Goal: Task Accomplishment & Management: Manage account settings

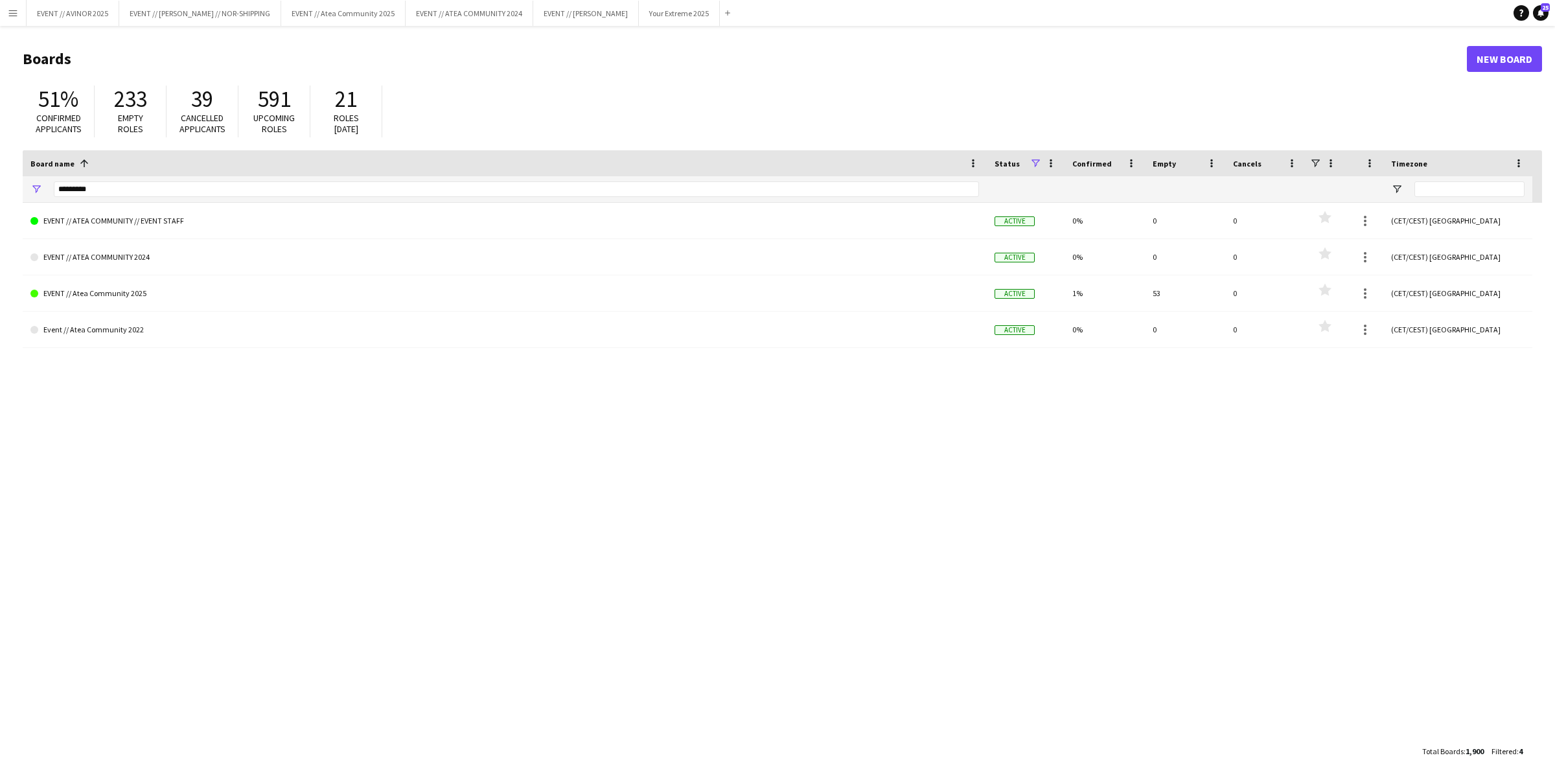
click at [10, 20] on button "Menu" at bounding box center [13, 13] width 26 height 26
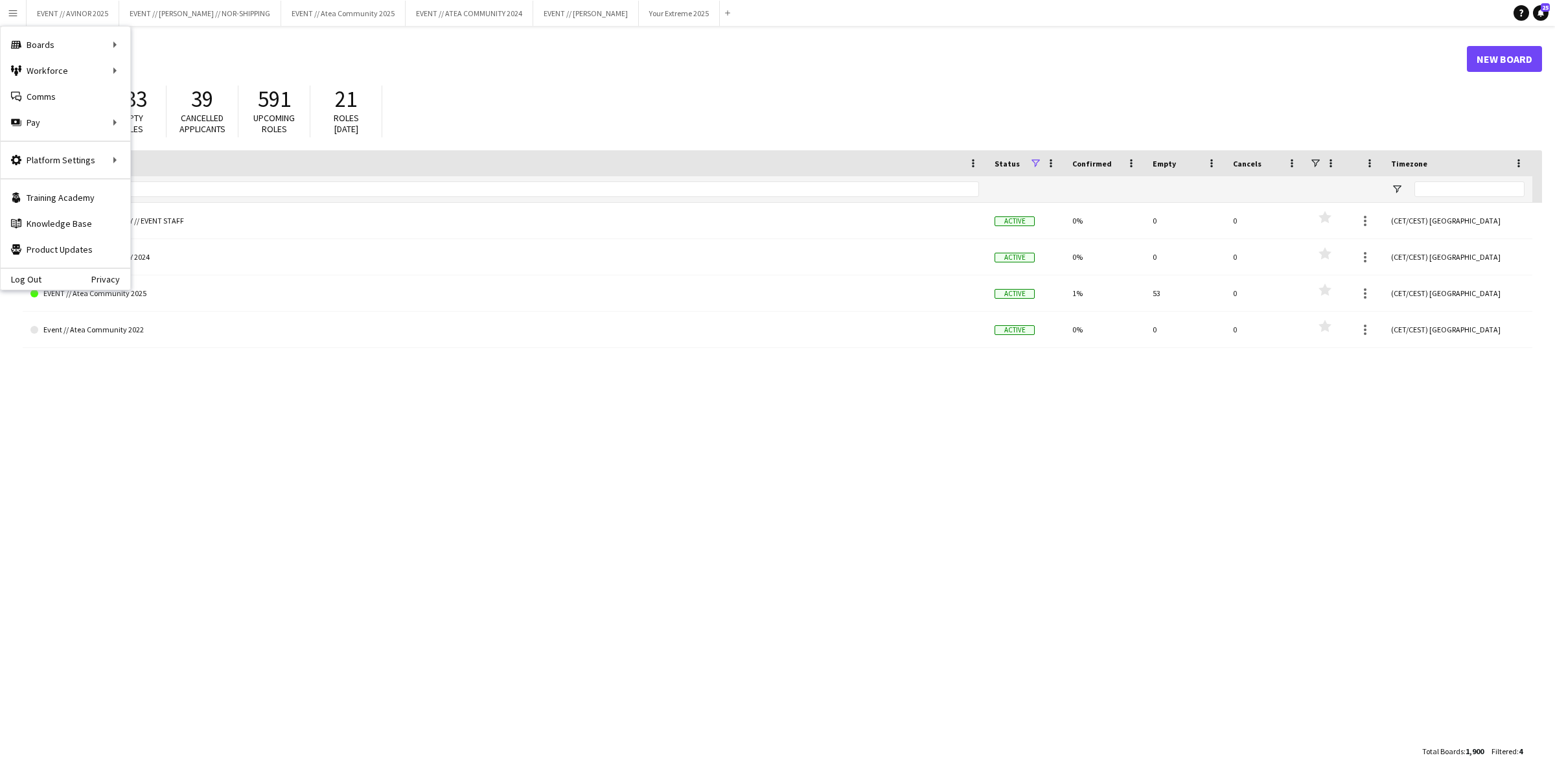
click at [10, 20] on button "Menu" at bounding box center [13, 13] width 26 height 26
click at [199, 194] on input "*********" at bounding box center [516, 188] width 925 height 15
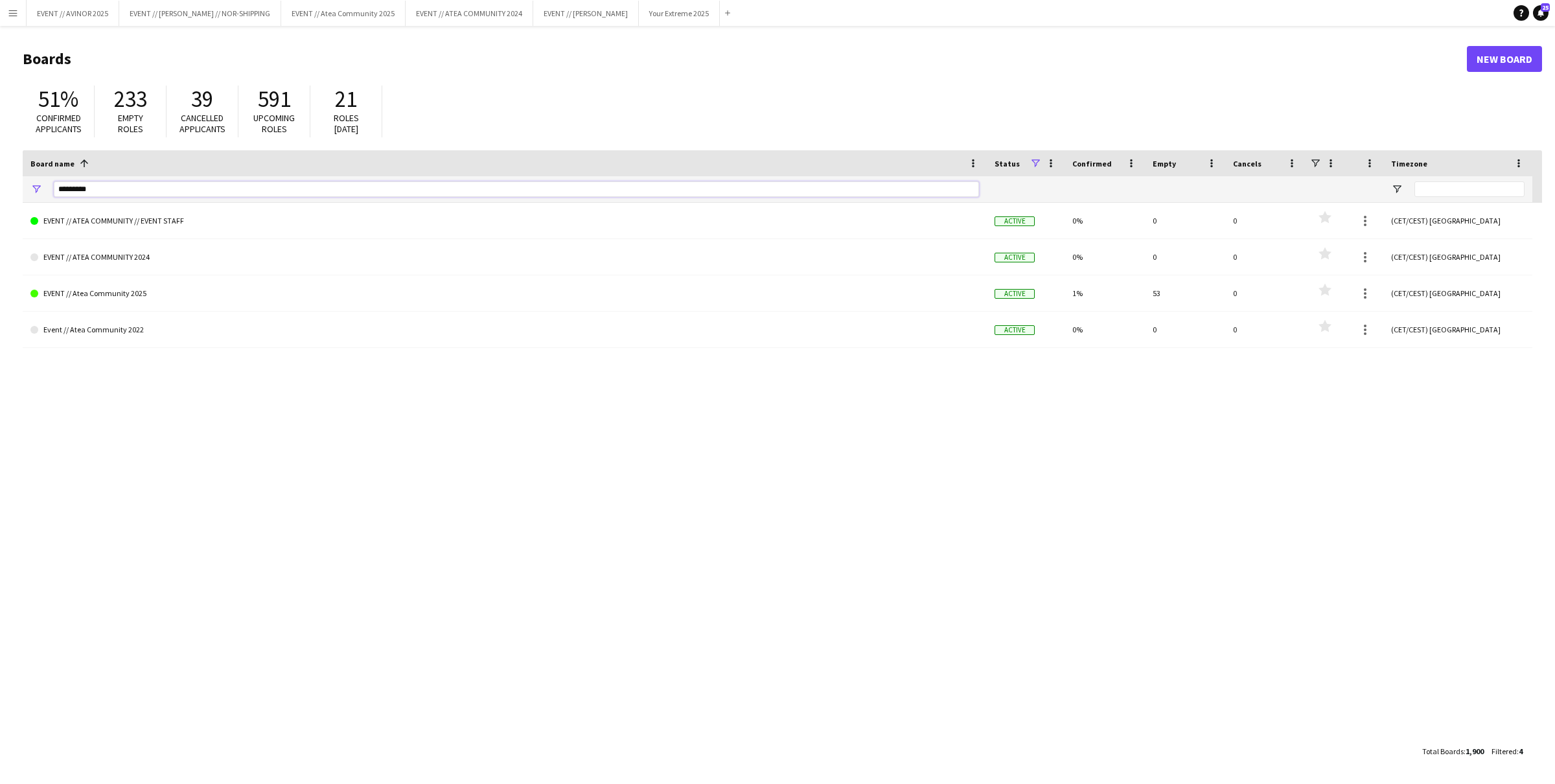
click at [199, 194] on input "*********" at bounding box center [516, 188] width 925 height 15
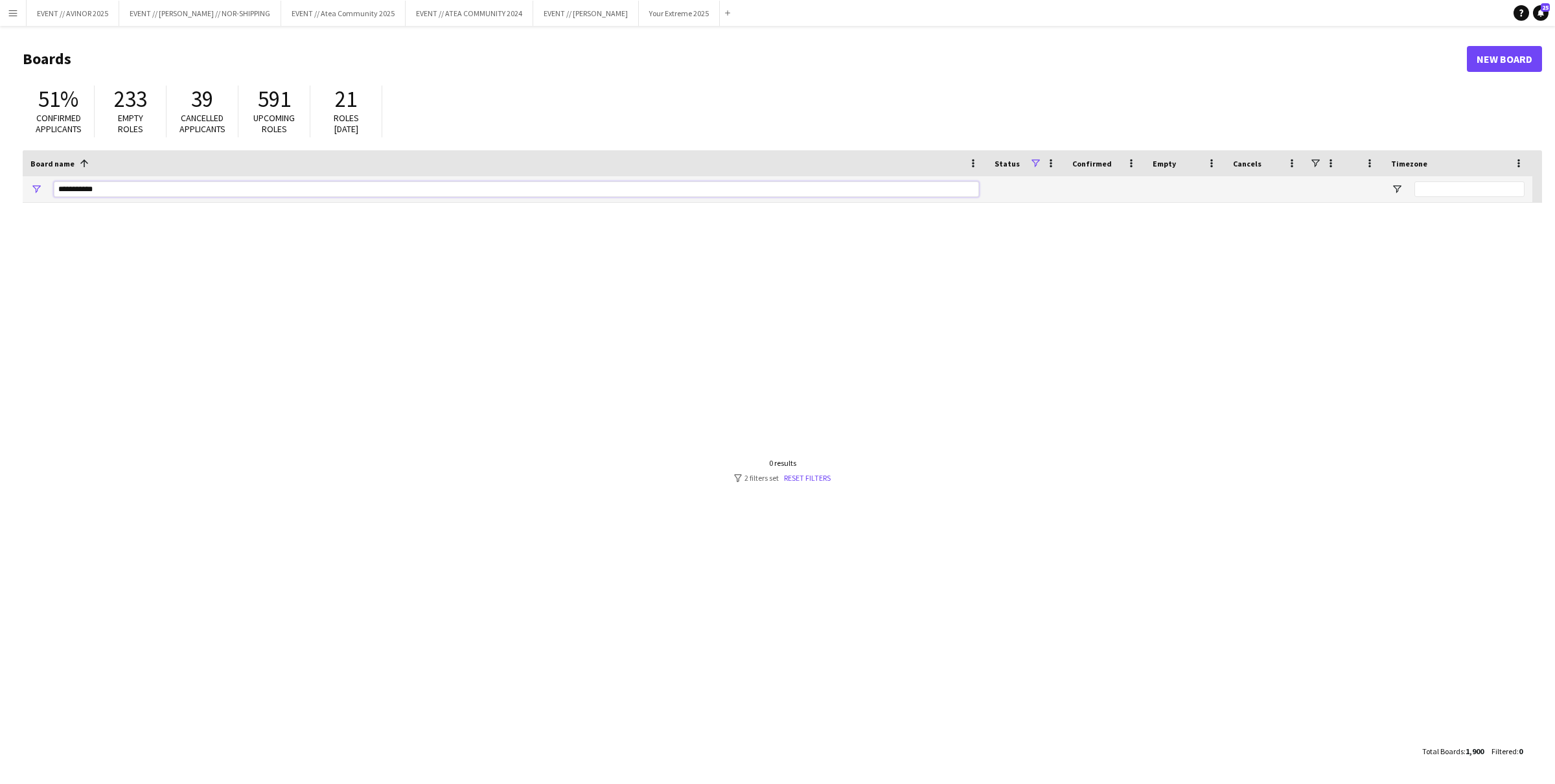
drag, startPoint x: 81, startPoint y: 189, endPoint x: 275, endPoint y: 216, distance: 195.9
click at [209, 214] on div "Board name 1 Timezone Status Confirmed" at bounding box center [782, 444] width 1519 height 588
type input "******"
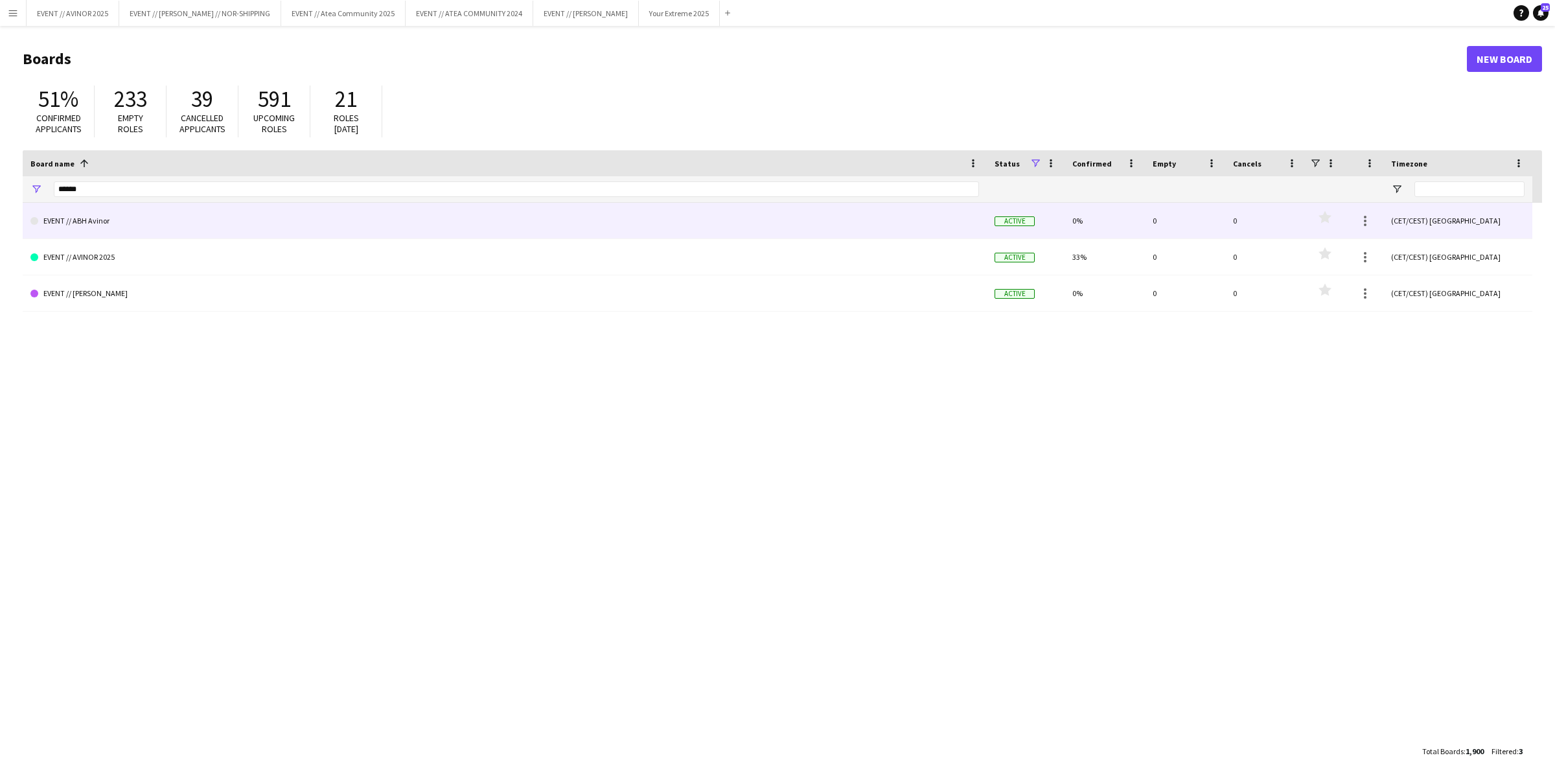
click at [199, 231] on link "EVENT // ABH Avinor" at bounding box center [505, 221] width 948 height 36
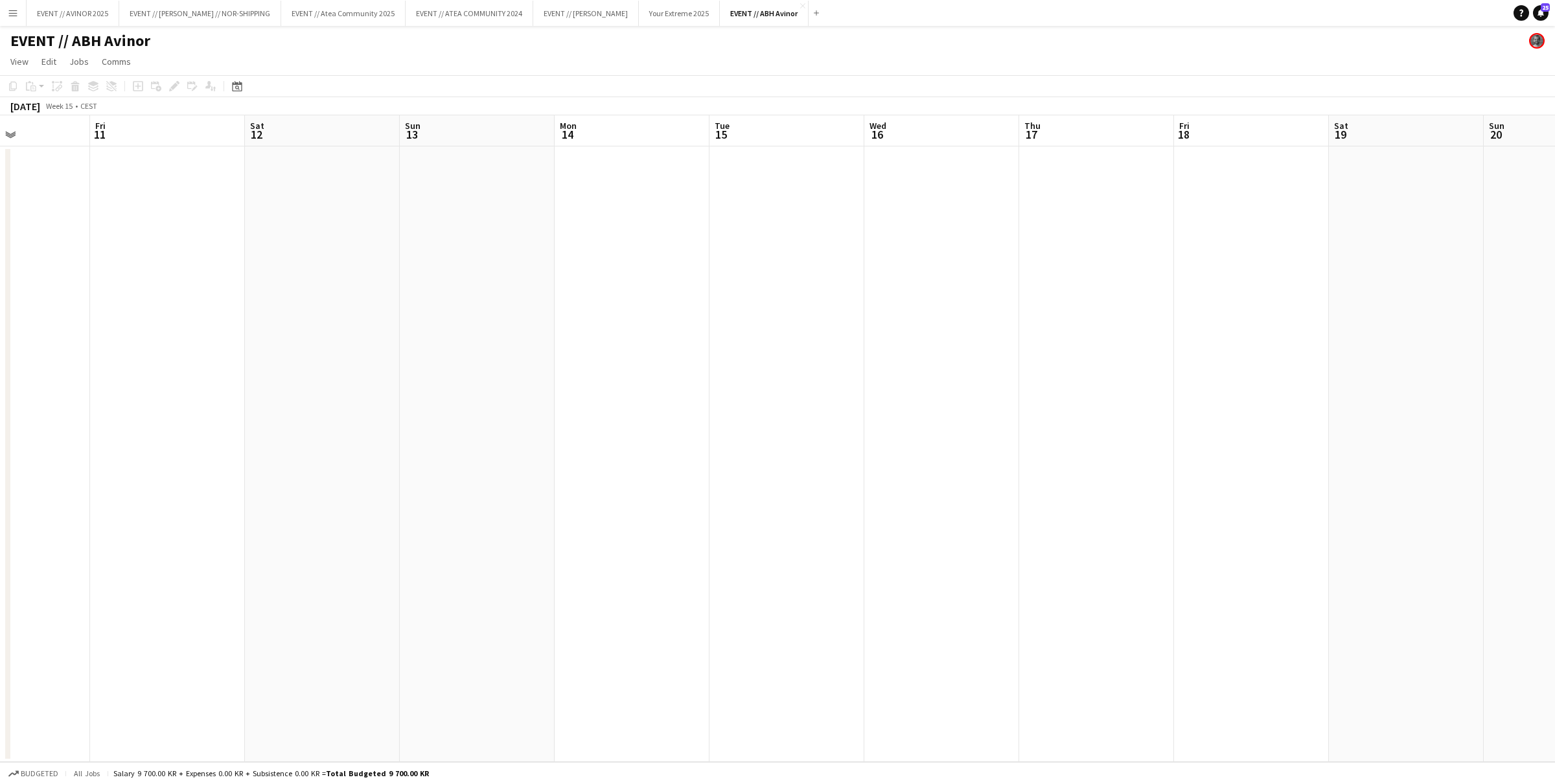
scroll to position [0, 313]
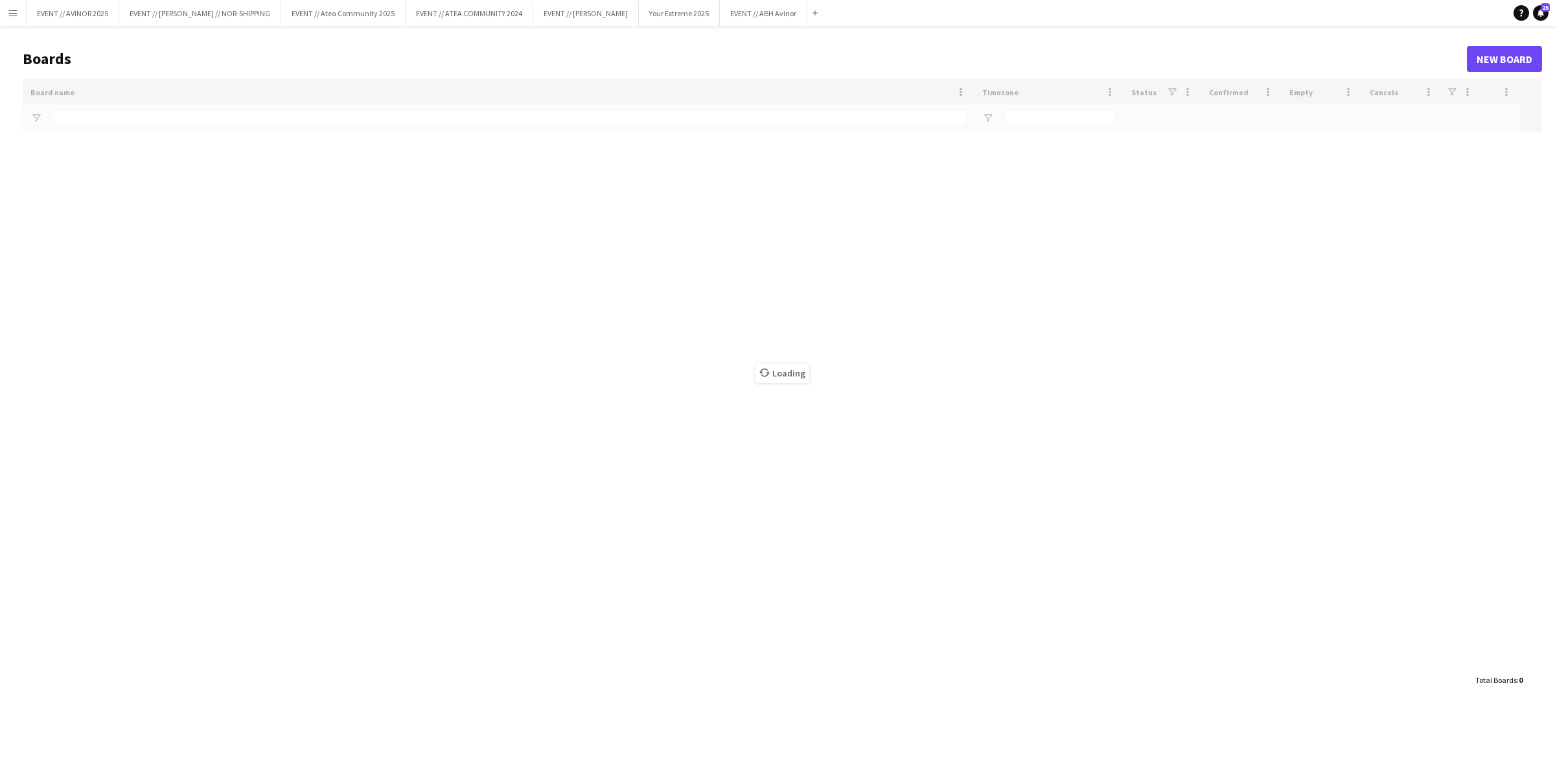
type input "******"
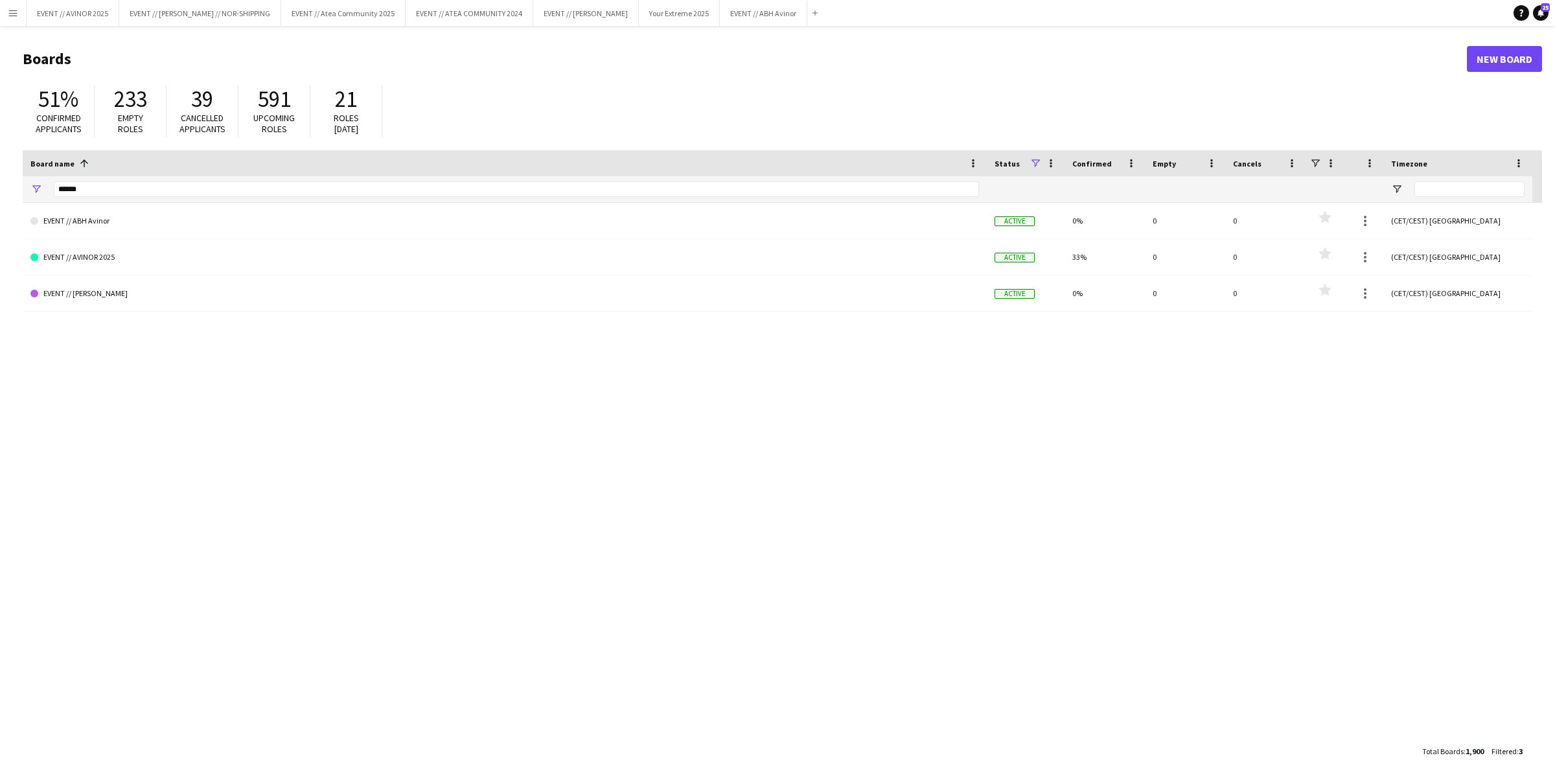
click at [15, 21] on button "Menu" at bounding box center [13, 13] width 26 height 26
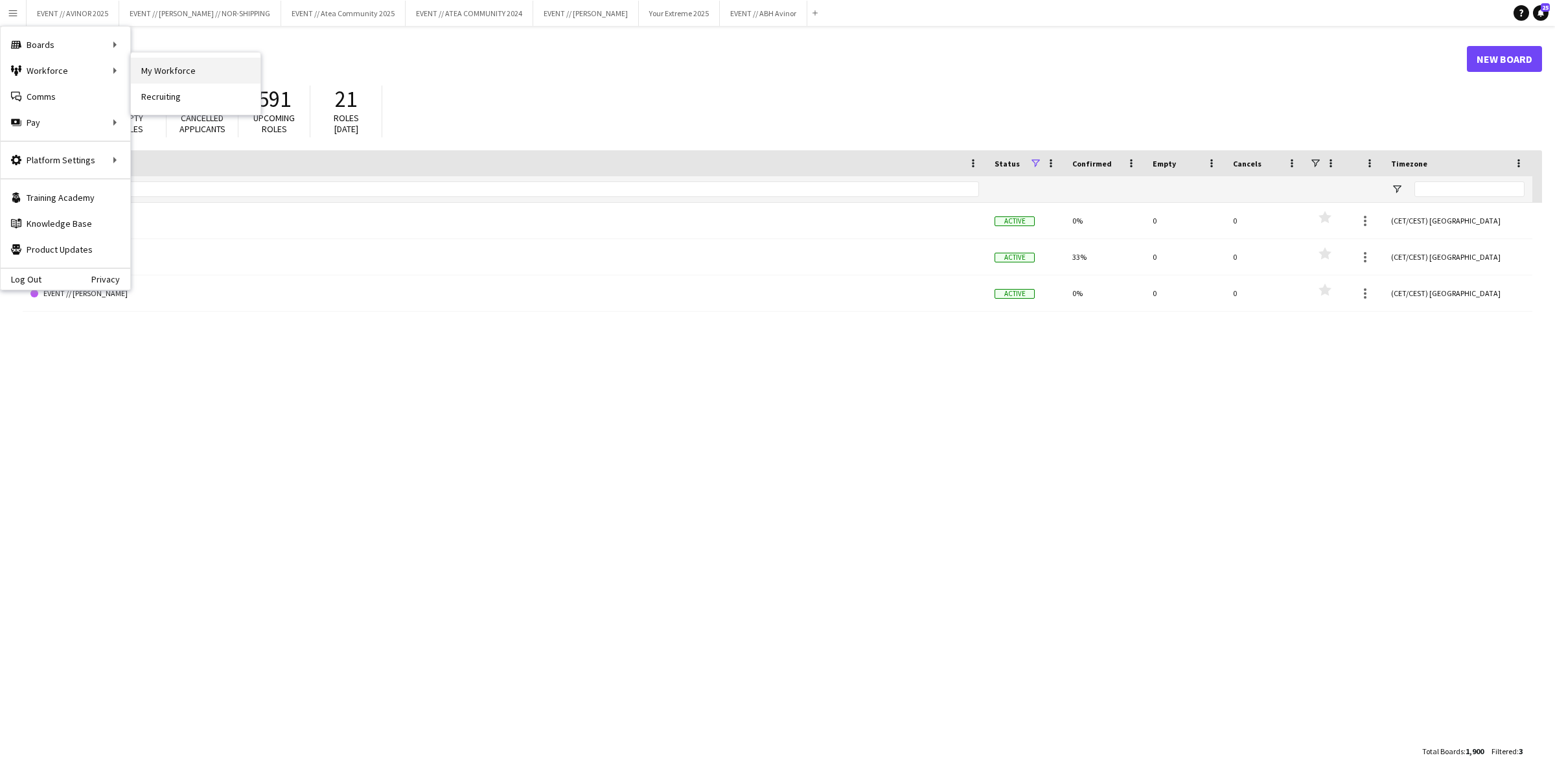
click at [205, 66] on link "My Workforce" at bounding box center [196, 71] width 129 height 26
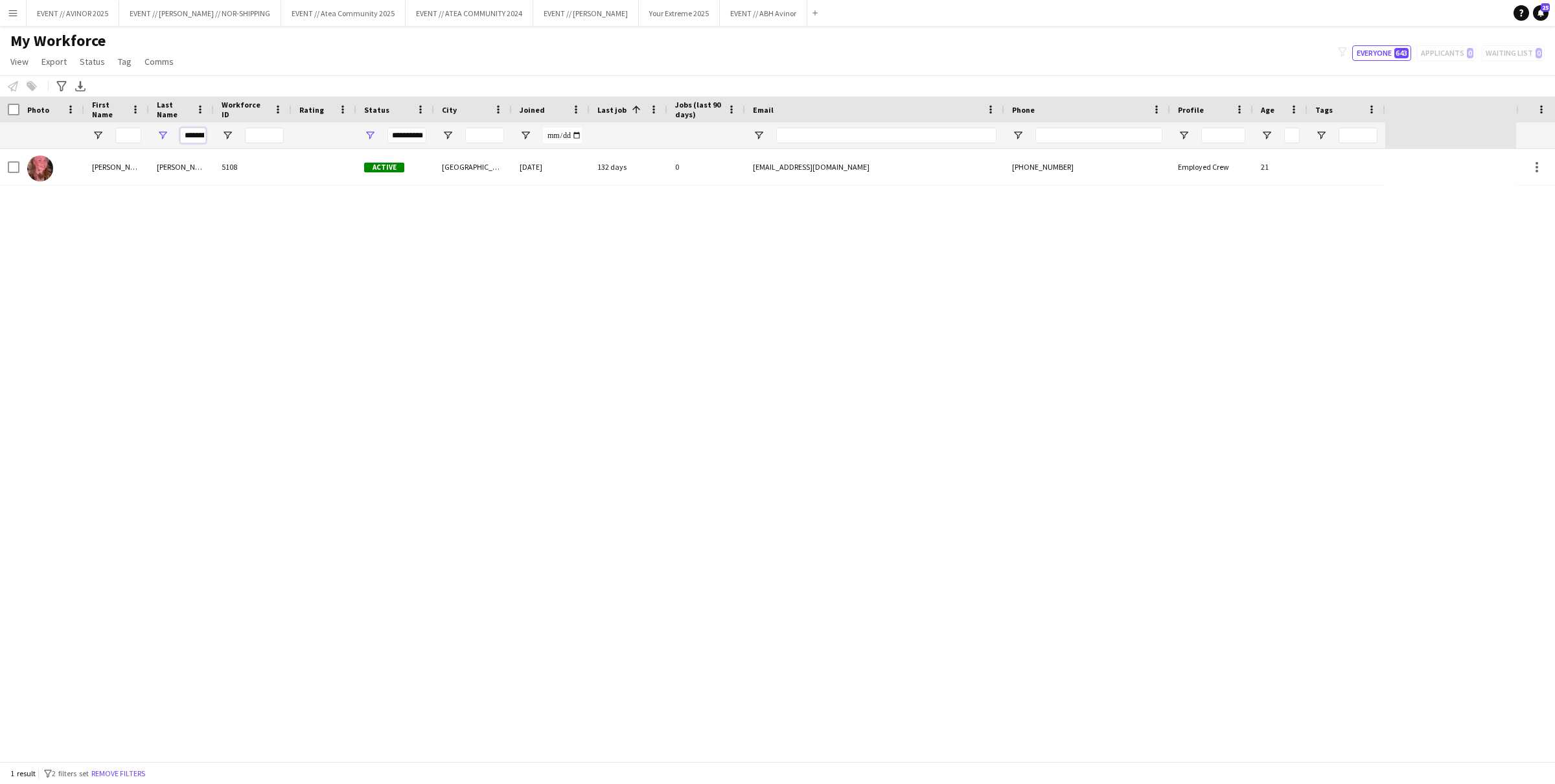
click at [190, 133] on input "*********" at bounding box center [193, 135] width 26 height 15
type input "******"
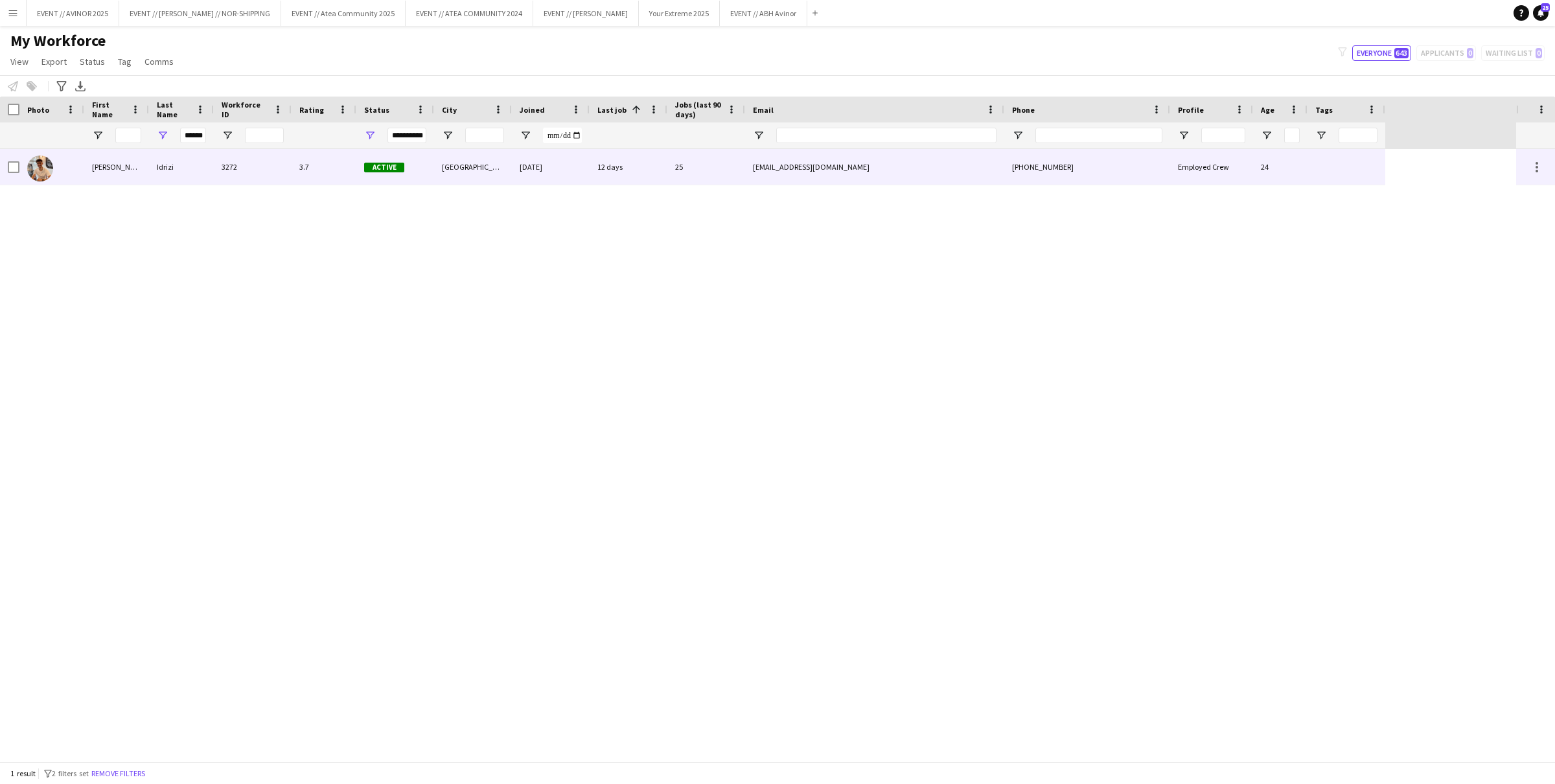
click at [295, 176] on div "3.7" at bounding box center [324, 167] width 65 height 36
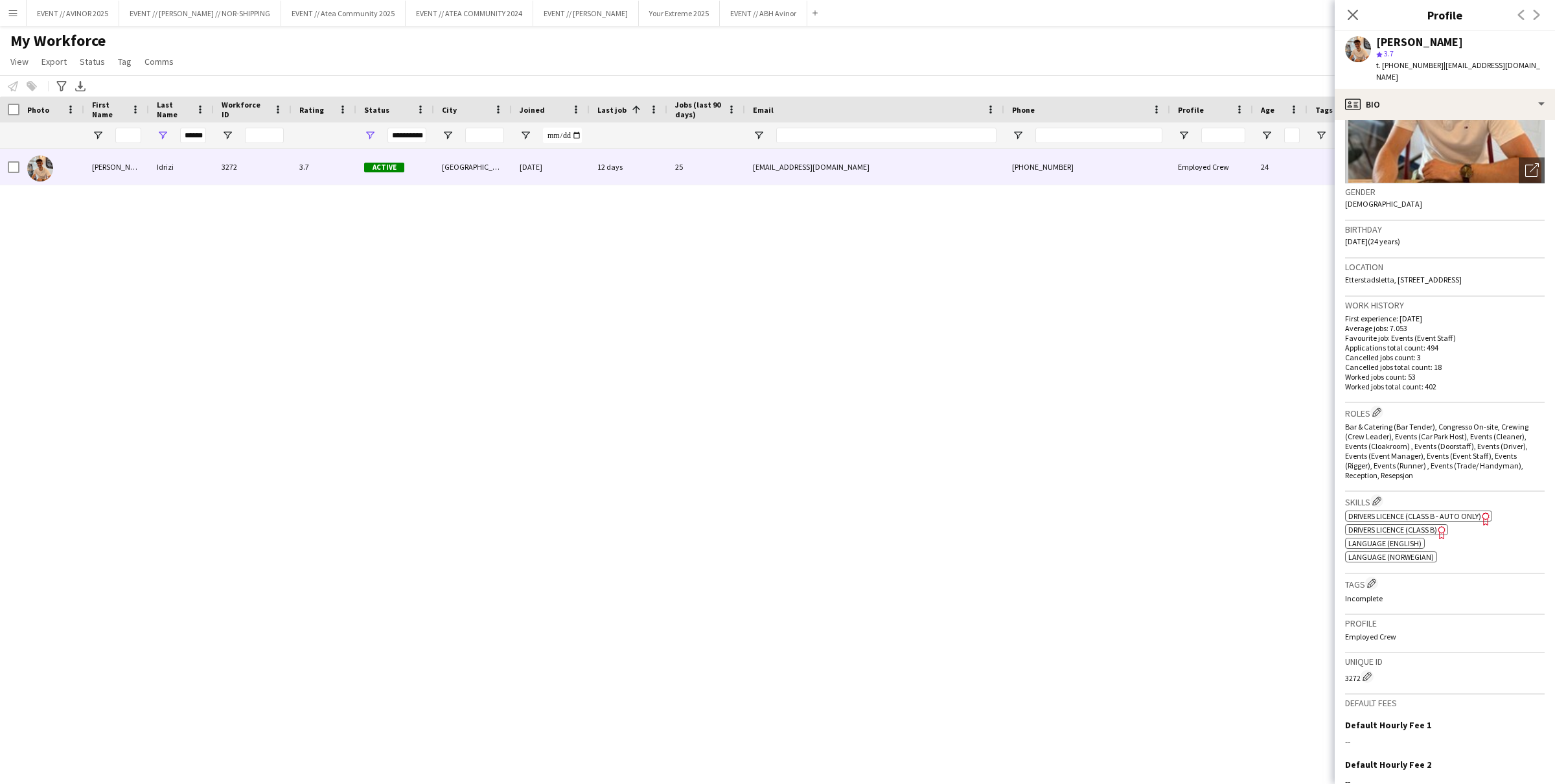
scroll to position [134, 0]
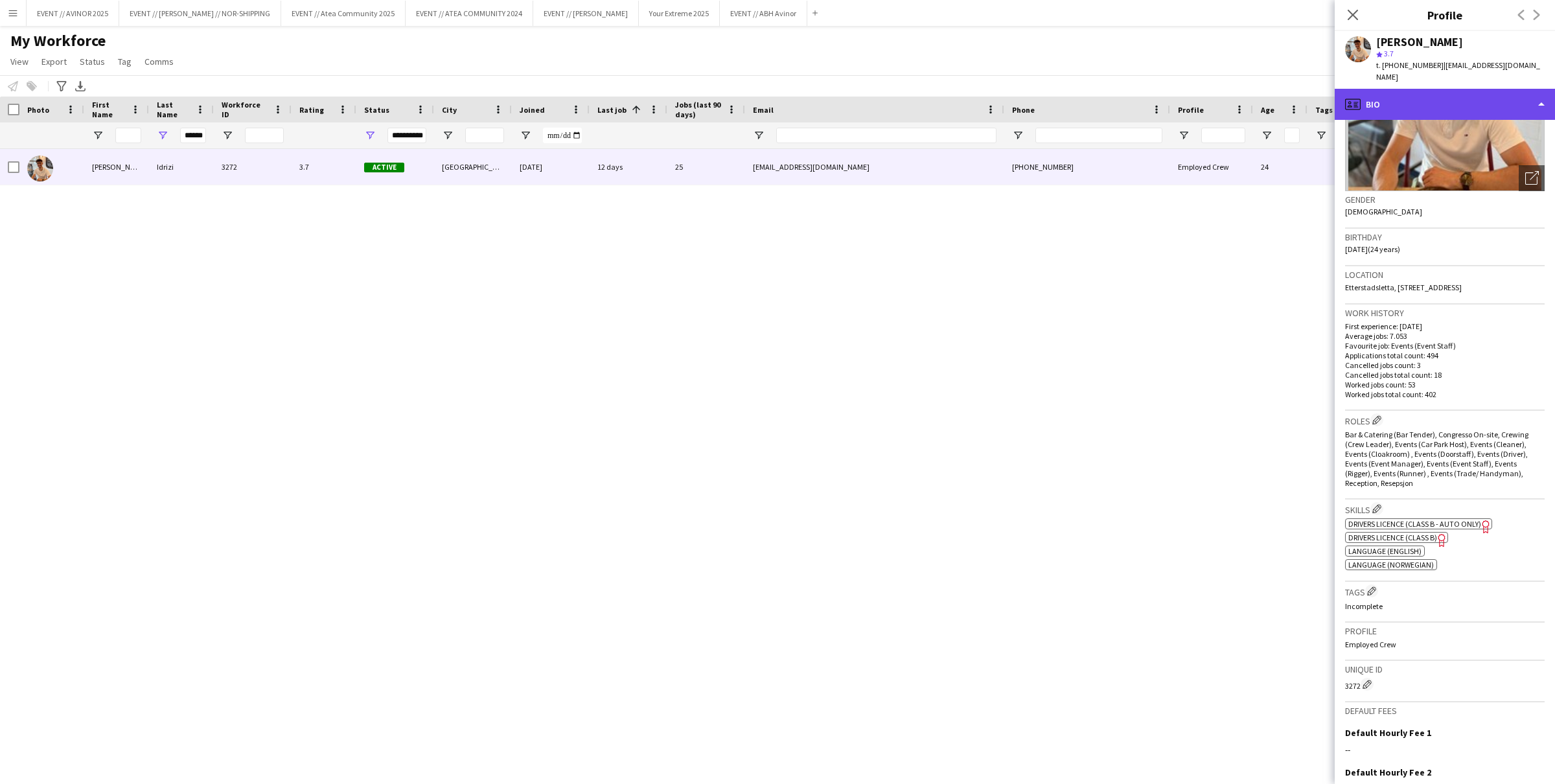
click at [1408, 105] on div "profile Bio" at bounding box center [1444, 104] width 220 height 31
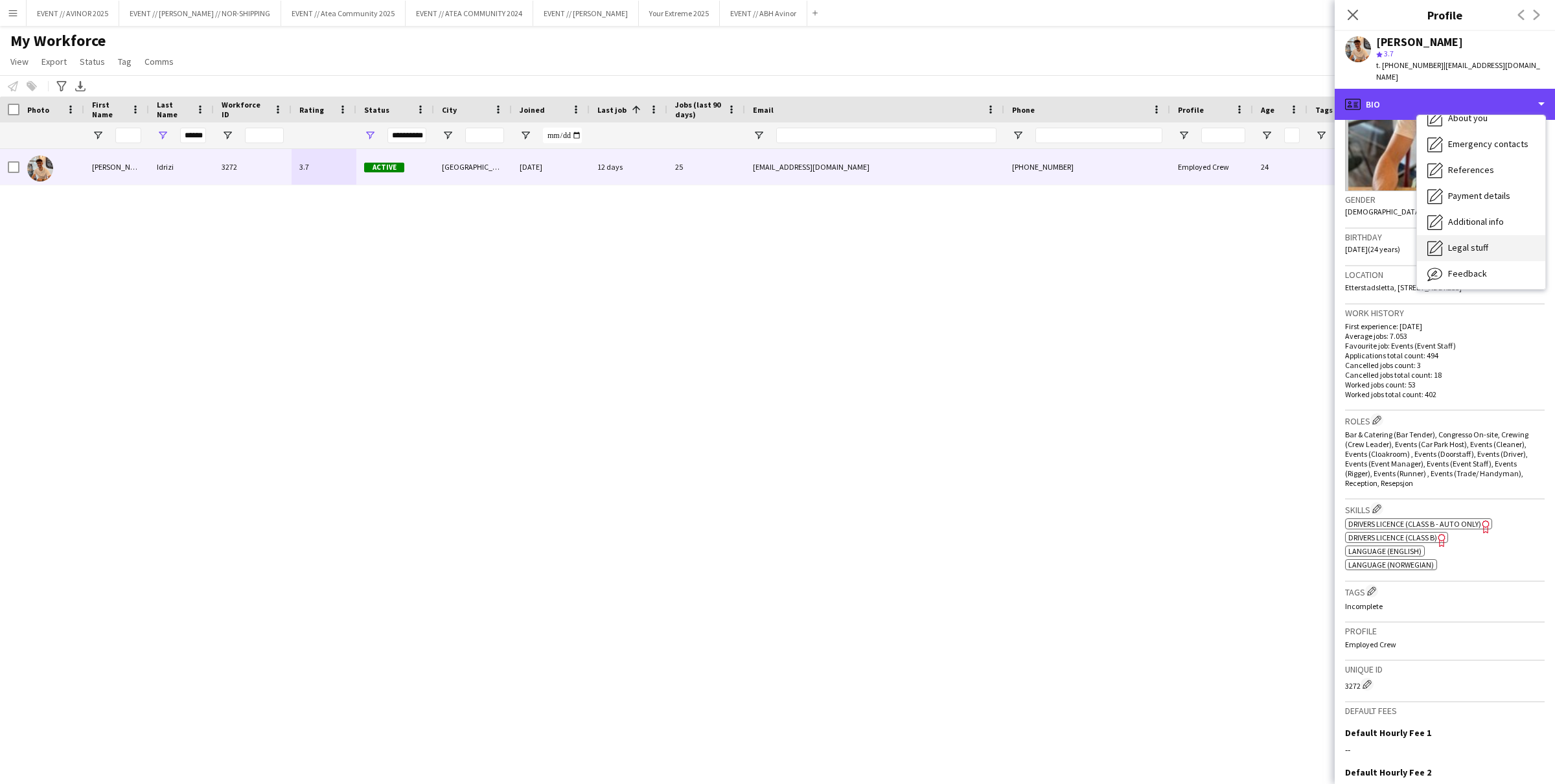
scroll to position [121, 0]
click at [1466, 265] on span "Calendar" at bounding box center [1465, 271] width 34 height 12
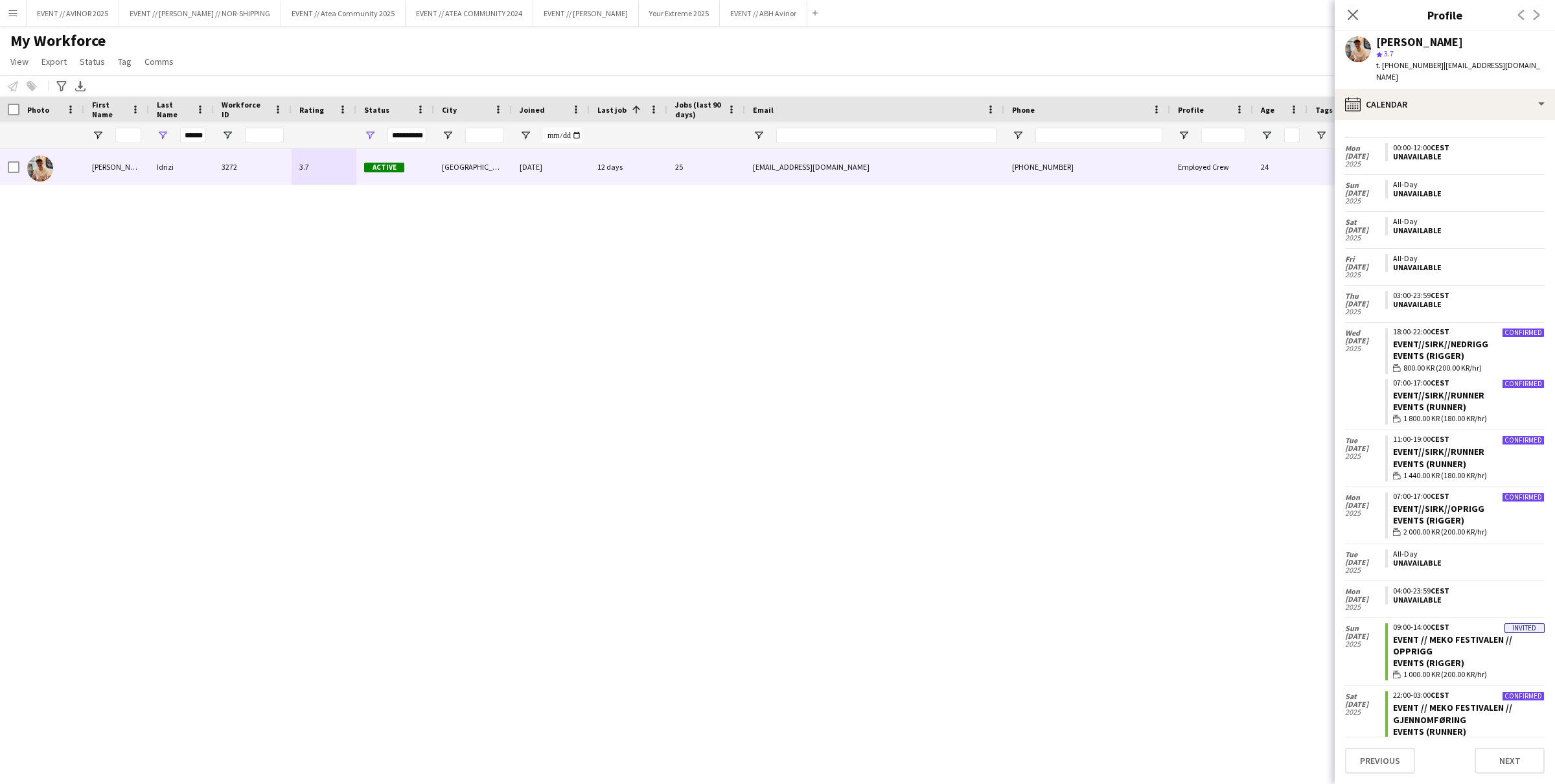
scroll to position [2231, 0]
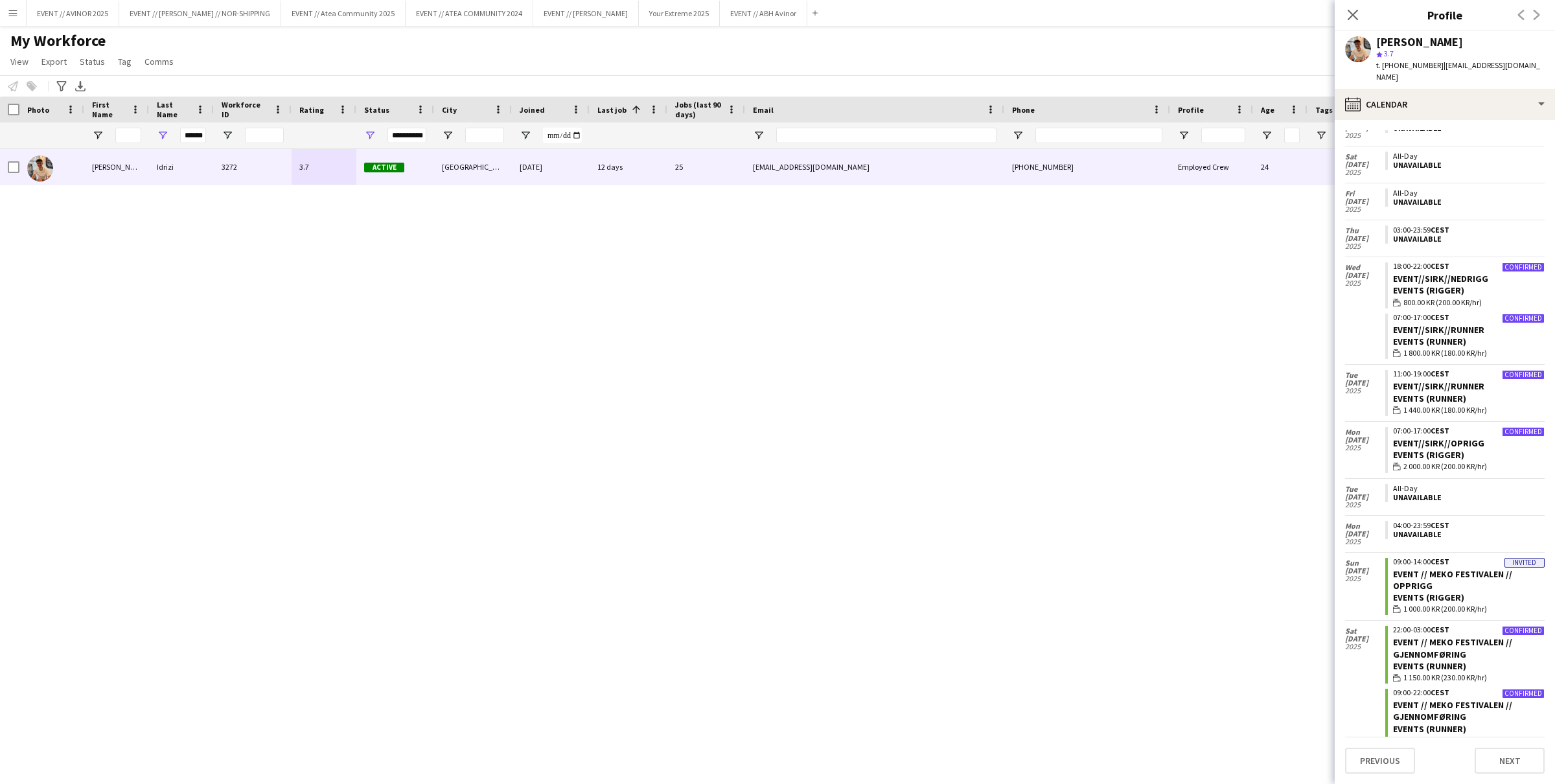
click at [18, 20] on button "Menu" at bounding box center [13, 13] width 26 height 26
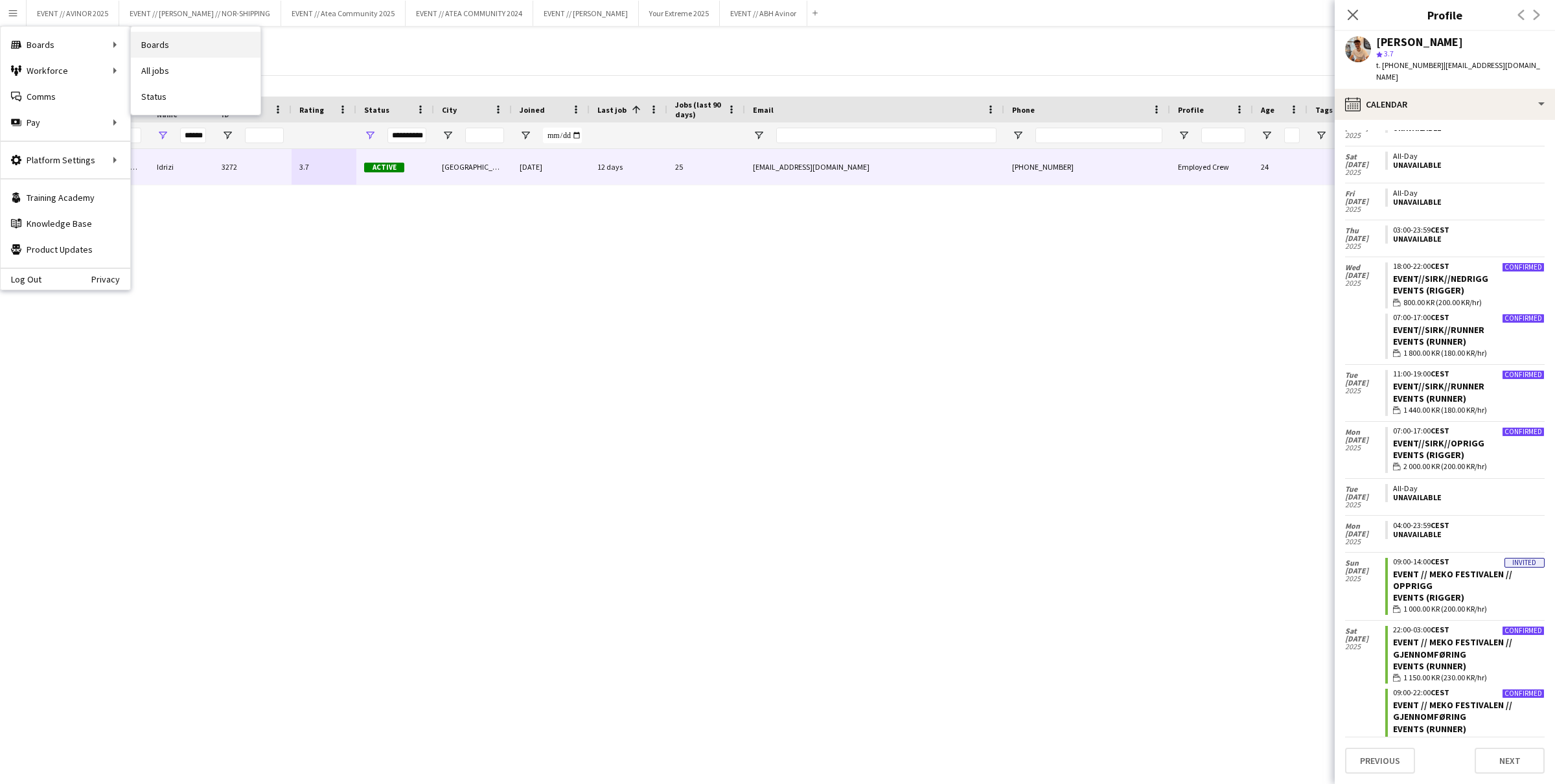
click at [141, 40] on link "Boards" at bounding box center [196, 45] width 129 height 26
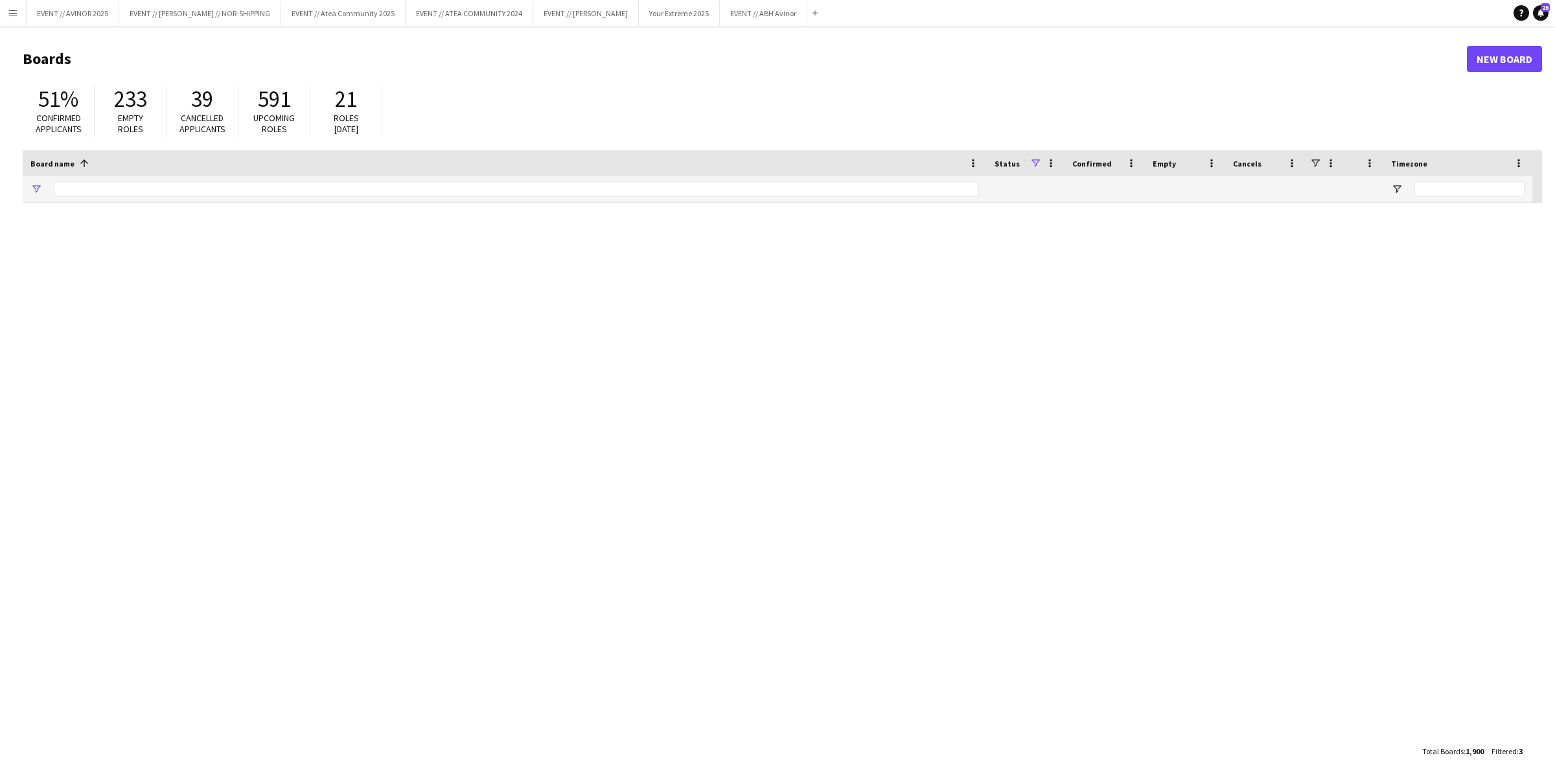
type input "******"
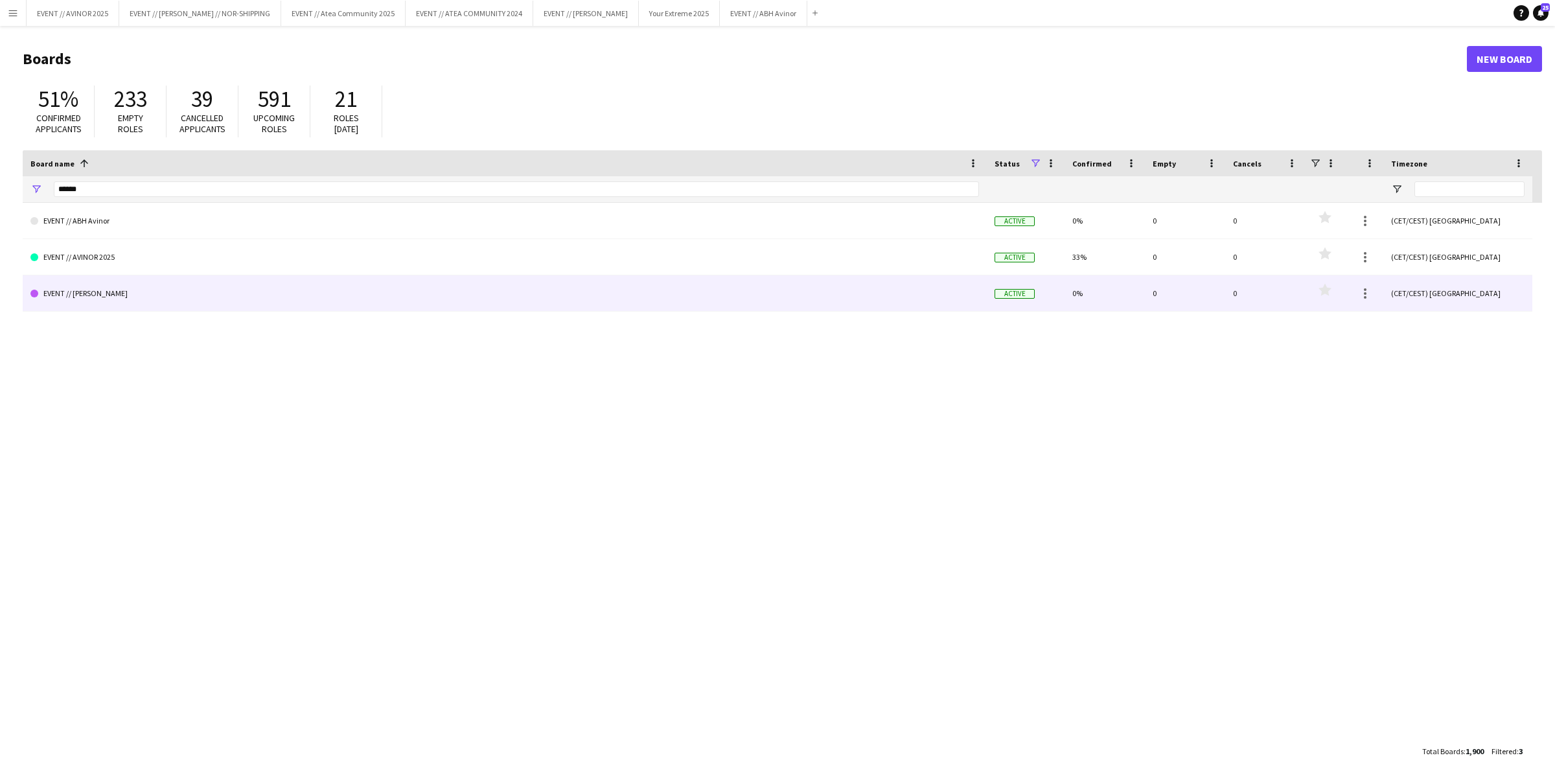
click at [155, 299] on link "EVENT // [PERSON_NAME]" at bounding box center [505, 294] width 948 height 36
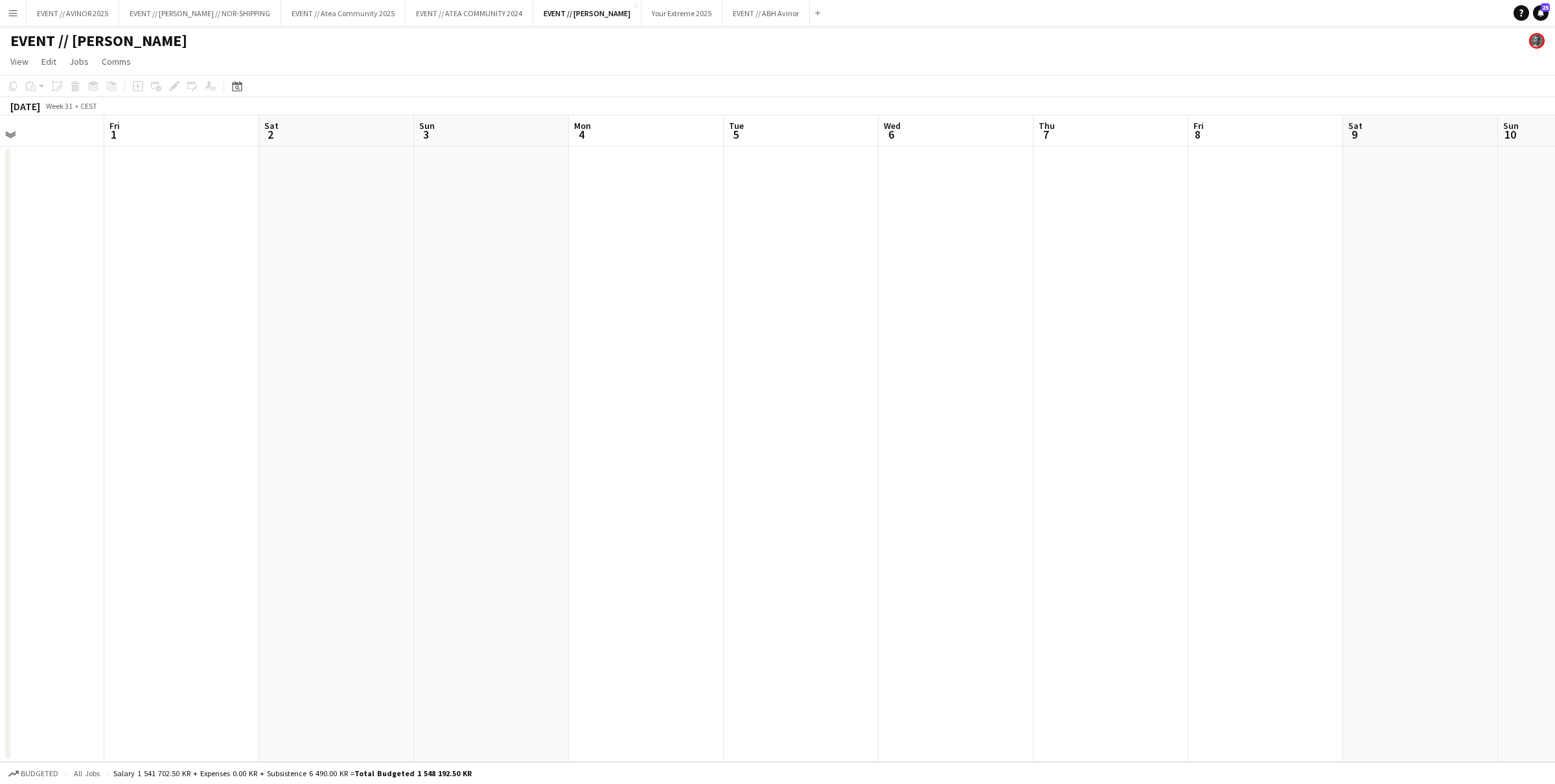
scroll to position [0, 352]
click at [28, 57] on link "View" at bounding box center [19, 61] width 28 height 17
click at [63, 148] on link "Month view" at bounding box center [57, 144] width 103 height 27
click at [20, 105] on app-icon "arrow-left" at bounding box center [17, 106] width 8 height 8
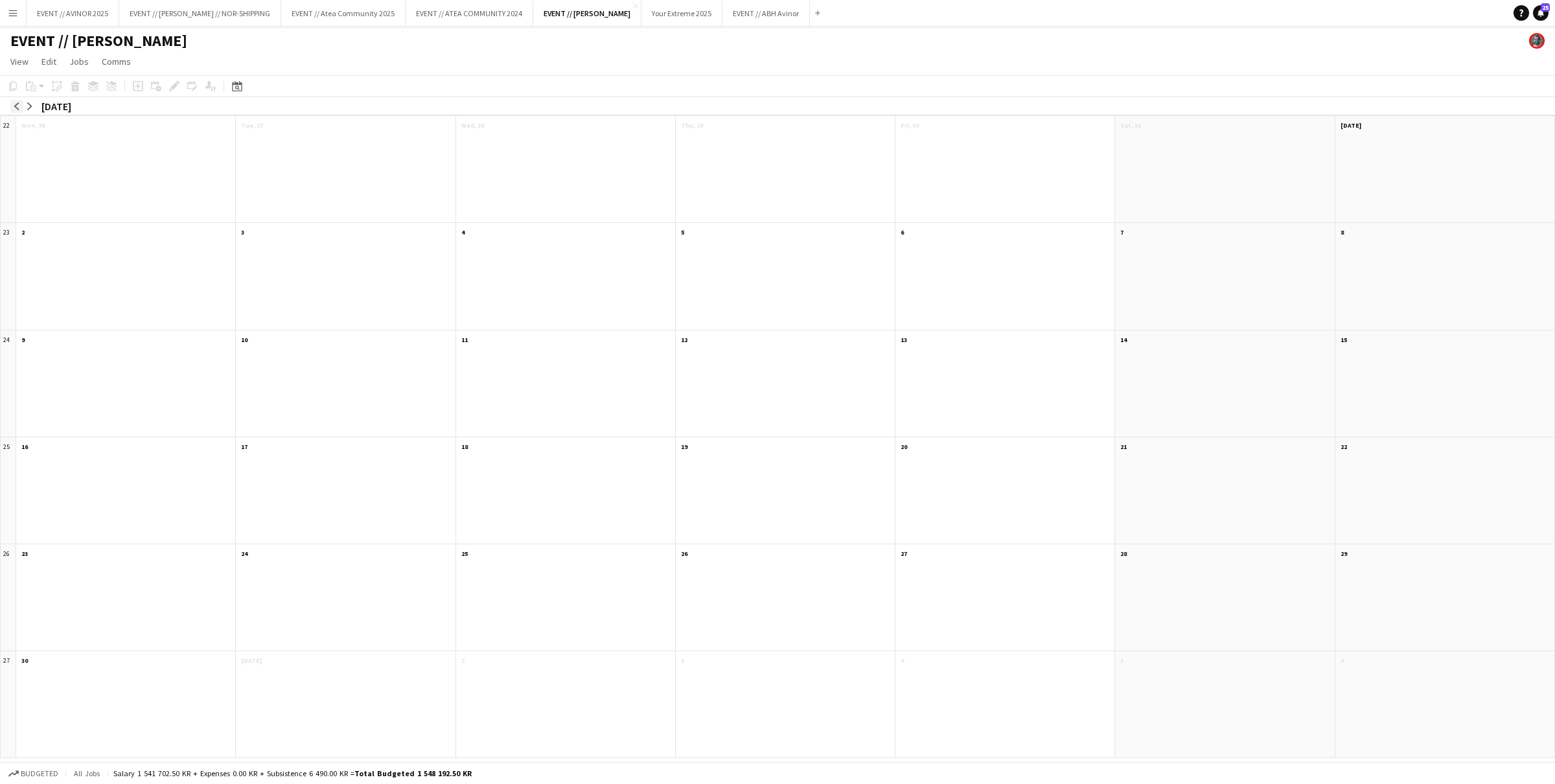
click at [20, 105] on app-icon "arrow-left" at bounding box center [17, 106] width 8 height 8
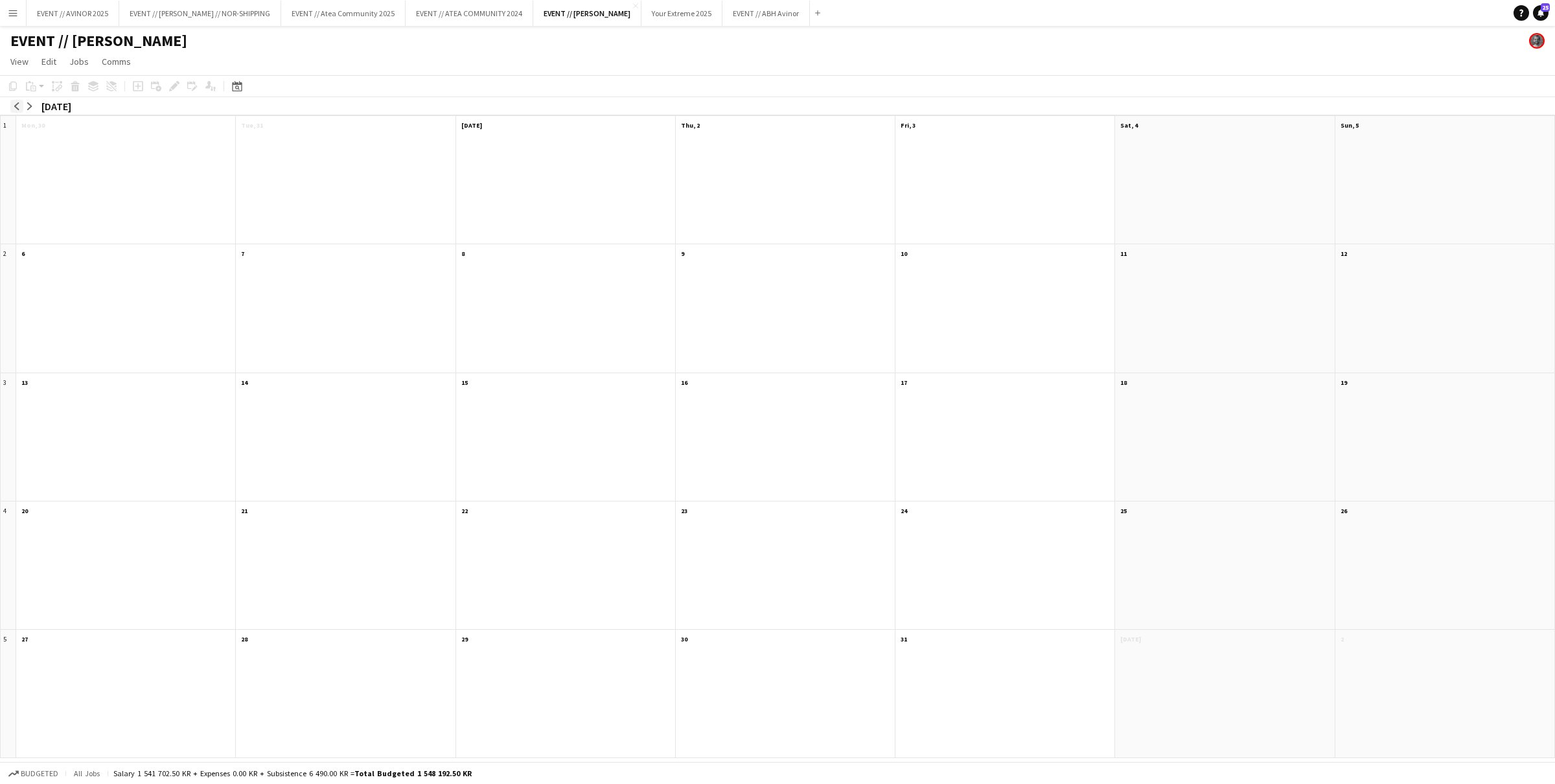
click at [20, 105] on app-icon "arrow-left" at bounding box center [17, 106] width 8 height 8
click at [334, 11] on button "EVENT // Atea Community 2025 Close" at bounding box center [343, 13] width 124 height 25
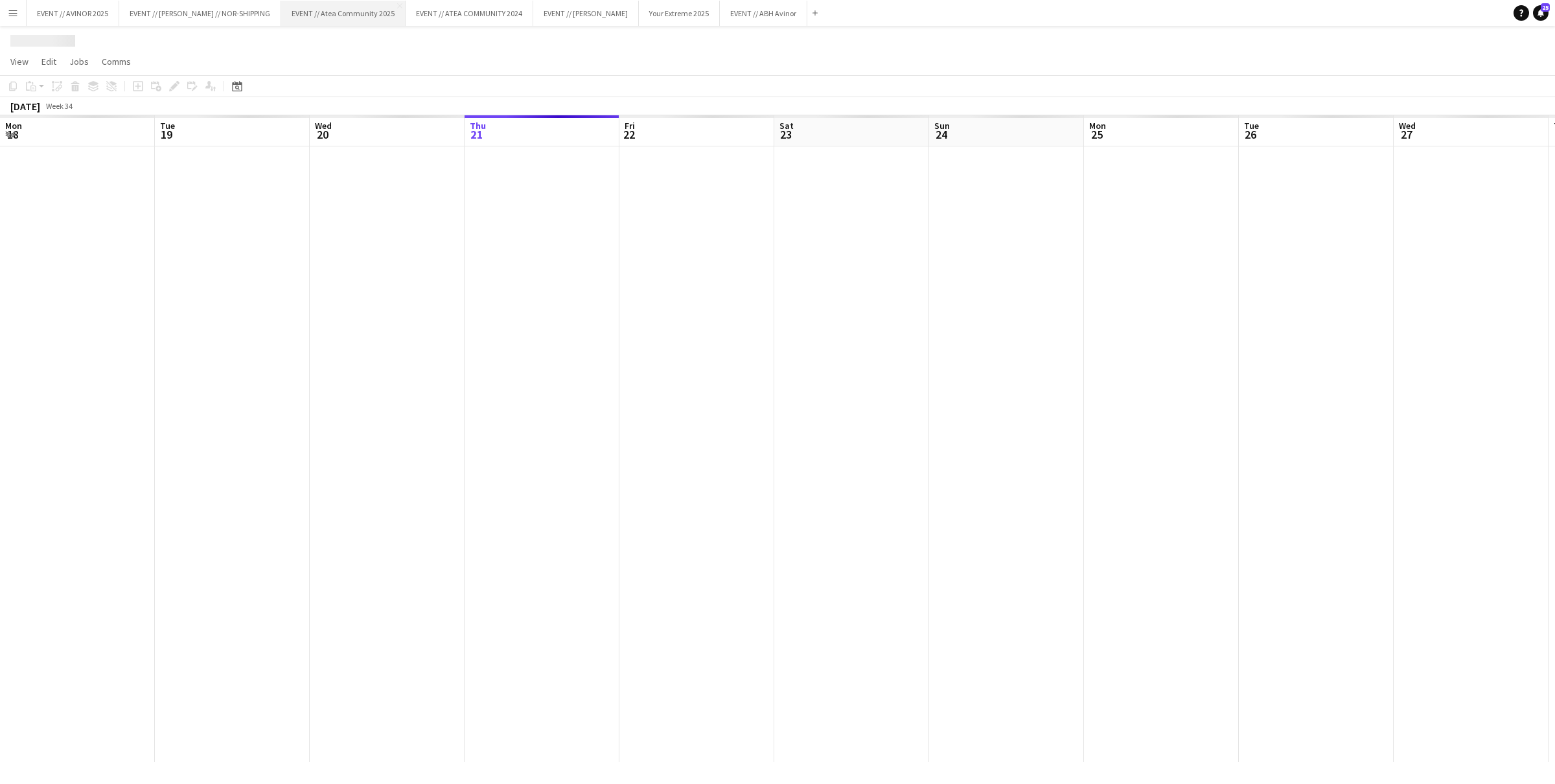
scroll to position [0, 309]
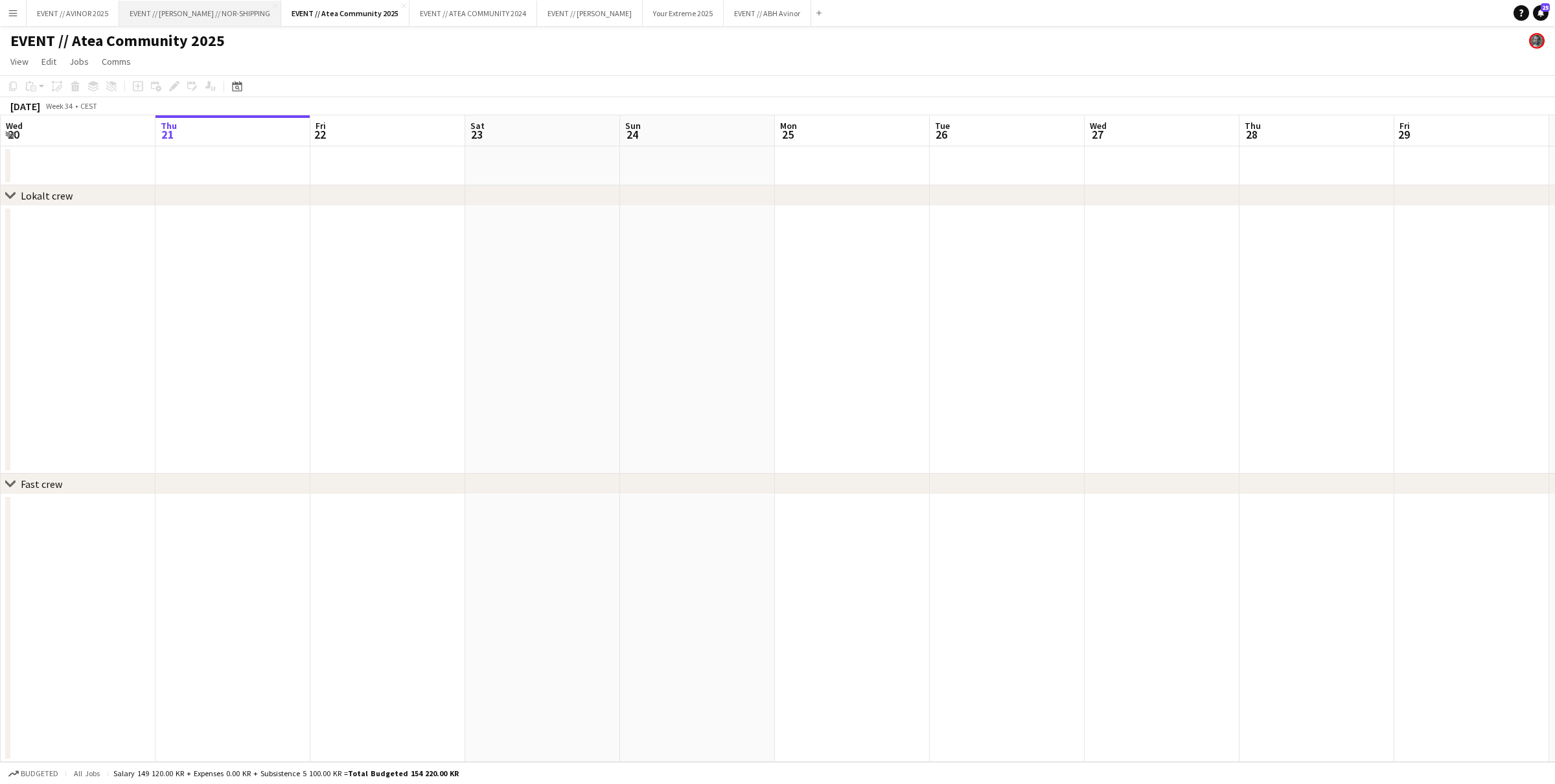
click at [215, 13] on button "EVENT // WILHELMSEN // NOR-SHIPPING Close" at bounding box center [200, 13] width 162 height 25
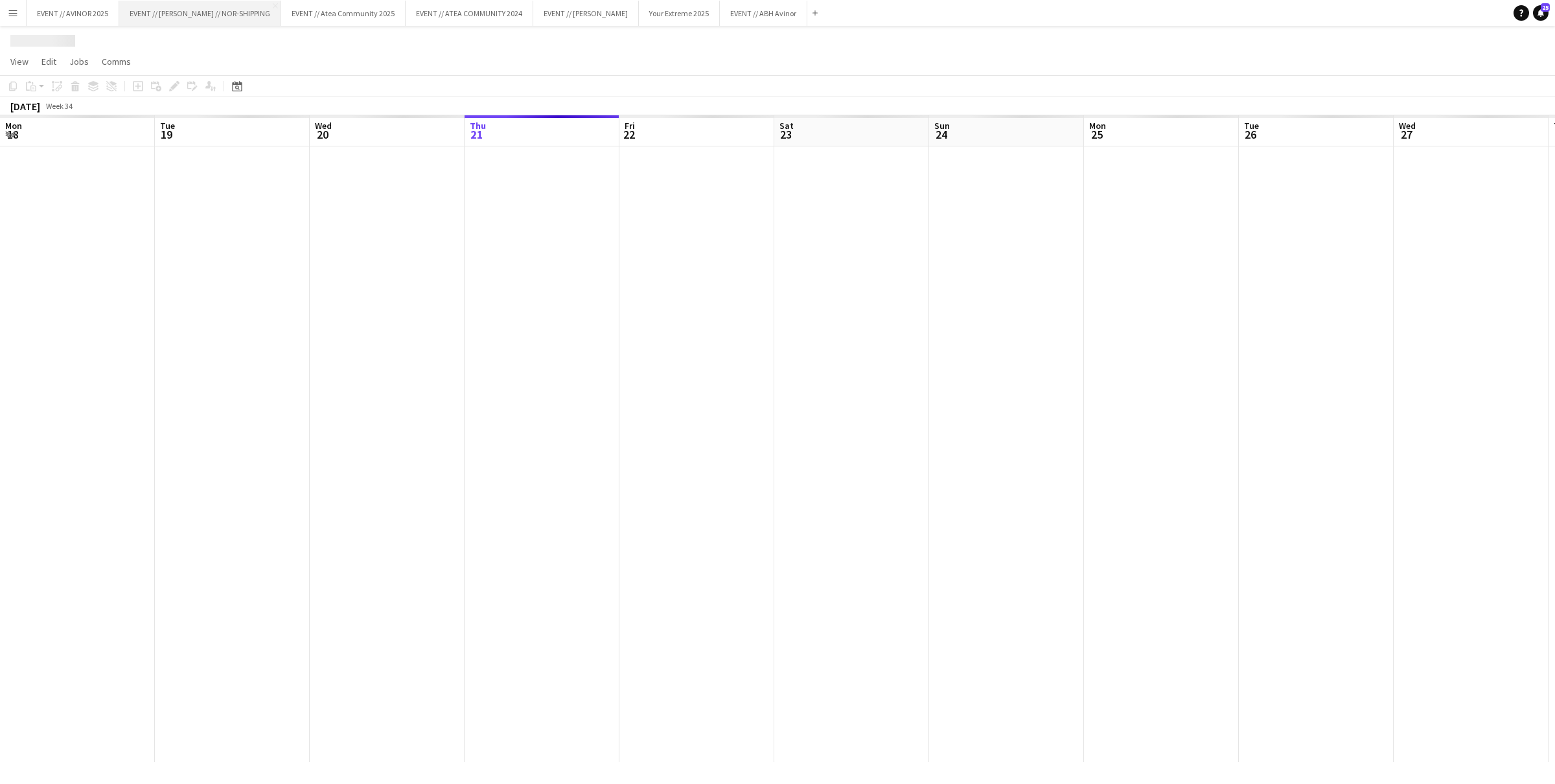
scroll to position [0, 309]
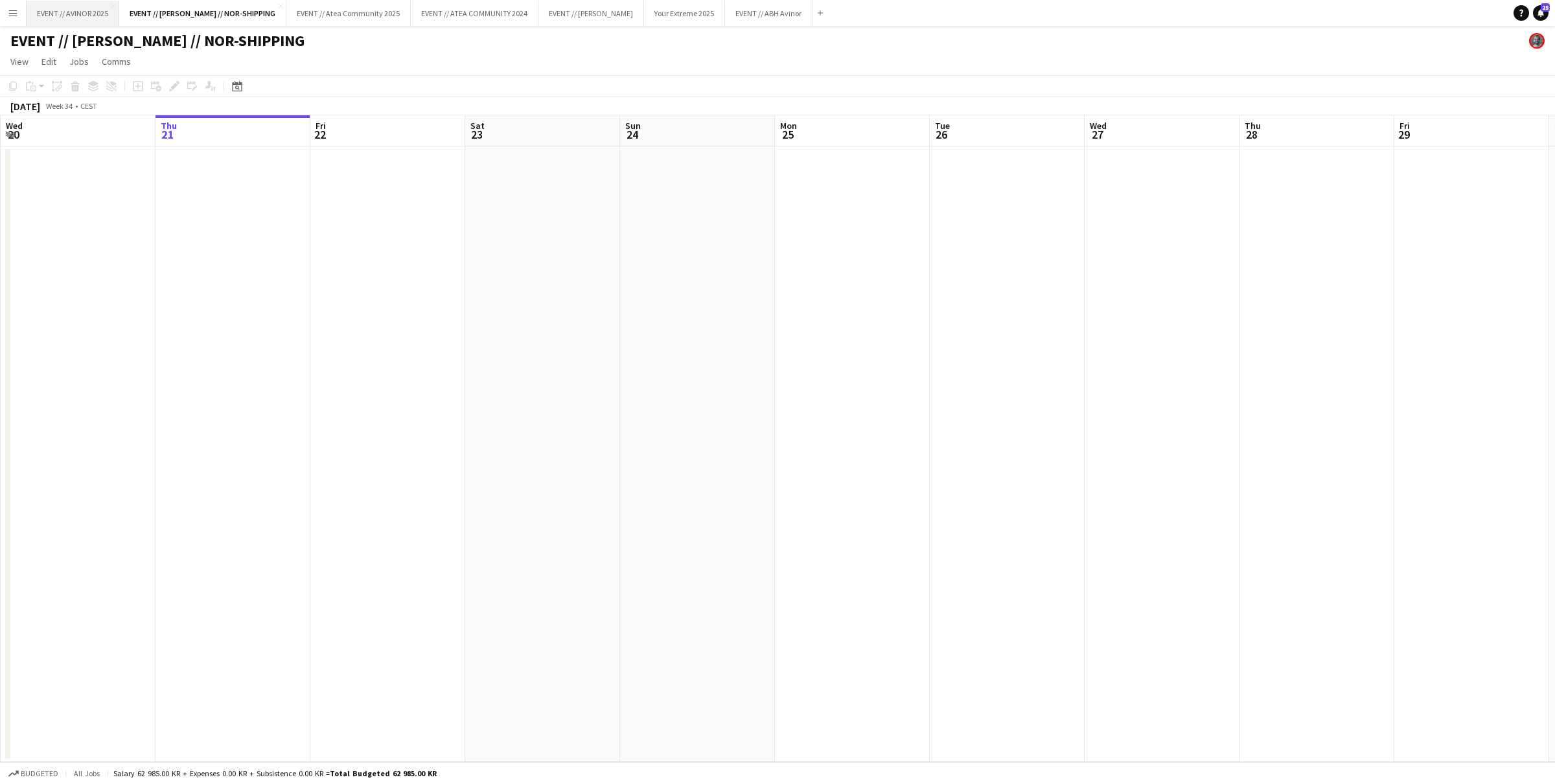
click at [87, 20] on button "EVENT // AVINOR 2025 Close" at bounding box center [73, 13] width 92 height 25
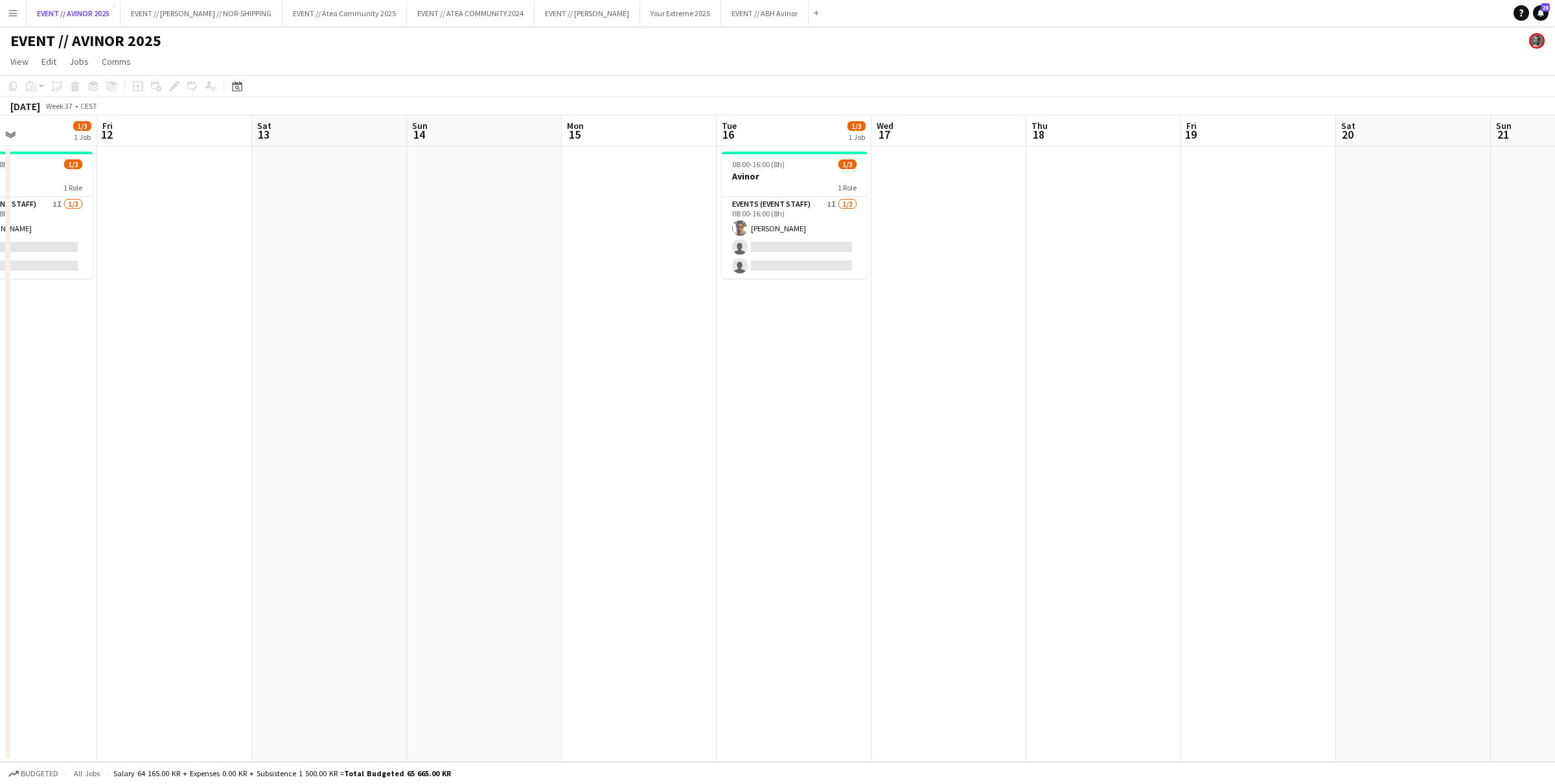
scroll to position [0, 265]
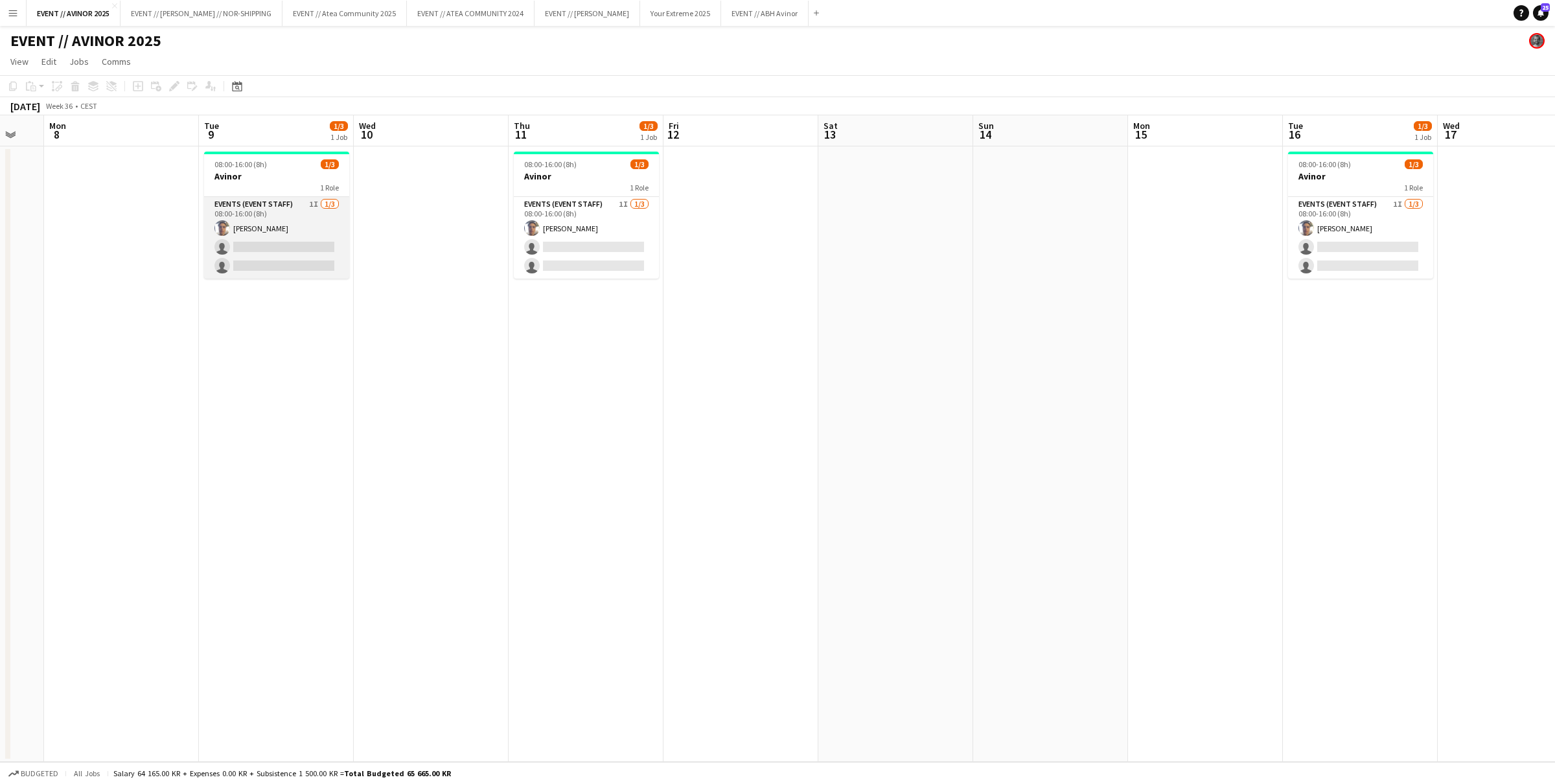
click at [294, 234] on app-card-role "Events (Event Staff) 1I 1/3 08:00-16:00 (8h) Hussein Alsaedi single-neutral-act…" at bounding box center [277, 238] width 145 height 81
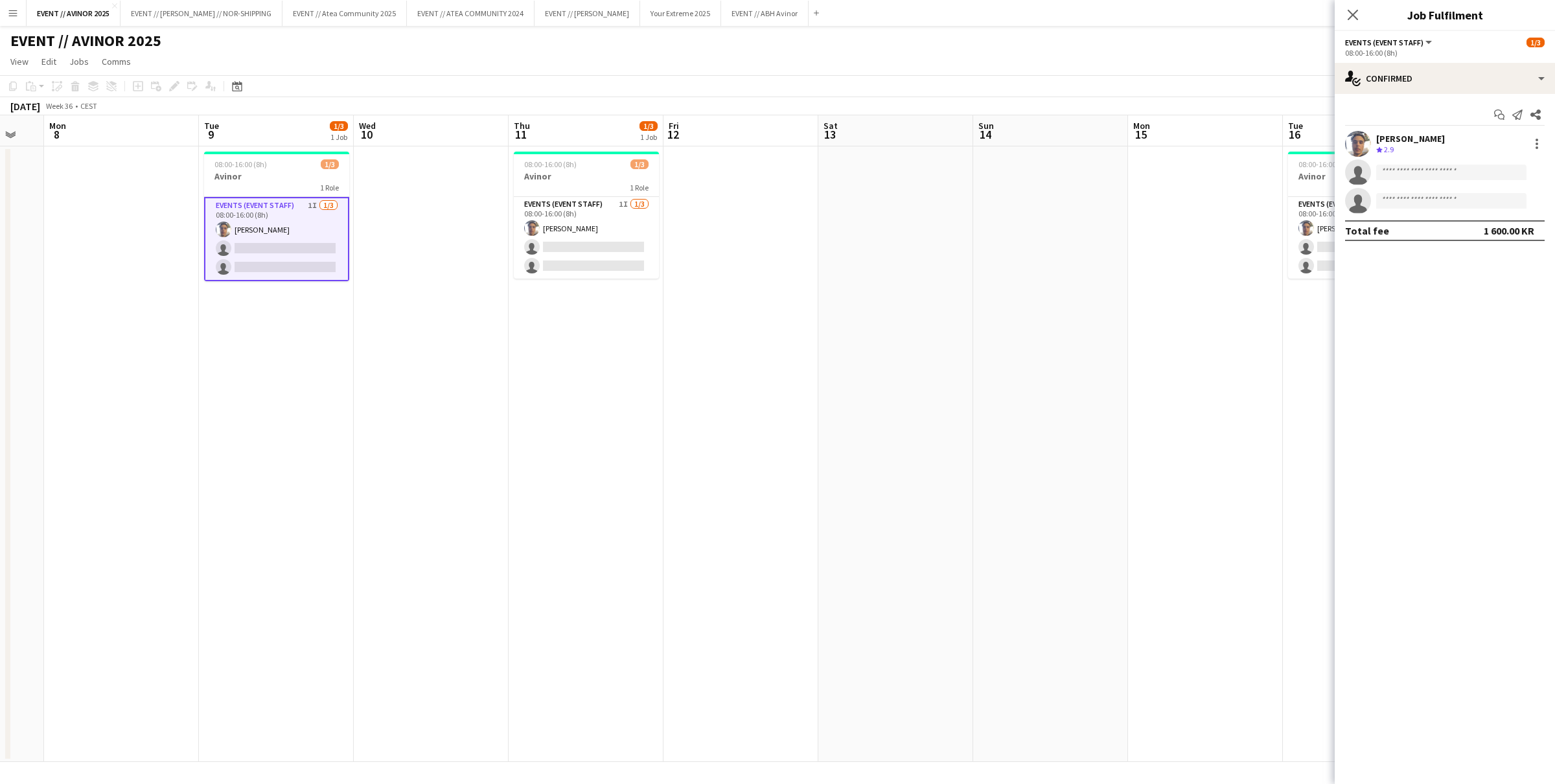
click at [1418, 96] on div "Start chat Send notification Share Hussein Alsaedi Crew rating 2.9 single-neutr…" at bounding box center [1444, 172] width 220 height 158
click at [1423, 89] on div "single-neutral-actions-check-2 Confirmed" at bounding box center [1444, 78] width 220 height 31
click at [1442, 124] on div "single-neutral-actions-share-1 Invited" at bounding box center [1487, 134] width 128 height 26
click at [1415, 212] on div "Crew rating 3.4" at bounding box center [1410, 217] width 68 height 11
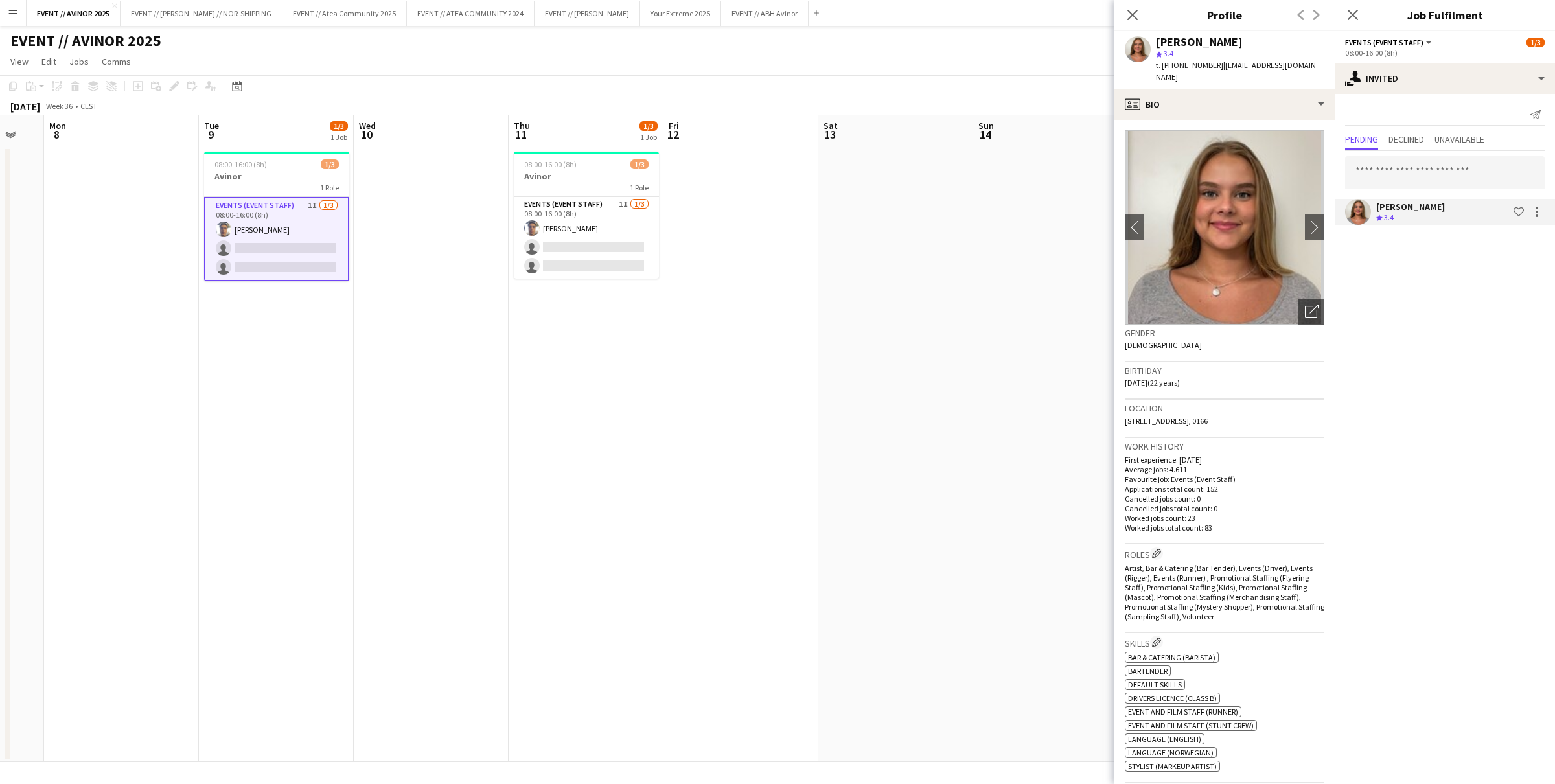
click at [1007, 324] on app-date-cell at bounding box center [1050, 454] width 155 height 615
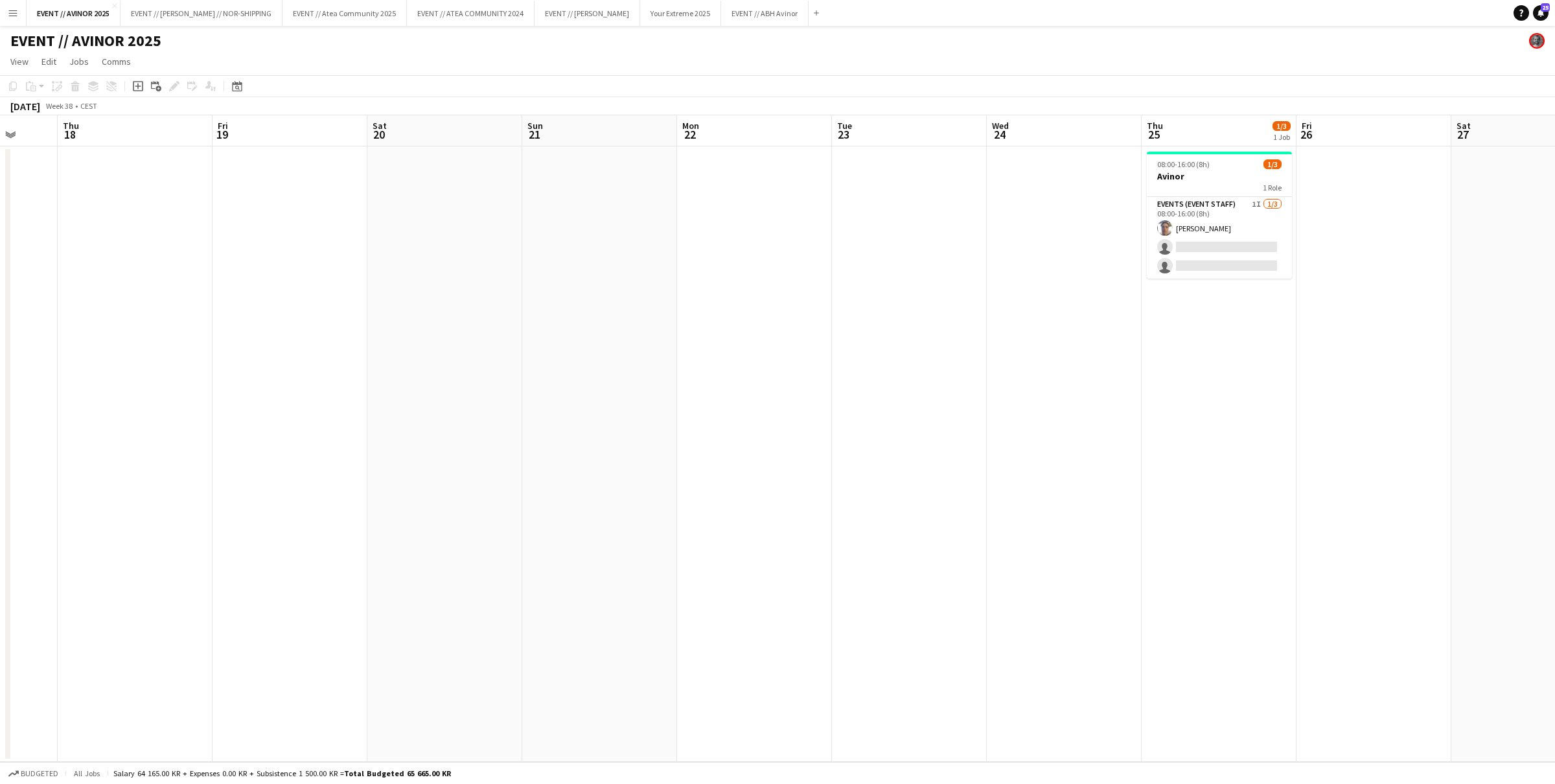
scroll to position [0, 487]
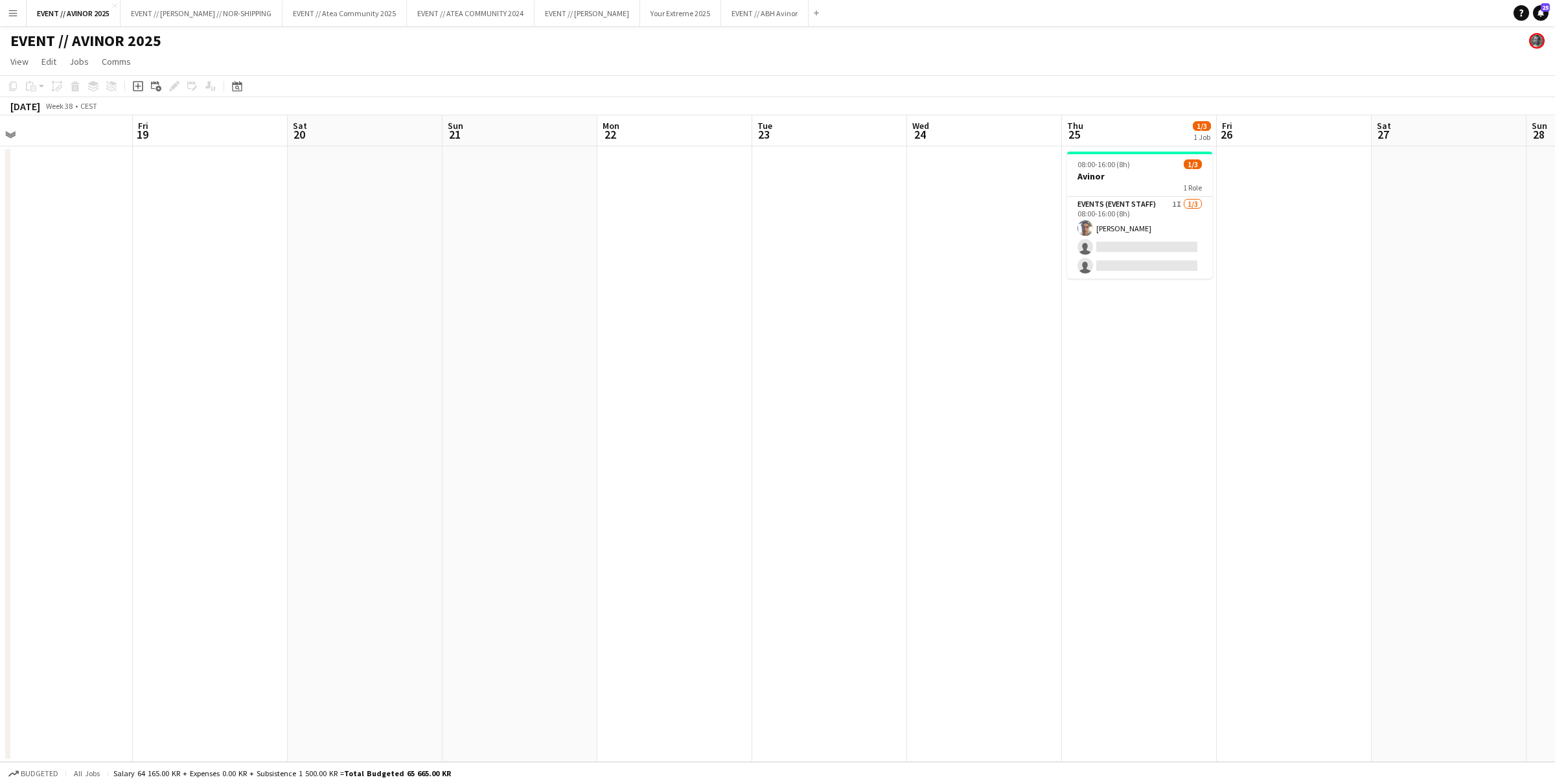
click at [11, 15] on app-icon "Menu" at bounding box center [13, 13] width 10 height 10
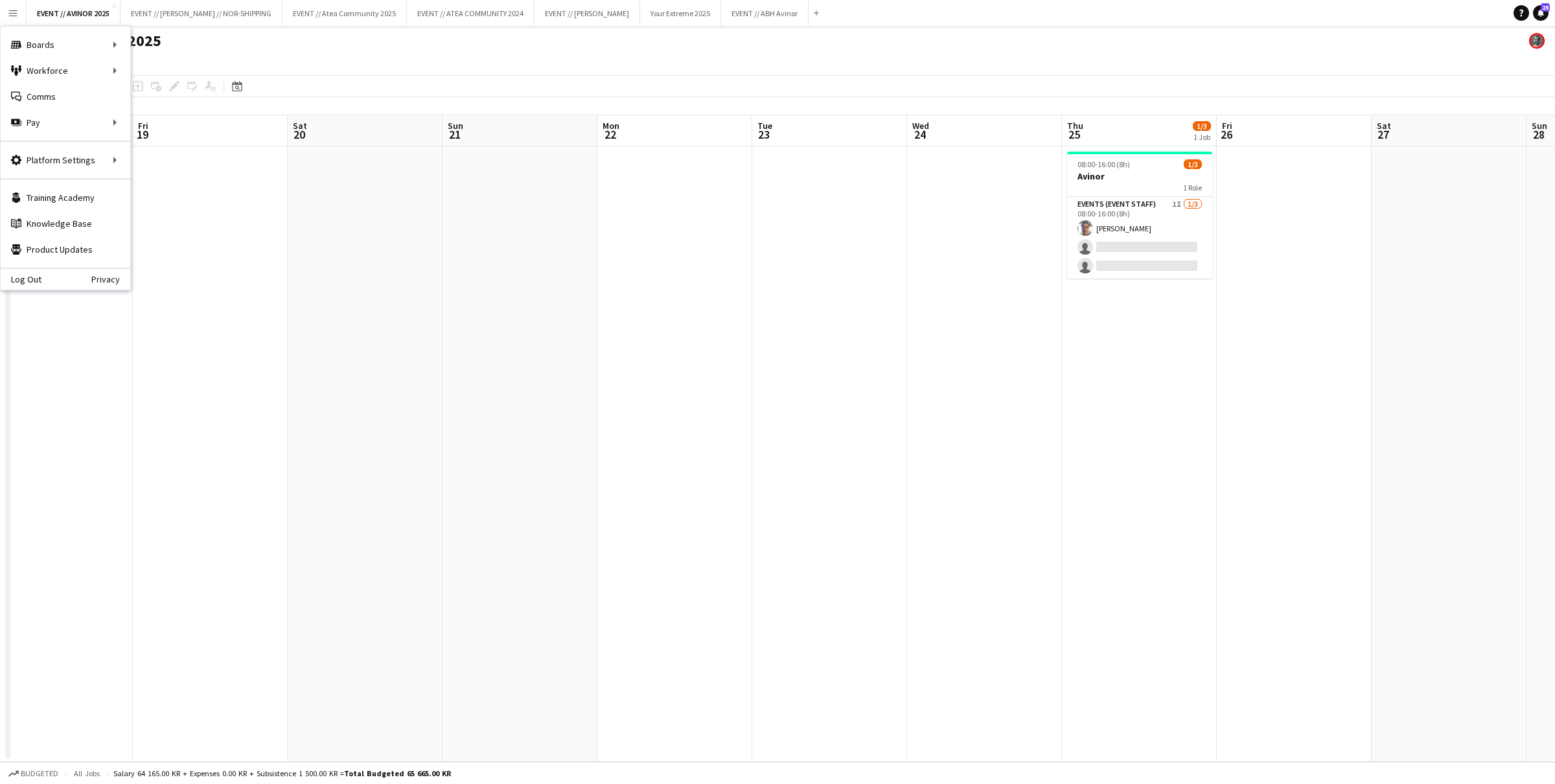
click at [429, 171] on app-date-cell at bounding box center [365, 454] width 155 height 615
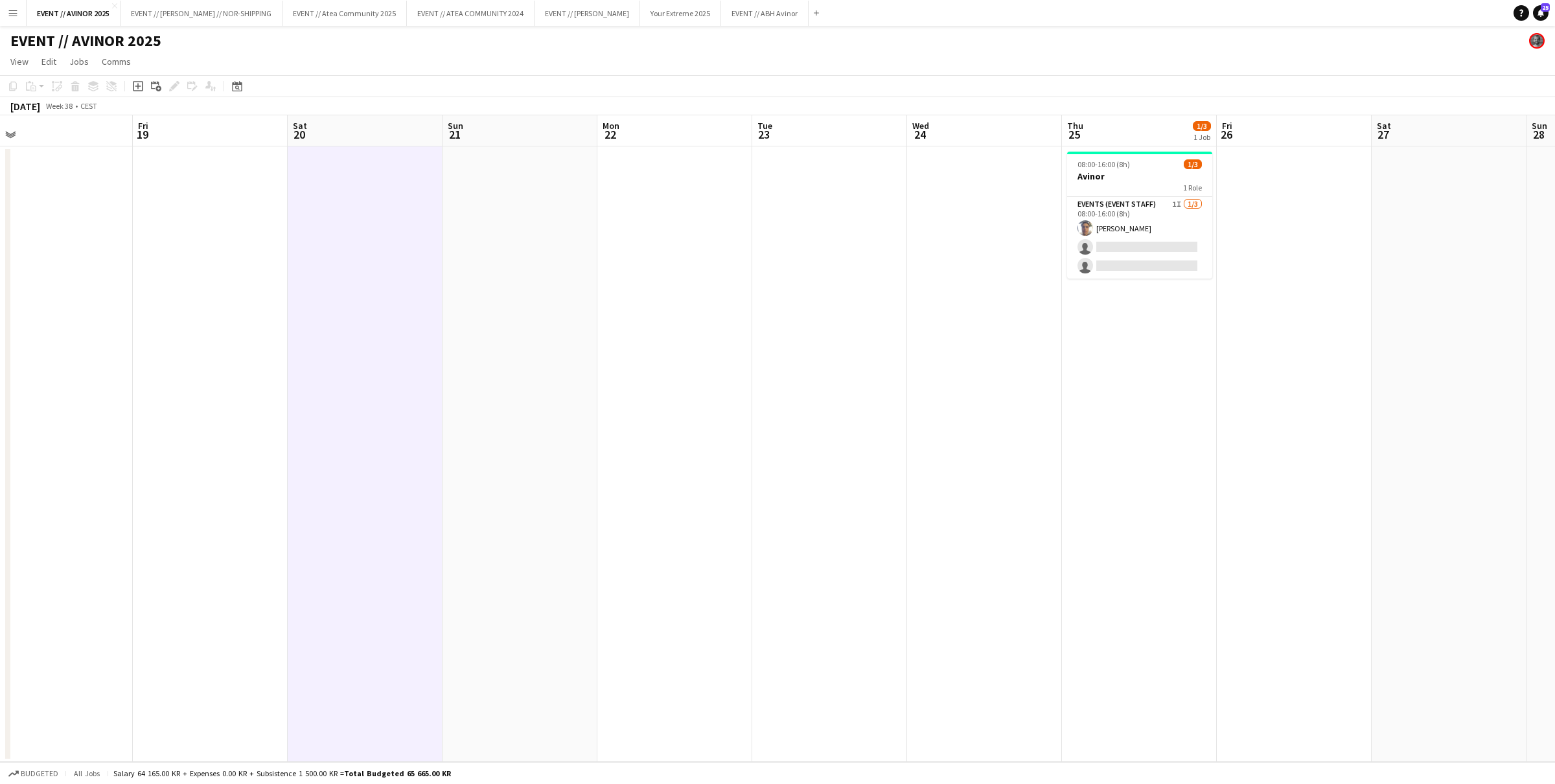
click at [22, 19] on button "Menu" at bounding box center [13, 13] width 26 height 26
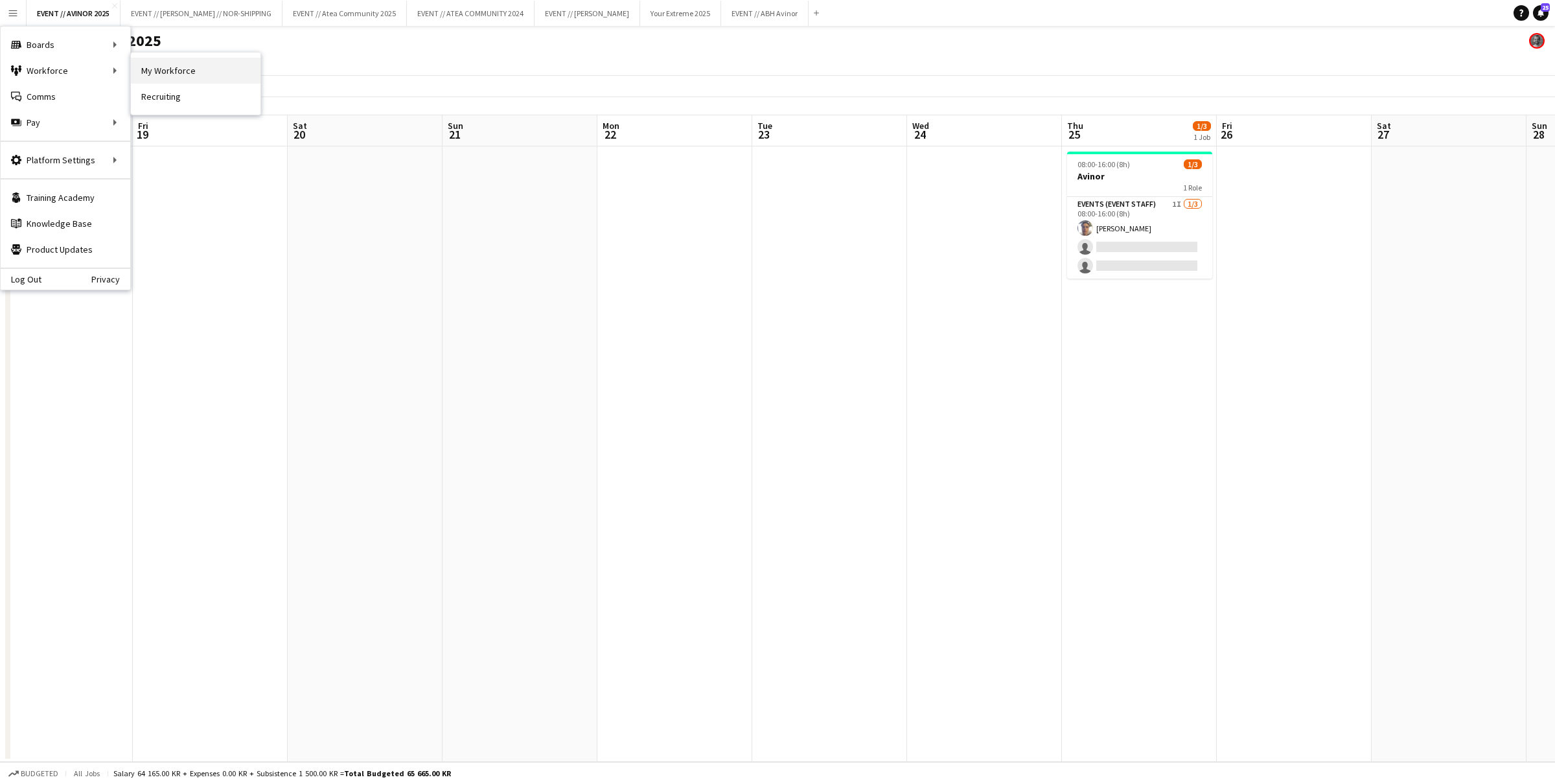
click at [182, 70] on link "My Workforce" at bounding box center [196, 71] width 129 height 26
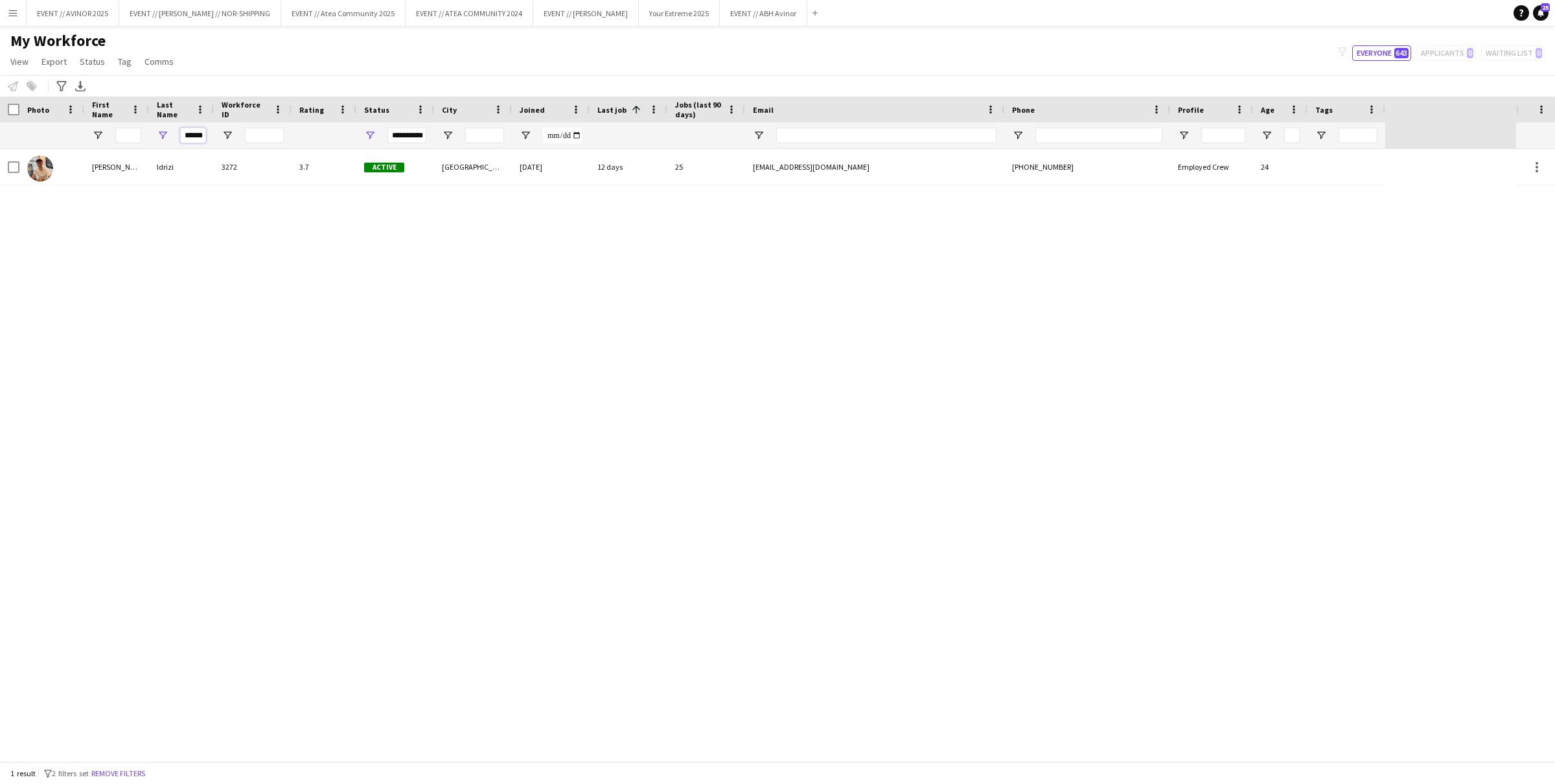
click at [192, 133] on input "******" at bounding box center [193, 135] width 26 height 15
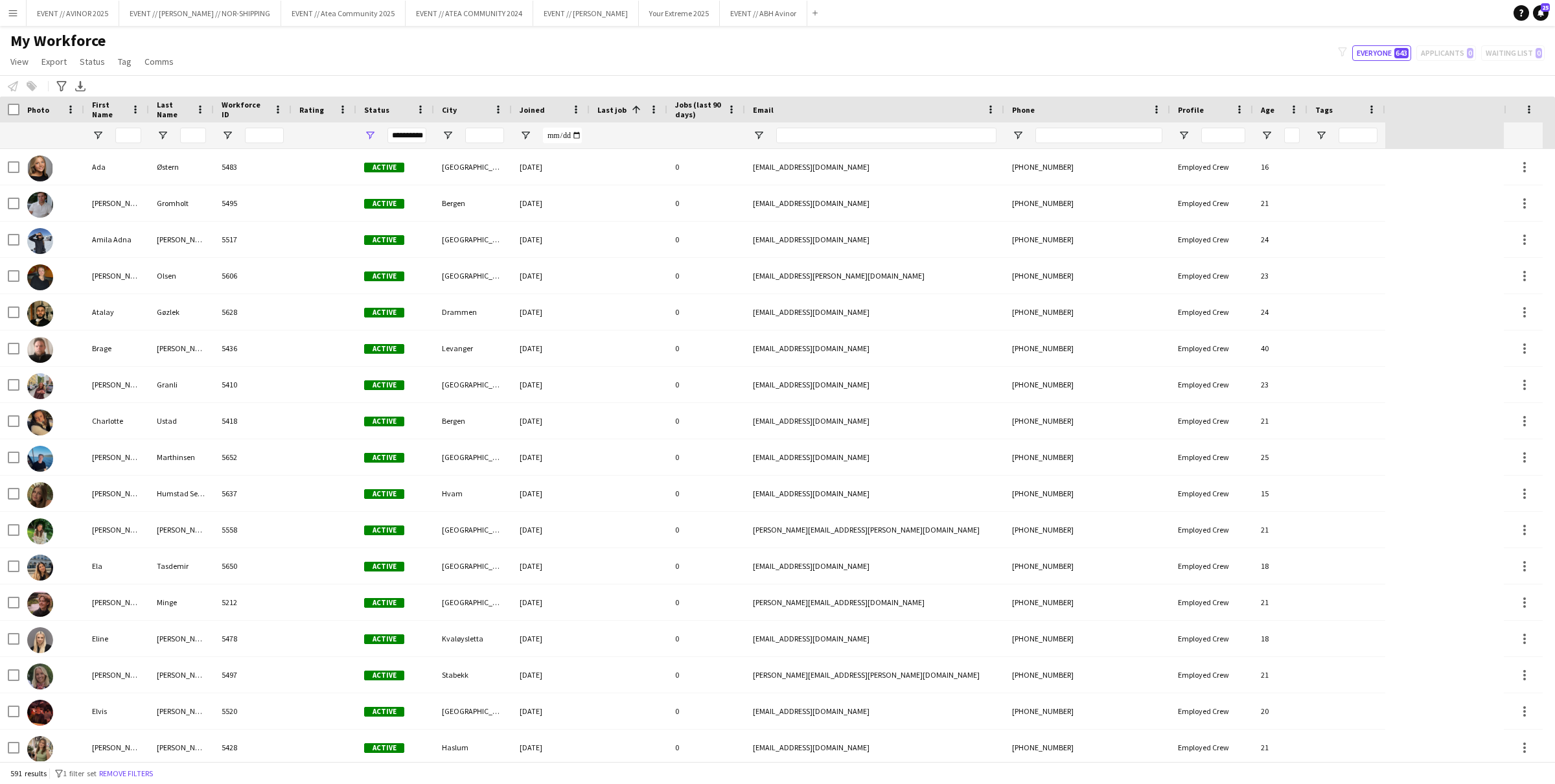
click at [239, 65] on div "My Workforce View Views Default view New view Update view Delete view Edit name…" at bounding box center [778, 53] width 1555 height 44
click at [10, 19] on button "Menu" at bounding box center [13, 13] width 26 height 26
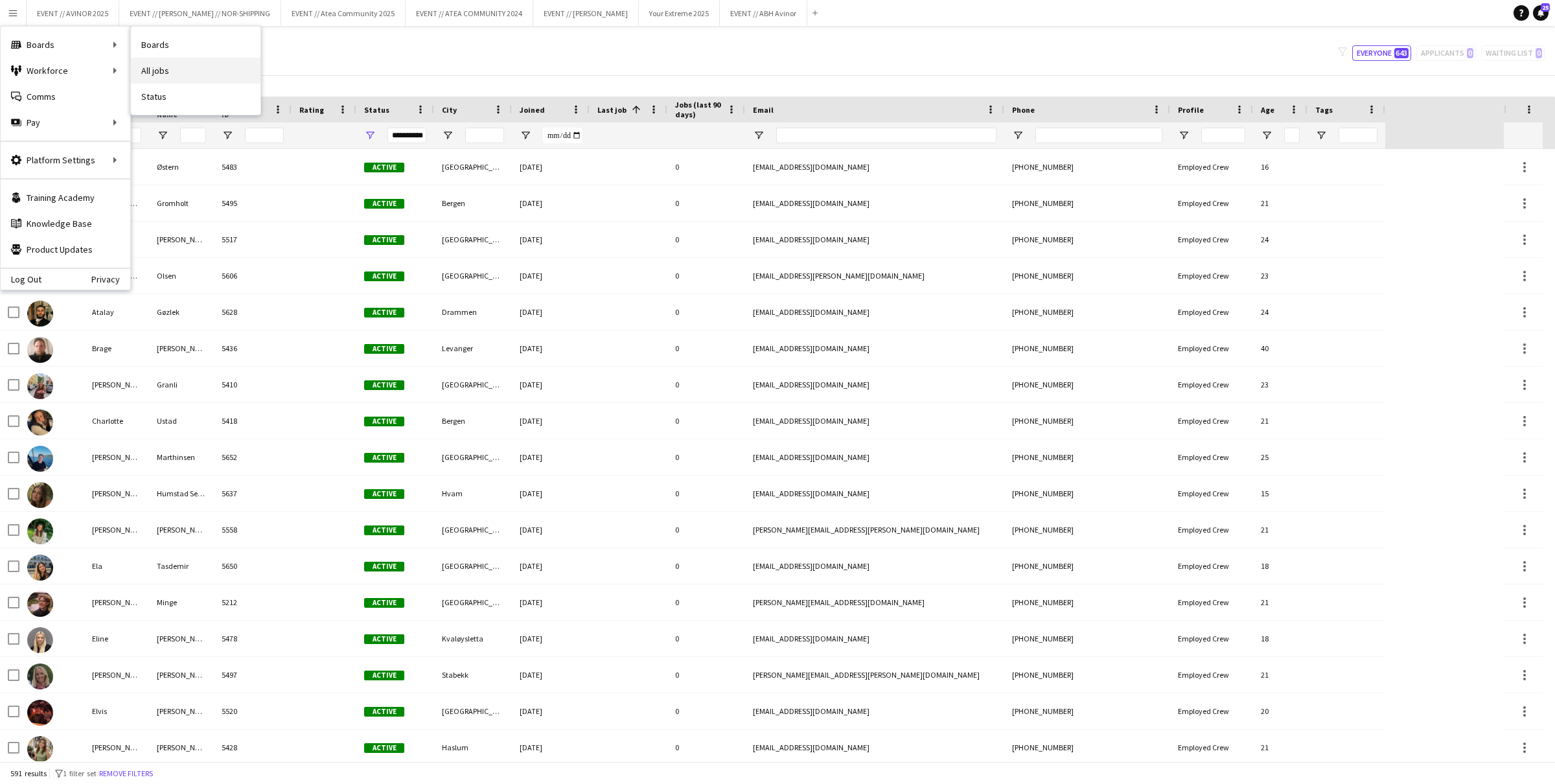
click at [164, 68] on link "All jobs" at bounding box center [196, 71] width 129 height 26
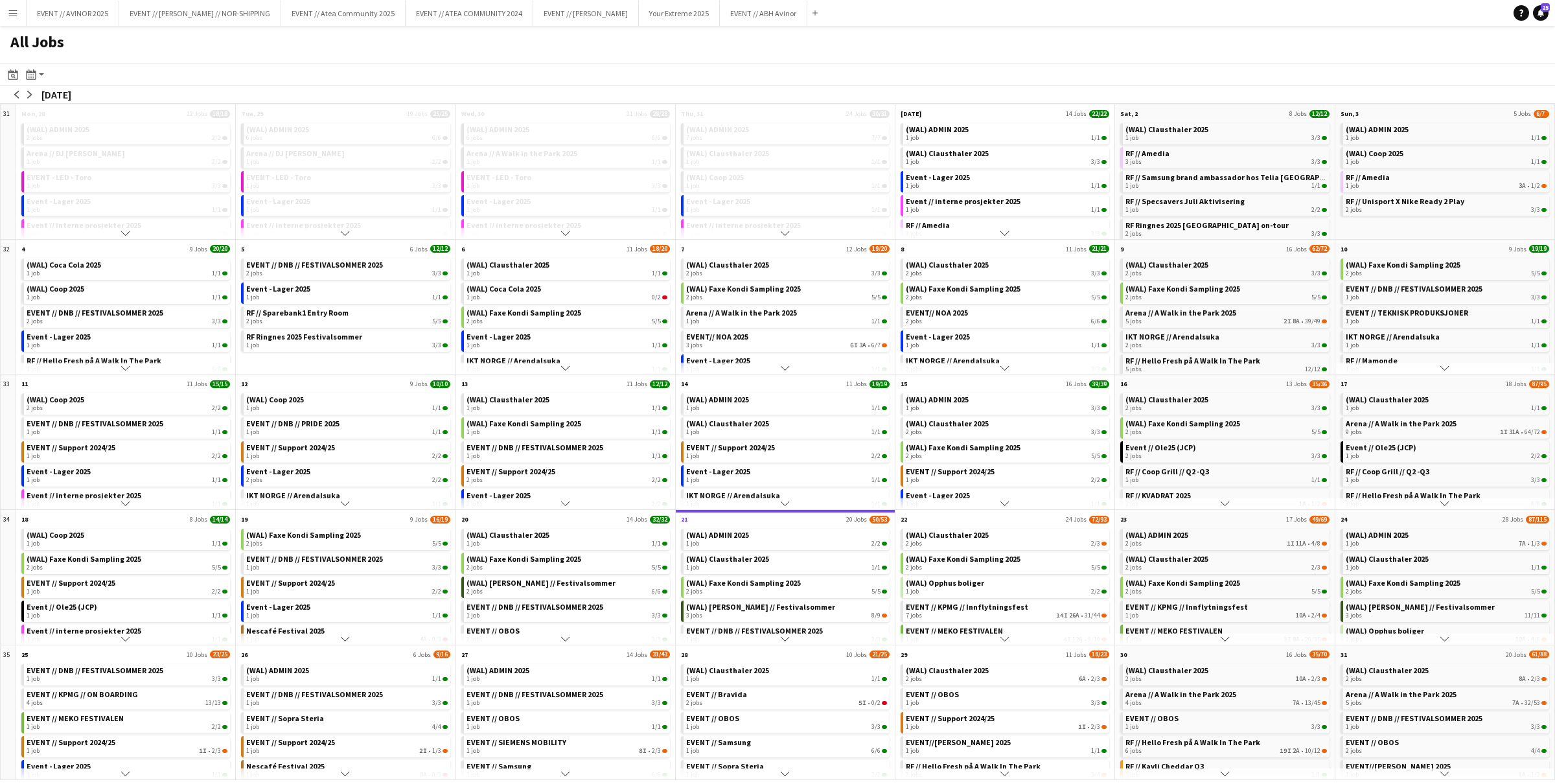
click at [9, 12] on app-icon "Menu" at bounding box center [13, 13] width 10 height 10
click at [156, 122] on link "Approvals" at bounding box center [196, 123] width 129 height 26
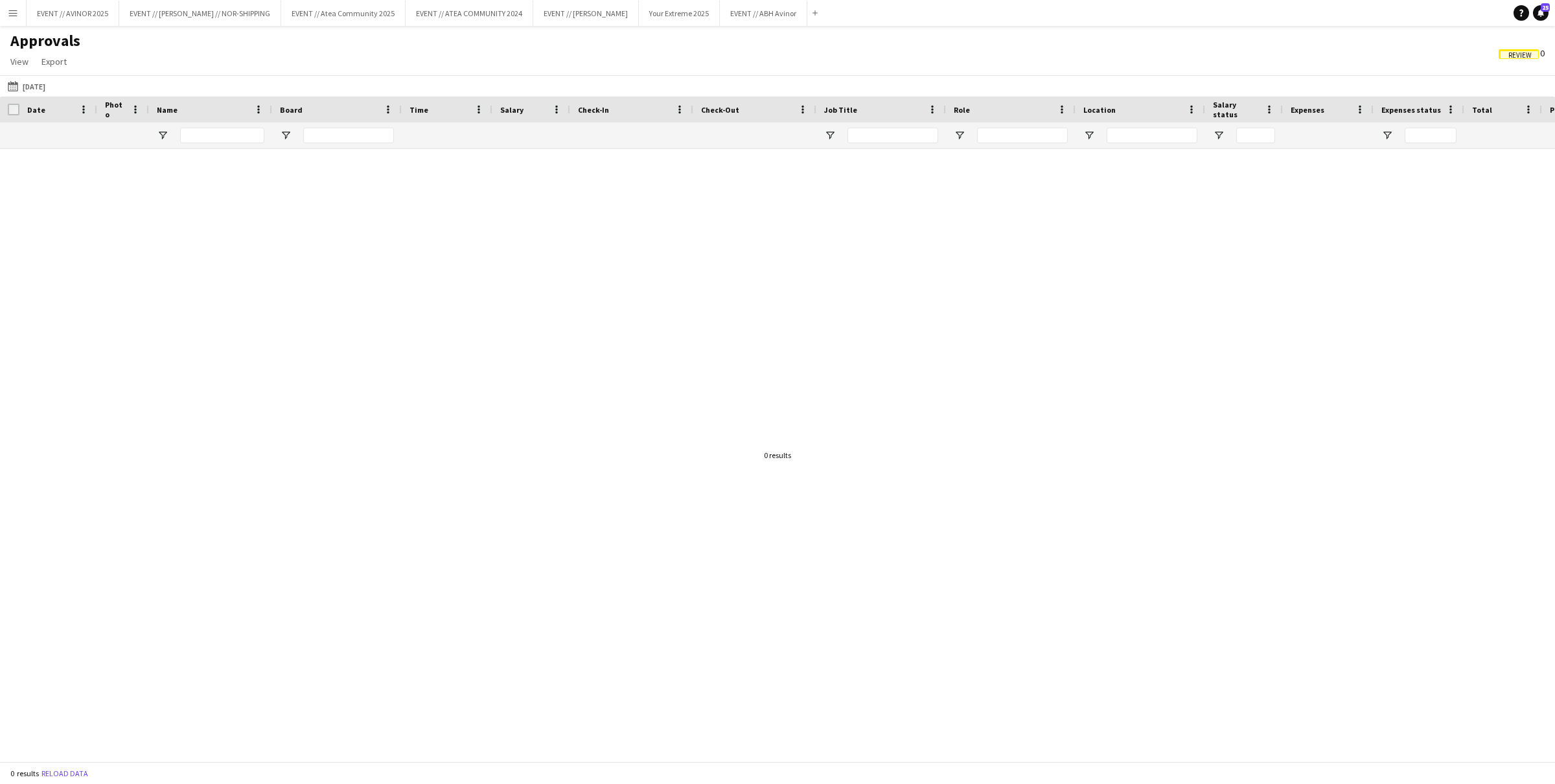
click at [337, 124] on div at bounding box center [348, 135] width 91 height 26
click at [338, 138] on input "Board Filter Input" at bounding box center [348, 135] width 91 height 15
click at [44, 79] on button "31-08-2025 31-08-2025" at bounding box center [26, 86] width 43 height 15
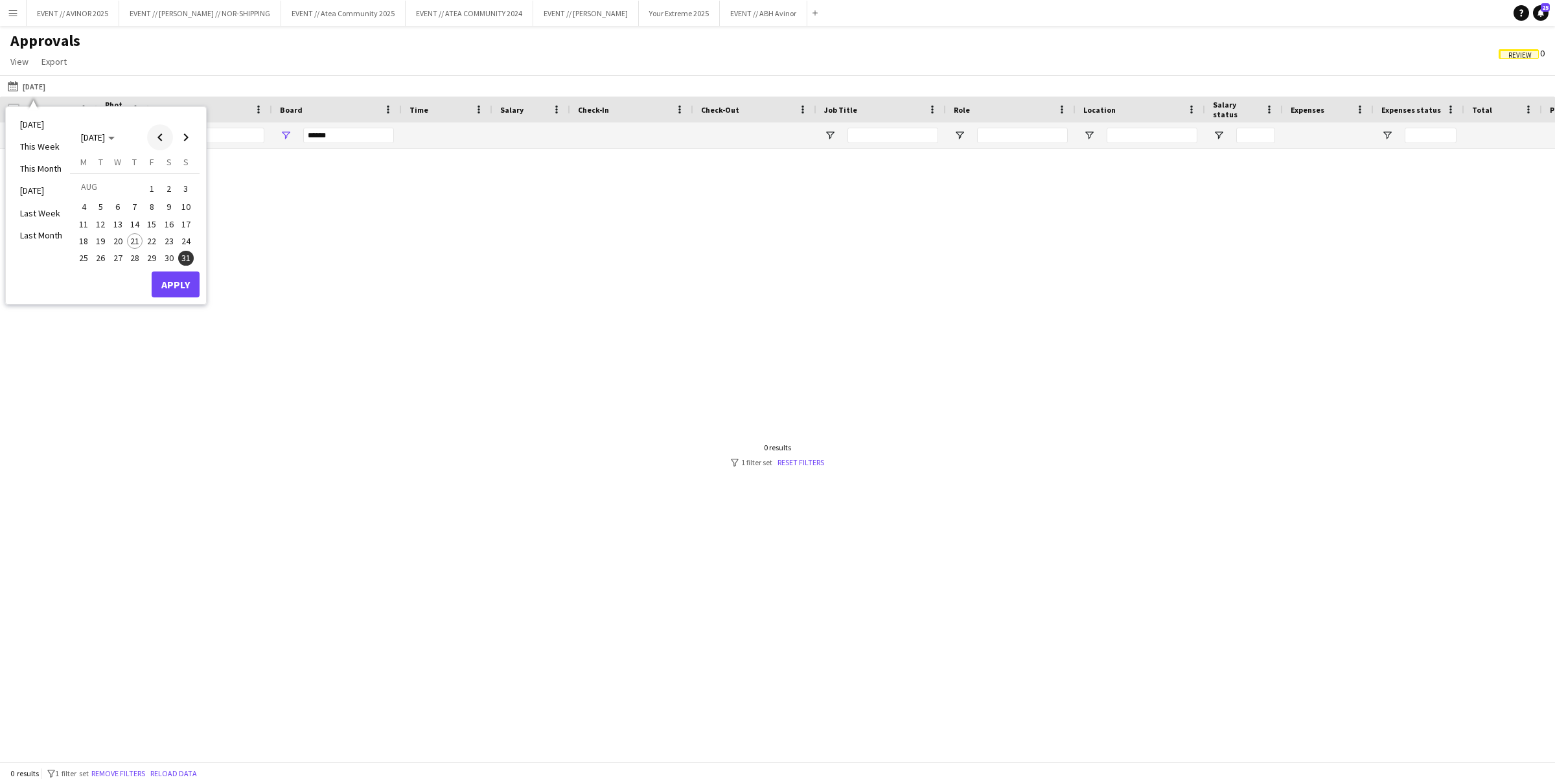
click at [161, 143] on span "Previous month" at bounding box center [160, 137] width 26 height 26
click at [160, 143] on span "Previous month" at bounding box center [160, 137] width 26 height 26
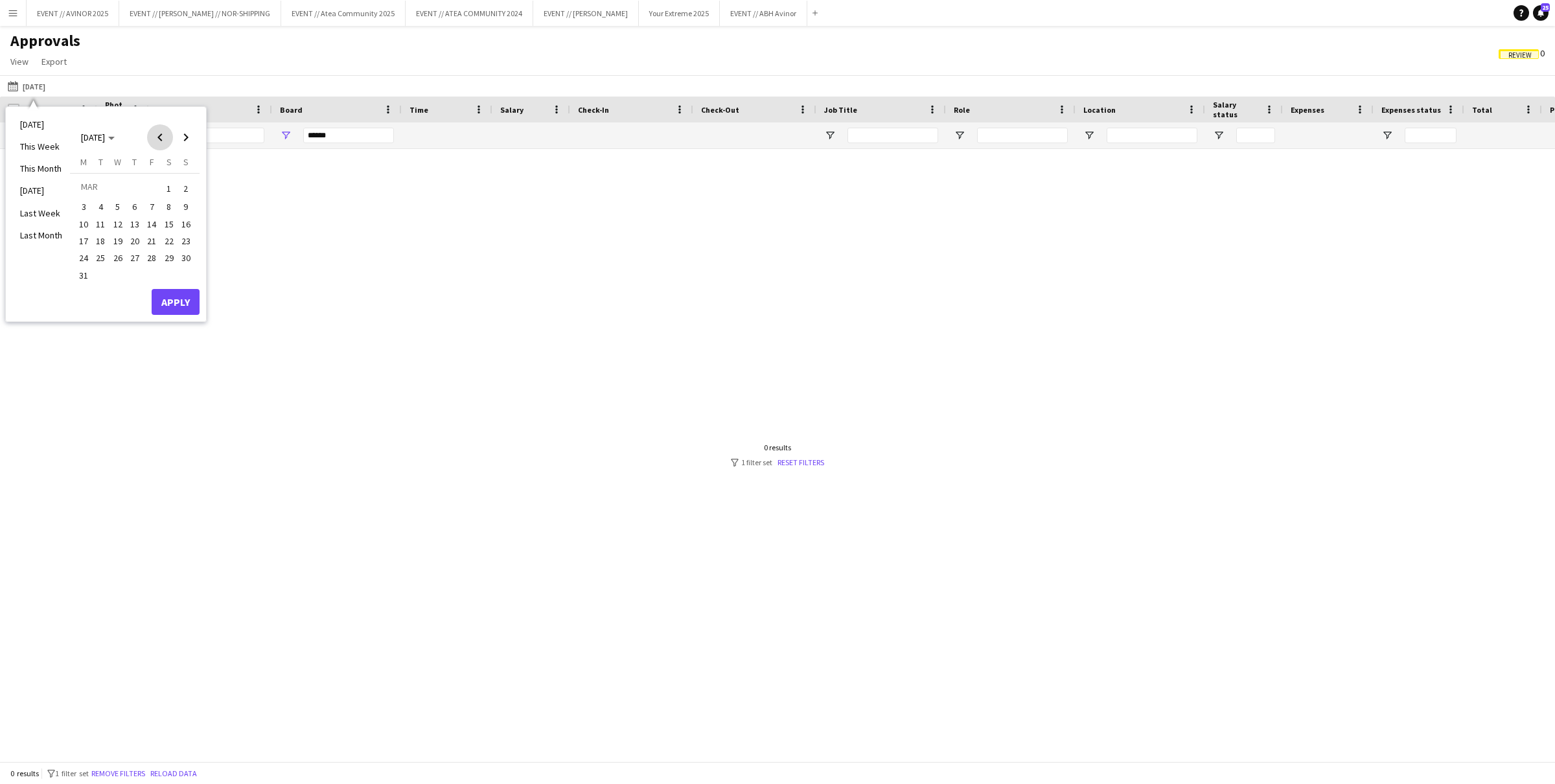
click at [160, 143] on span "Previous month" at bounding box center [160, 137] width 26 height 26
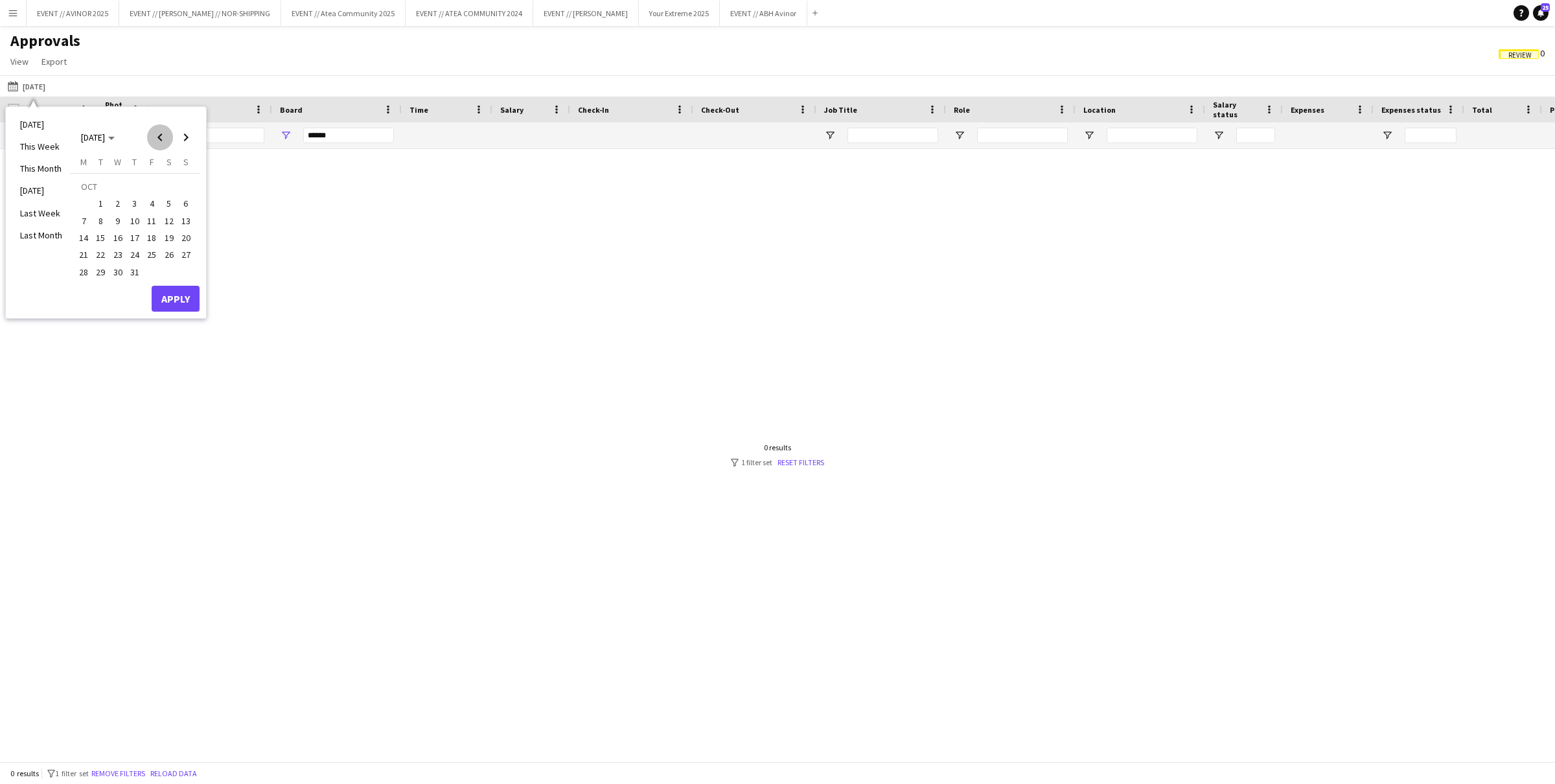
click at [160, 143] on span "Previous month" at bounding box center [160, 137] width 26 height 26
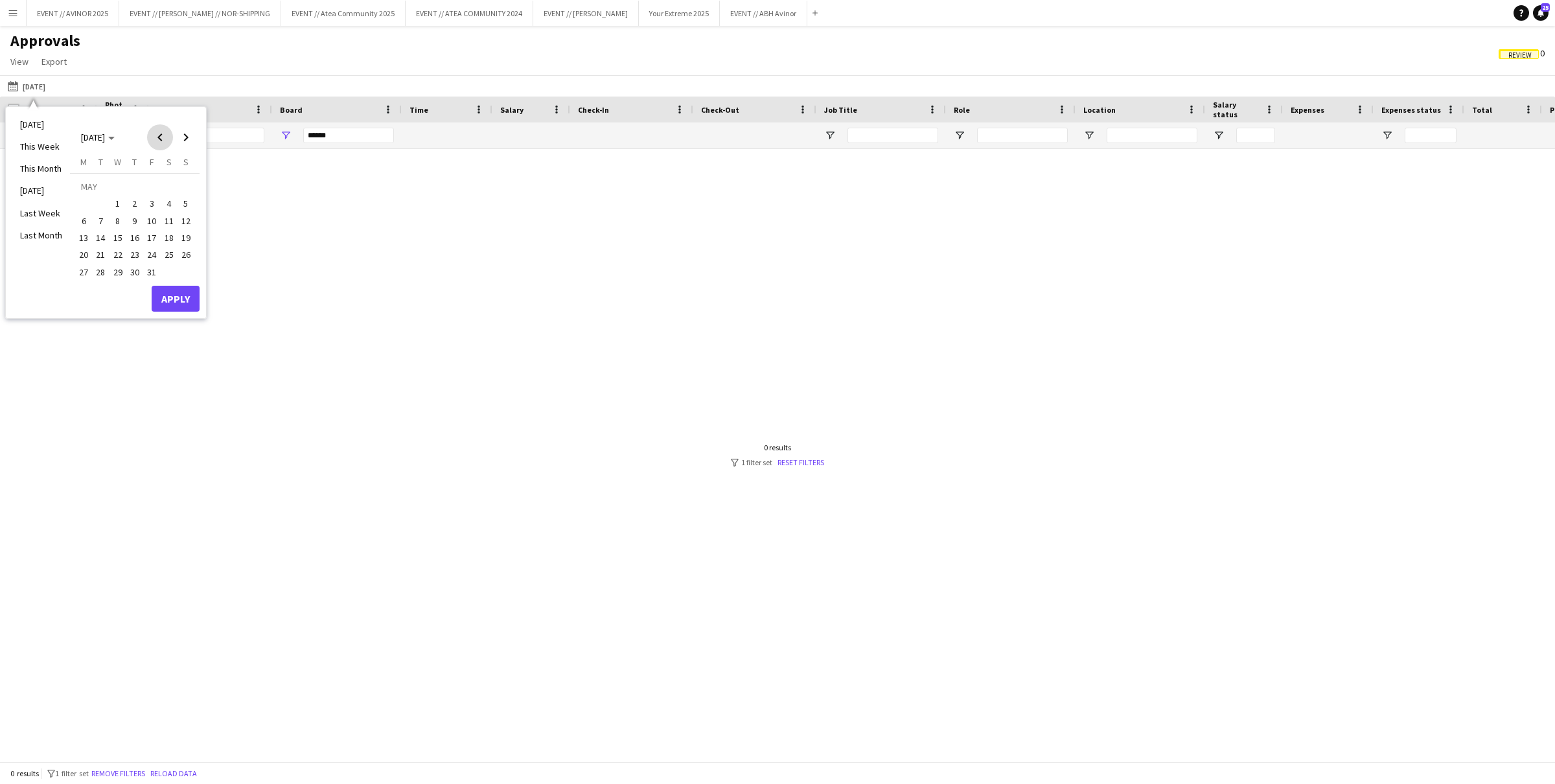
click at [160, 143] on span "Previous month" at bounding box center [160, 137] width 26 height 26
click at [162, 141] on span "Previous month" at bounding box center [160, 137] width 26 height 26
click at [88, 199] on span "1" at bounding box center [83, 204] width 15 height 15
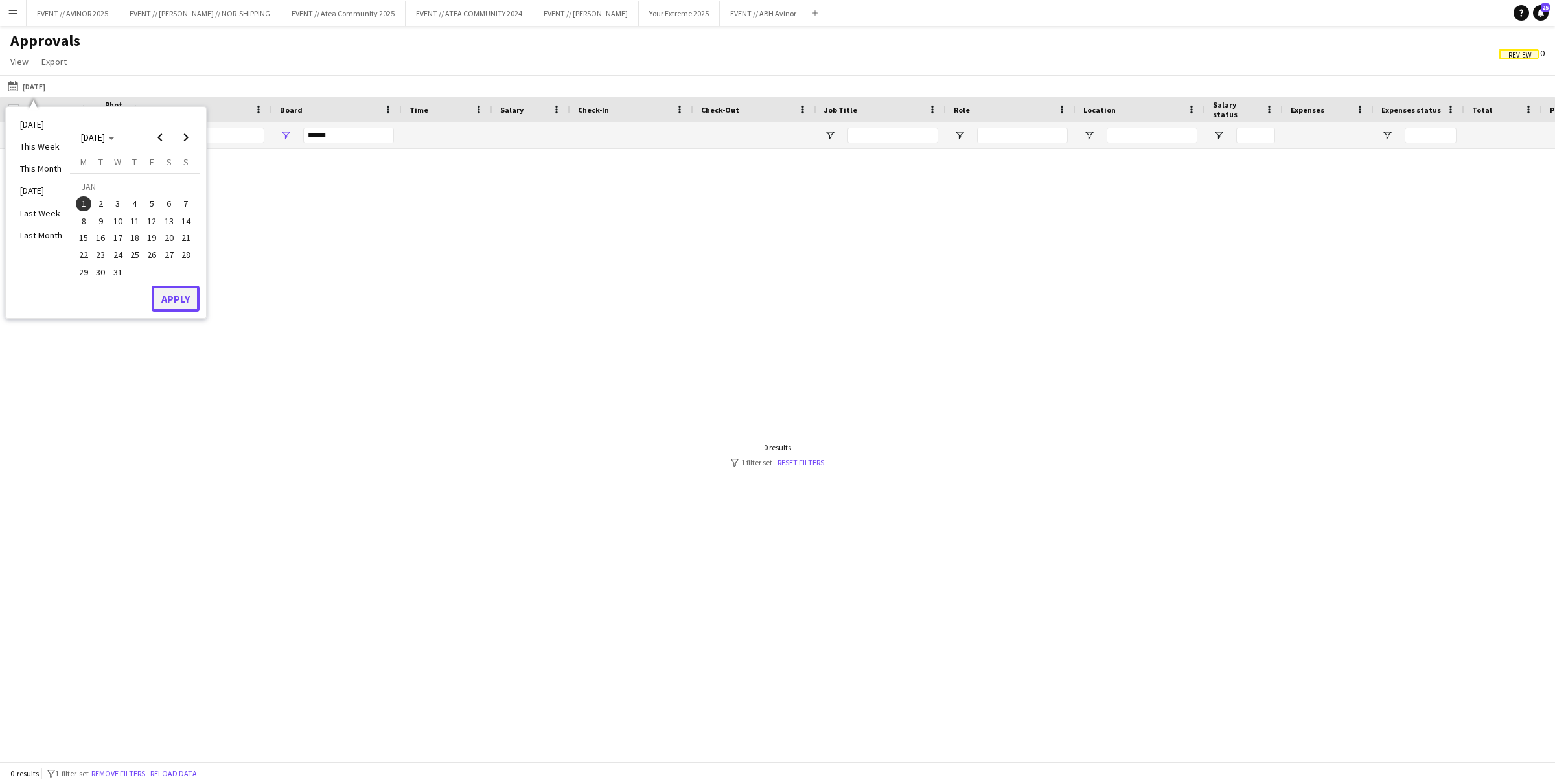
click at [165, 304] on button "Apply" at bounding box center [175, 299] width 48 height 26
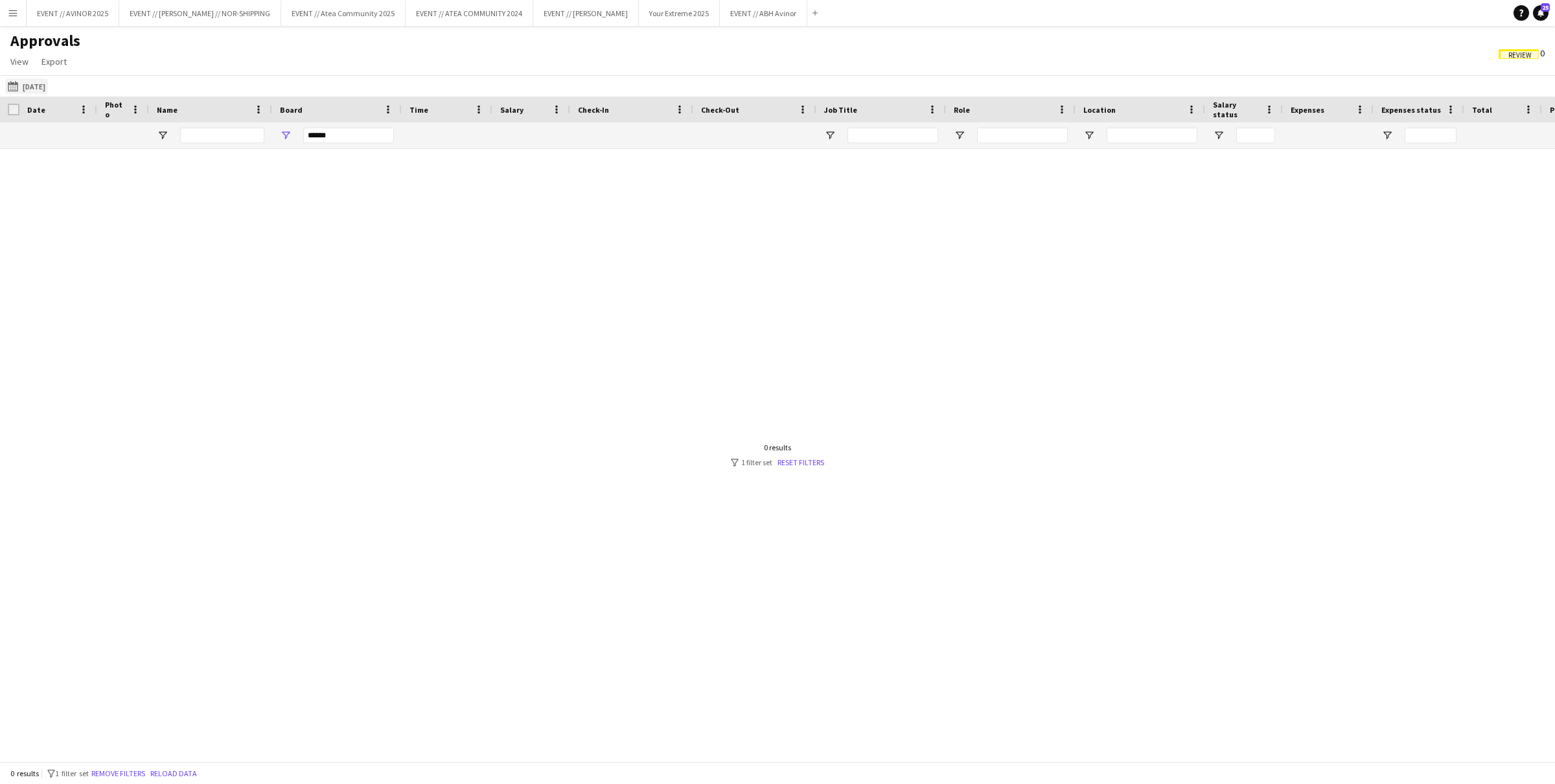
click at [44, 93] on button "31-08-2025 01-01-2024" at bounding box center [26, 86] width 43 height 15
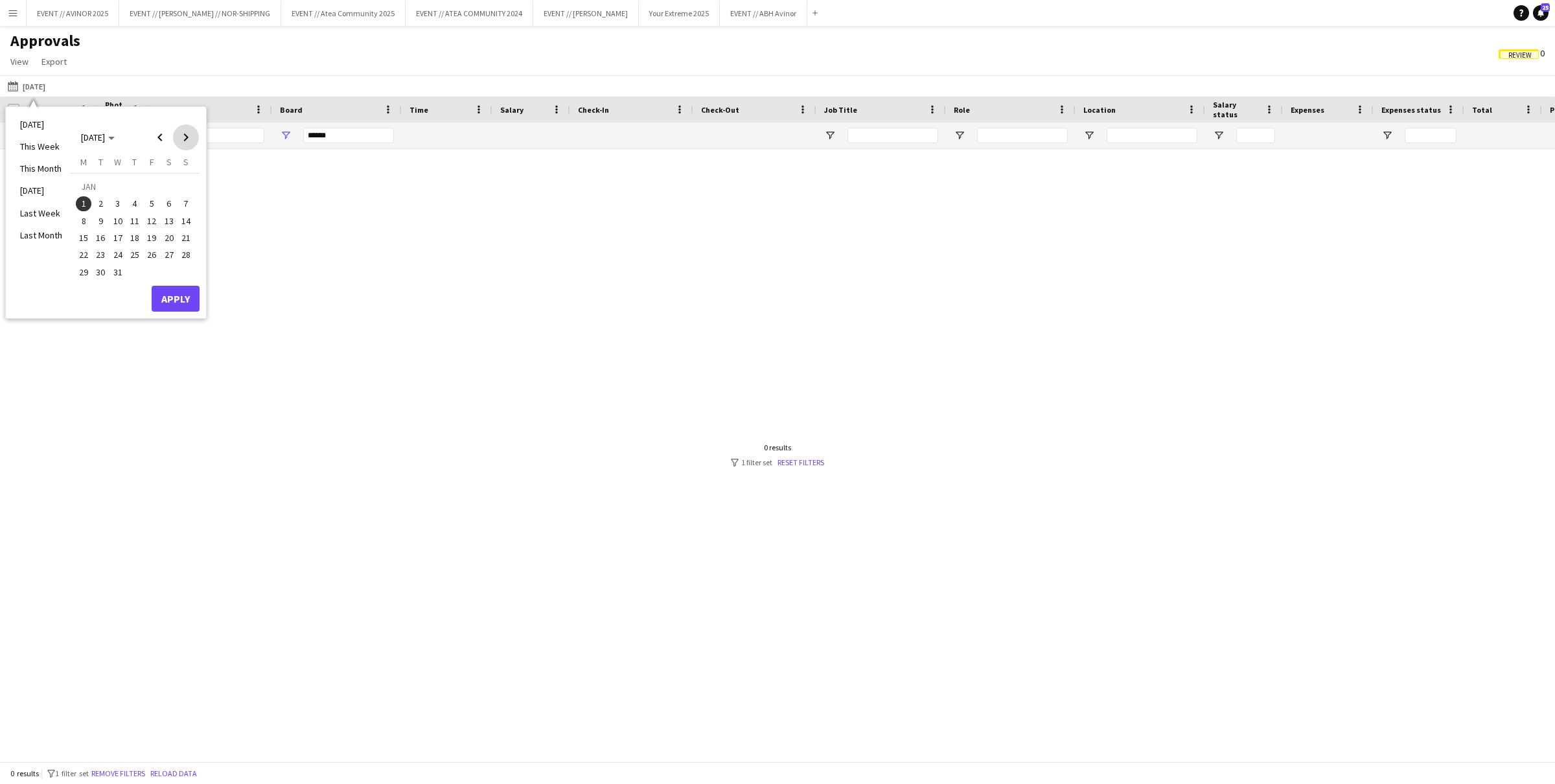
click at [184, 136] on span "Next month" at bounding box center [186, 137] width 26 height 26
click at [170, 135] on span "Previous month" at bounding box center [160, 137] width 26 height 26
click at [164, 135] on span "Previous month" at bounding box center [160, 137] width 26 height 26
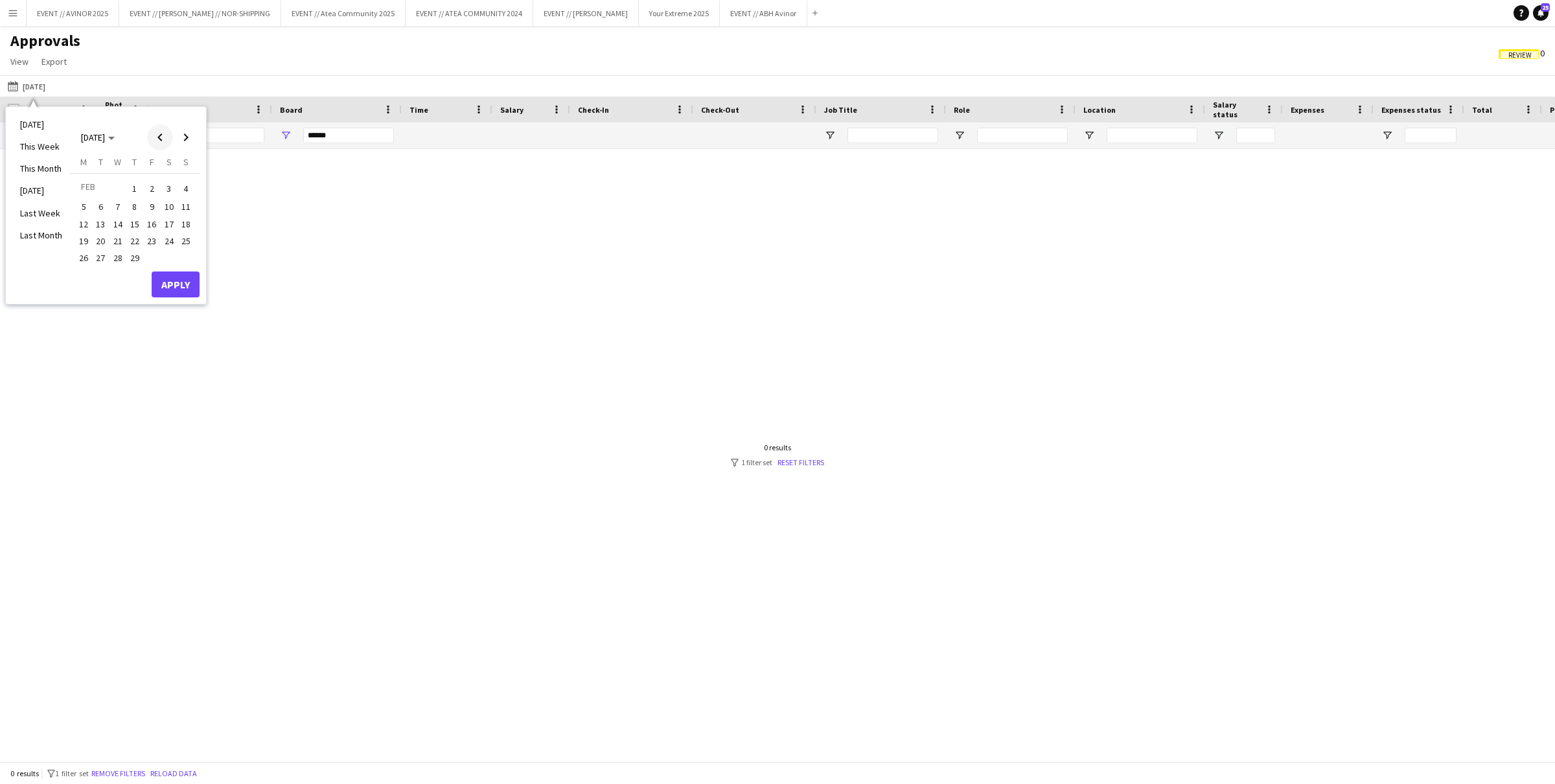
click at [156, 141] on span "Previous month" at bounding box center [160, 137] width 26 height 26
click at [79, 197] on span "1" at bounding box center [83, 204] width 15 height 15
click at [180, 143] on span "Next month" at bounding box center [186, 137] width 26 height 26
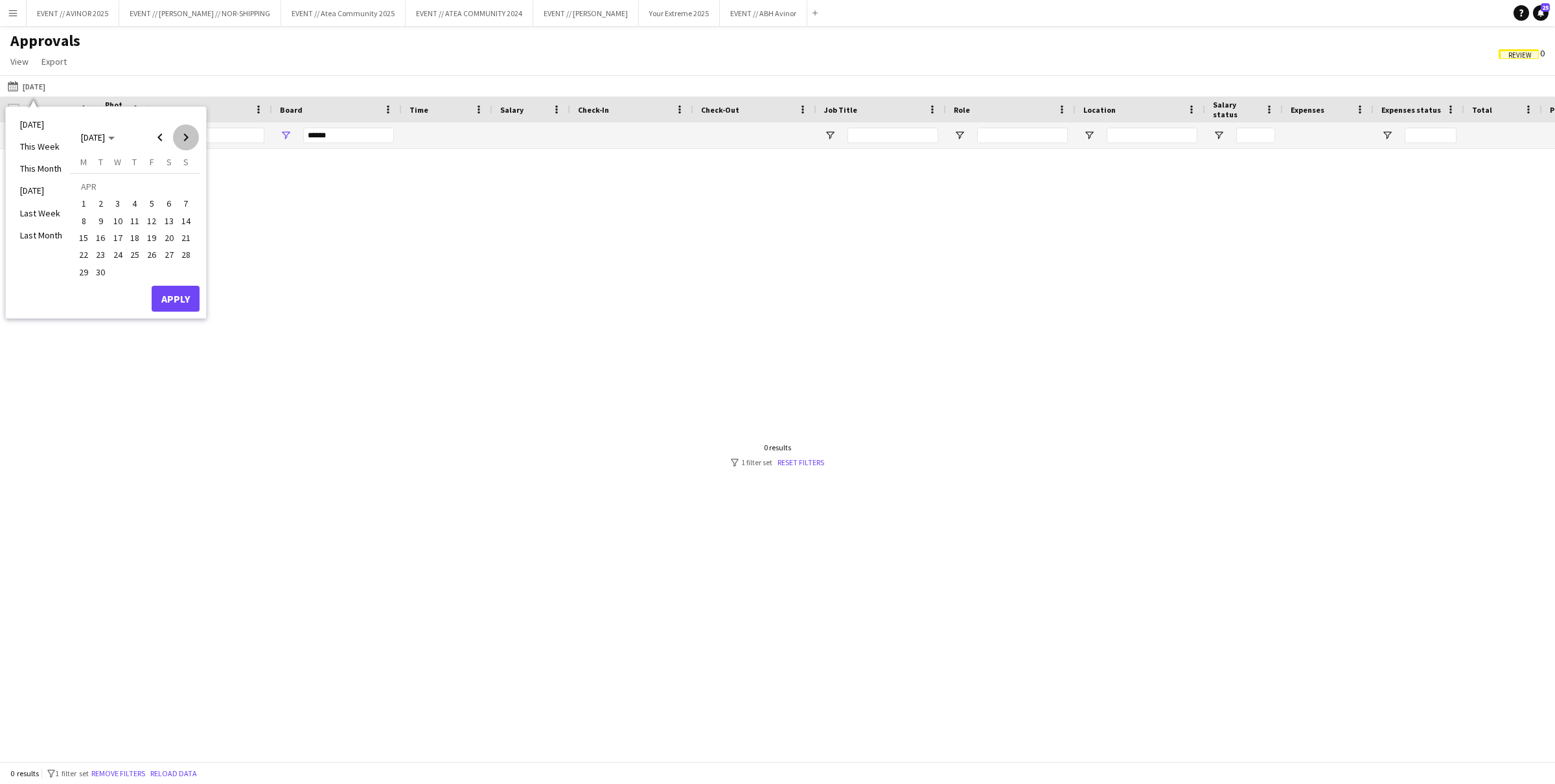
click at [180, 143] on span "Next month" at bounding box center [186, 137] width 26 height 26
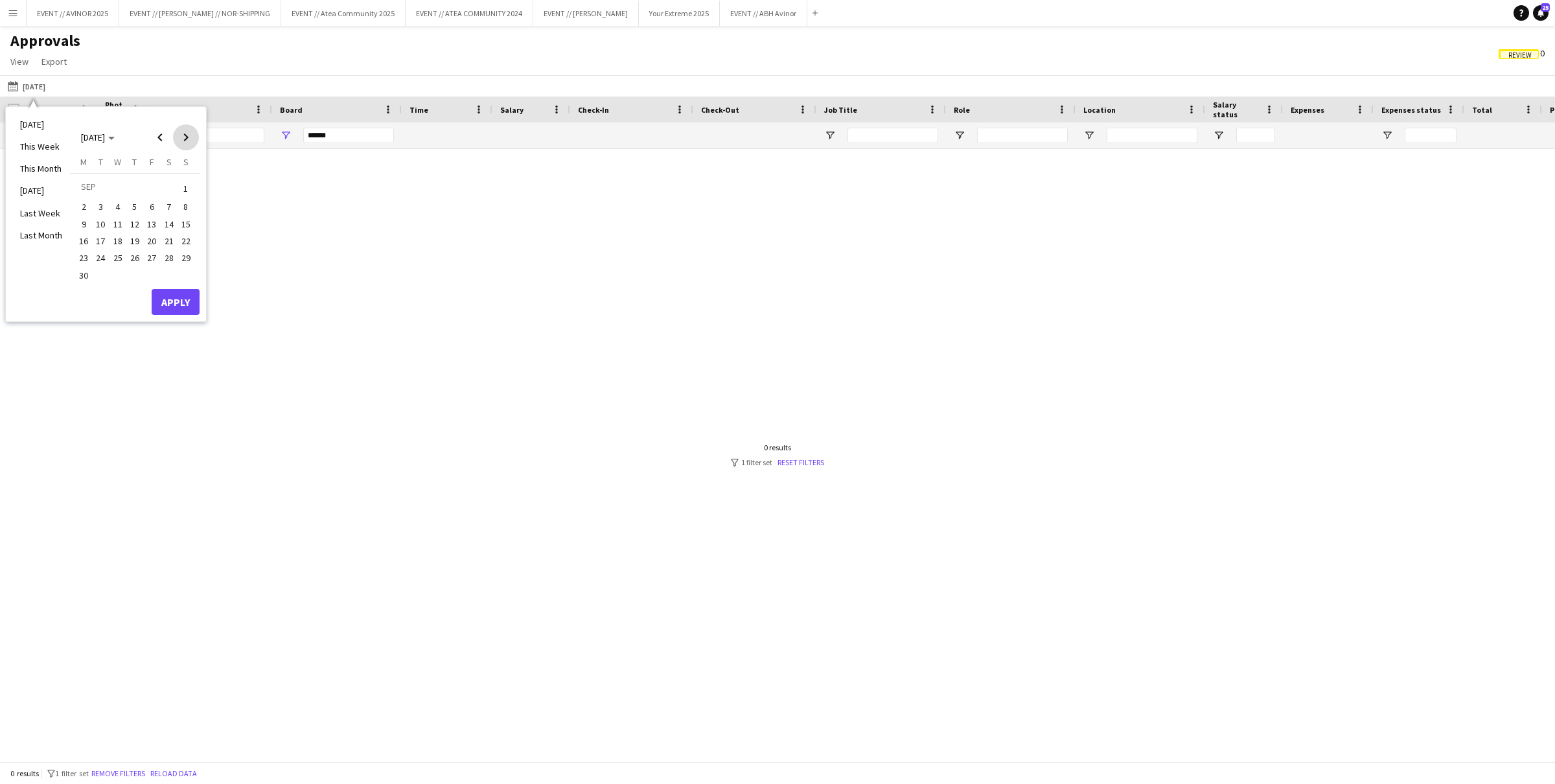
click at [180, 143] on span "Next month" at bounding box center [186, 137] width 26 height 26
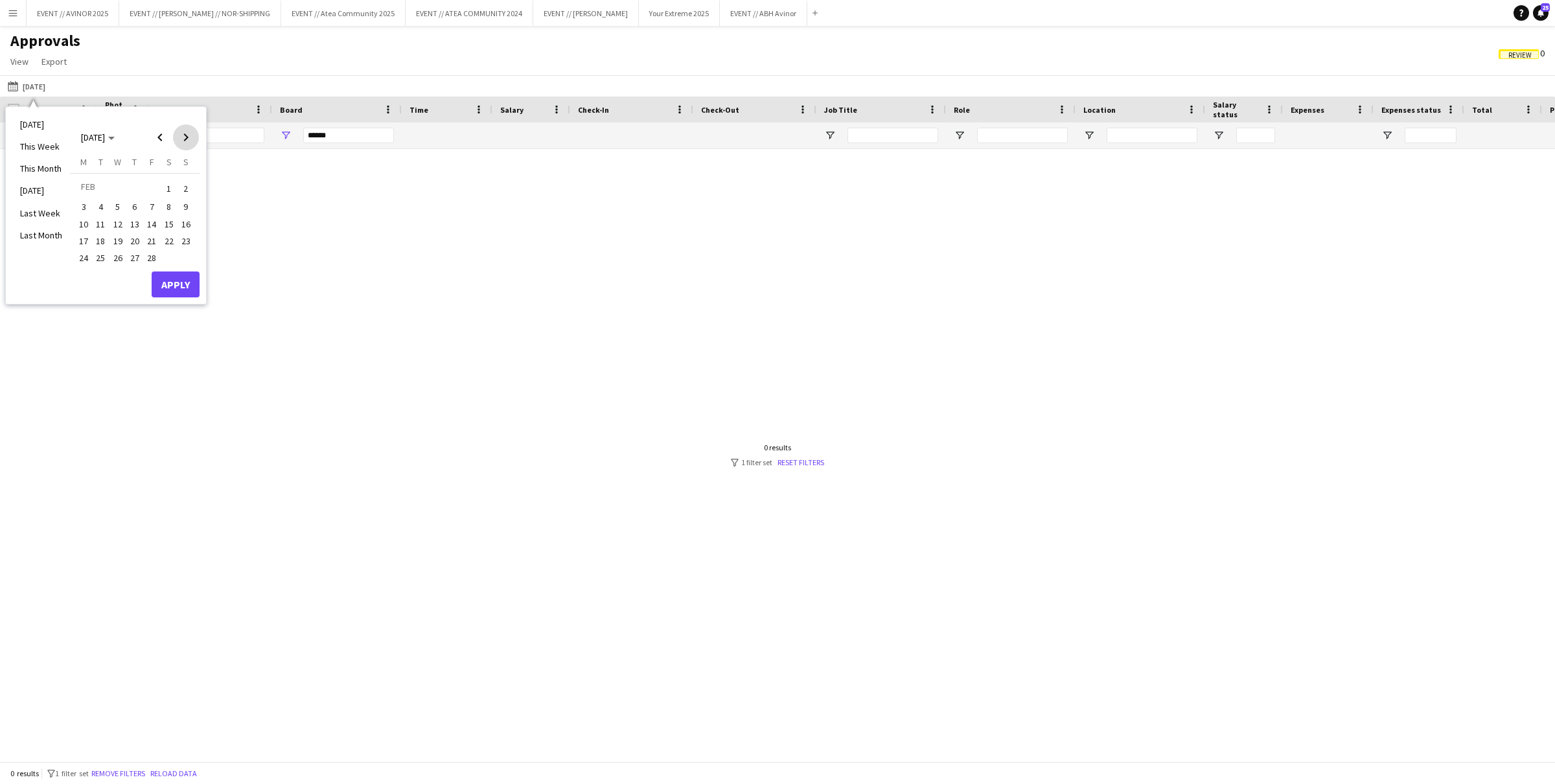
click at [180, 143] on span "Next month" at bounding box center [186, 137] width 26 height 26
click at [188, 144] on span "Next month" at bounding box center [186, 137] width 26 height 26
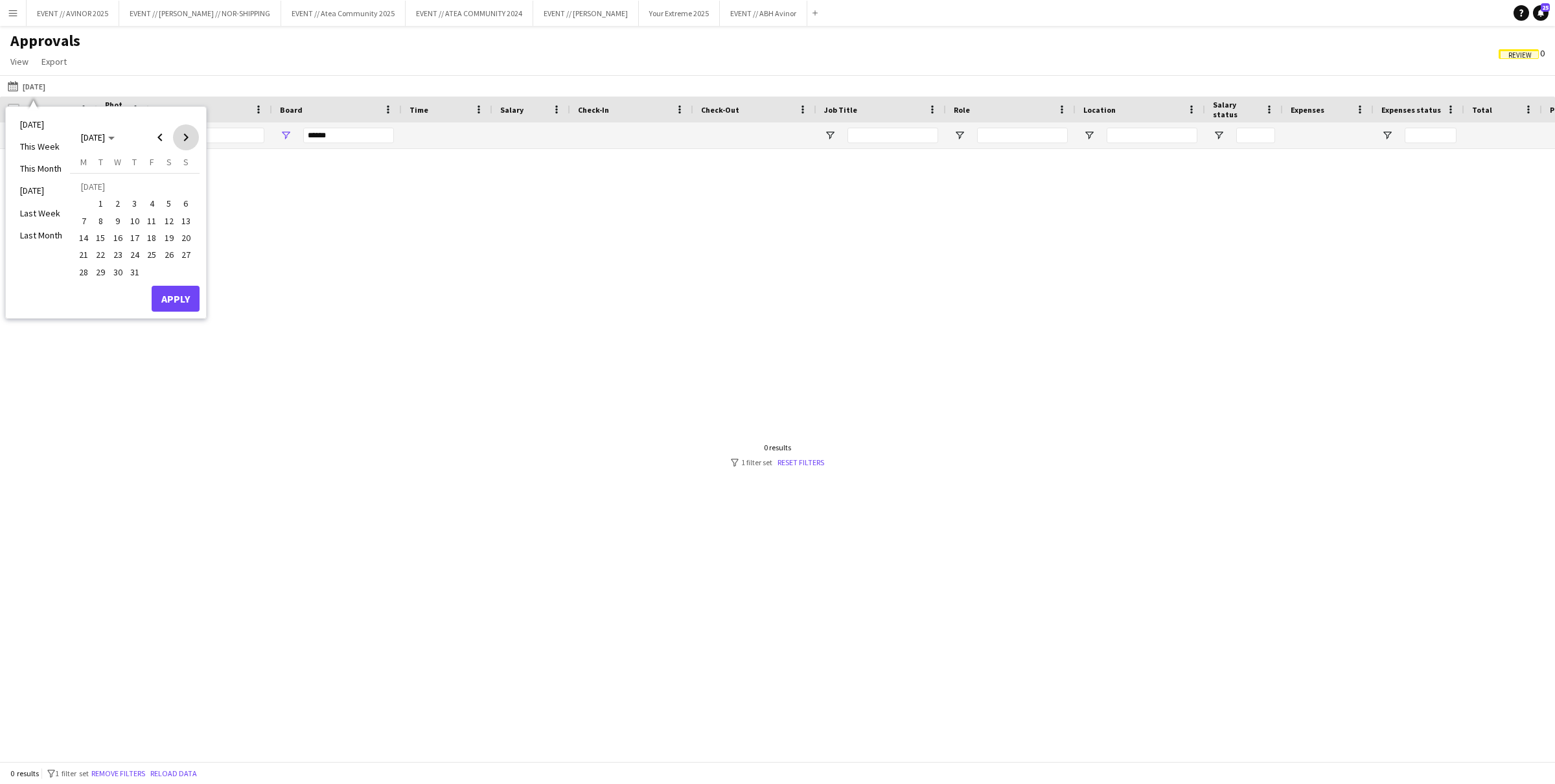
click at [188, 144] on span "Next month" at bounding box center [186, 137] width 26 height 26
drag, startPoint x: 105, startPoint y: 267, endPoint x: 122, endPoint y: 276, distance: 19.2
click at [105, 267] on span "30" at bounding box center [100, 272] width 15 height 15
click at [168, 295] on button "Apply" at bounding box center [175, 299] width 48 height 26
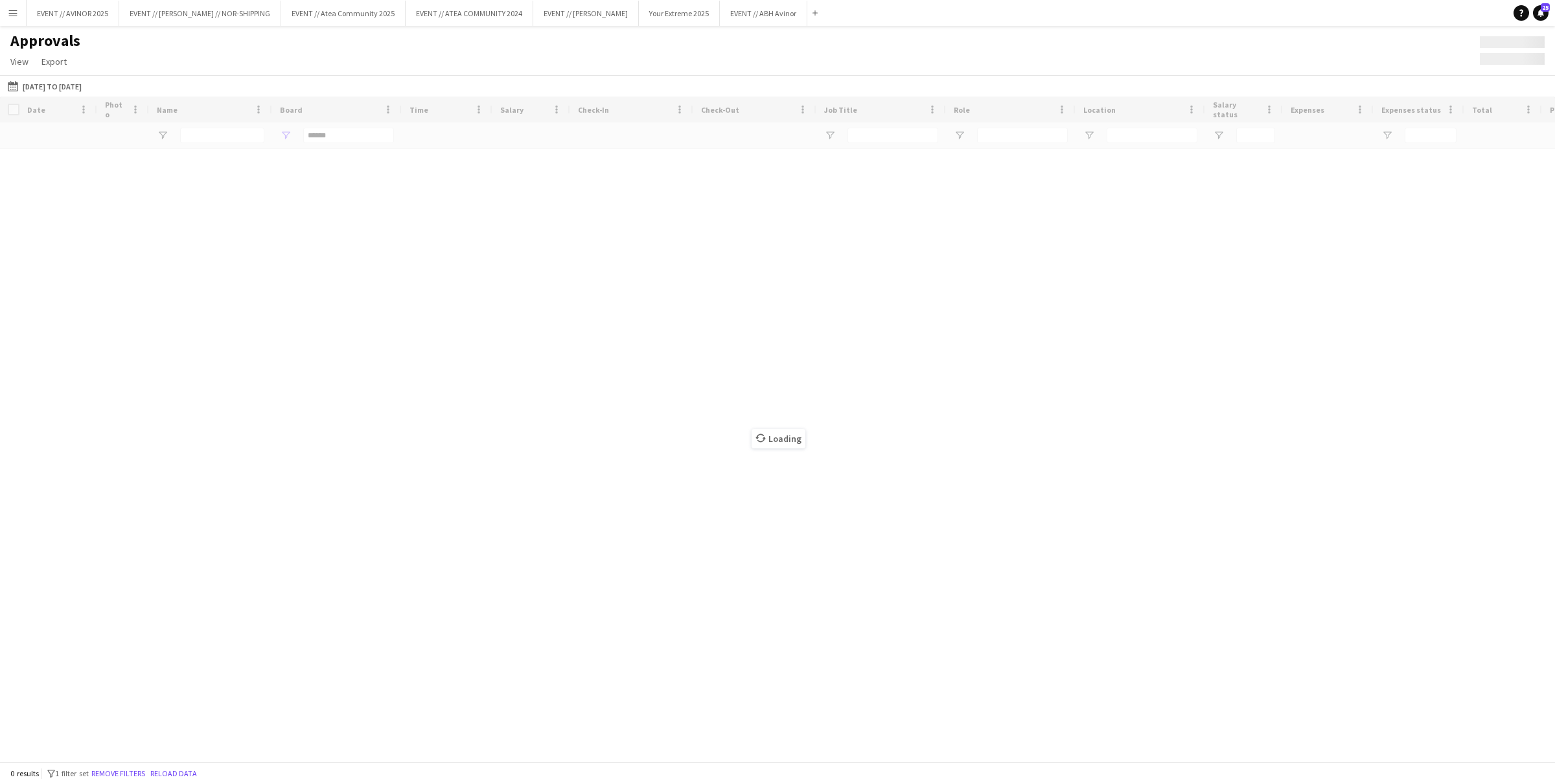
type input "******"
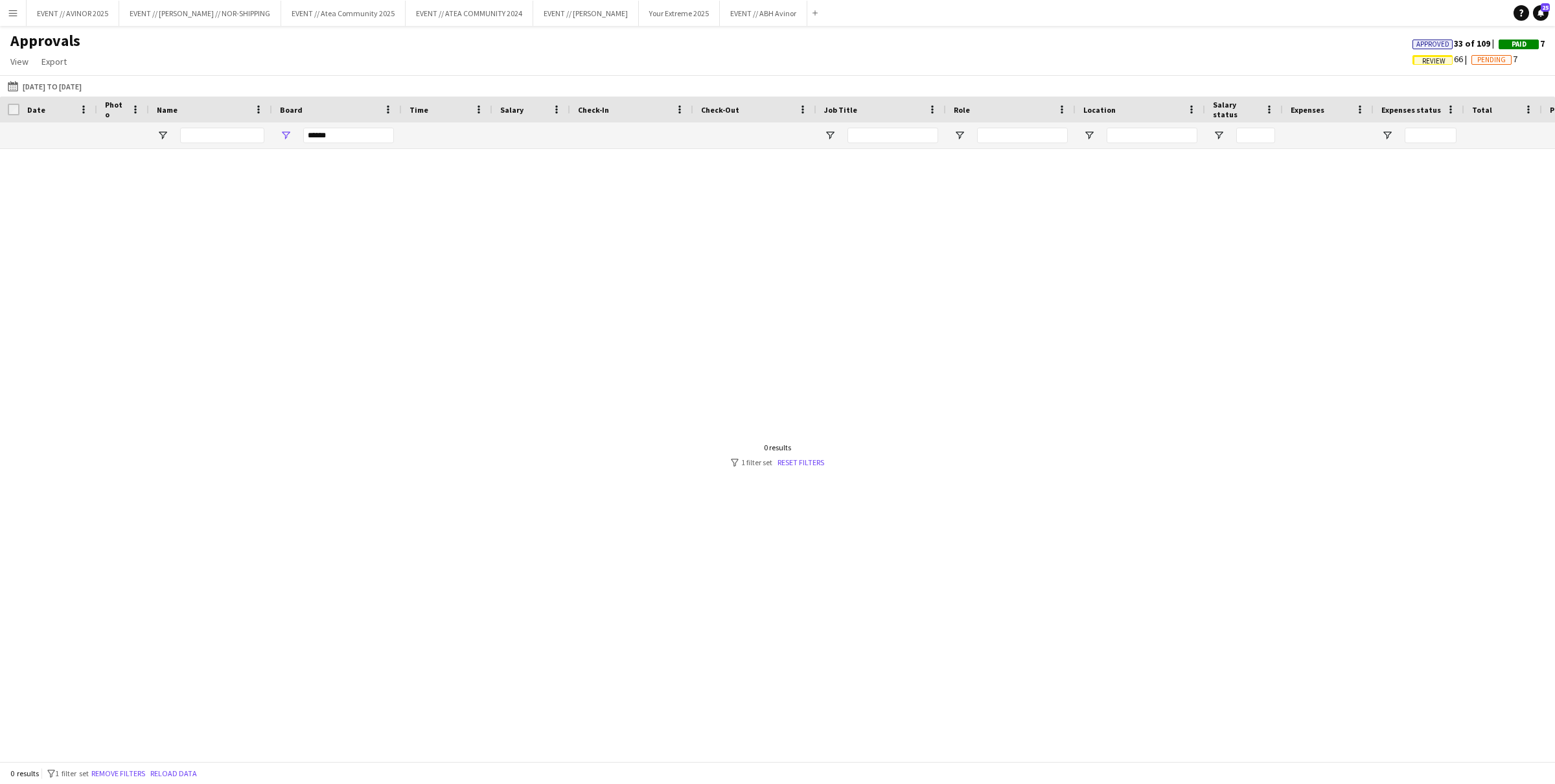
click at [1432, 42] on span "Approved" at bounding box center [1433, 44] width 33 height 9
click at [348, 142] on input "******" at bounding box center [348, 135] width 91 height 15
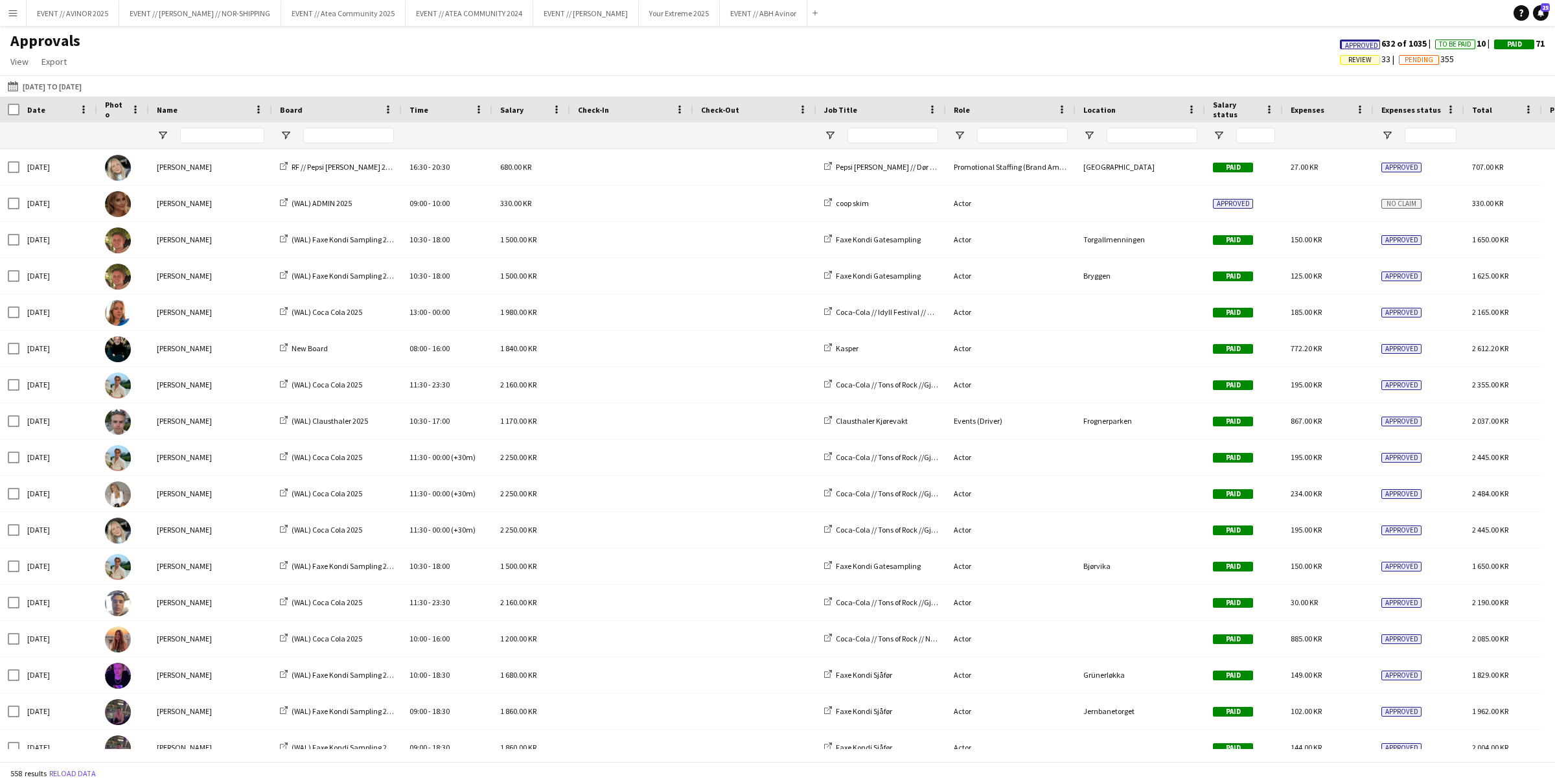
click at [13, 17] on app-icon "Menu" at bounding box center [13, 13] width 10 height 10
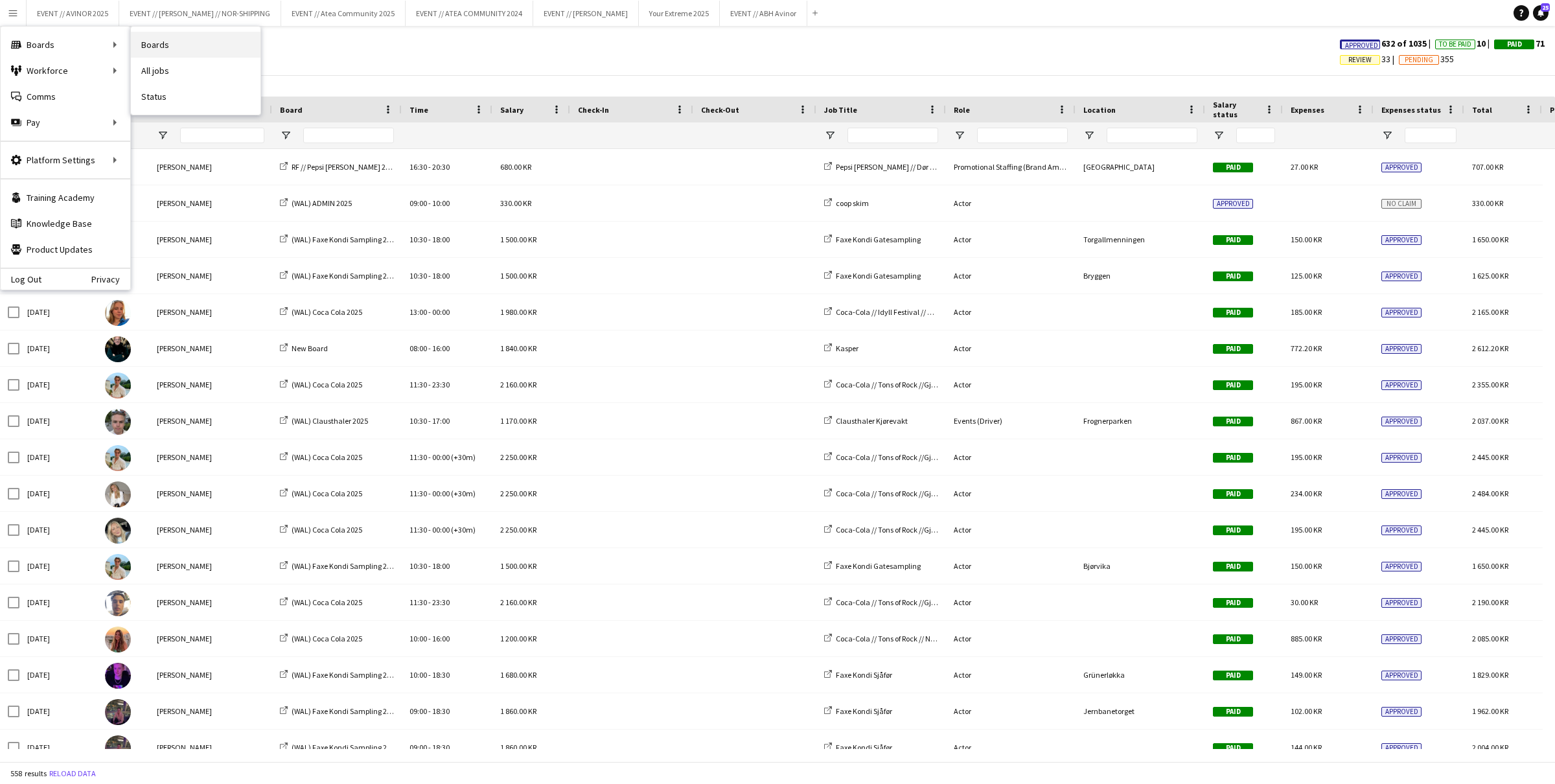
click at [145, 49] on link "Boards" at bounding box center [196, 45] width 129 height 26
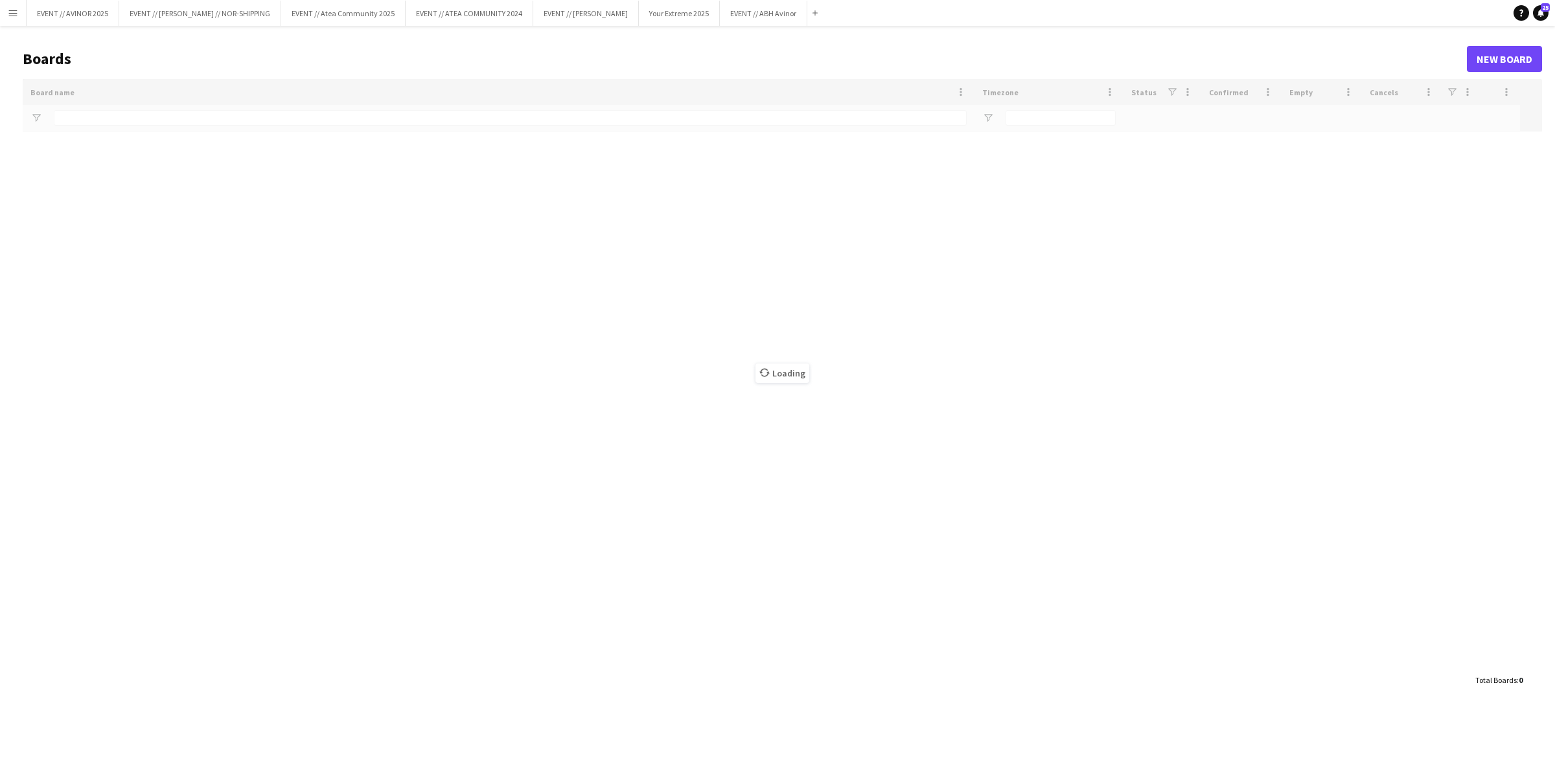
type input "******"
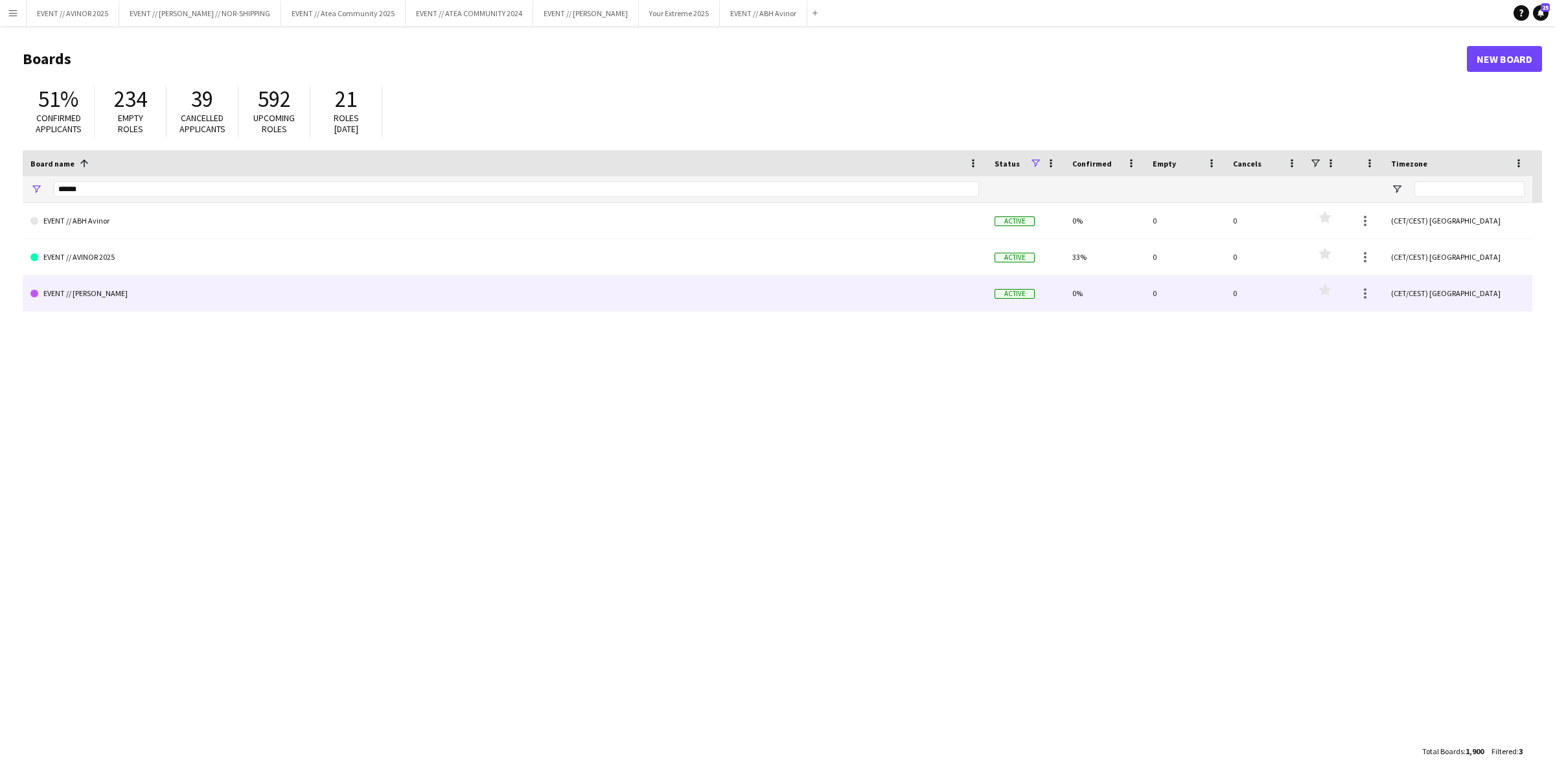
click at [212, 289] on link "EVENT // [PERSON_NAME]" at bounding box center [505, 294] width 948 height 36
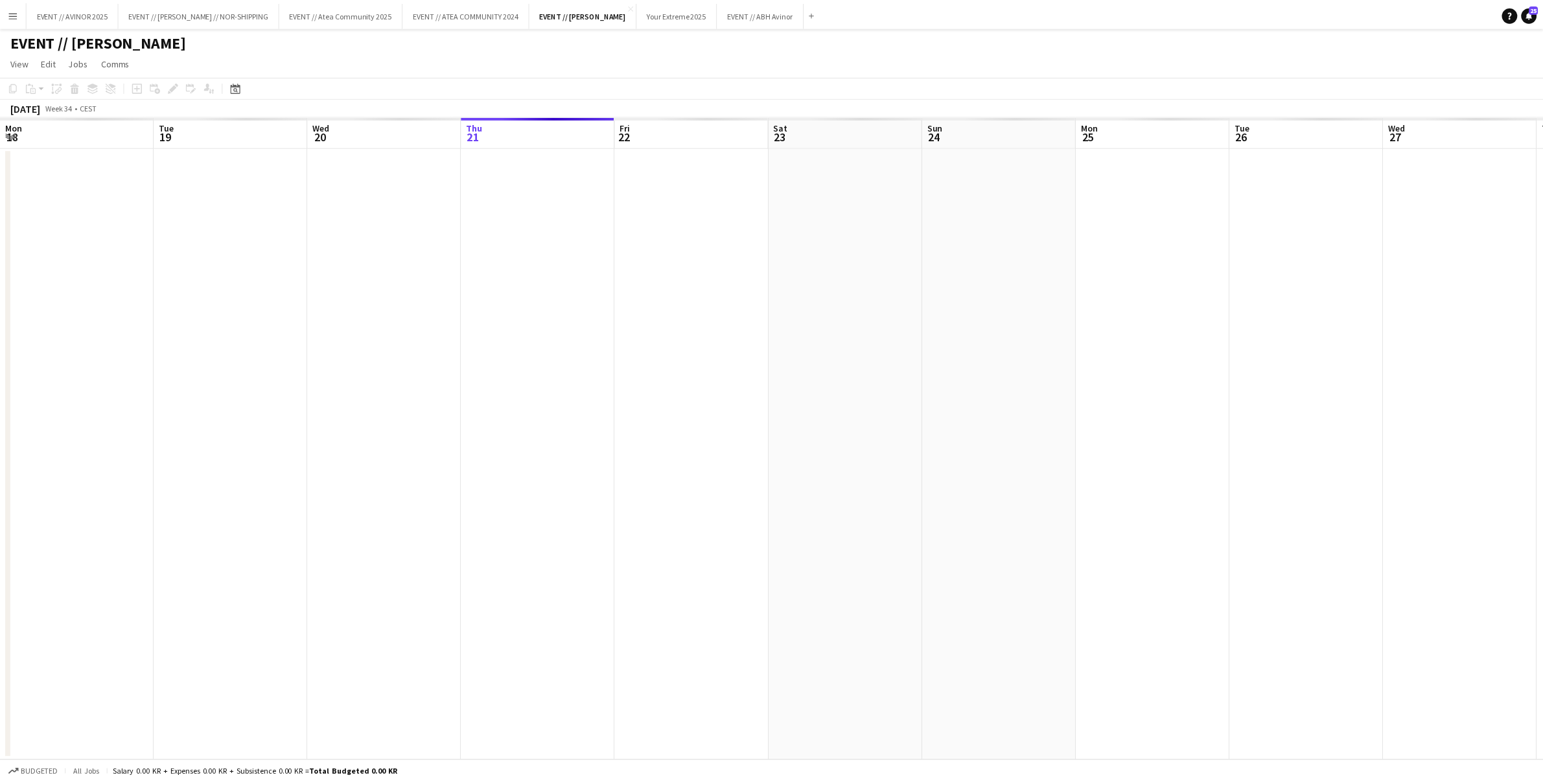
scroll to position [0, 309]
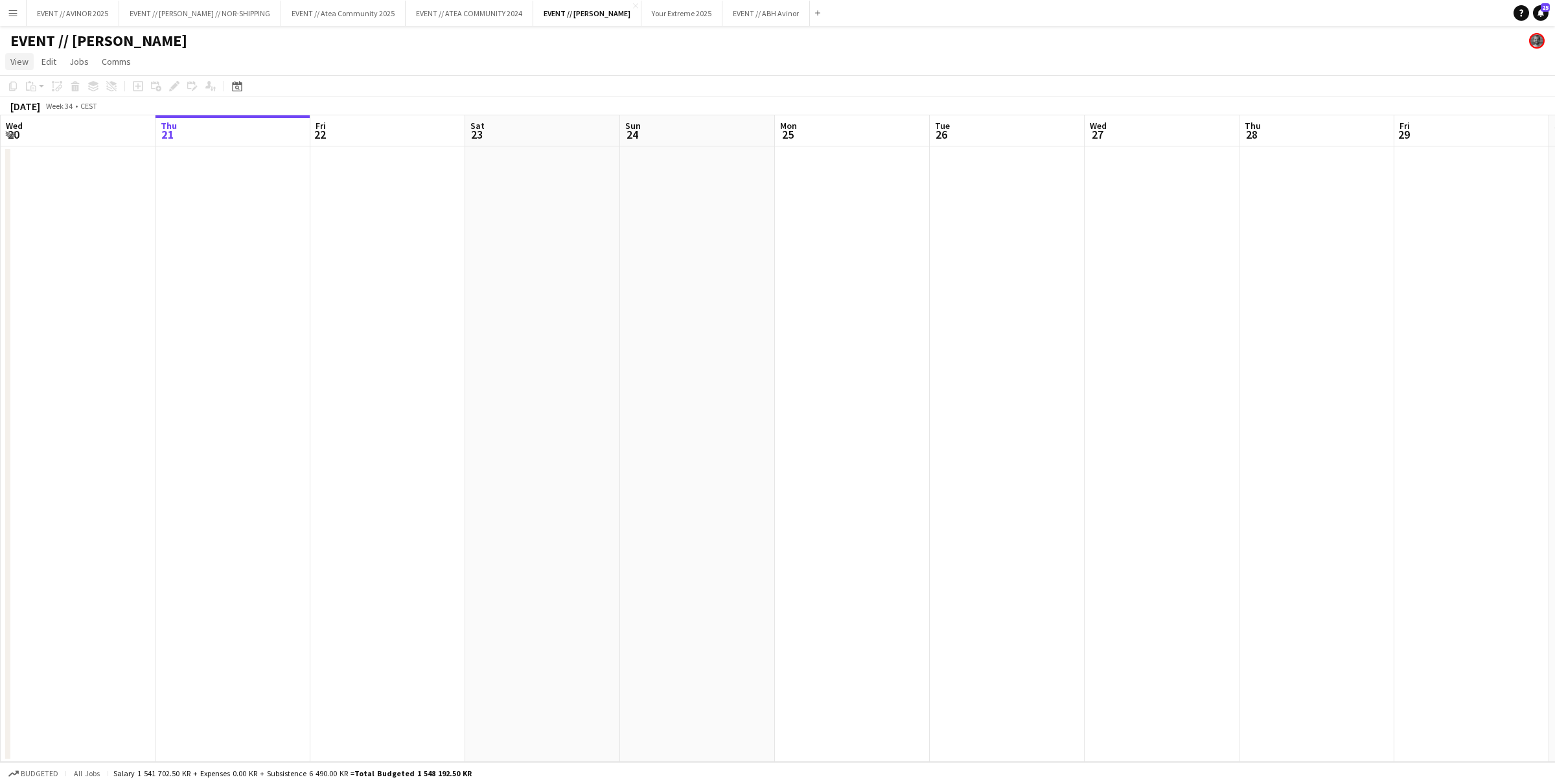
click at [17, 65] on span "View" at bounding box center [19, 62] width 18 height 12
click at [51, 146] on span "Month view" at bounding box center [38, 145] width 44 height 12
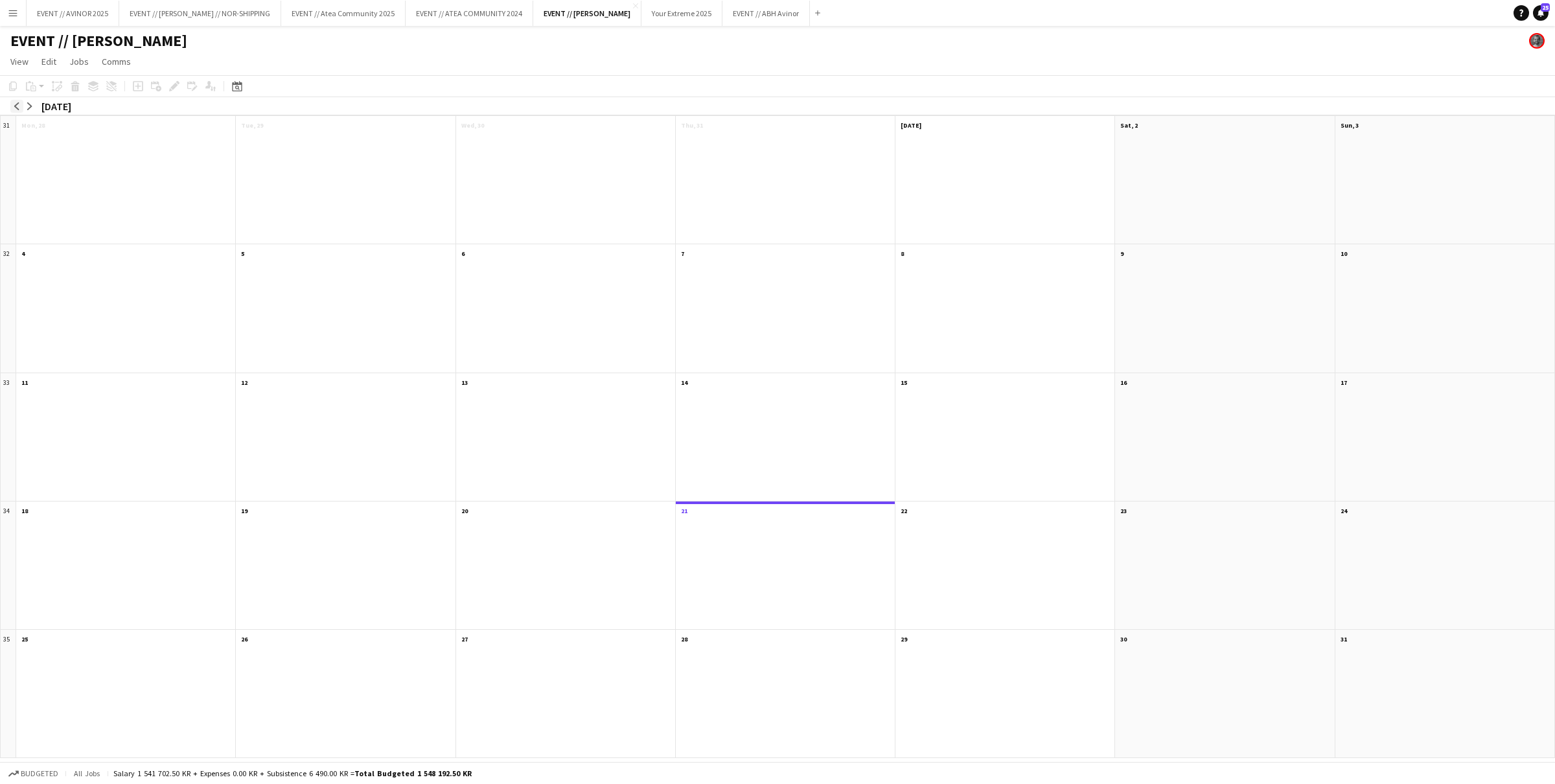
click at [15, 111] on button "arrow-left" at bounding box center [17, 106] width 13 height 13
click at [16, 111] on button "arrow-left" at bounding box center [17, 106] width 13 height 13
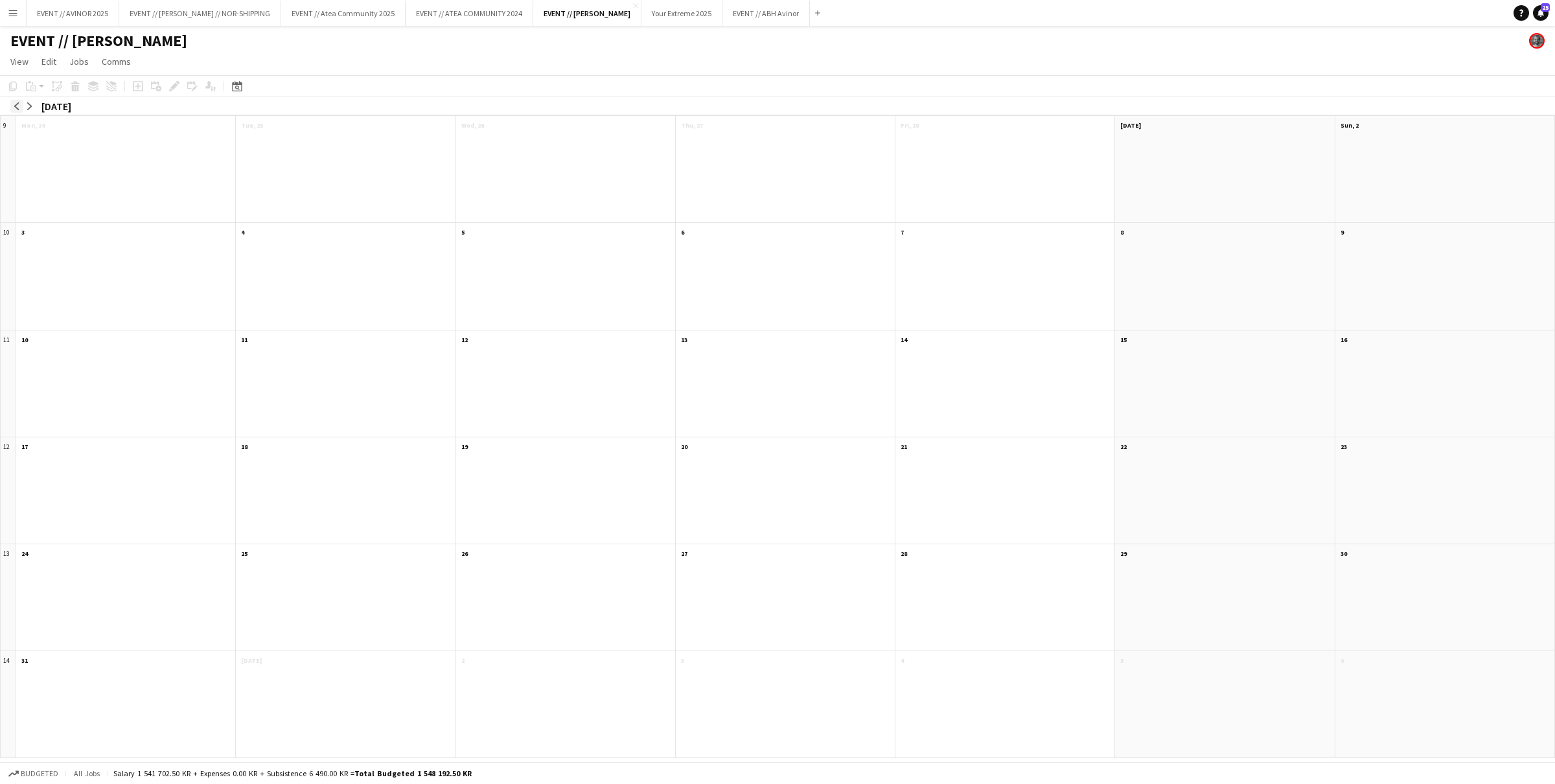
click at [16, 111] on button "arrow-left" at bounding box center [17, 106] width 13 height 13
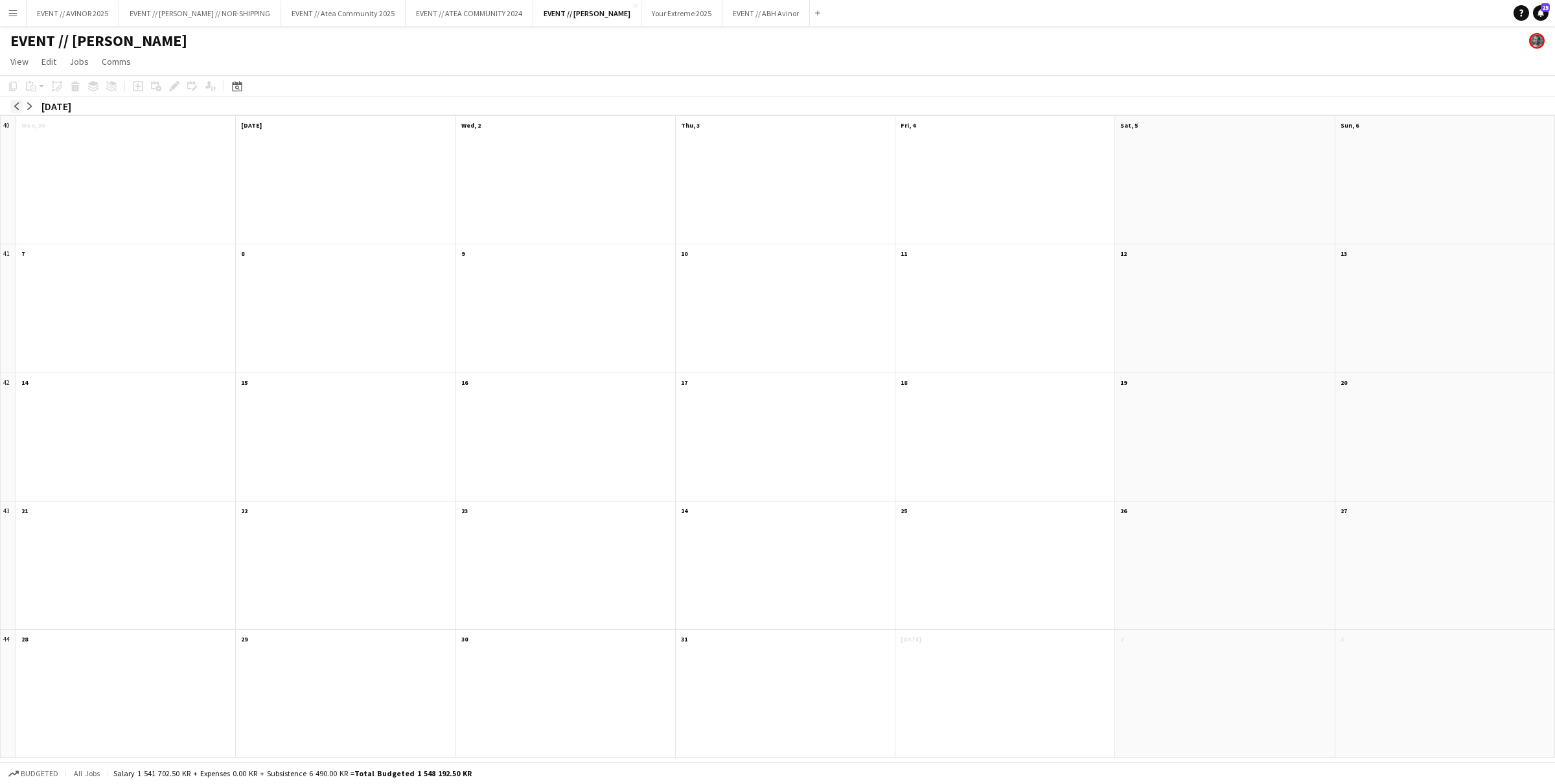
click at [16, 111] on button "arrow-left" at bounding box center [17, 106] width 13 height 13
click at [783, 164] on span "EVENT // AVINOR GARDERMOEN// TESTPERSONELL FOP" at bounding box center [763, 165] width 153 height 9
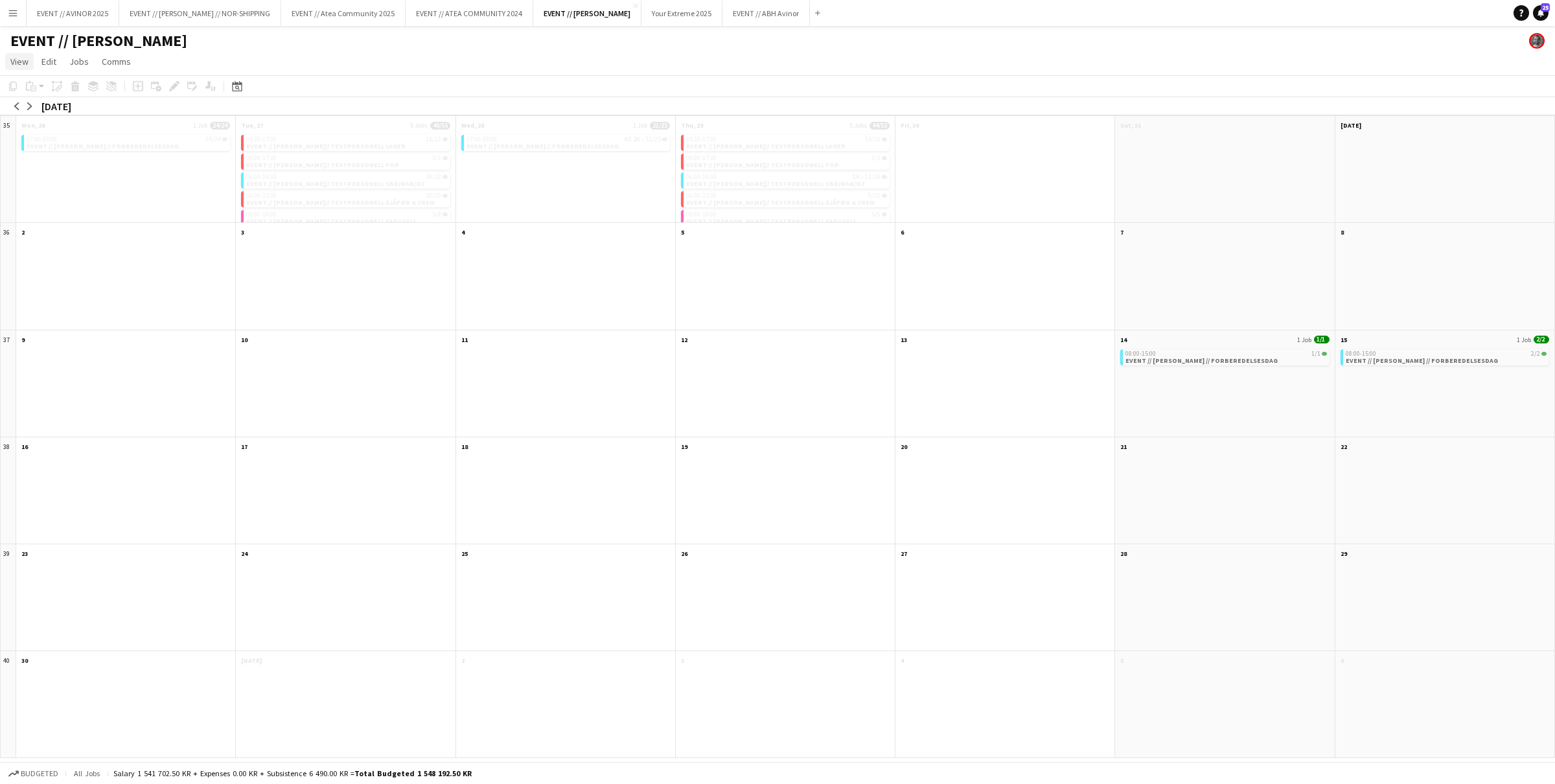
click at [21, 63] on span "View" at bounding box center [19, 62] width 18 height 12
click at [63, 95] on link "Day view expanded" at bounding box center [57, 89] width 103 height 27
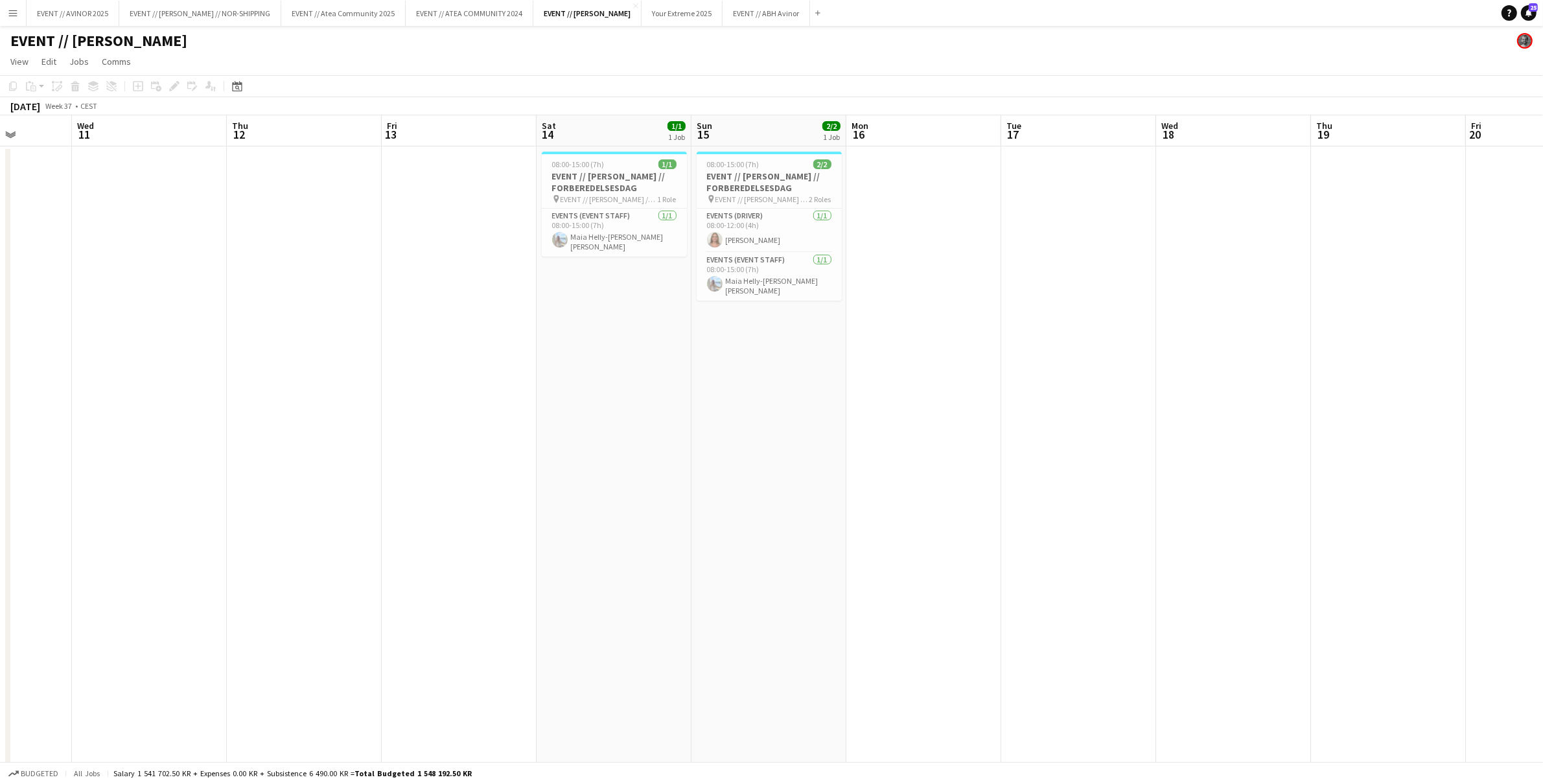
scroll to position [0, 383]
click at [646, 235] on app-card-role "Events (Event Staff) 1/1 08:00-15:00 (7h) Maia Helly-Hansen Mathisen" at bounding box center [624, 233] width 145 height 48
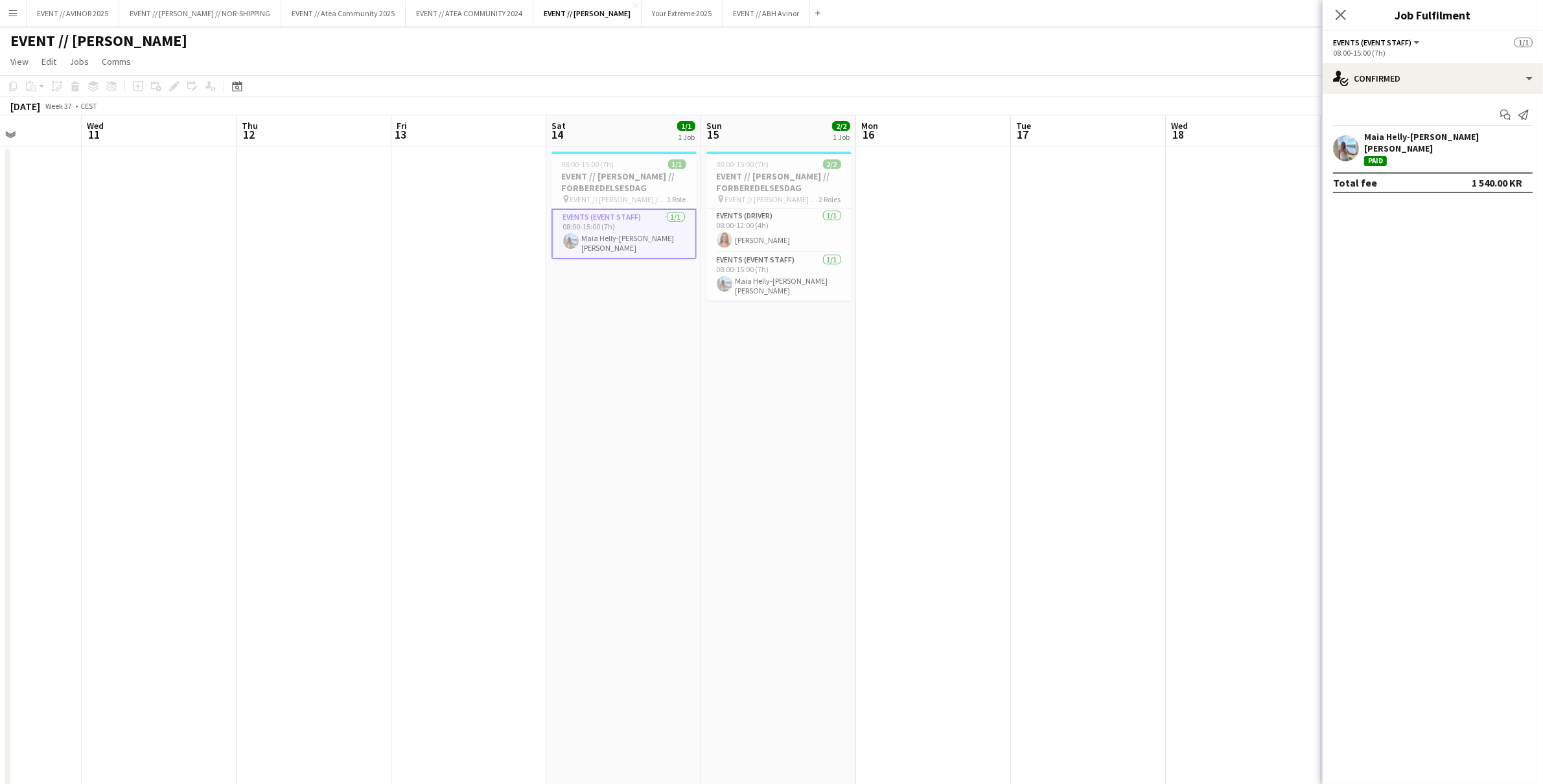
click at [1440, 132] on div "Maia Helly-Hansen Mathisen" at bounding box center [1447, 143] width 166 height 23
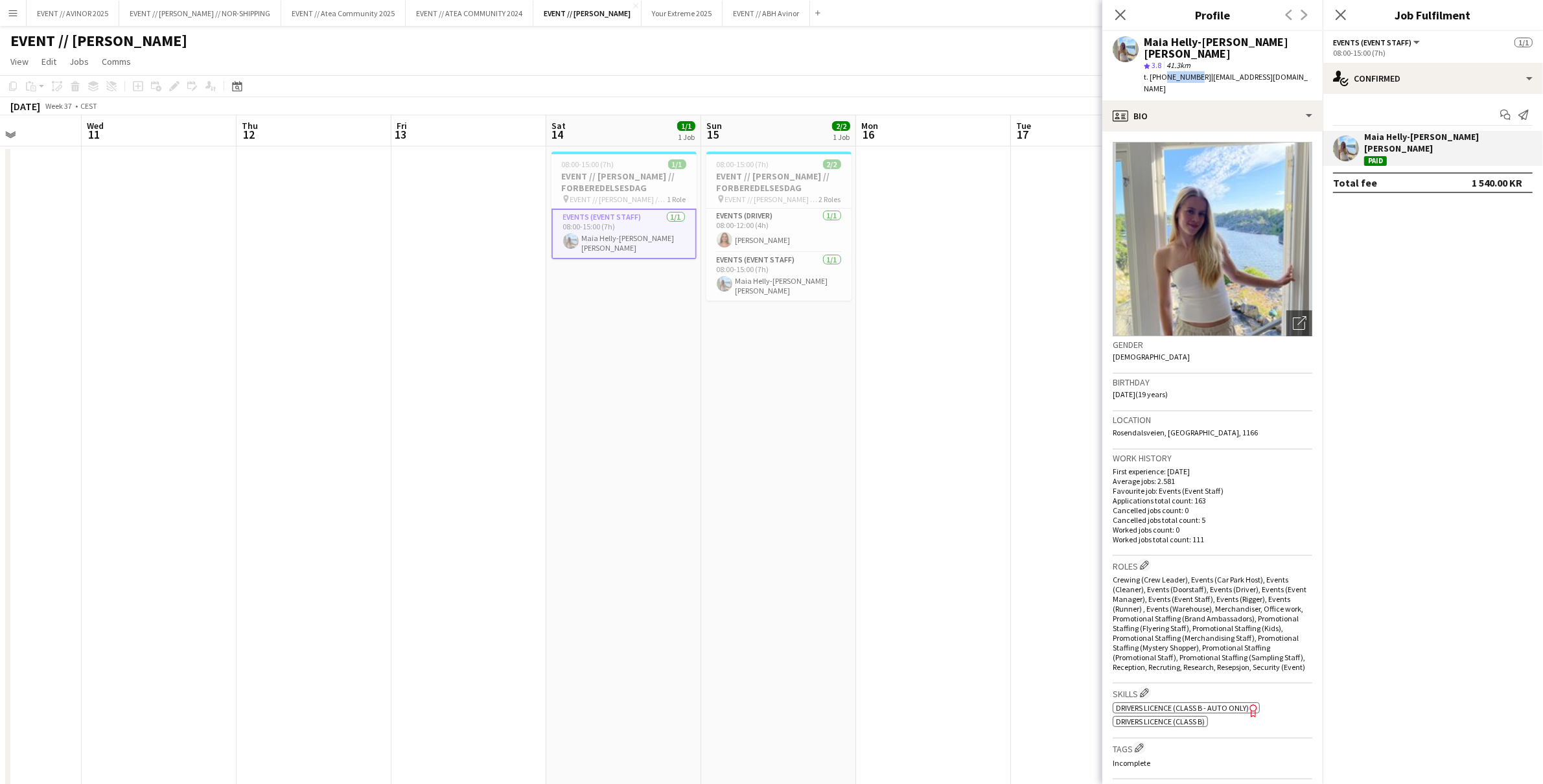
drag, startPoint x: 1193, startPoint y: 65, endPoint x: 1161, endPoint y: 65, distance: 32.0
click at [1161, 72] on span "t. +4798076900" at bounding box center [1178, 76] width 68 height 9
copy span "98076900"
click at [1124, 16] on icon "Close pop-in" at bounding box center [1120, 15] width 12 height 12
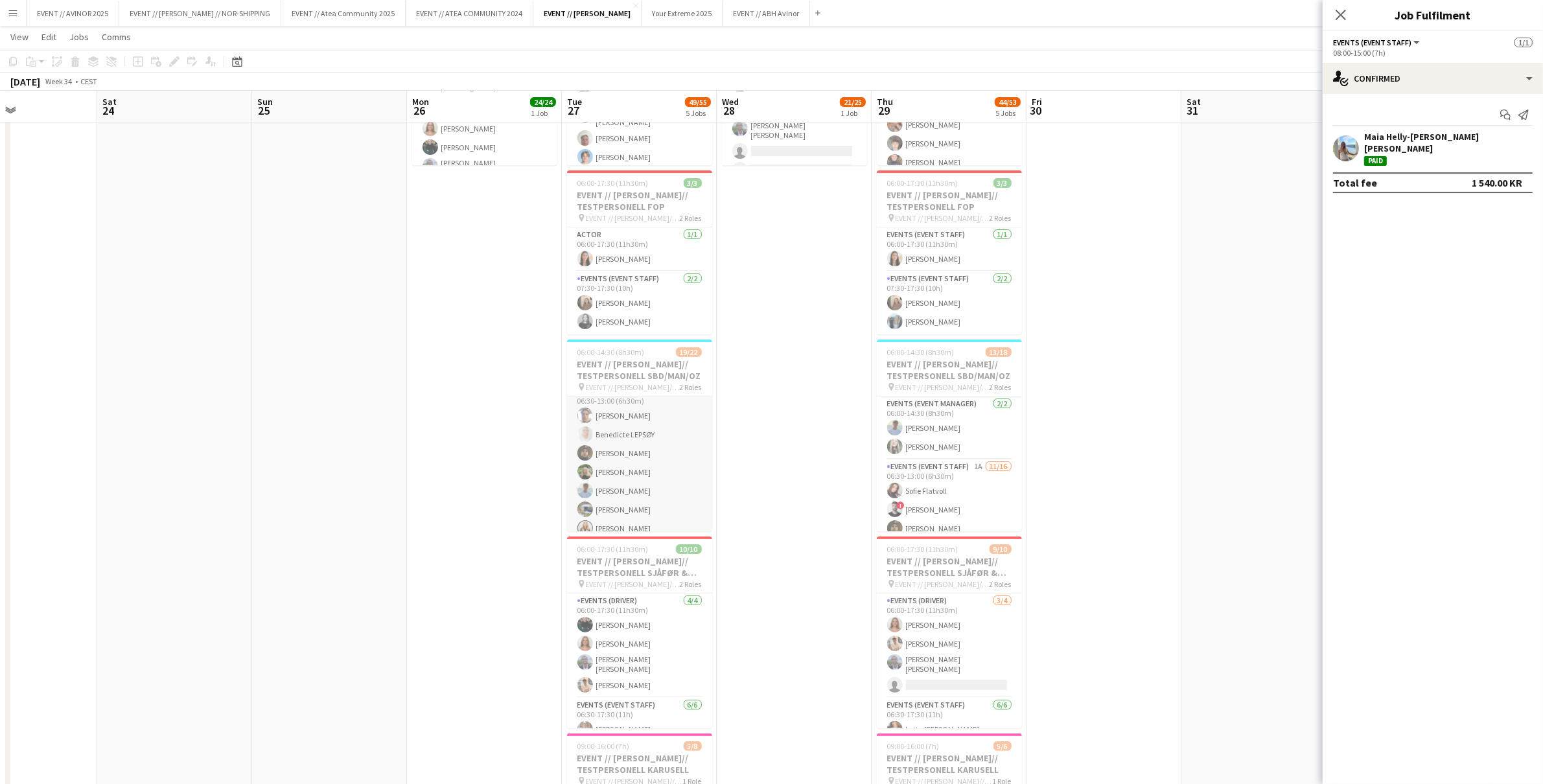
scroll to position [95, 0]
click at [645, 708] on app-card-role "Events (Event Staff) 6/6 06:30-17:30 (11h) Jens Eide Solvang Mathias Forberg Ya…" at bounding box center [640, 767] width 145 height 138
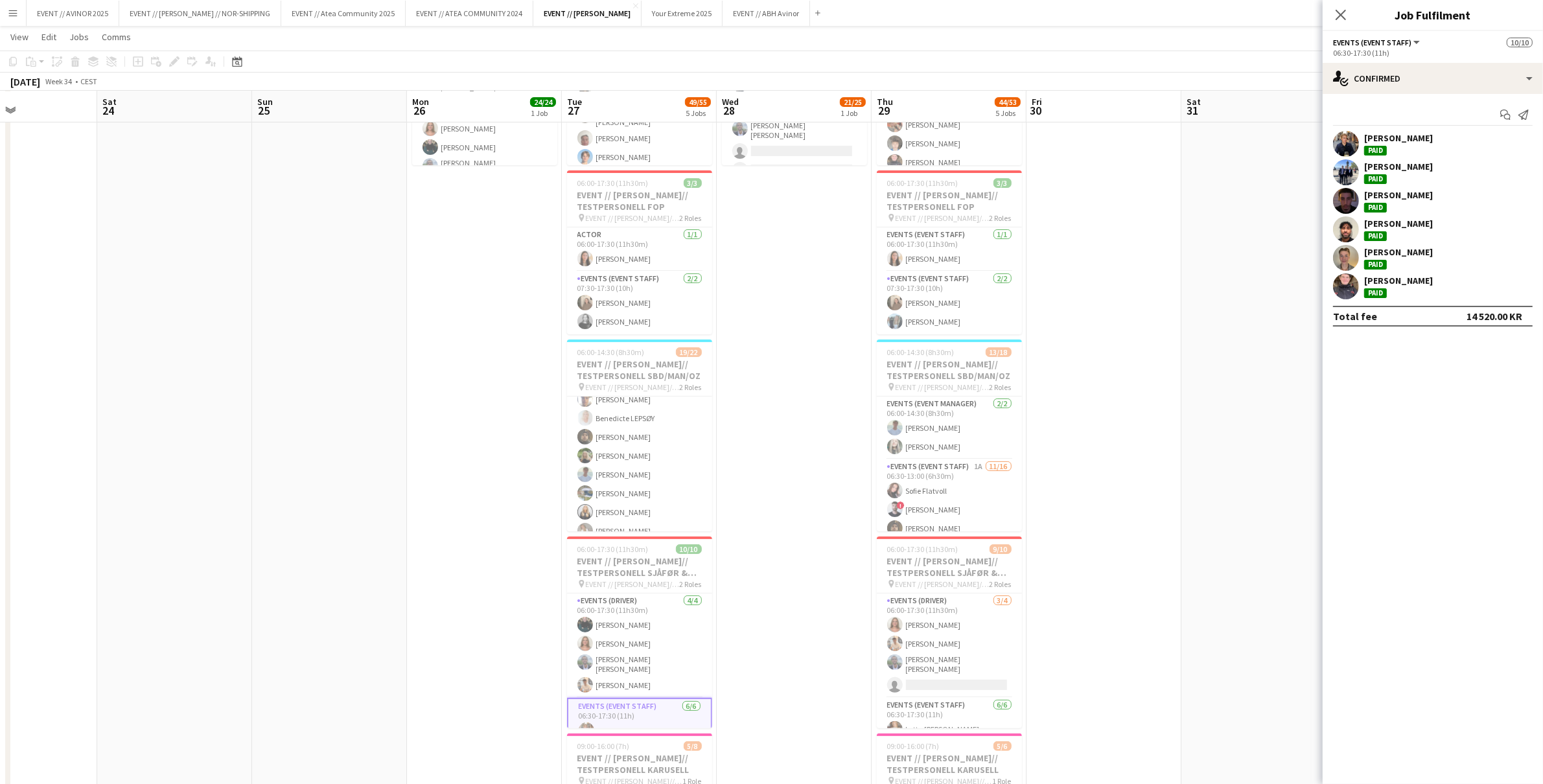
click at [1424, 134] on div "Jens Eide Solvang" at bounding box center [1398, 138] width 68 height 12
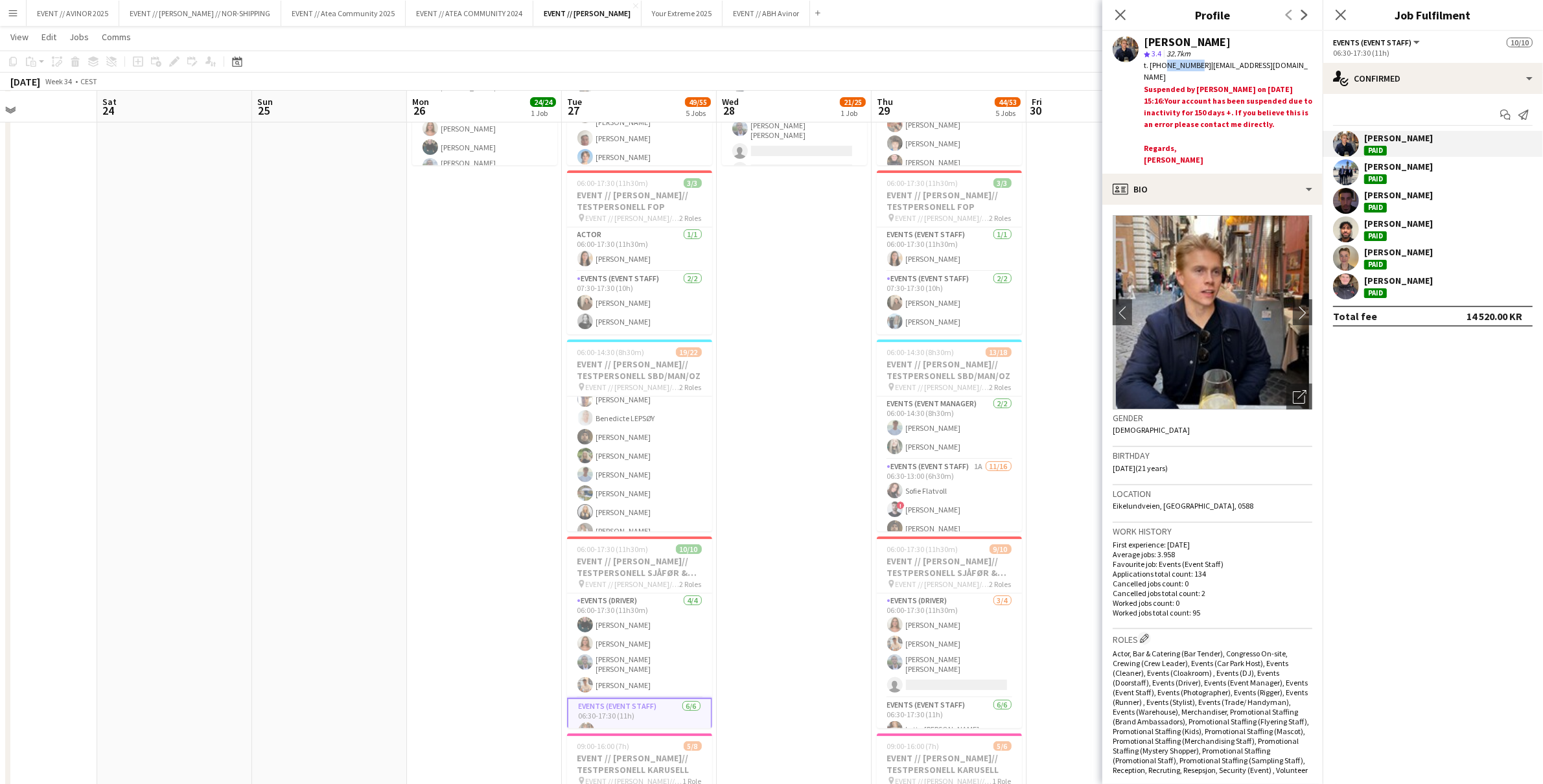
drag, startPoint x: 1193, startPoint y: 66, endPoint x: 1163, endPoint y: 68, distance: 30.1
click at [1163, 68] on div "t. +4747637870 | jensesol@gmail.com" at bounding box center [1229, 71] width 169 height 23
copy span "47637870"
click at [1210, 62] on span "| jensesol@gmail.com" at bounding box center [1226, 71] width 164 height 21
drag, startPoint x: 1193, startPoint y: 65, endPoint x: 1163, endPoint y: 65, distance: 30.0
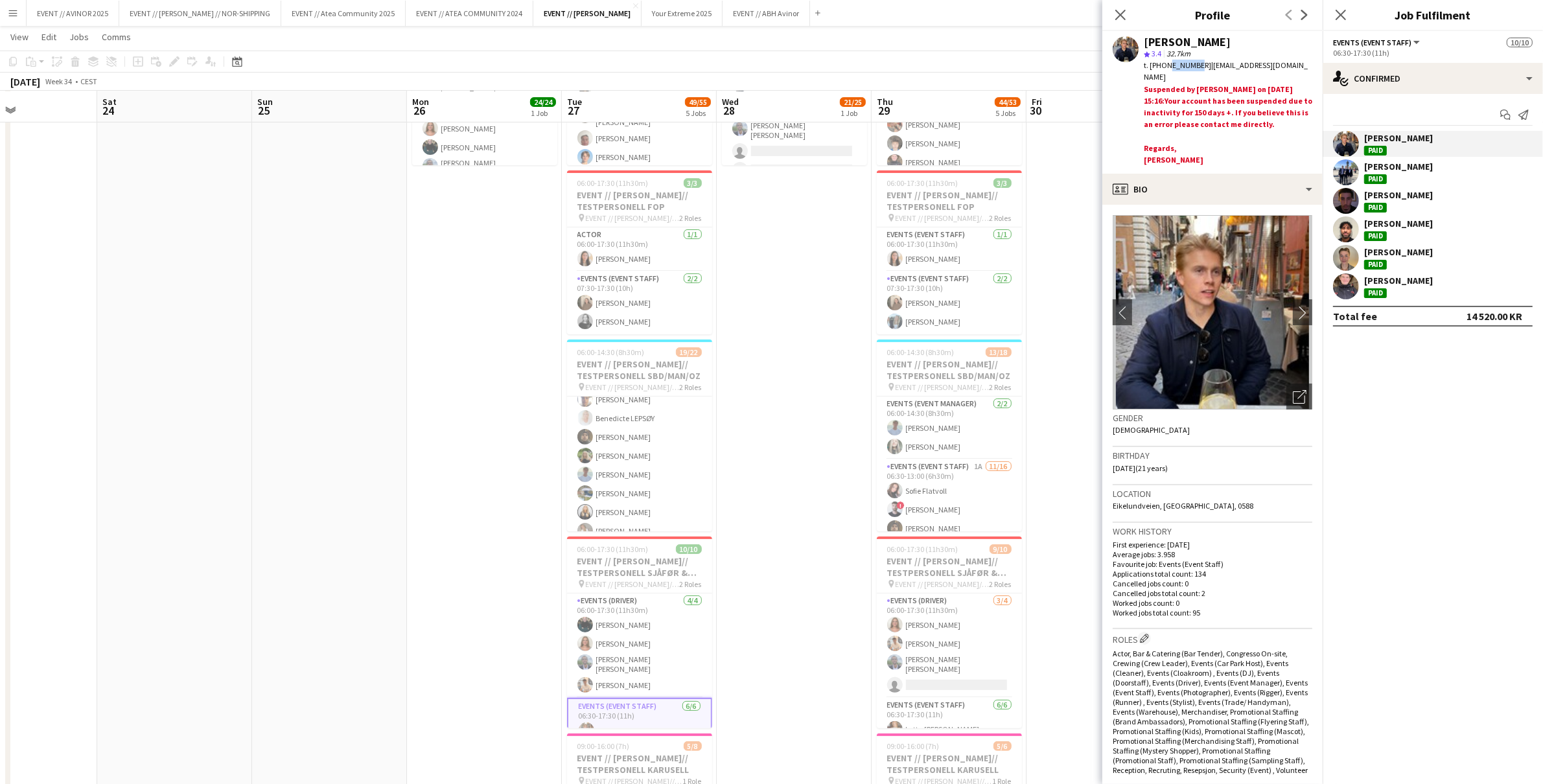
click at [1163, 65] on div "t. +4747637870 | jensesol@gmail.com" at bounding box center [1229, 71] width 169 height 23
copy span "47637870"
click at [656, 654] on app-card-role "Events (Event Staff) 6/6 06:30-17:30 (11h) Jens Eide Solvang Mathias Forberg Ya…" at bounding box center [640, 662] width 145 height 140
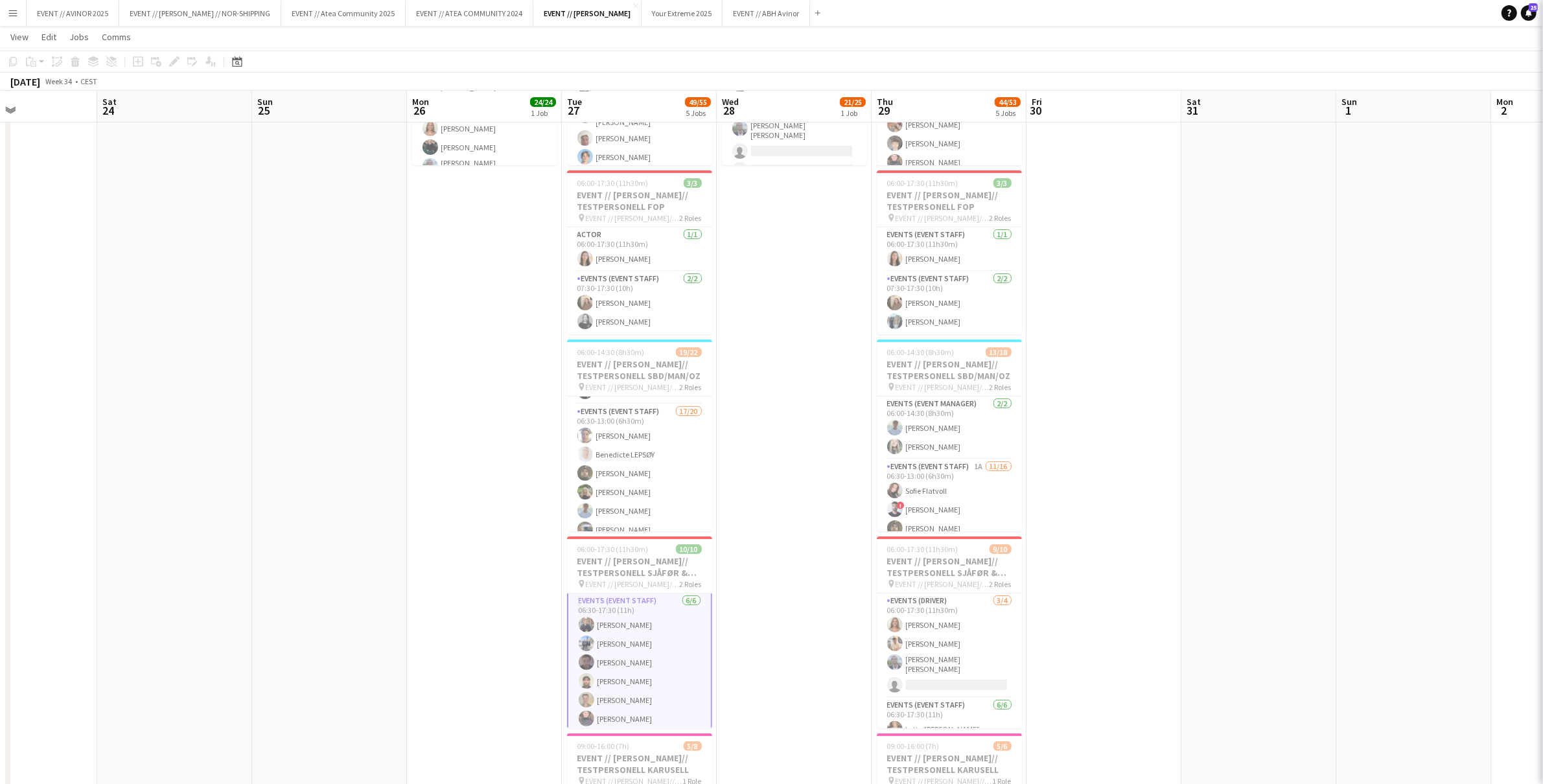
scroll to position [104, 0]
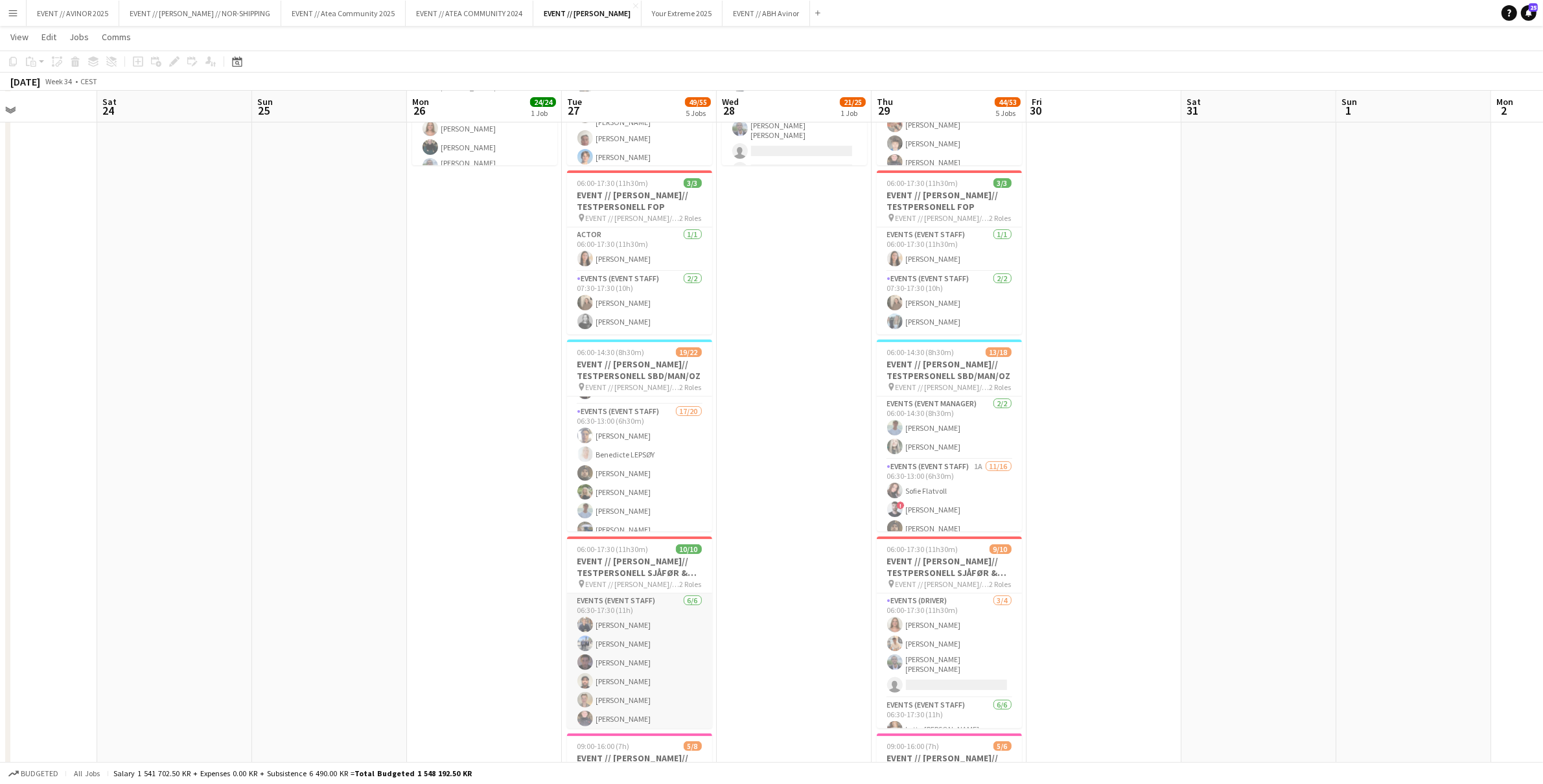
click at [618, 652] on app-card-role "Events (Event Staff) 6/6 06:30-17:30 (11h) Jens Eide Solvang Mathias Forberg Ya…" at bounding box center [640, 663] width 145 height 138
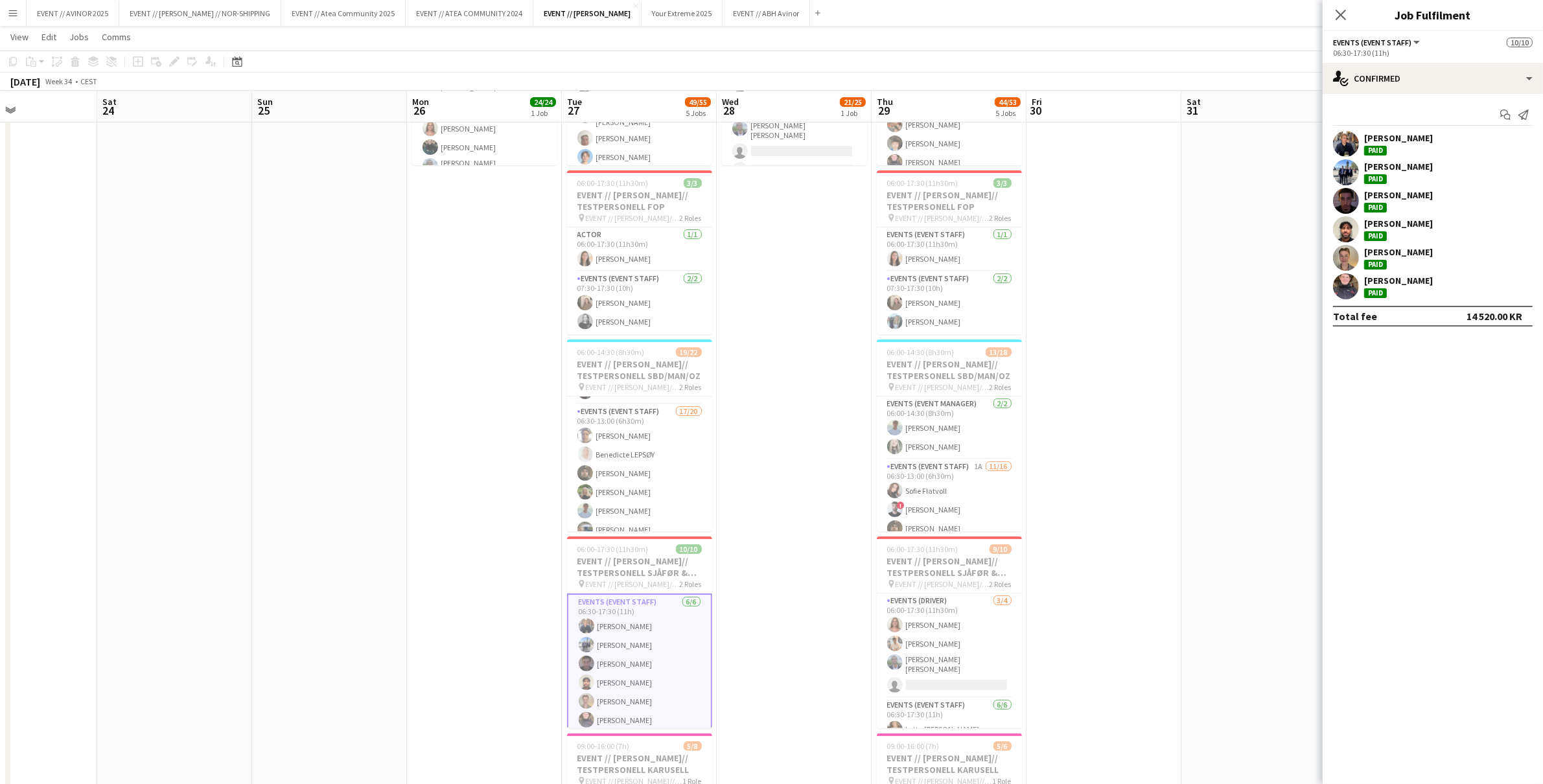
scroll to position [105, 0]
click at [1377, 175] on div "Paid" at bounding box center [1375, 179] width 23 height 9
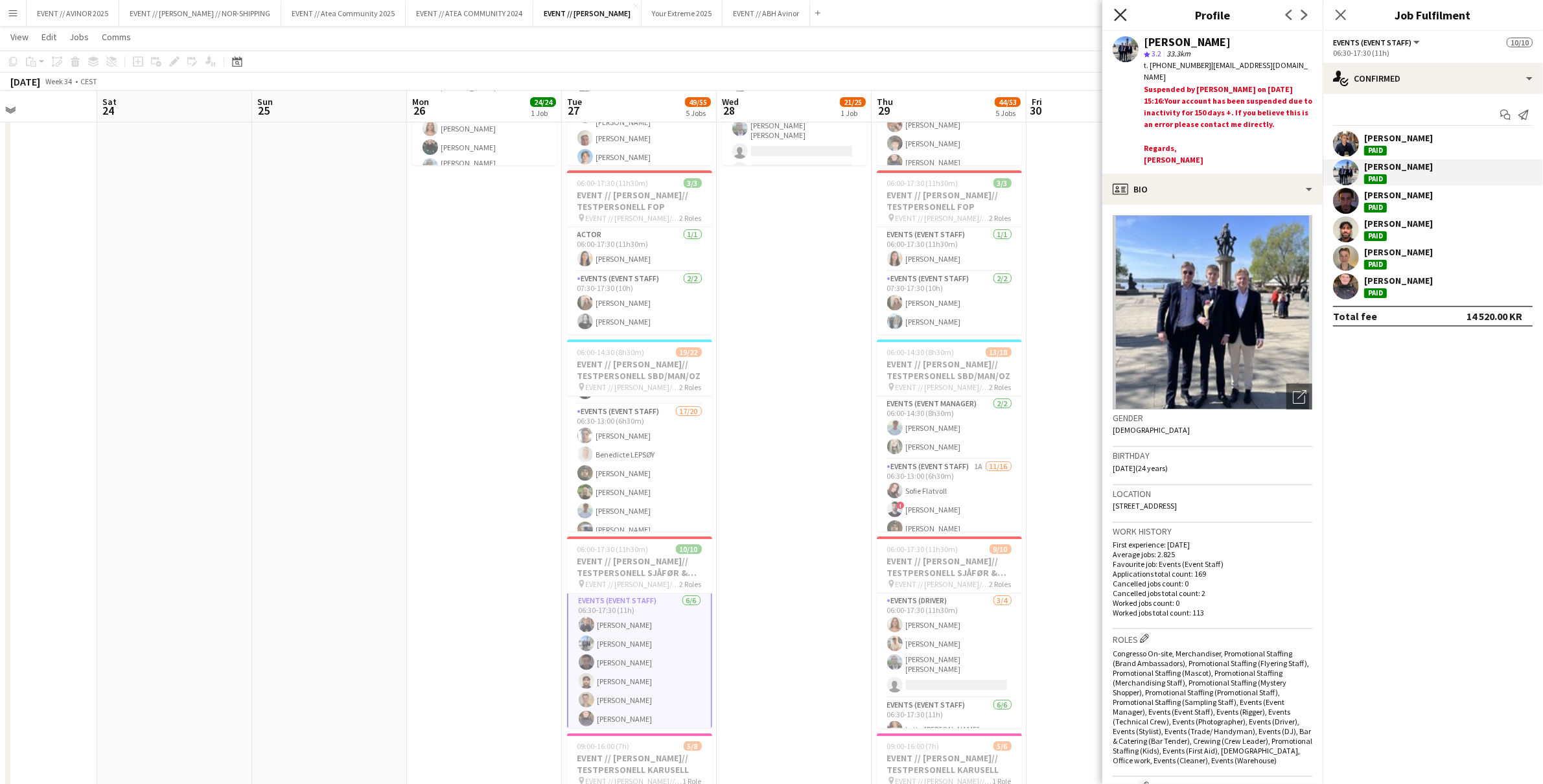
click at [1123, 20] on icon "Close pop-in" at bounding box center [1120, 15] width 12 height 12
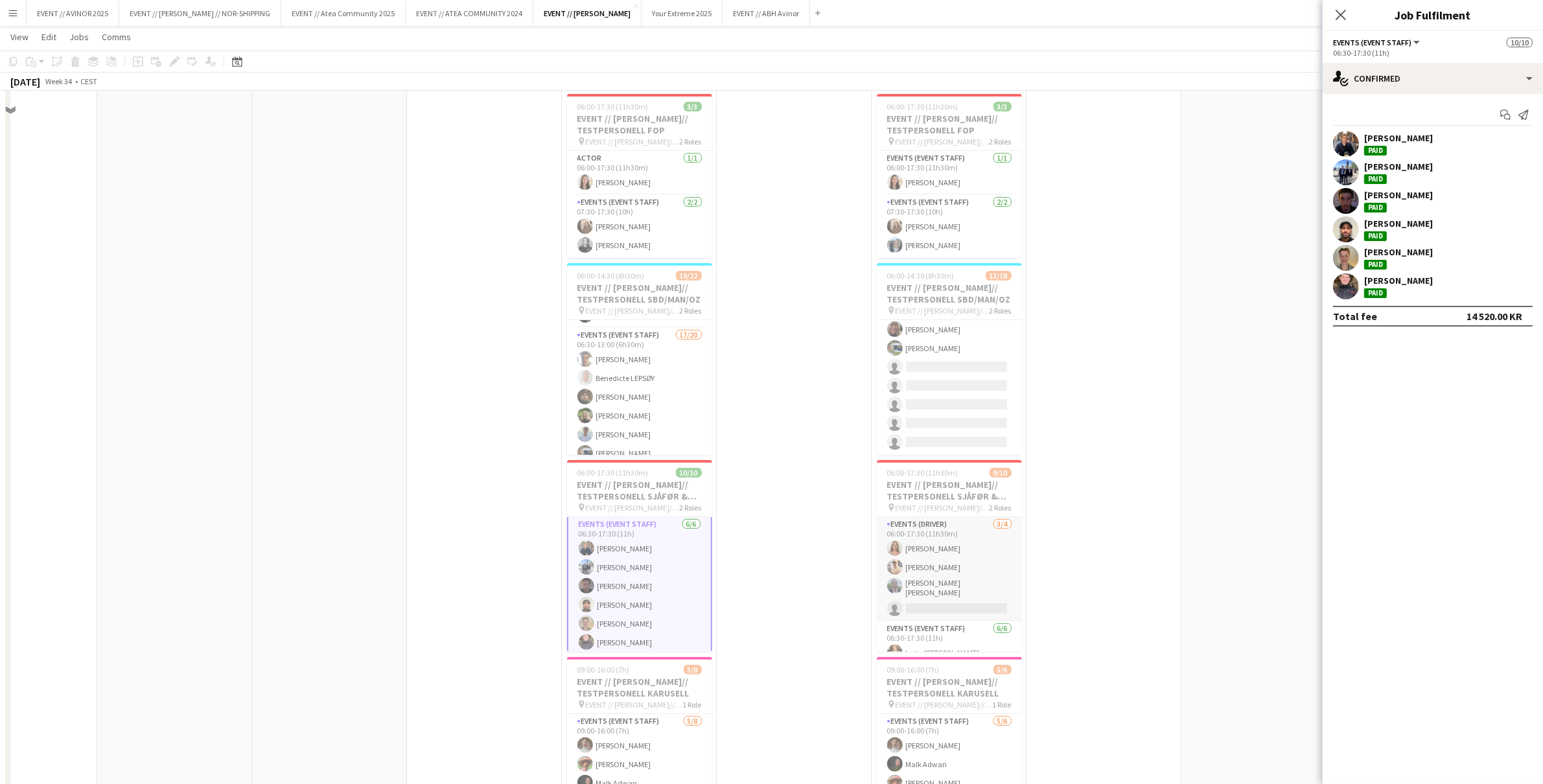
scroll to position [367, 0]
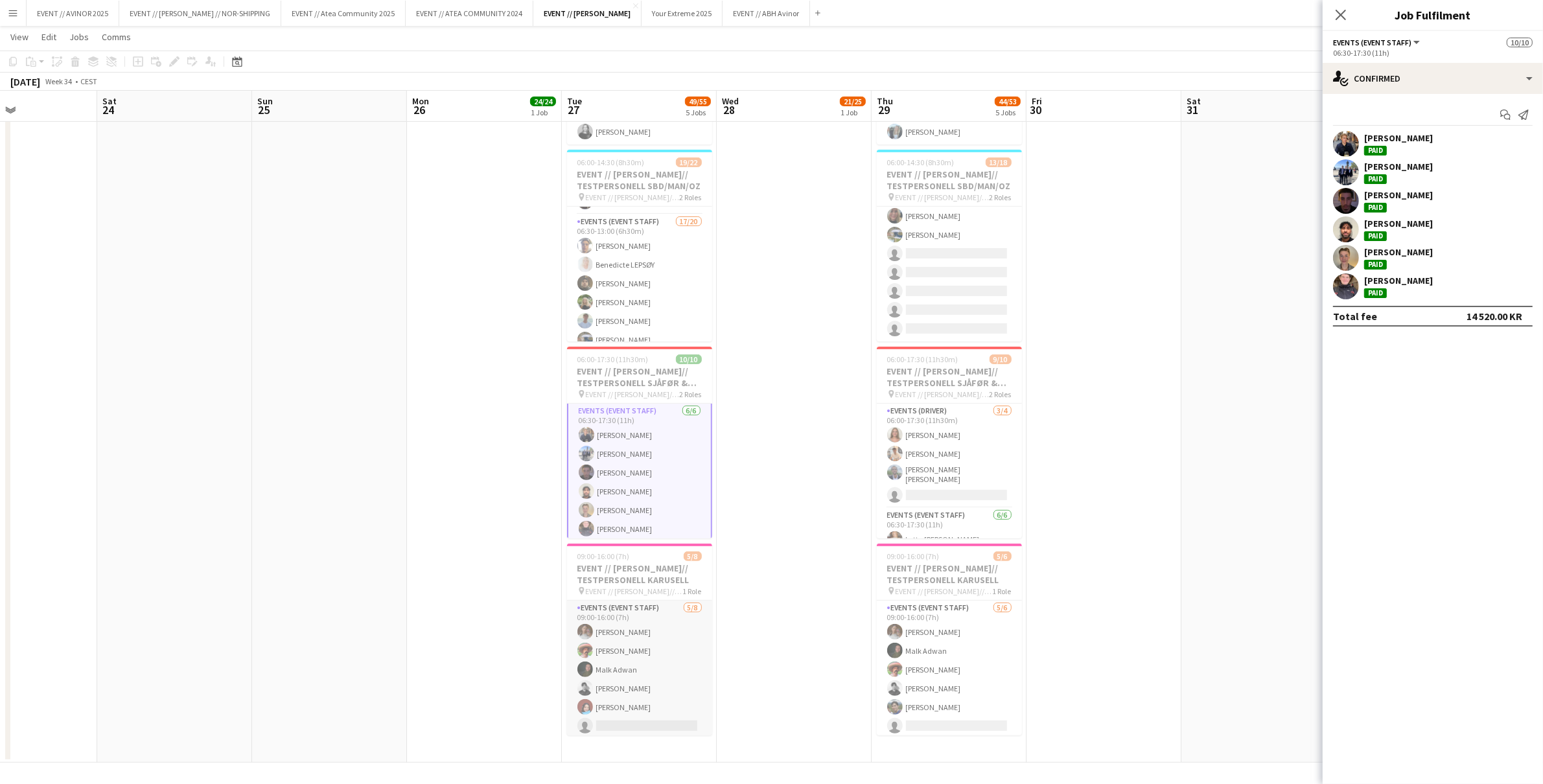
click at [621, 691] on app-card-role "Events (Event Staff) 5/8 09:00-16:00 (7h) Kowthar Ali Eirik Mellesdal Malk Adwa…" at bounding box center [640, 688] width 145 height 175
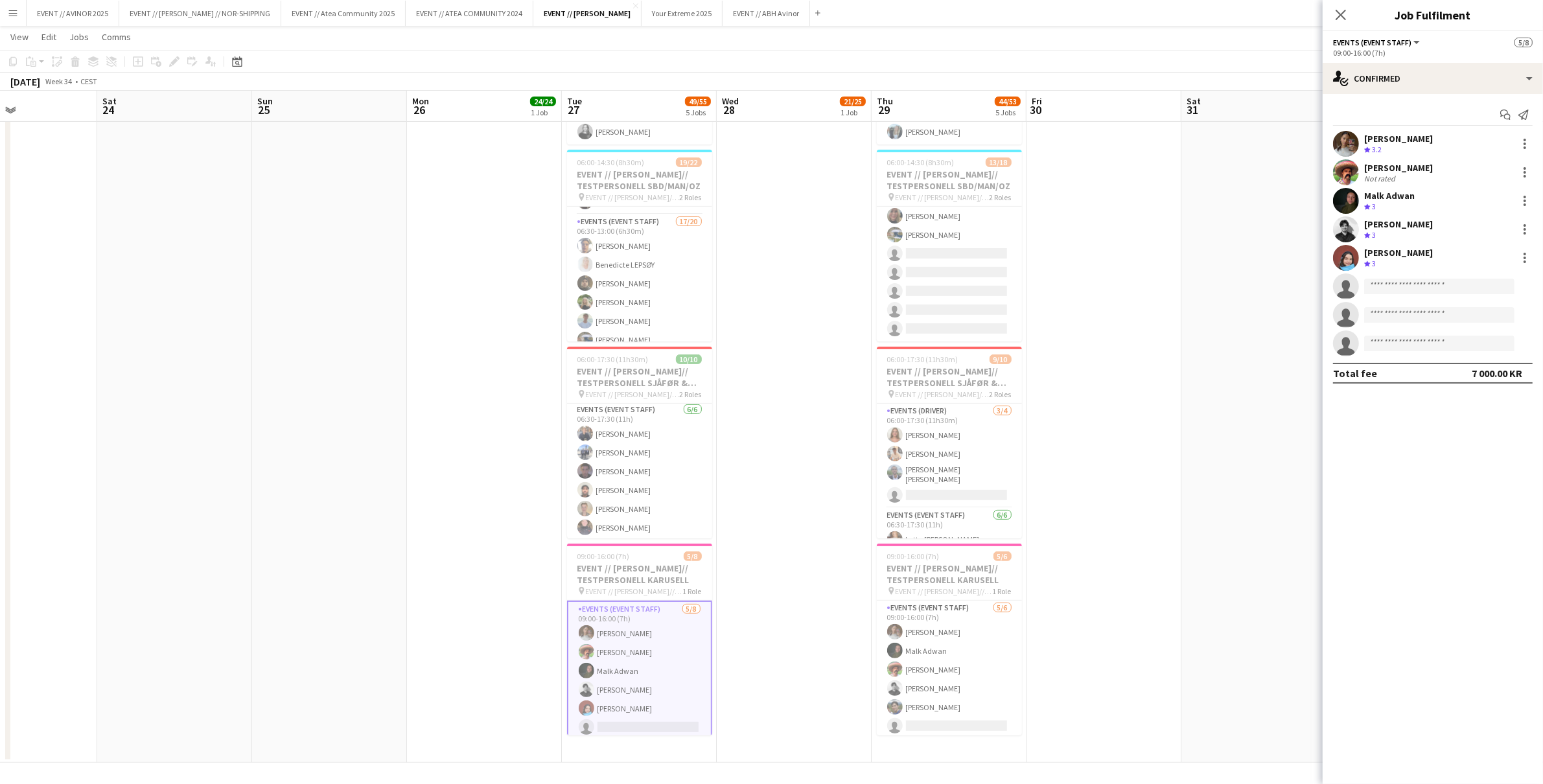
scroll to position [104, 0]
click at [1381, 193] on div "Malk Adwan" at bounding box center [1389, 195] width 50 height 12
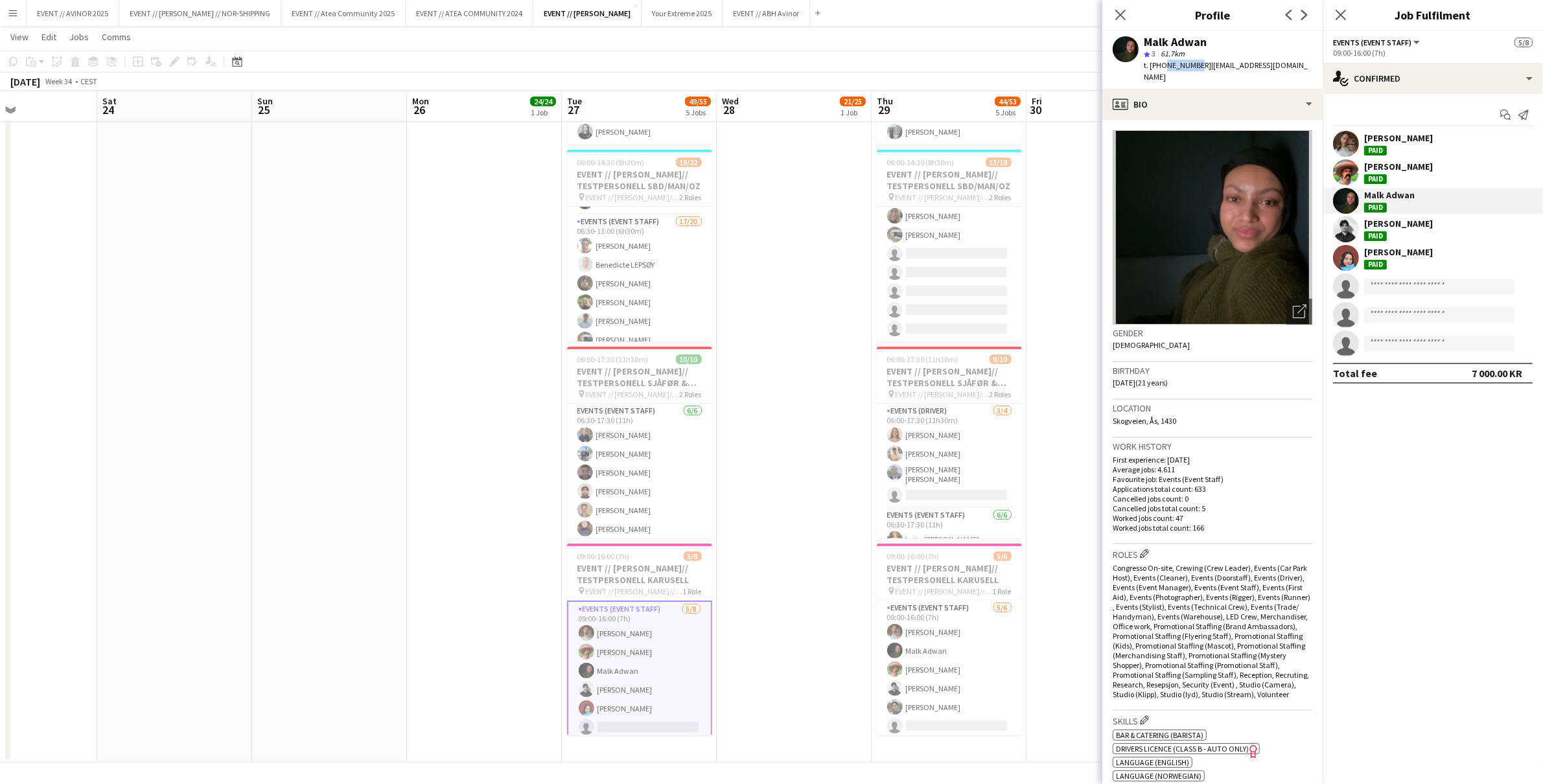
drag, startPoint x: 1192, startPoint y: 68, endPoint x: 1162, endPoint y: 70, distance: 30.1
click at [1162, 70] on span "t. +4796668455" at bounding box center [1178, 65] width 68 height 9
copy span "96668455"
click at [921, 473] on app-card-role "Events (Driver) 3/4 06:00-17:30 (11h30m) Selma Finne Alban Idrizi Oliver G. Zoh…" at bounding box center [949, 455] width 145 height 104
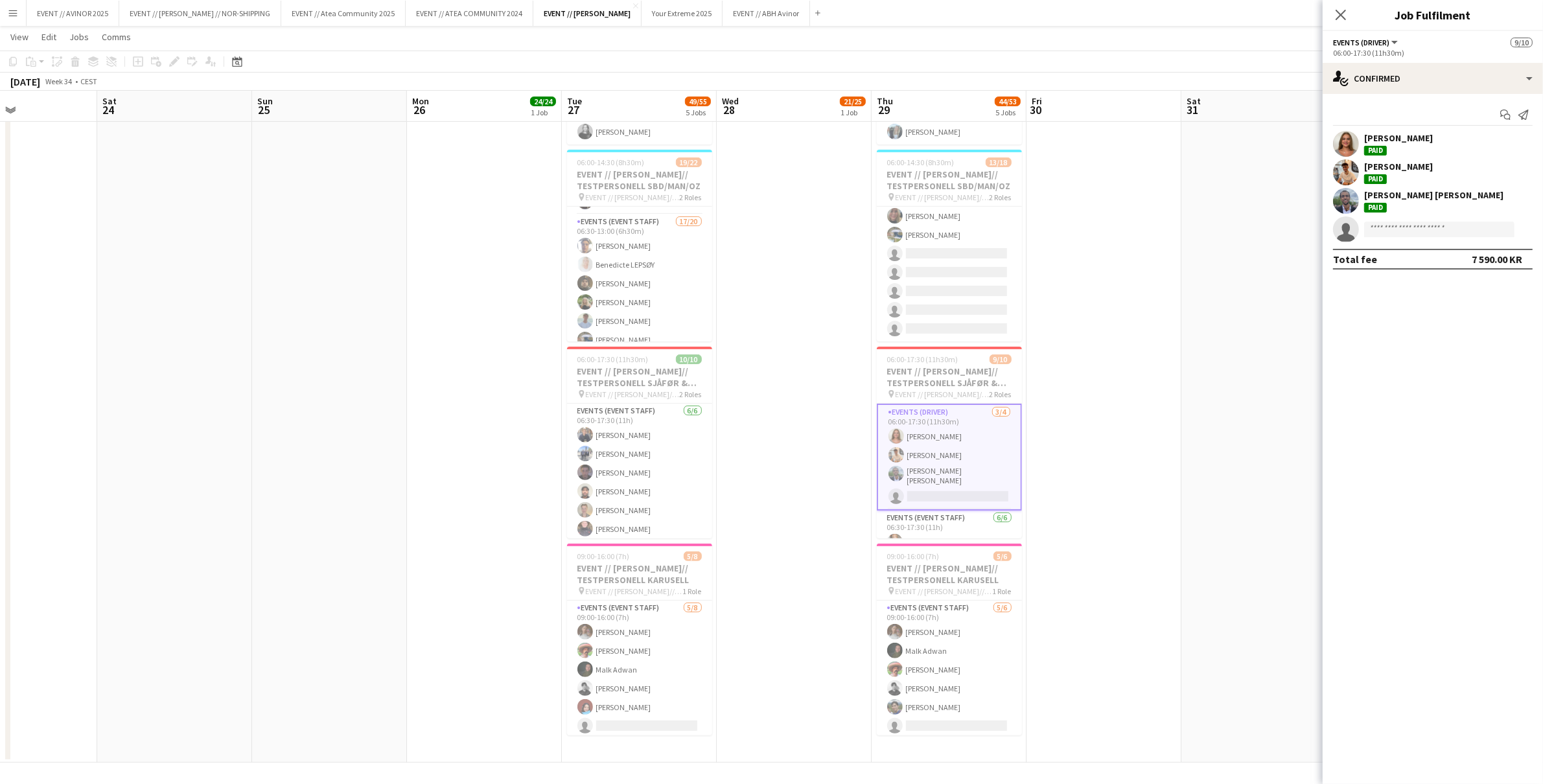
click at [1379, 199] on div "Oliver G. Zohore Bergstedt" at bounding box center [1434, 195] width 140 height 12
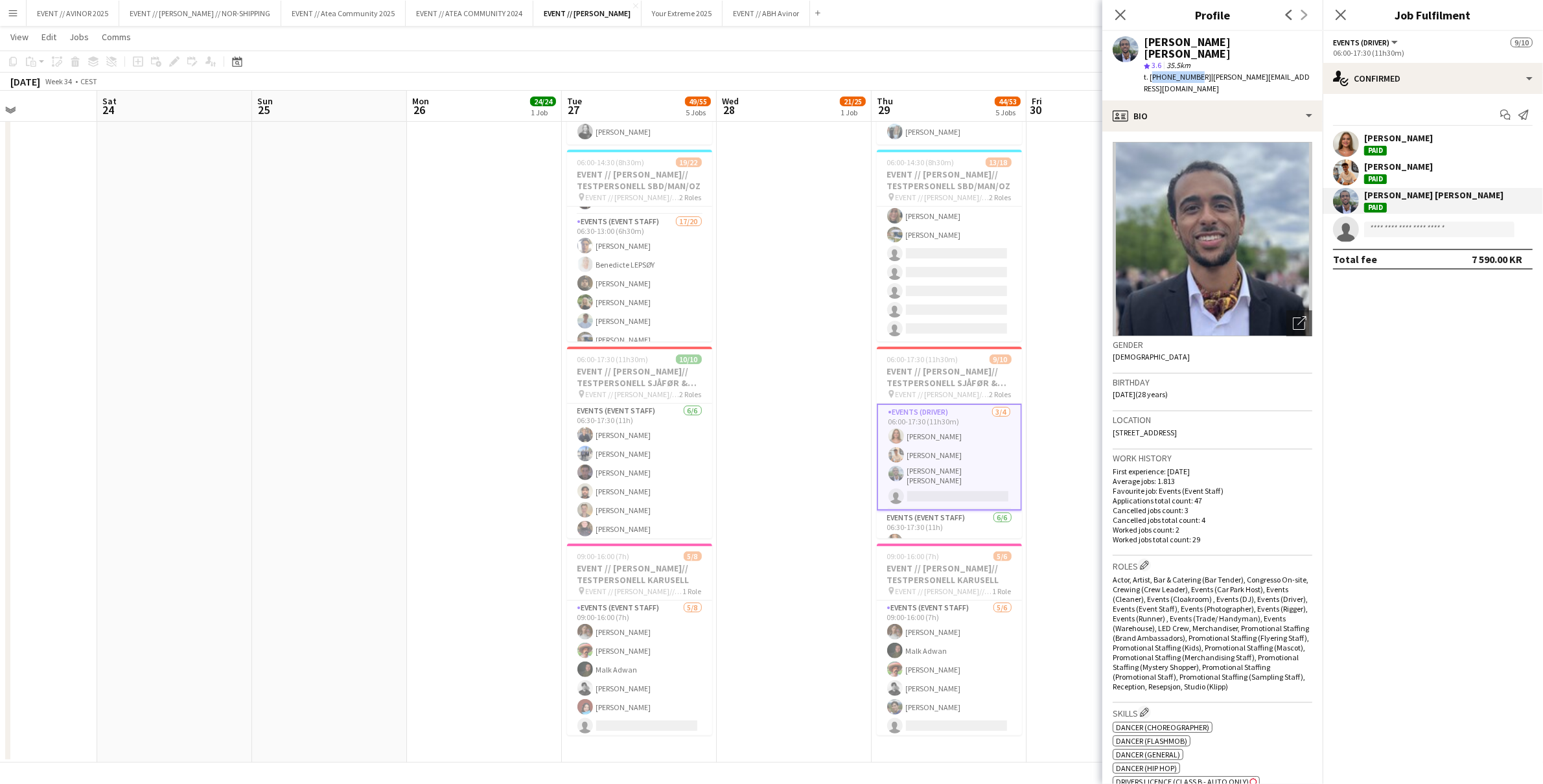
drag, startPoint x: 1193, startPoint y: 65, endPoint x: 1152, endPoint y: 63, distance: 41.0
click at [1152, 71] on div "t. +4551940131 | oliver_zb@live.dk" at bounding box center [1229, 83] width 169 height 23
copy span "+4551940131"
click at [628, 490] on app-card-role "Events (Event Staff) 6/6 06:30-17:30 (11h) Jens Eide Solvang Mathias Forberg Ya…" at bounding box center [640, 473] width 145 height 138
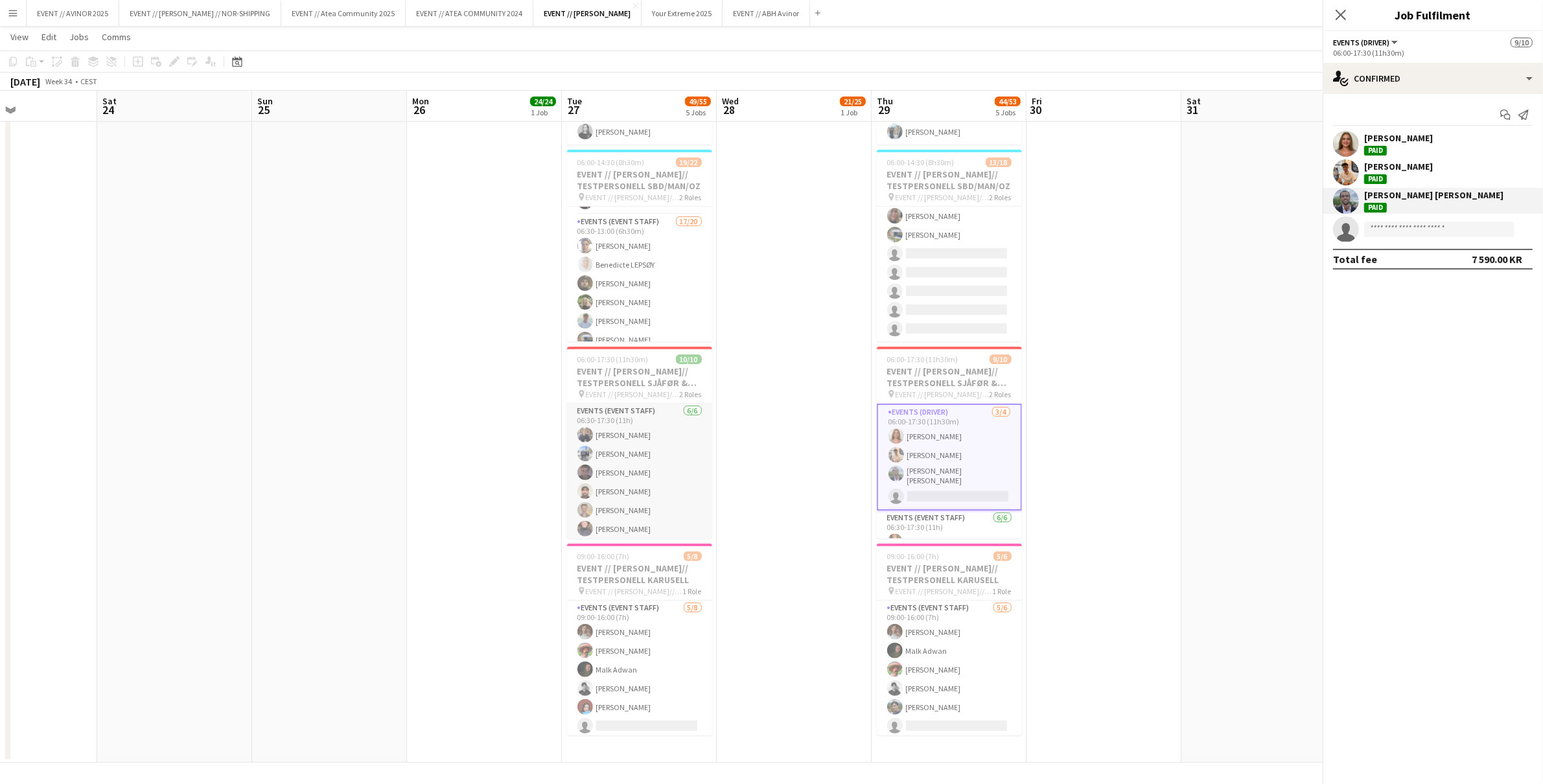
scroll to position [105, 0]
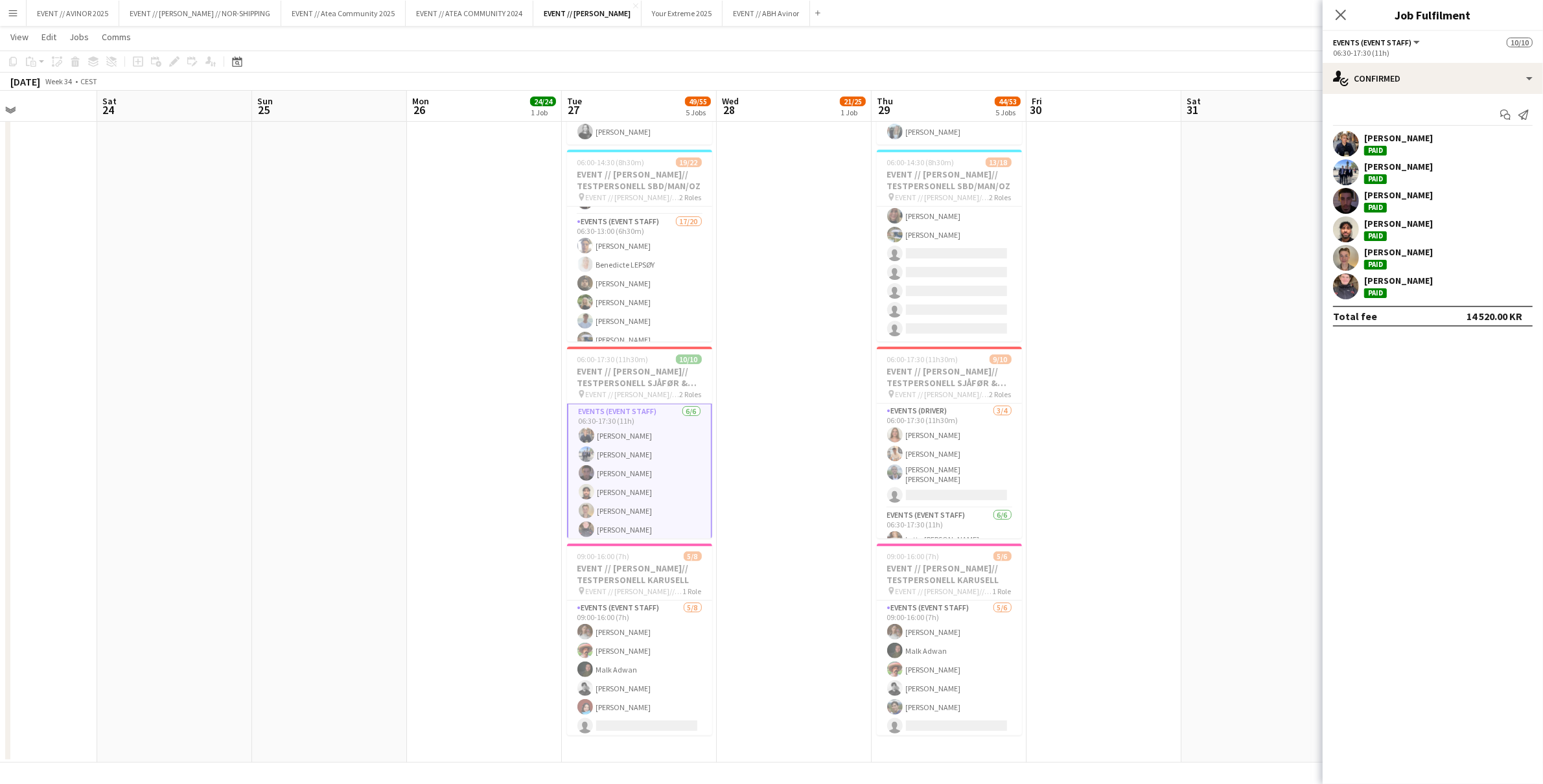
click at [1395, 169] on div "Mathias Forberg" at bounding box center [1398, 167] width 68 height 12
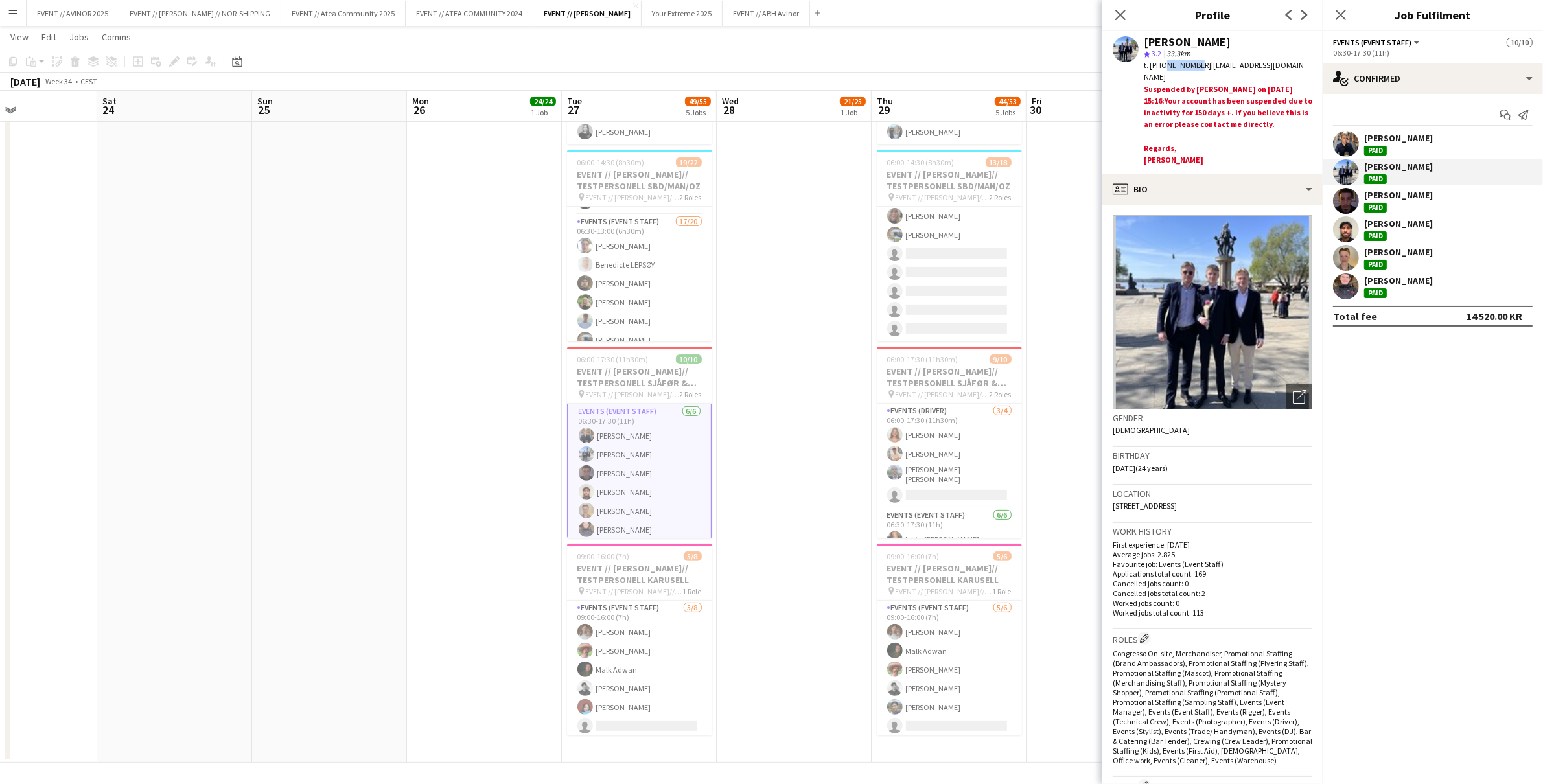
drag, startPoint x: 1193, startPoint y: 67, endPoint x: 1163, endPoint y: 70, distance: 30.1
click at [1163, 70] on span "t. +4747244748" at bounding box center [1178, 65] width 68 height 9
copy span "47244748"
click at [663, 306] on app-card-role "Events (Event Staff) 17/20 06:30-13:00 (6h30m) Hussein Alsaedi Benedicte LEPSØY…" at bounding box center [640, 417] width 145 height 405
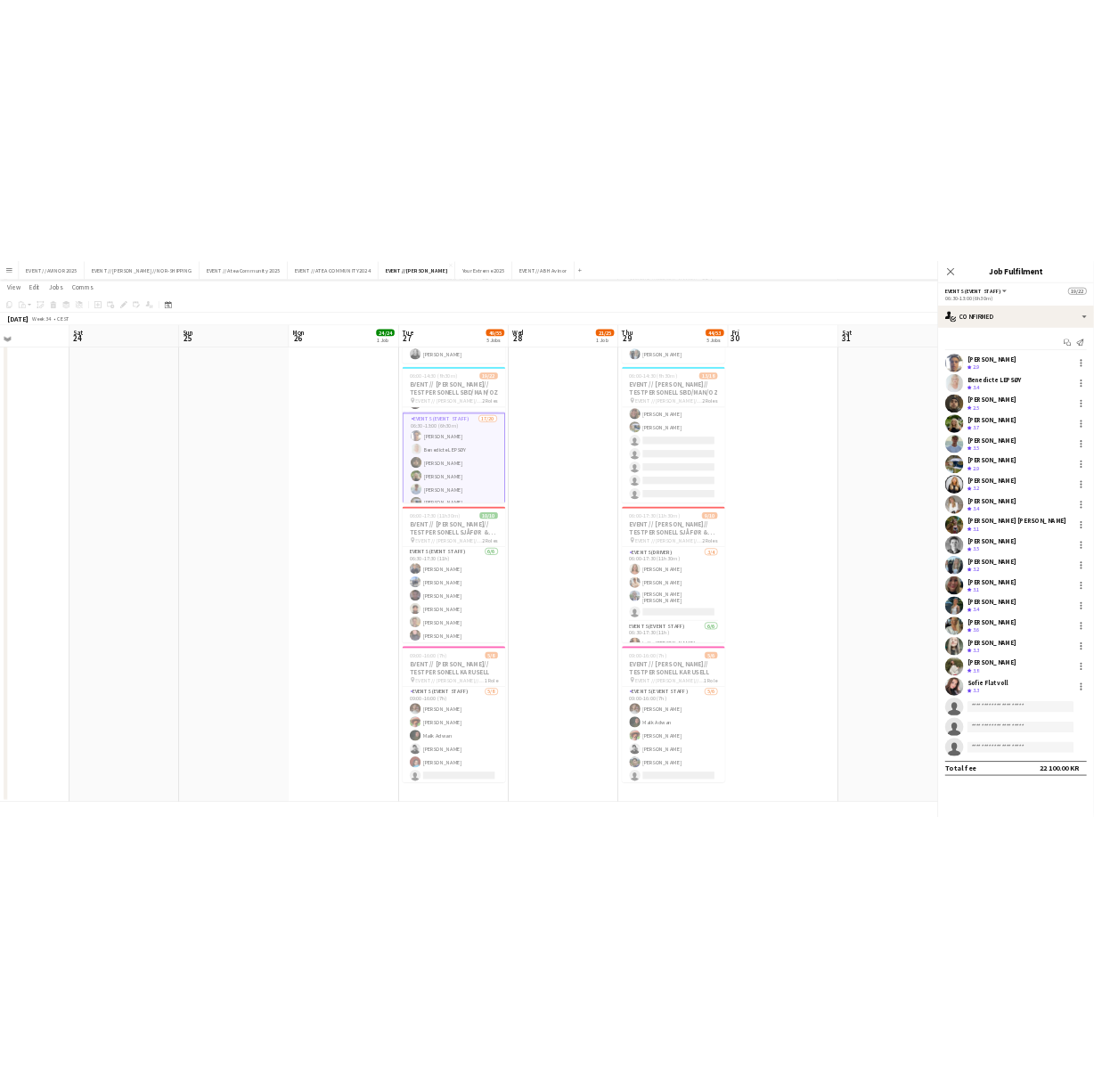
scroll to position [143, 0]
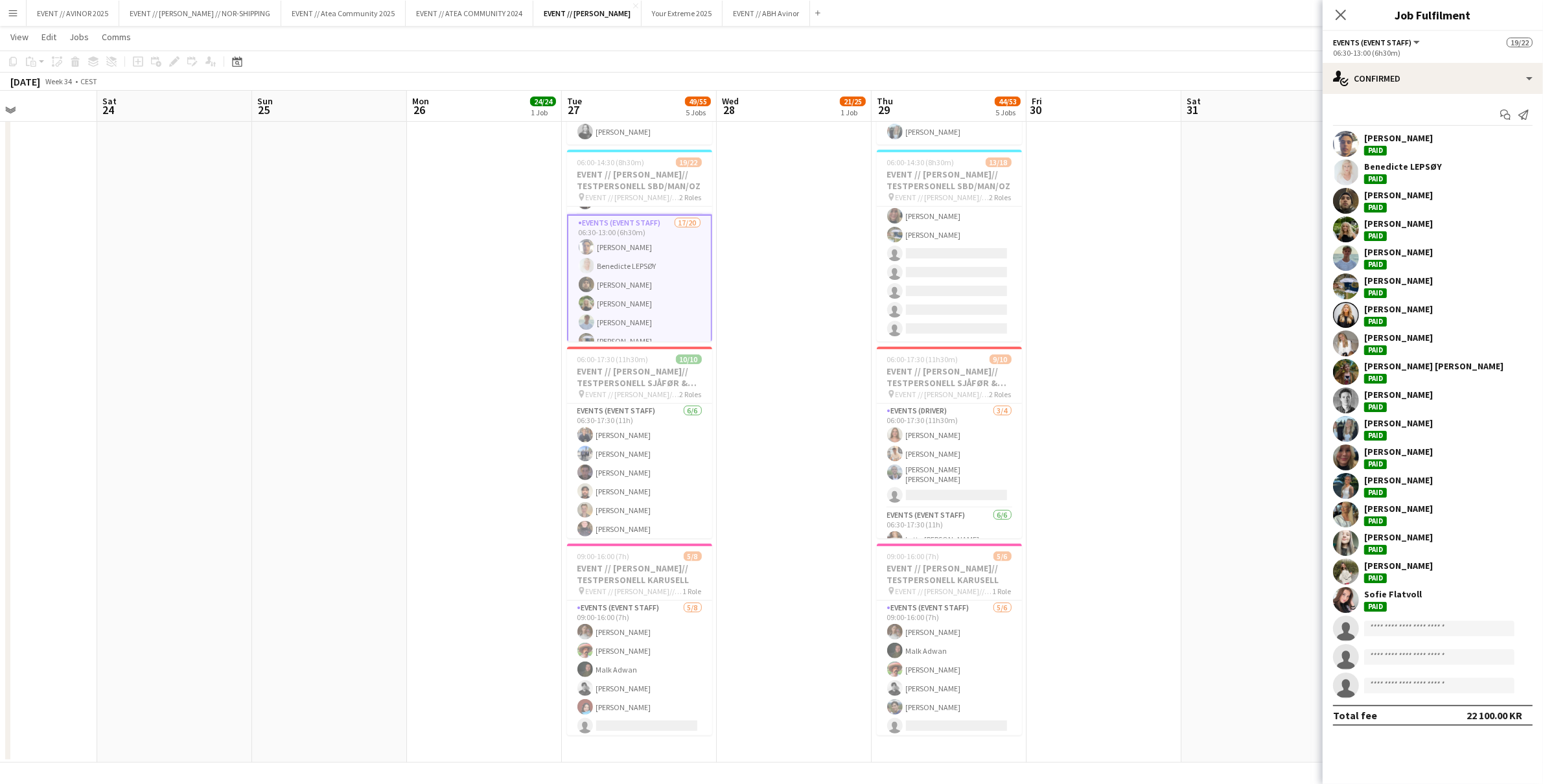
click at [1381, 369] on div "Sarah Elise Getaz" at bounding box center [1434, 366] width 140 height 12
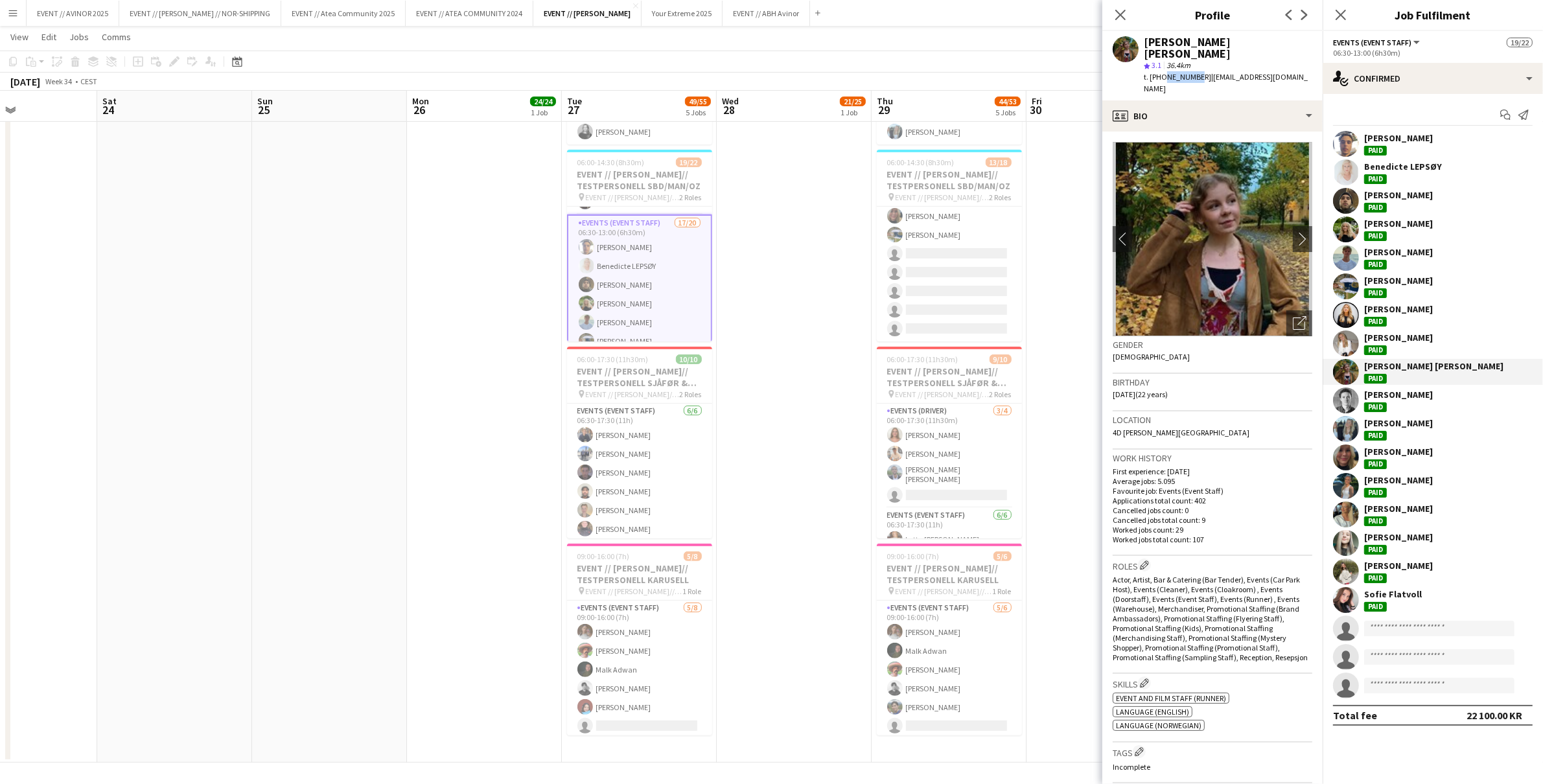
drag, startPoint x: 1162, startPoint y: 65, endPoint x: 1193, endPoint y: 70, distance: 31.4
click at [1193, 71] on div "t. +4798163228 | sarahelisegetaz@gmail.com" at bounding box center [1229, 83] width 169 height 23
copy span "98163228"
click at [1365, 543] on div "Kateryna Kuzmenko Paid" at bounding box center [1398, 543] width 68 height 23
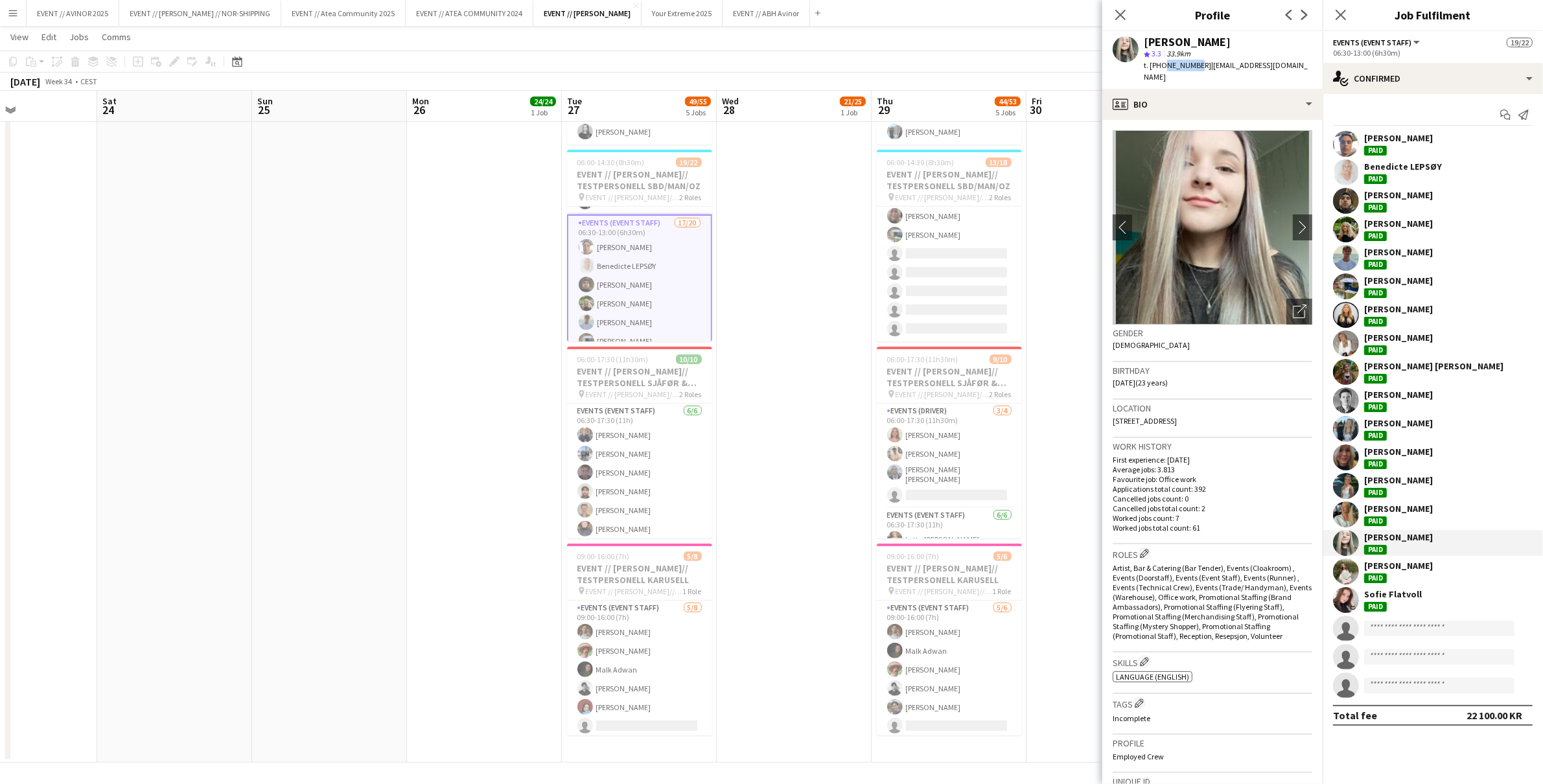
drag, startPoint x: 1192, startPoint y: 66, endPoint x: 1163, endPoint y: 69, distance: 29.2
click at [1163, 69] on span "t. +4793968643" at bounding box center [1178, 65] width 68 height 9
copy span "93968643"
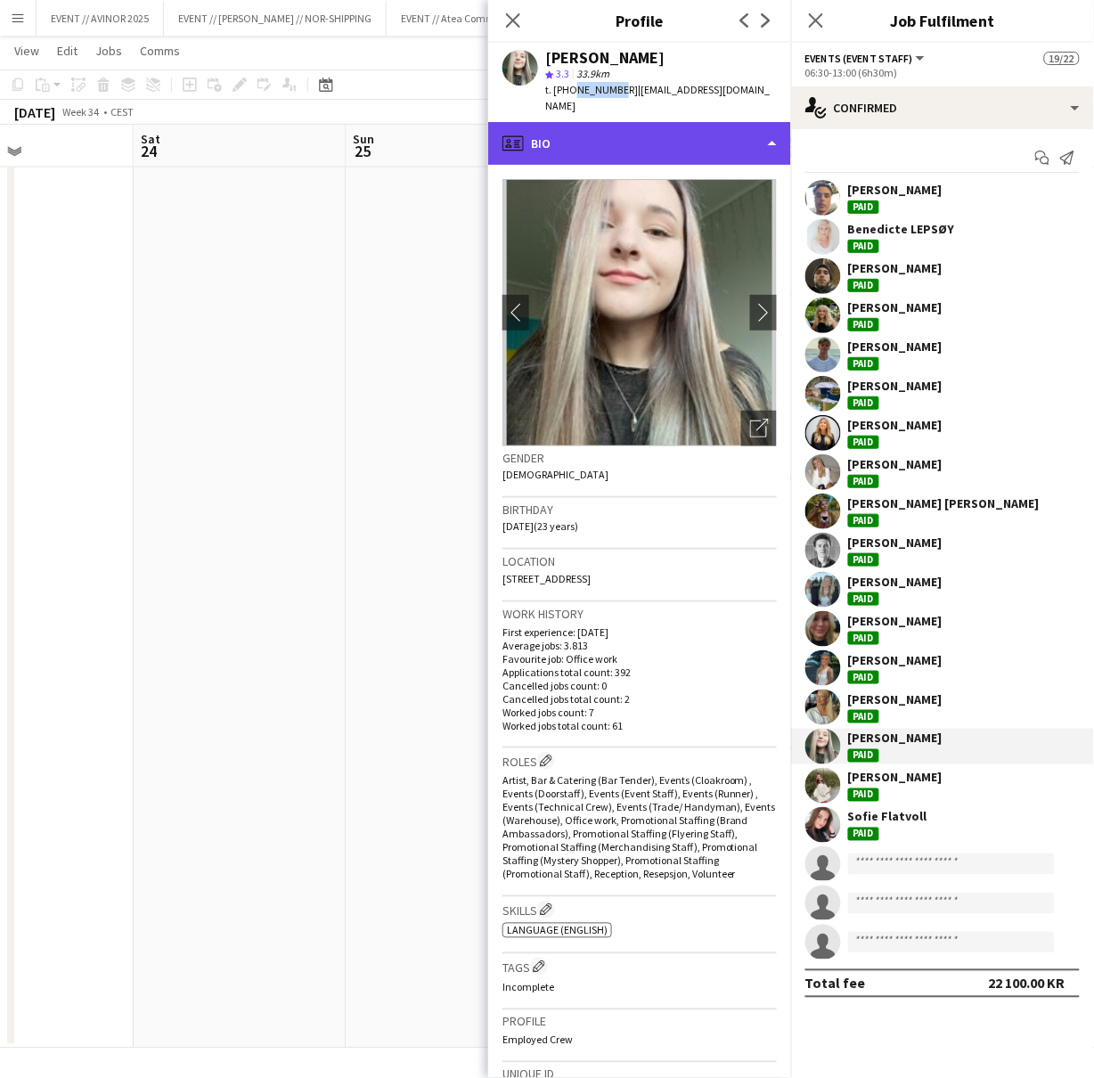
click at [592, 146] on div "profile Bio" at bounding box center [639, 143] width 303 height 43
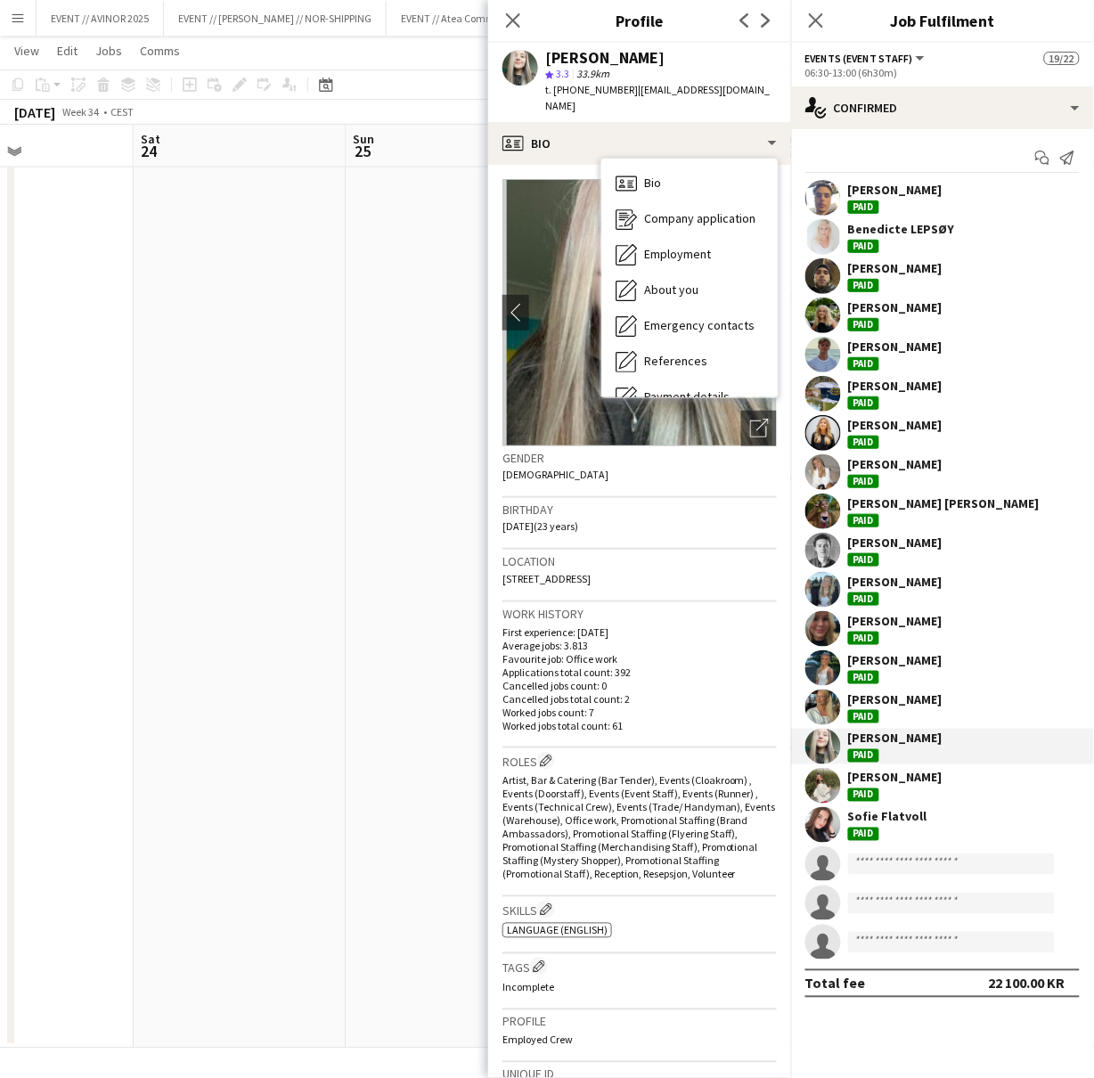
click at [830, 706] on app-user-avatar at bounding box center [823, 708] width 36 height 36
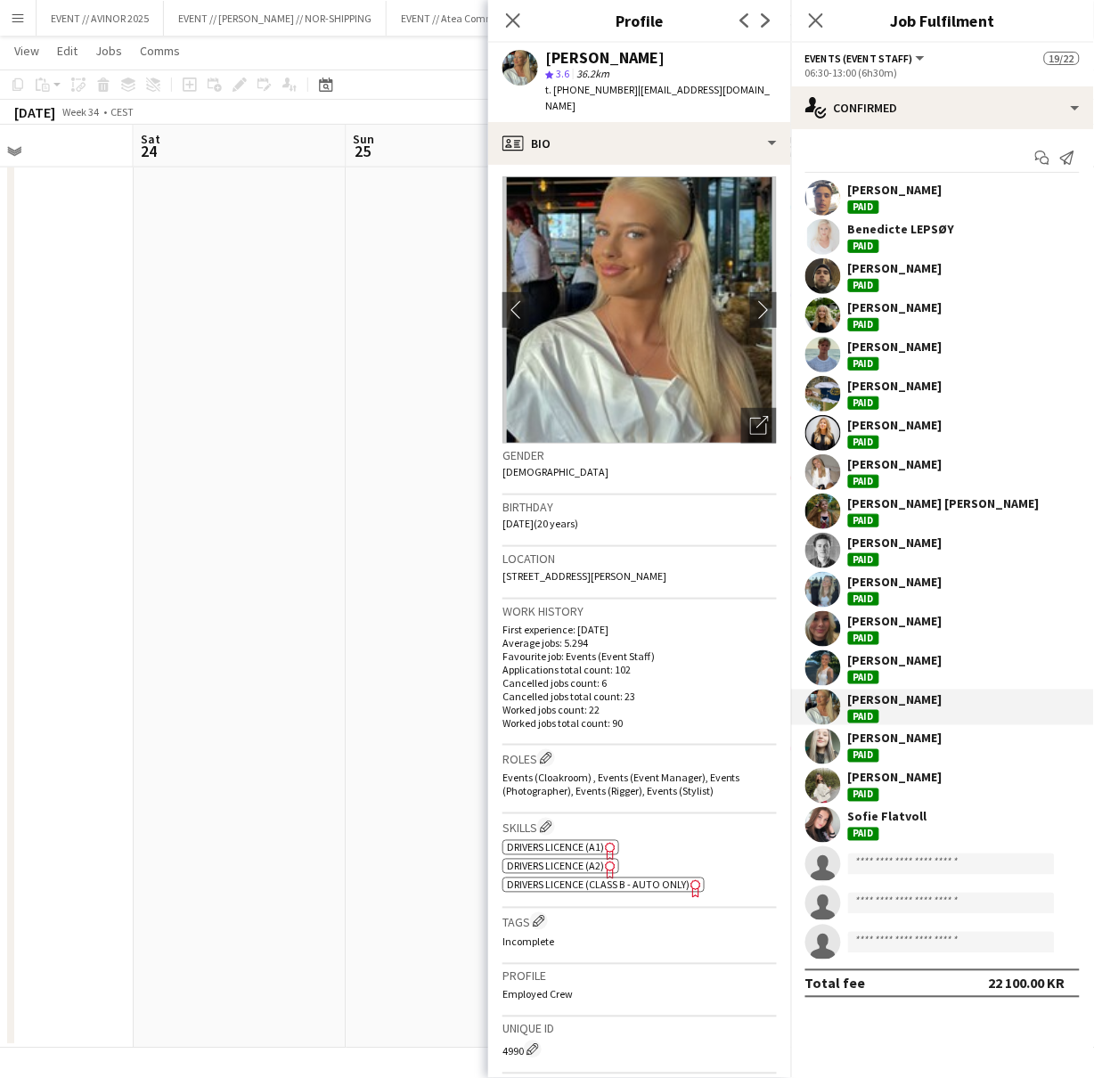
scroll to position [4, 0]
drag, startPoint x: 614, startPoint y: 89, endPoint x: 570, endPoint y: 95, distance: 44.1
click at [570, 95] on div "t. +4741334293 | lottelvb@icloud.com" at bounding box center [661, 98] width 232 height 32
copy span "41334293"
click at [911, 779] on div "Alba Alickaj" at bounding box center [895, 778] width 94 height 16
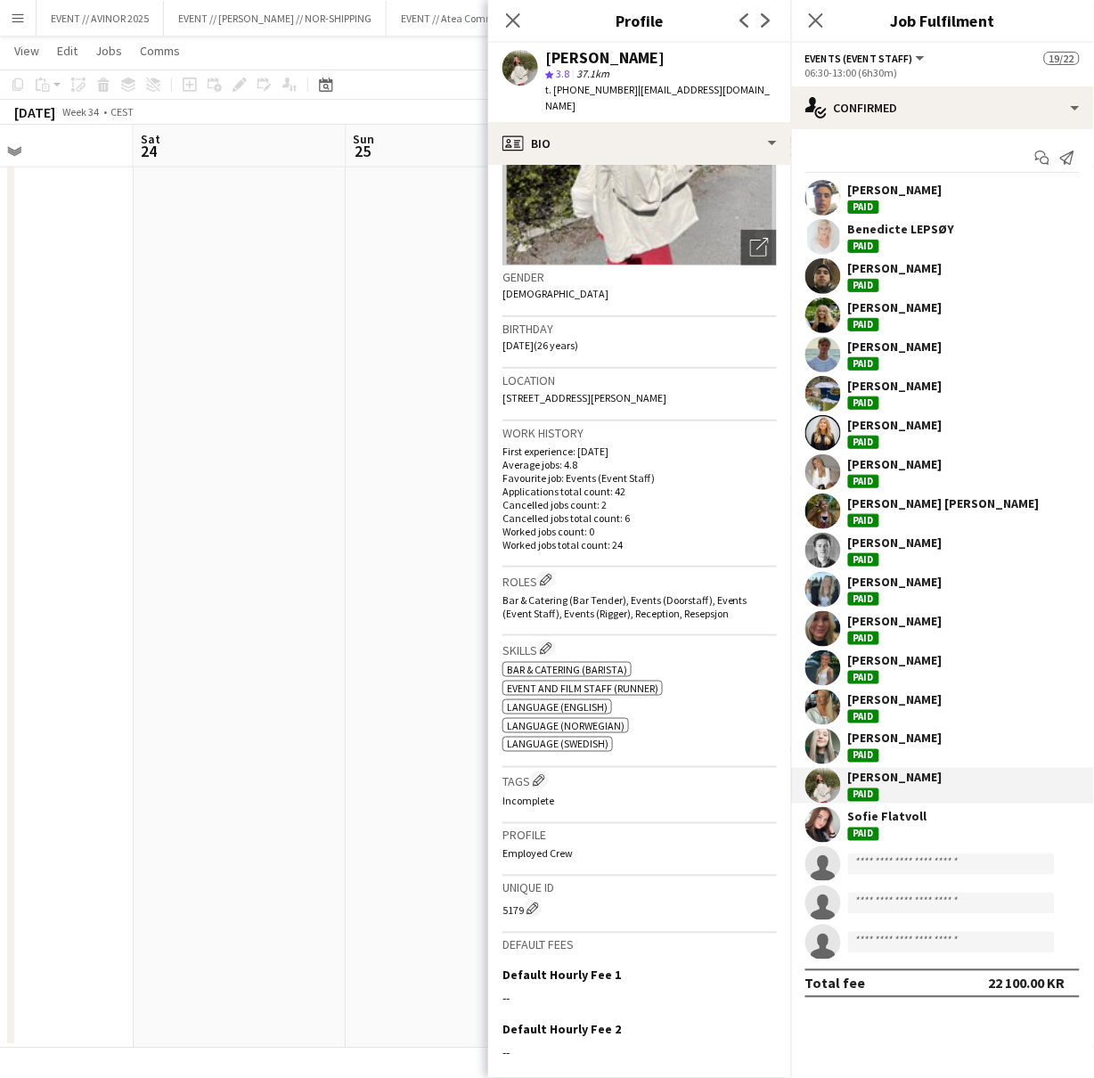
scroll to position [336, 0]
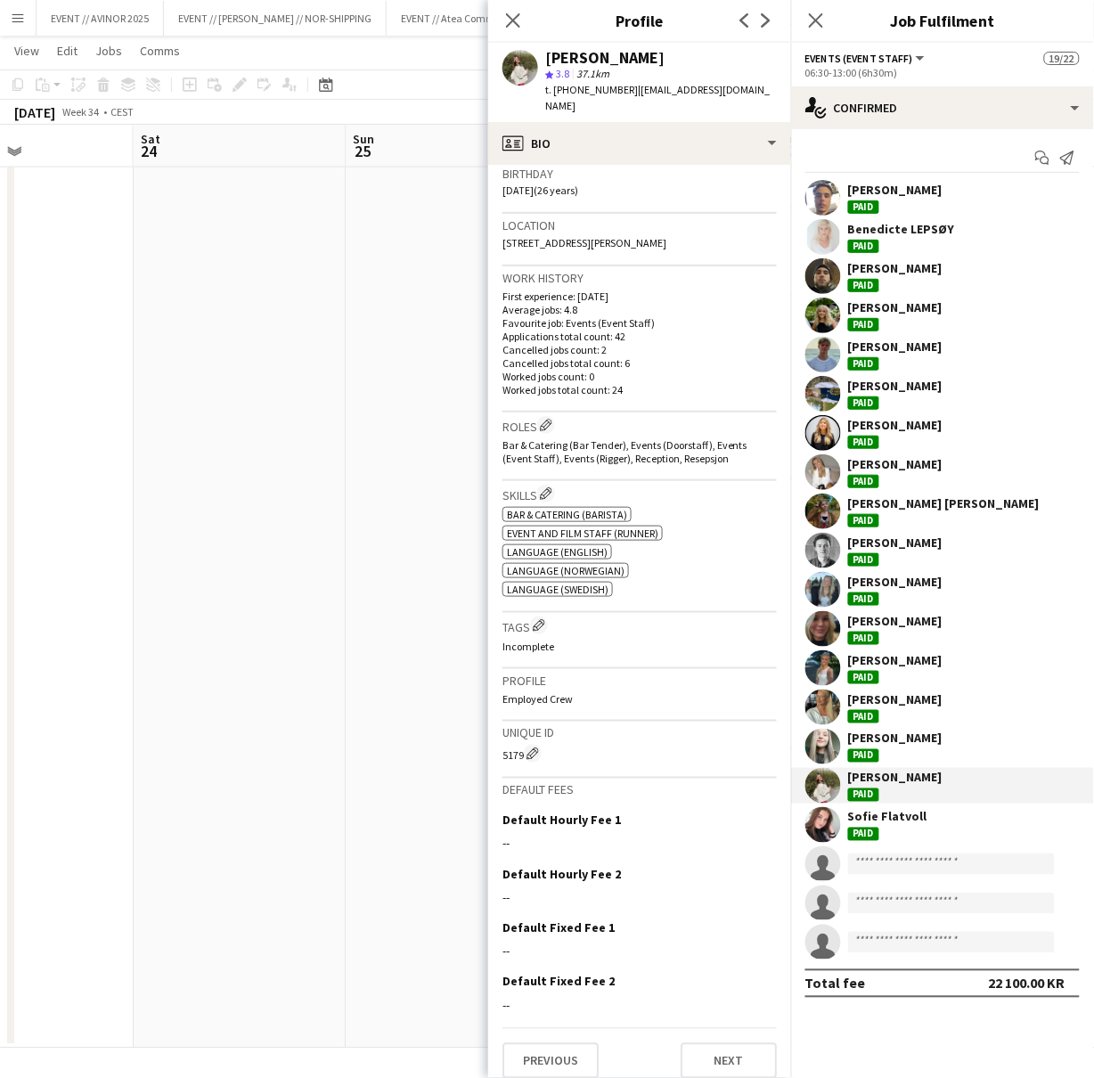
click at [621, 100] on div "Alba Alickaj star 3.8 37.1km t. +4740557005 | alba_alickaj@hotmail.com" at bounding box center [639, 82] width 303 height 79
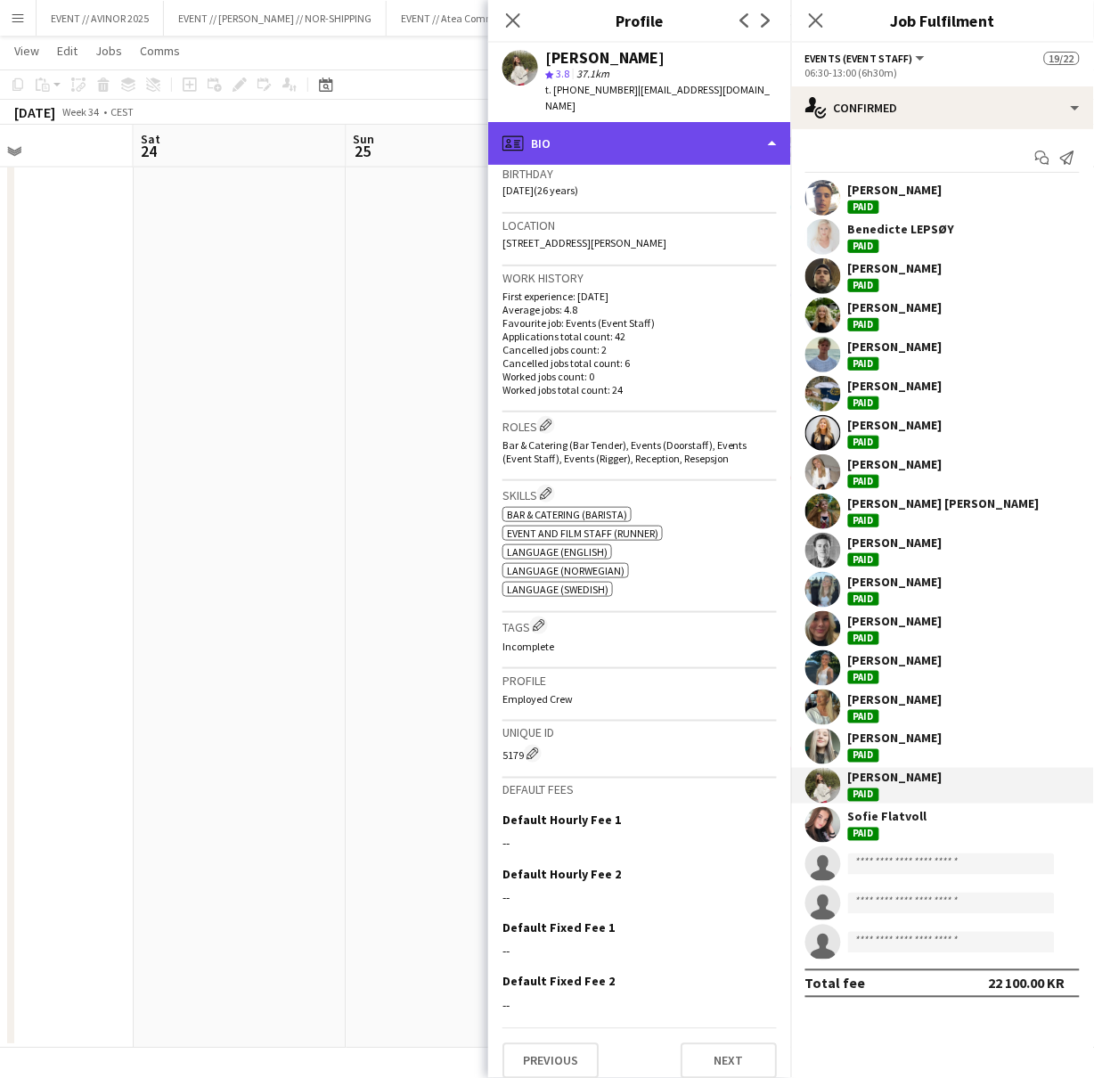
click at [632, 122] on div "profile Bio" at bounding box center [639, 143] width 303 height 43
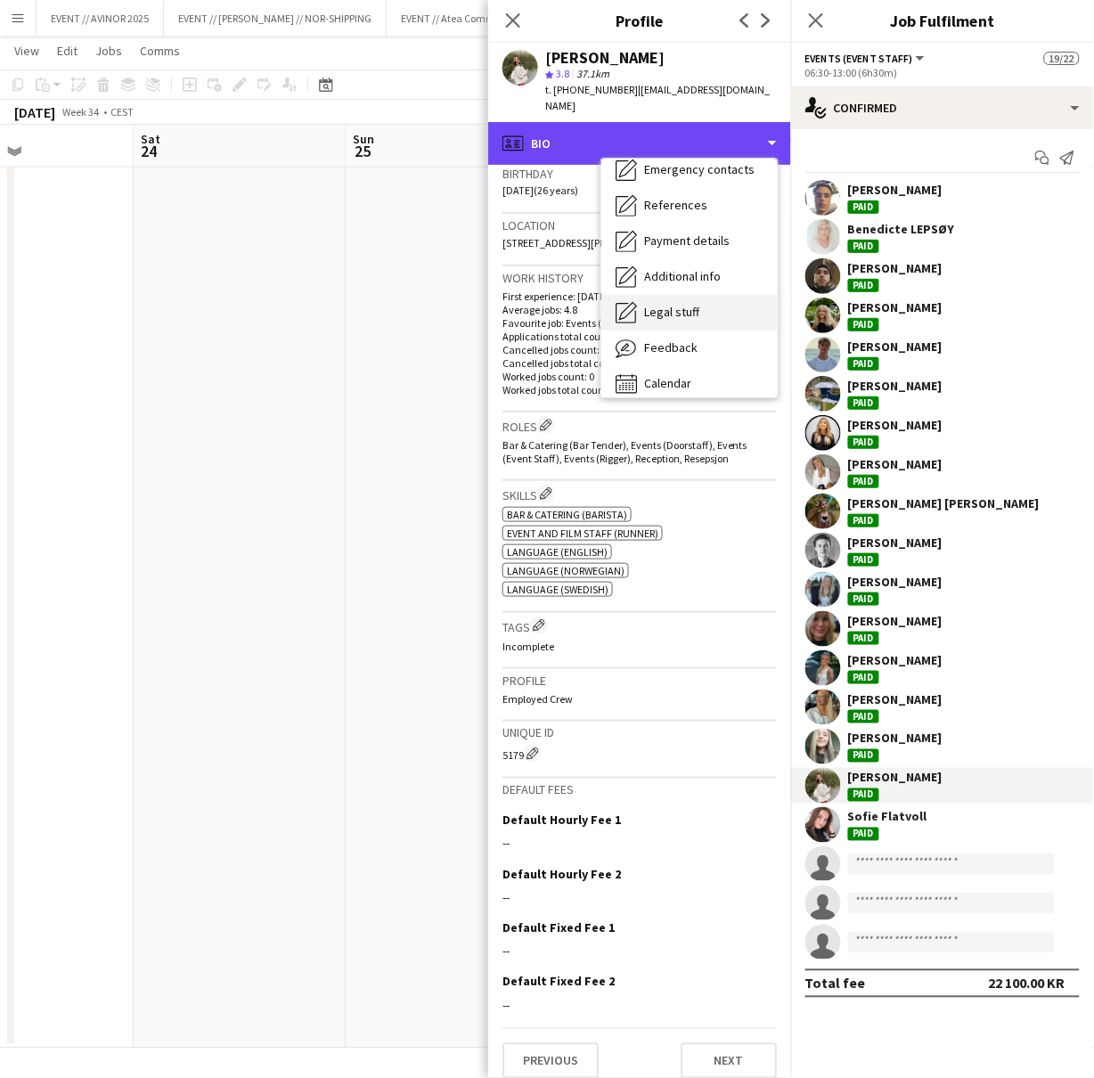
scroll to position [167, 0]
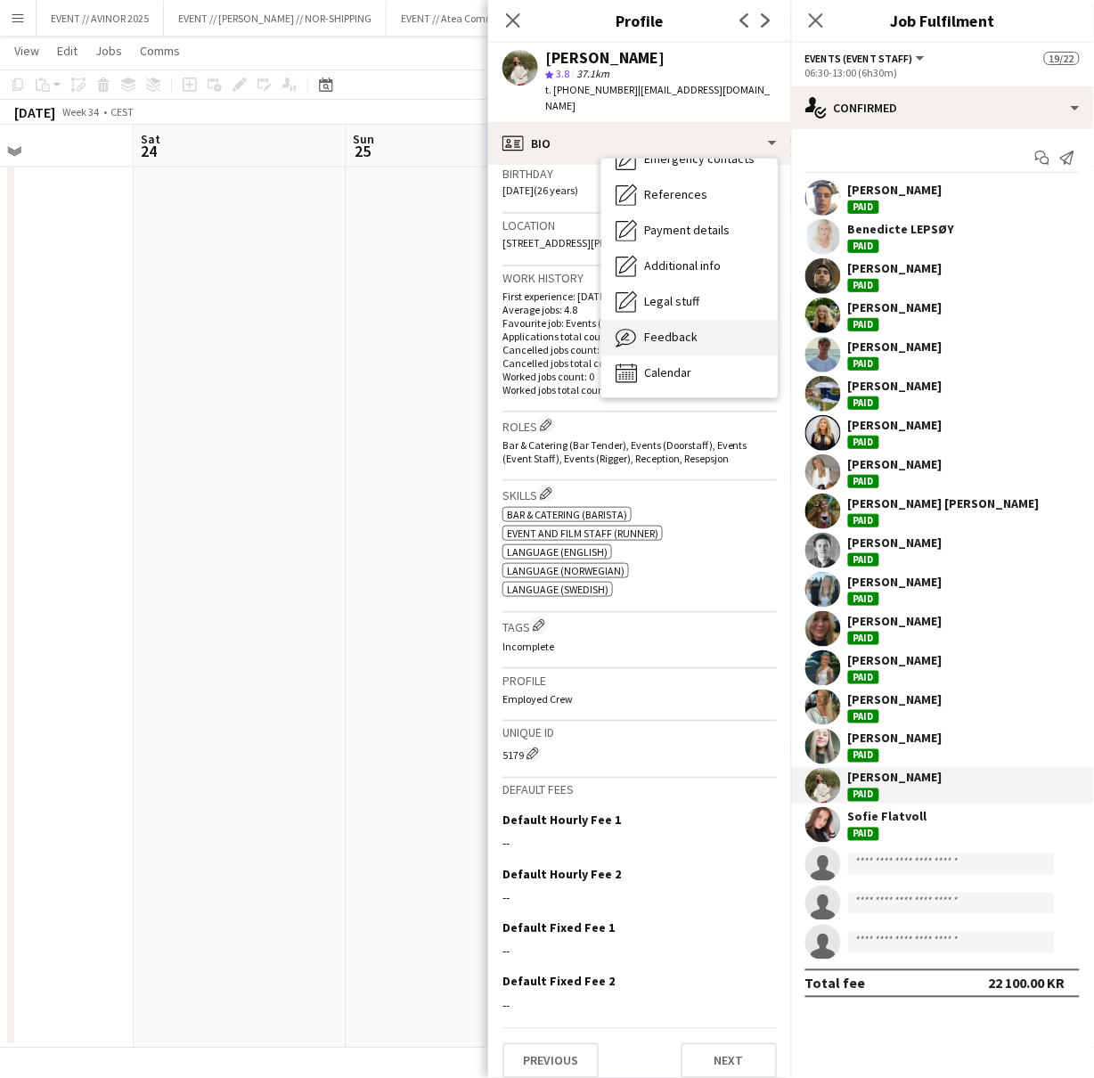
click at [678, 334] on div "Feedback Feedback" at bounding box center [689, 338] width 176 height 36
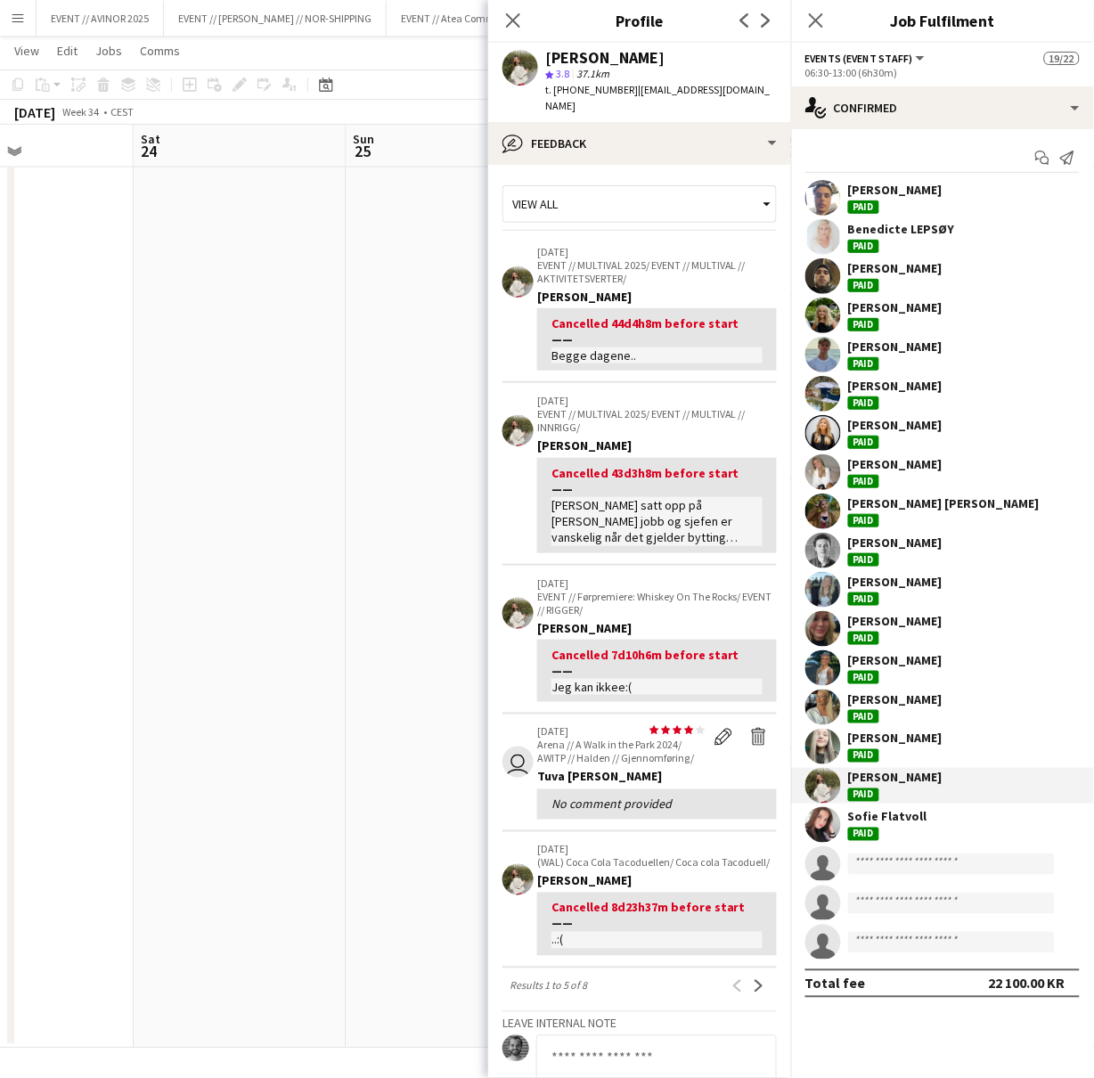
scroll to position [0, 0]
drag, startPoint x: 612, startPoint y: 90, endPoint x: 570, endPoint y: 98, distance: 42.6
click at [570, 98] on div "t. +4740557005 | alba_alickaj@hotmail.com" at bounding box center [661, 98] width 232 height 32
copy span "40557005"
click at [886, 821] on div "Sofie Flatvoll" at bounding box center [887, 817] width 79 height 16
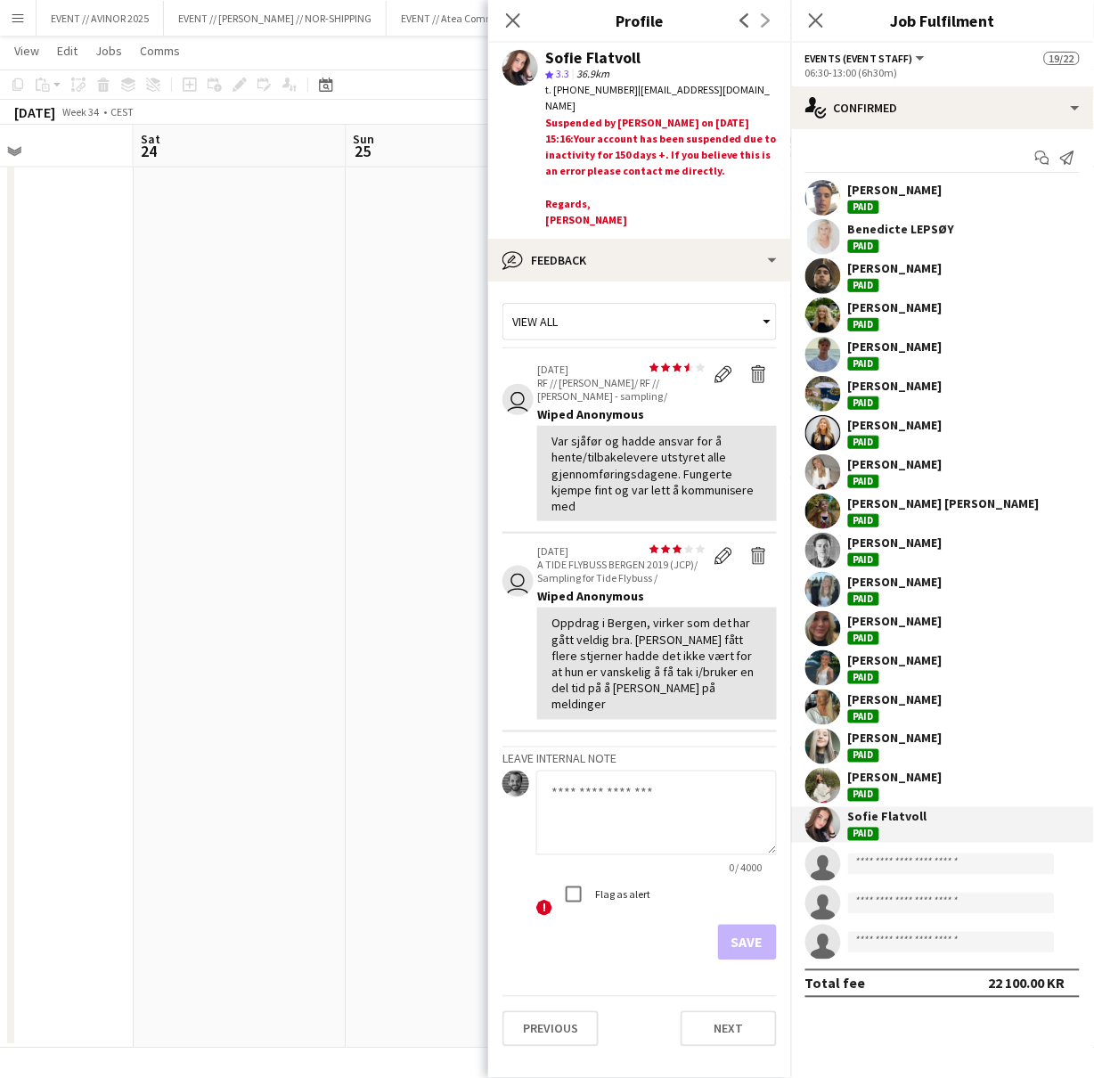
click at [912, 580] on div "Maren Melby Gundersen" at bounding box center [895, 582] width 94 height 16
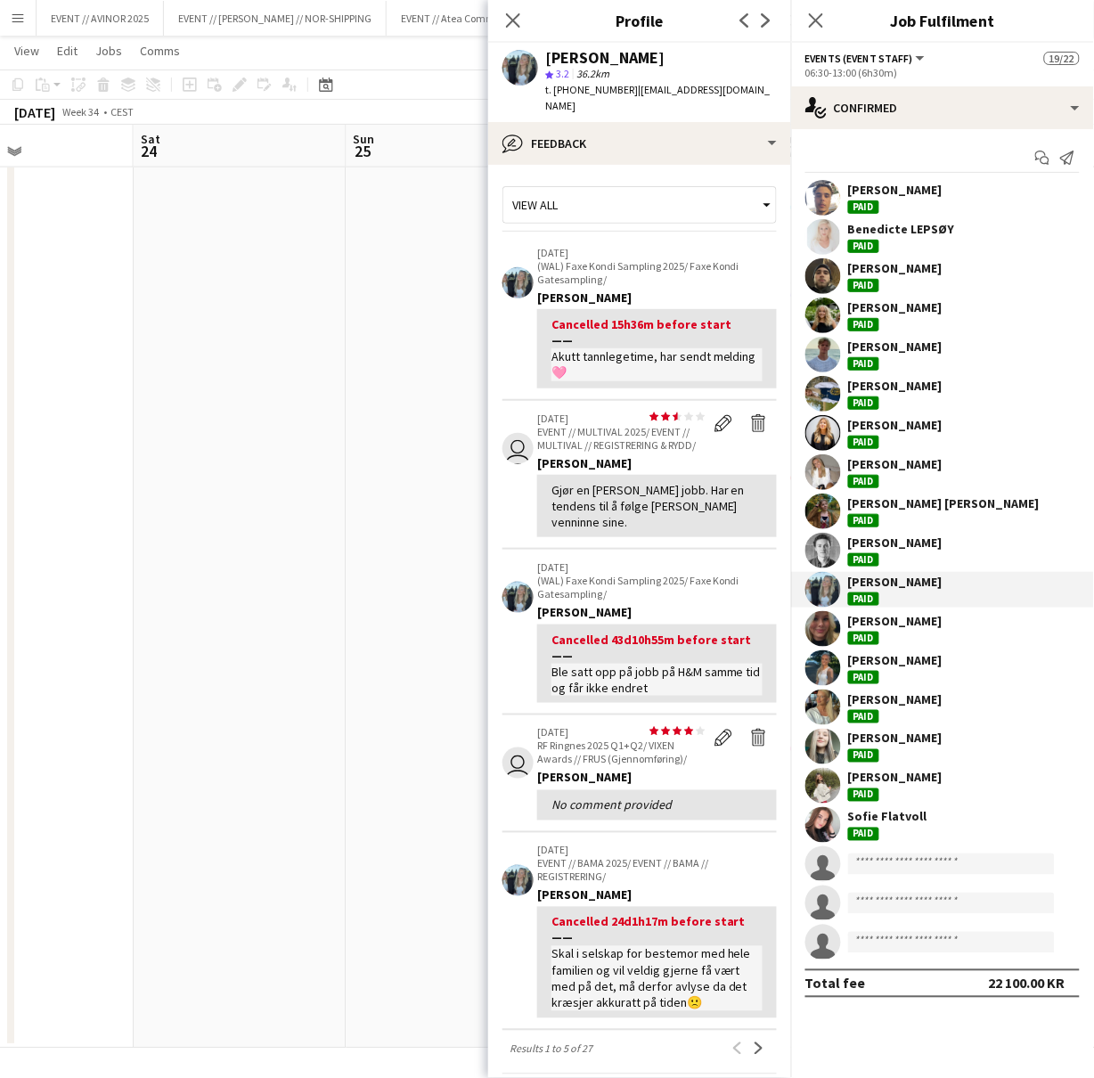
click at [902, 473] on div "Ida-Amalie Larsen Paid" at bounding box center [895, 472] width 94 height 32
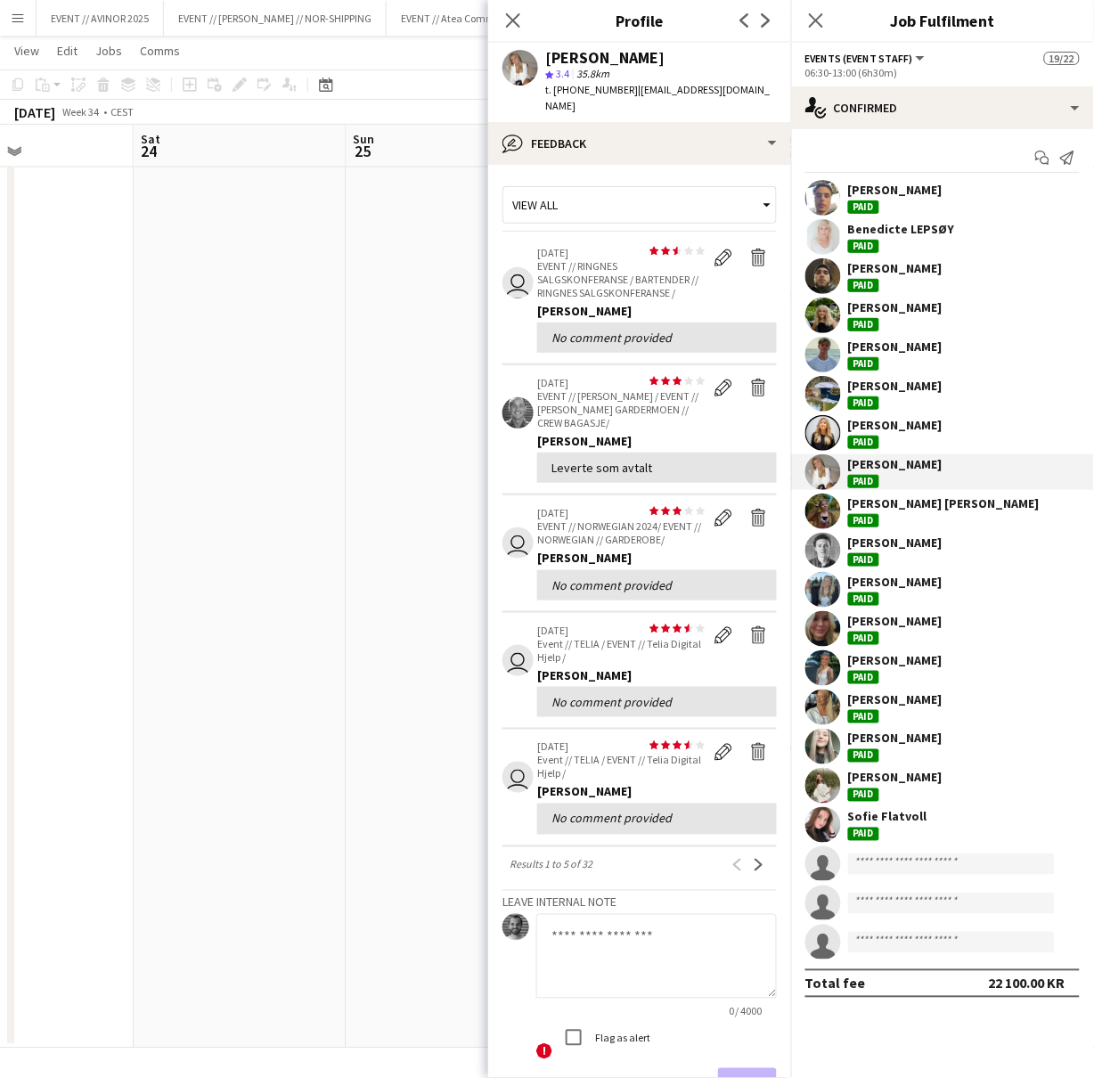
click at [894, 510] on div "Sarah Elise Getaz" at bounding box center [944, 503] width 192 height 16
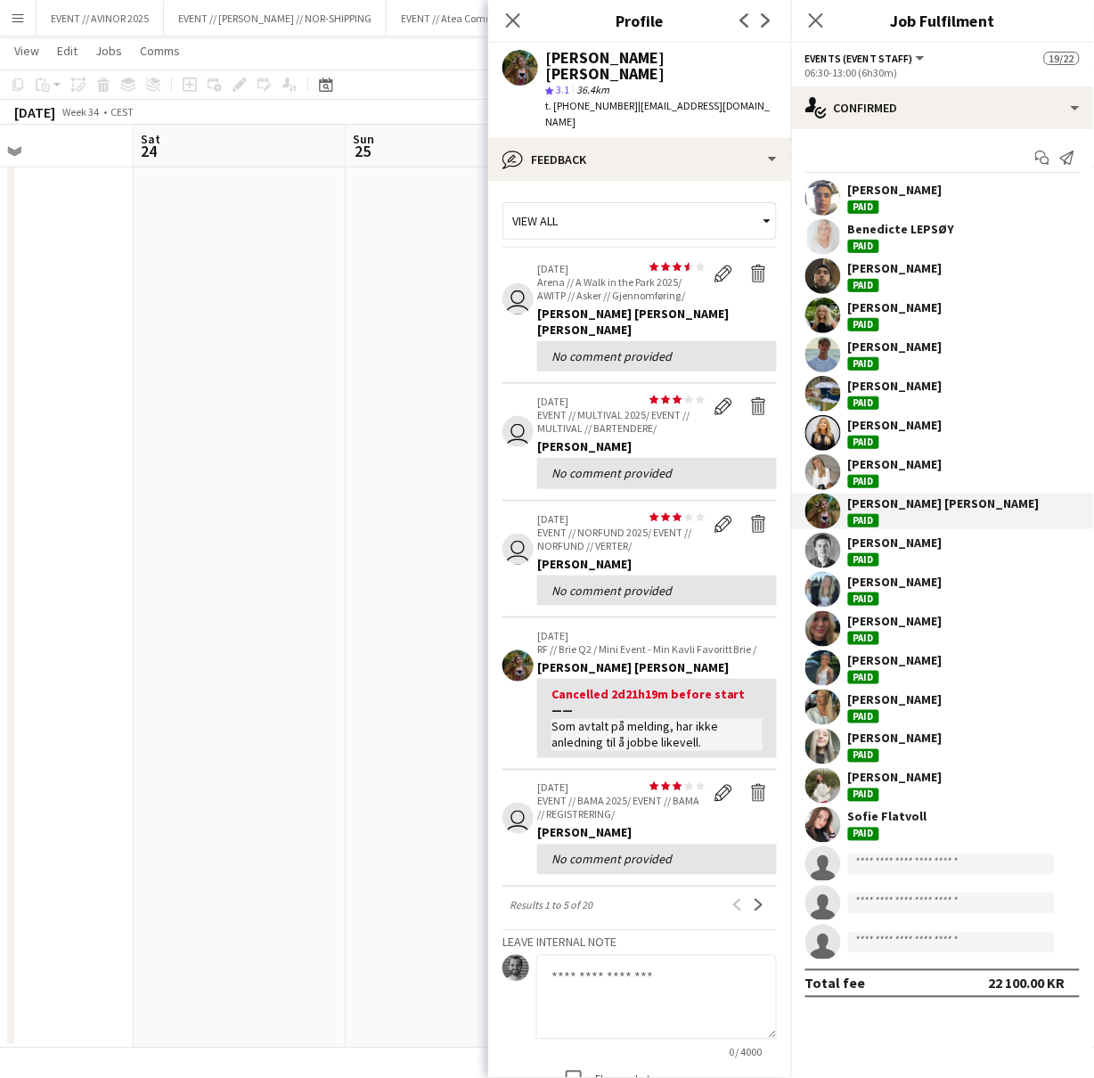
click at [921, 384] on div "Maren Larsen" at bounding box center [895, 386] width 94 height 16
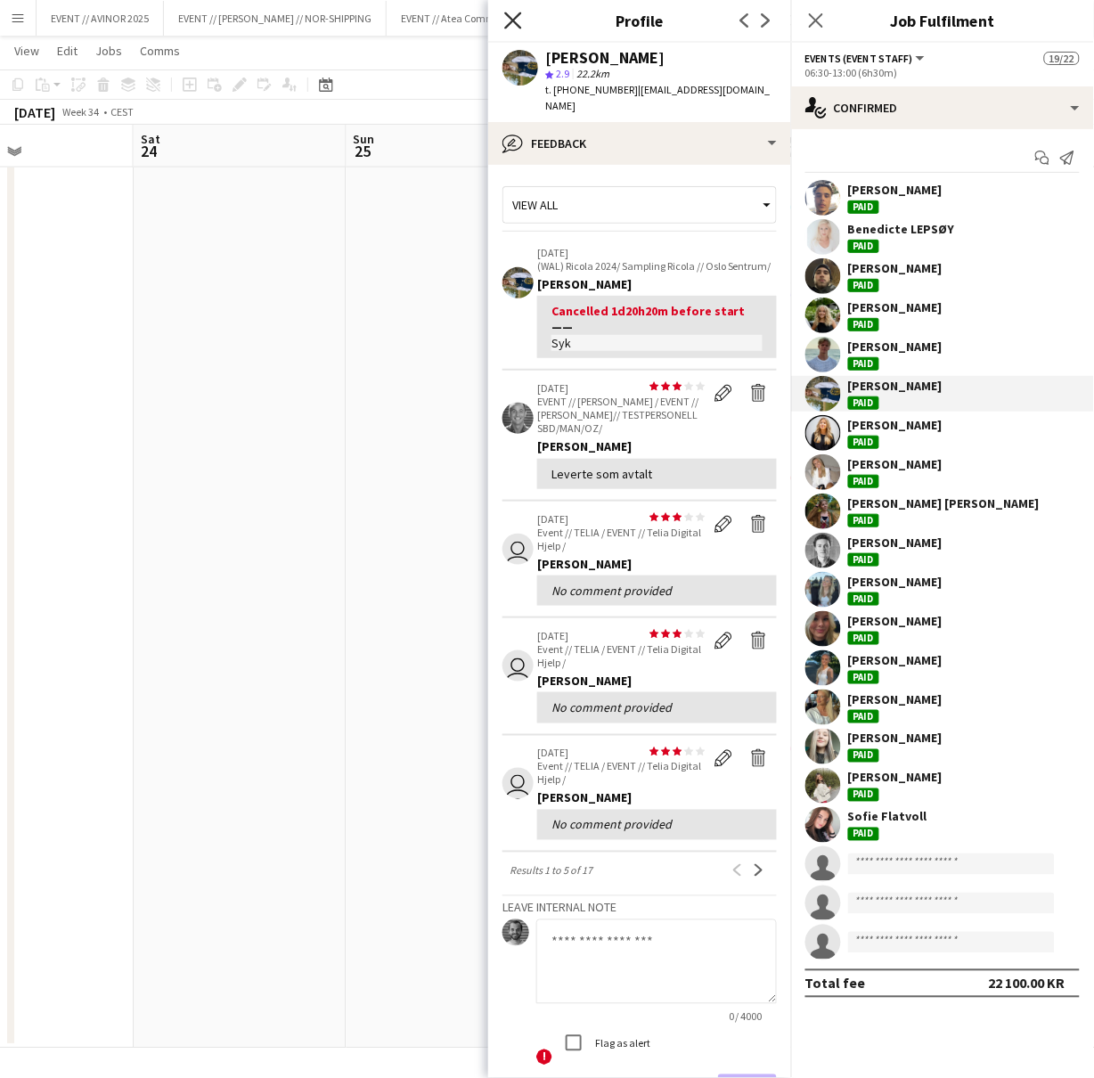
click at [506, 25] on icon "Close pop-in" at bounding box center [512, 20] width 17 height 17
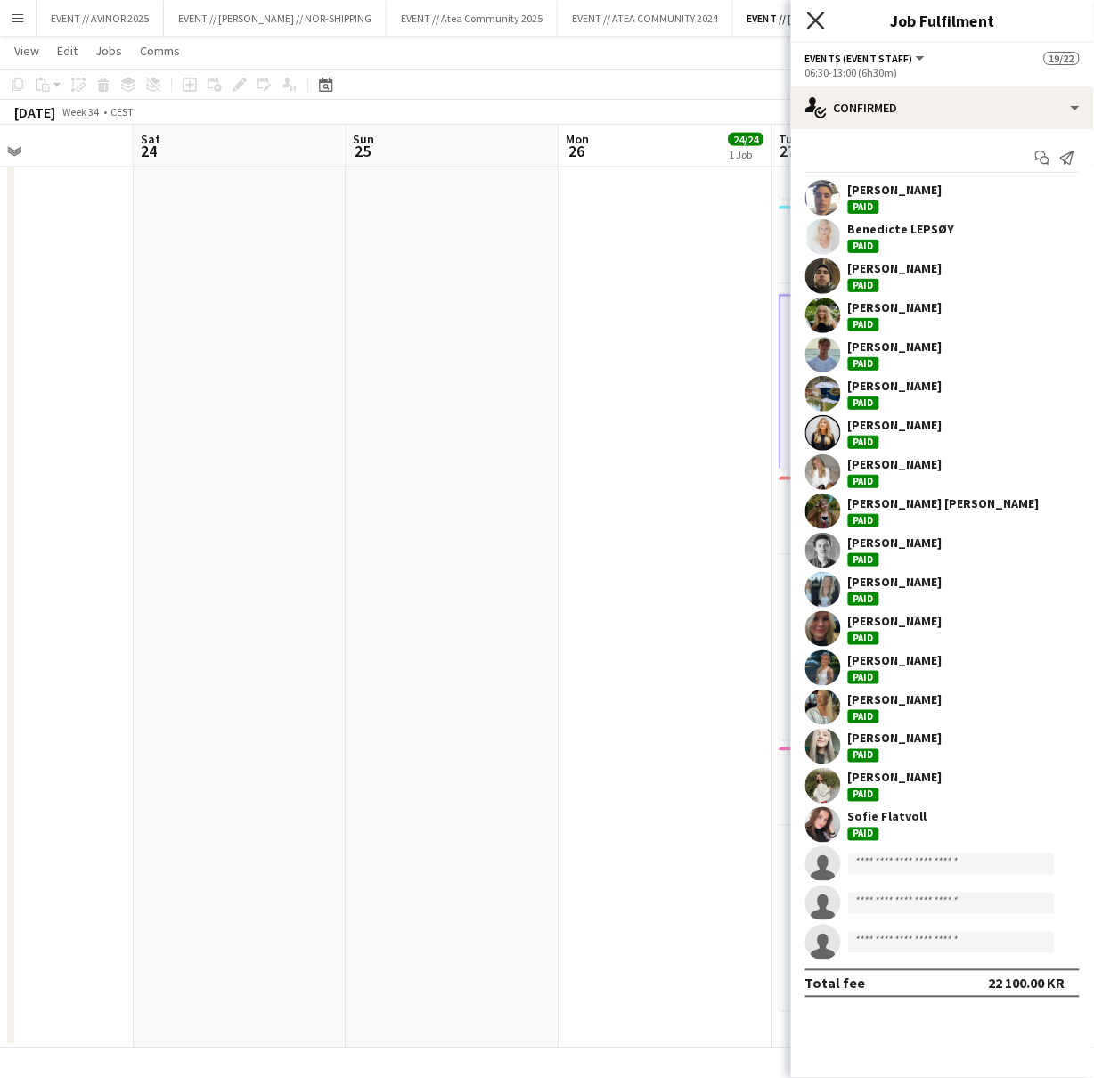
click at [812, 19] on icon "Close pop-in" at bounding box center [815, 20] width 17 height 17
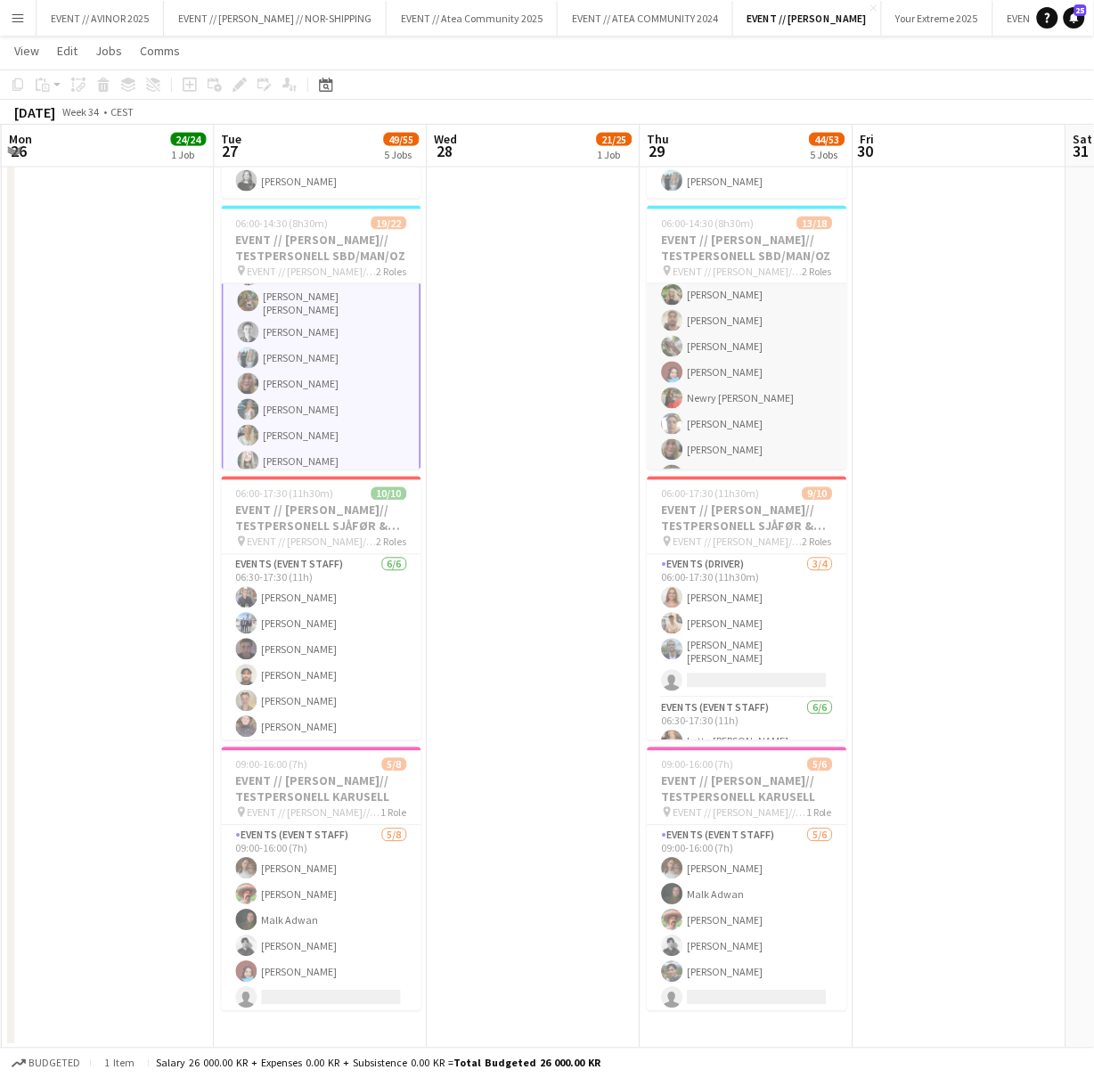
scroll to position [192, 0]
click at [702, 422] on app-card-role "Events (Event Staff) 1A 11/16 06:30-13:00 (6h30m) Sofie Flatvoll ! Sebastian Ro…" at bounding box center [748, 402] width 200 height 448
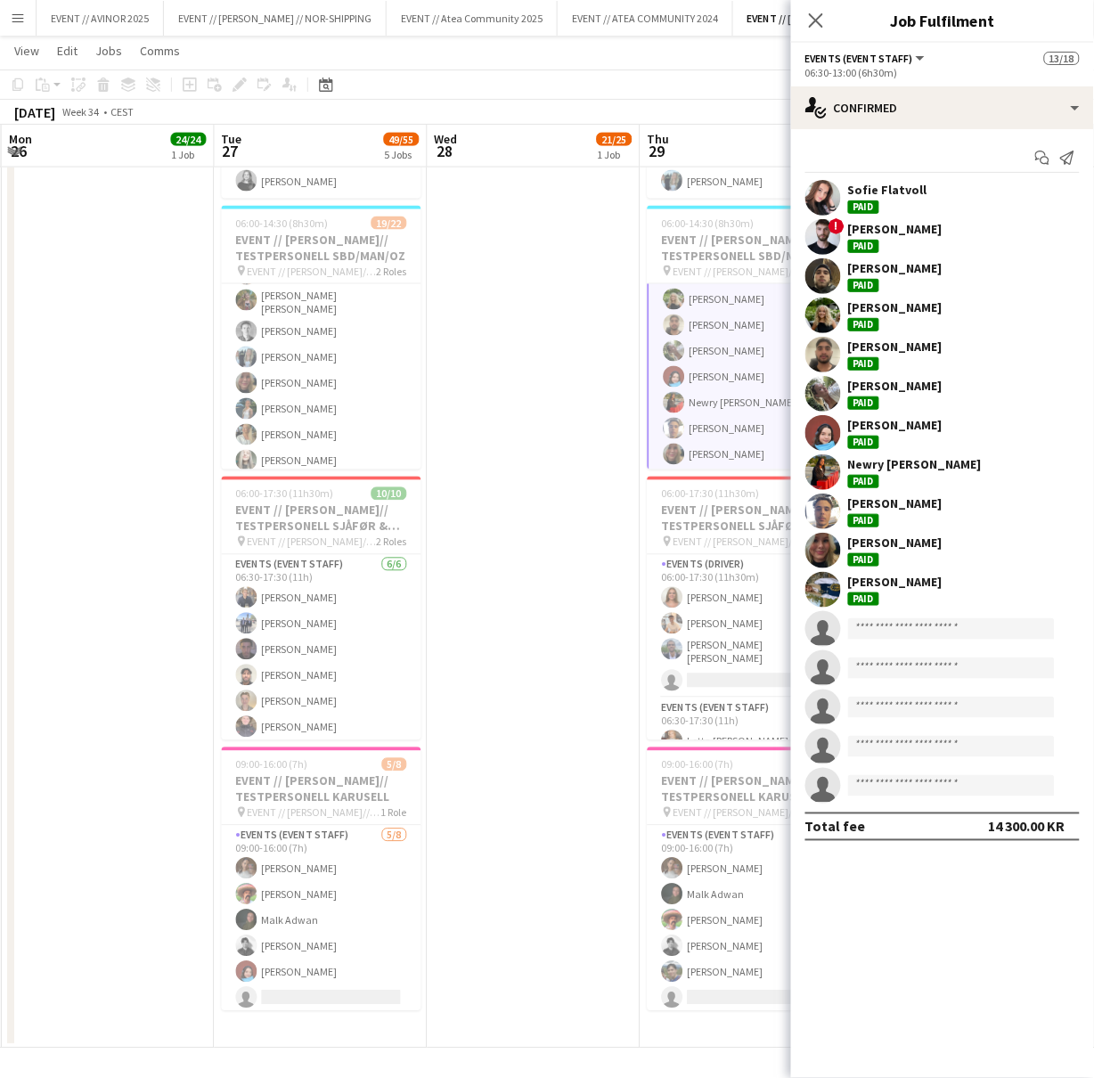
click at [829, 469] on app-user-avatar at bounding box center [823, 472] width 36 height 36
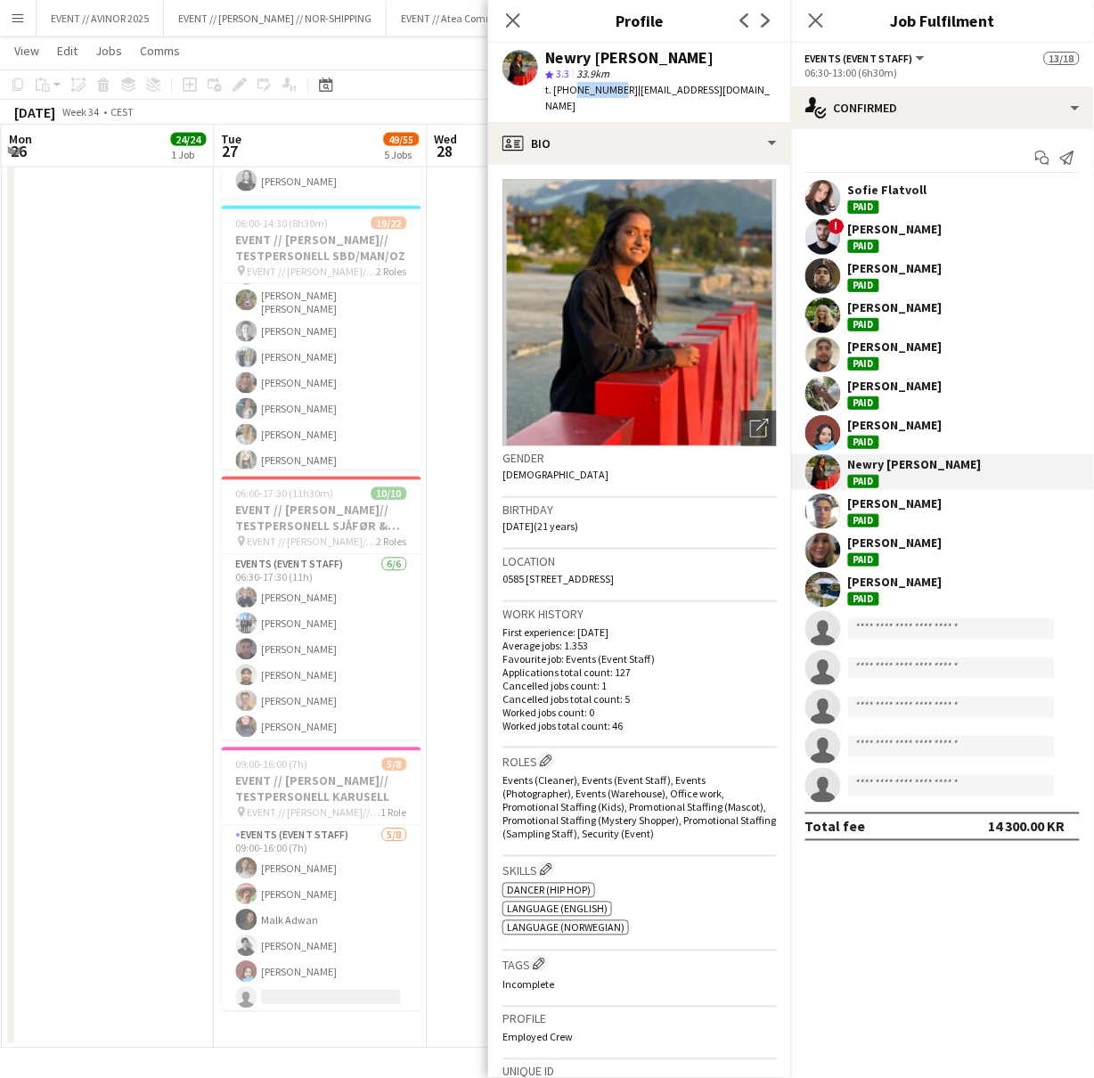
drag, startPoint x: 571, startPoint y: 91, endPoint x: 610, endPoint y: 91, distance: 39.2
click at [610, 91] on span "t. +4748477874" at bounding box center [591, 89] width 93 height 13
click at [824, 433] on app-user-avatar at bounding box center [823, 433] width 36 height 36
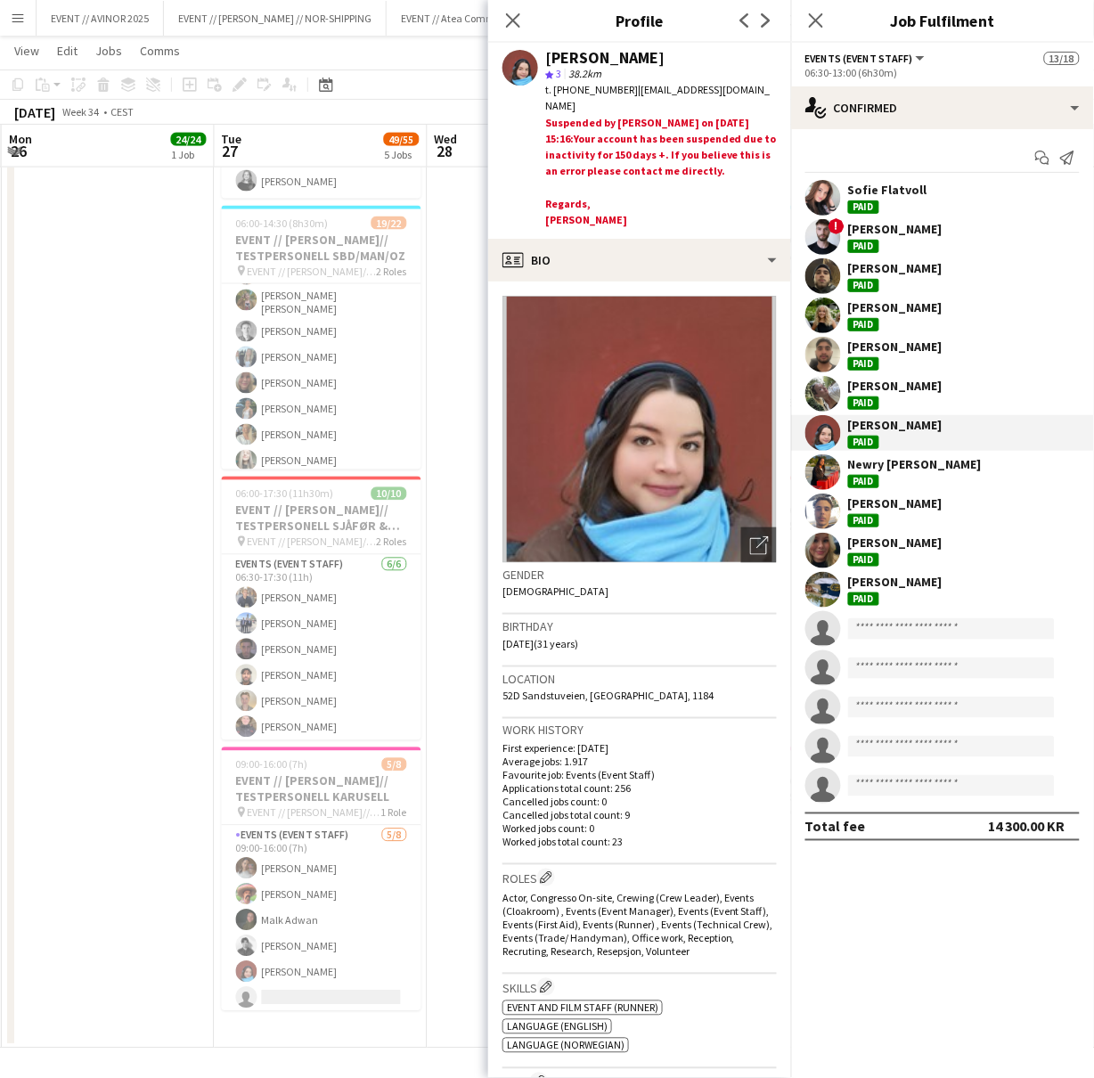
click at [824, 396] on app-user-avatar at bounding box center [823, 394] width 36 height 36
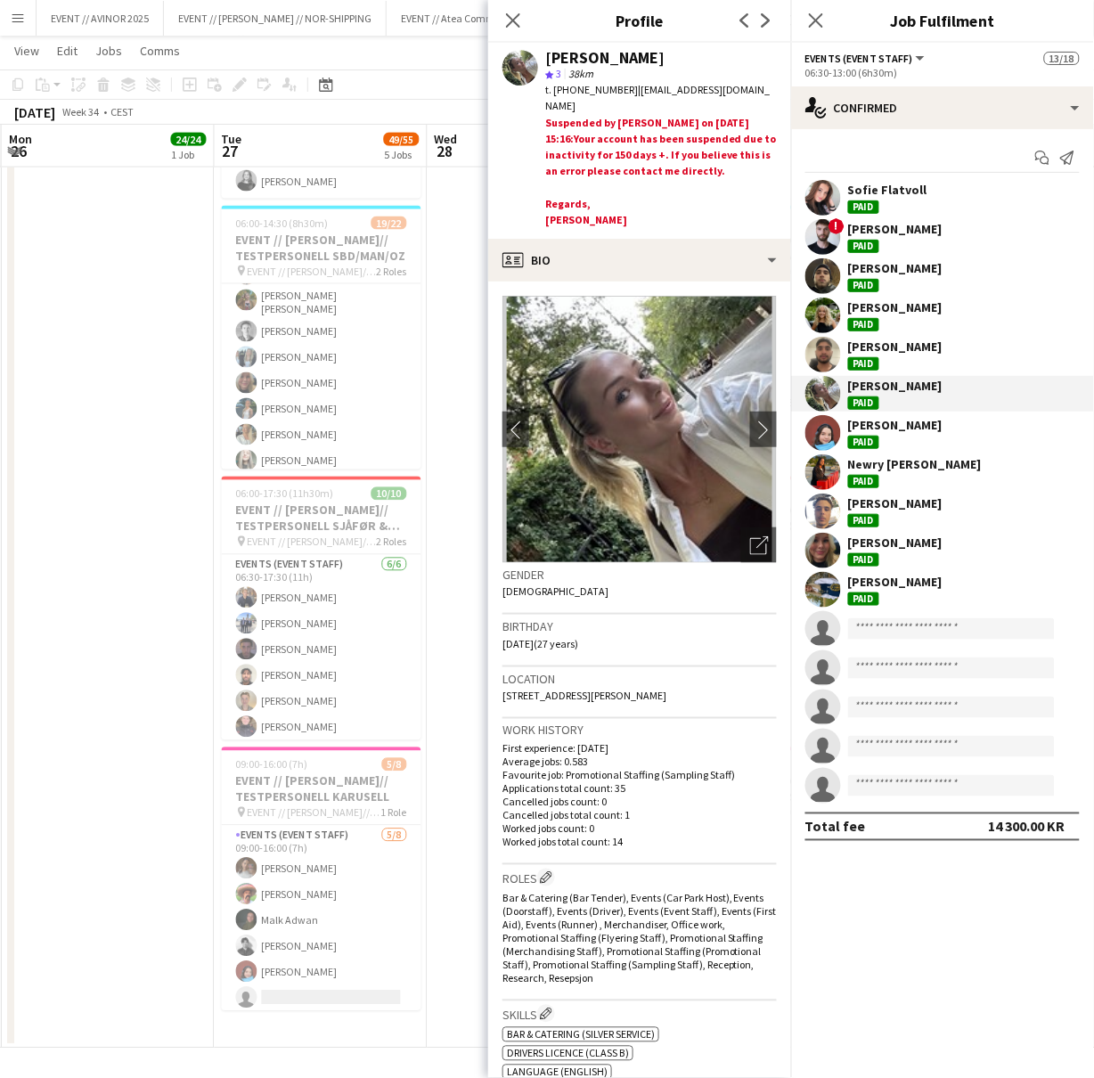
click at [833, 208] on app-user-avatar at bounding box center [823, 198] width 36 height 36
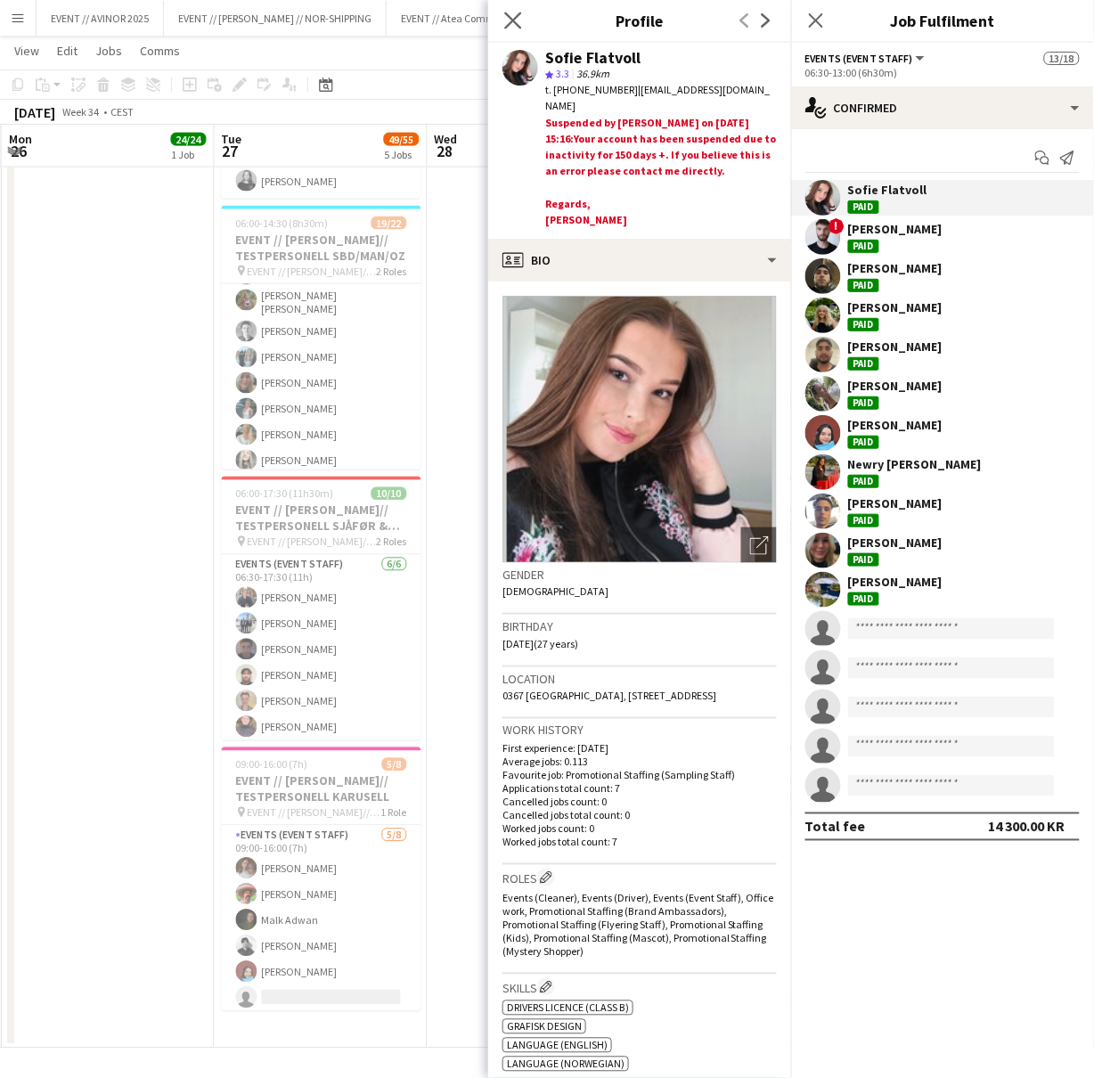
click at [504, 18] on icon "Close pop-in" at bounding box center [512, 20] width 17 height 17
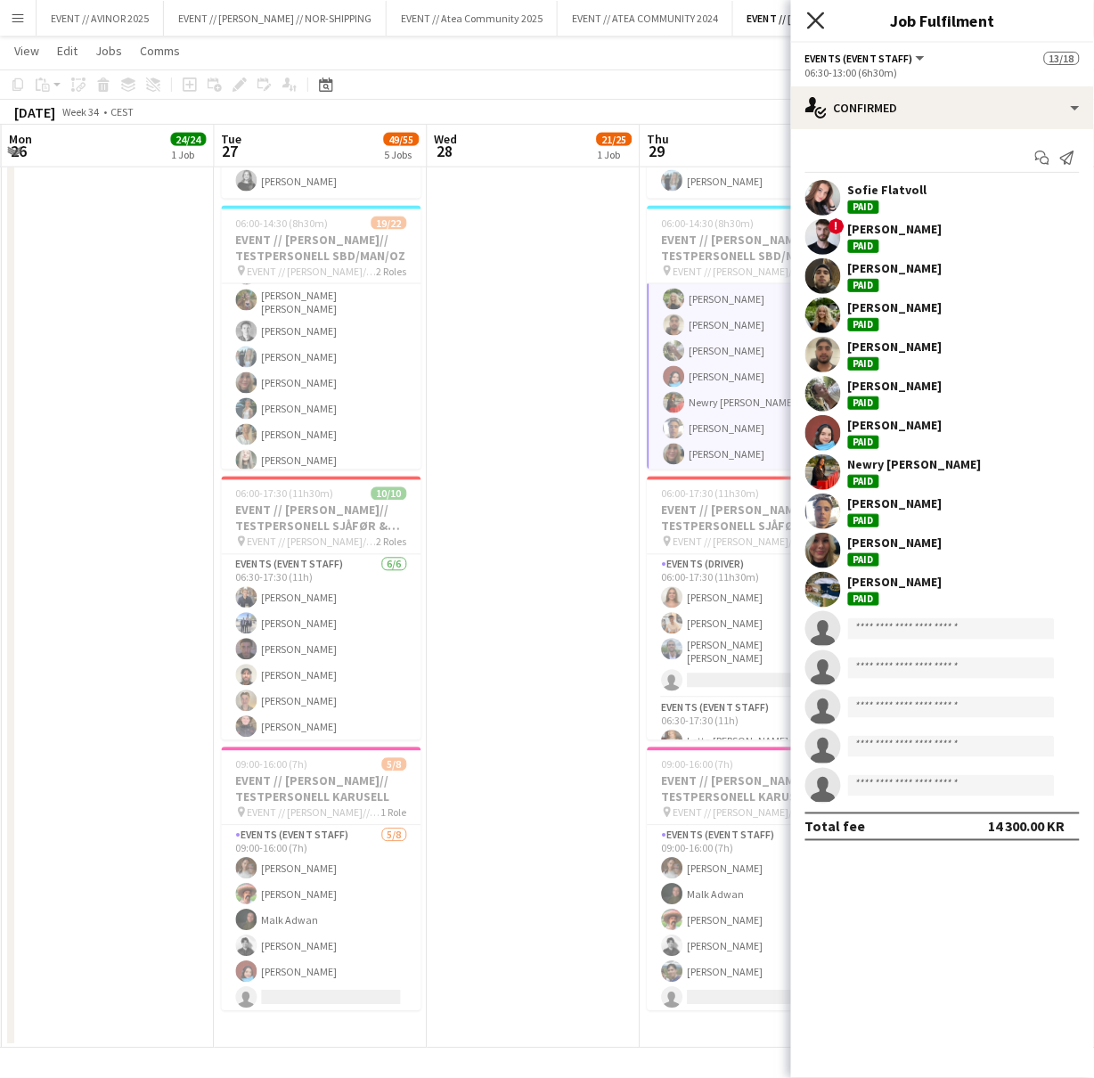
click at [811, 20] on icon "Close pop-in" at bounding box center [815, 20] width 17 height 17
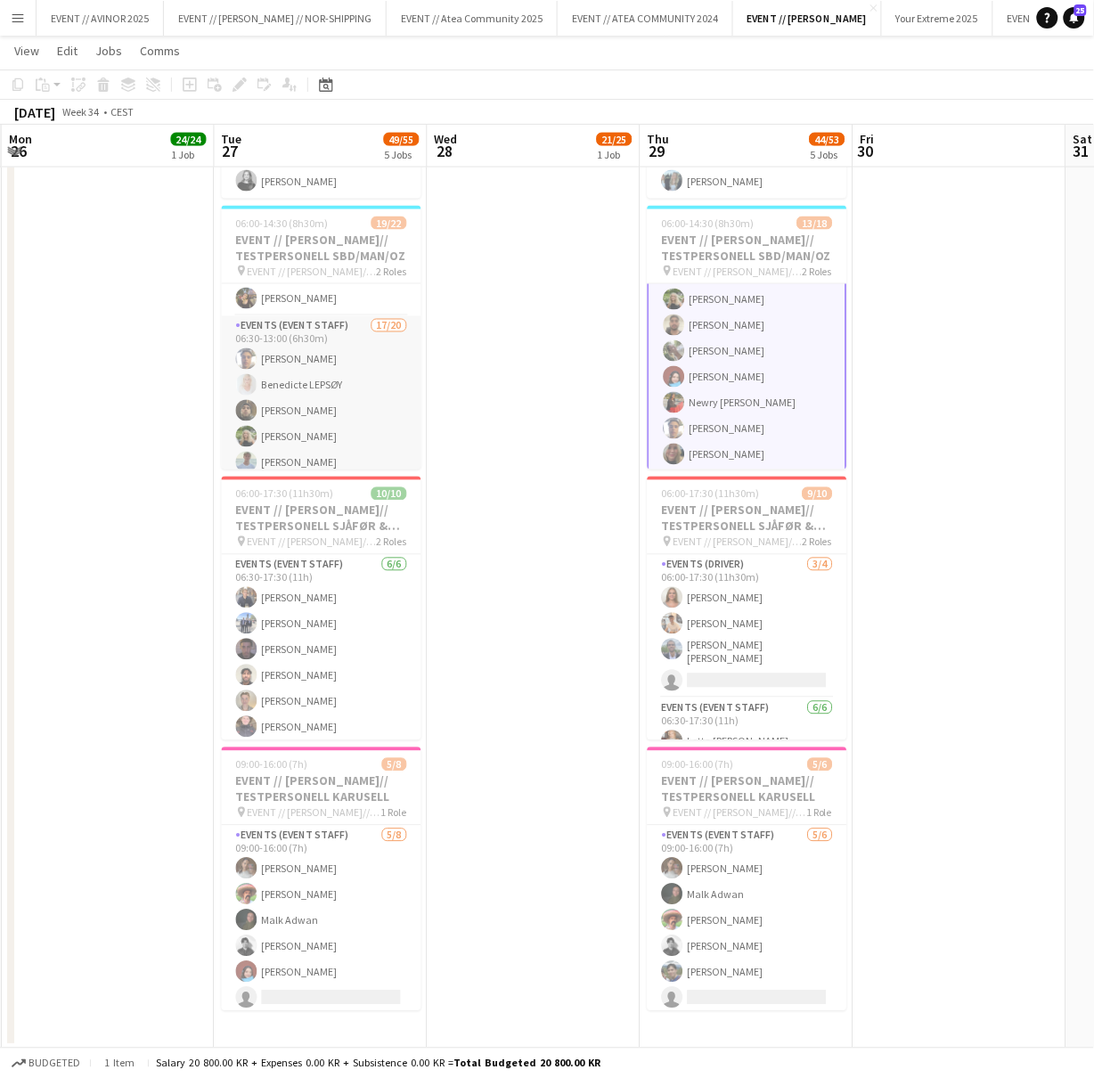
scroll to position [0, 0]
click at [110, 20] on button "EVENT // AVINOR 2025 Close" at bounding box center [100, 18] width 127 height 35
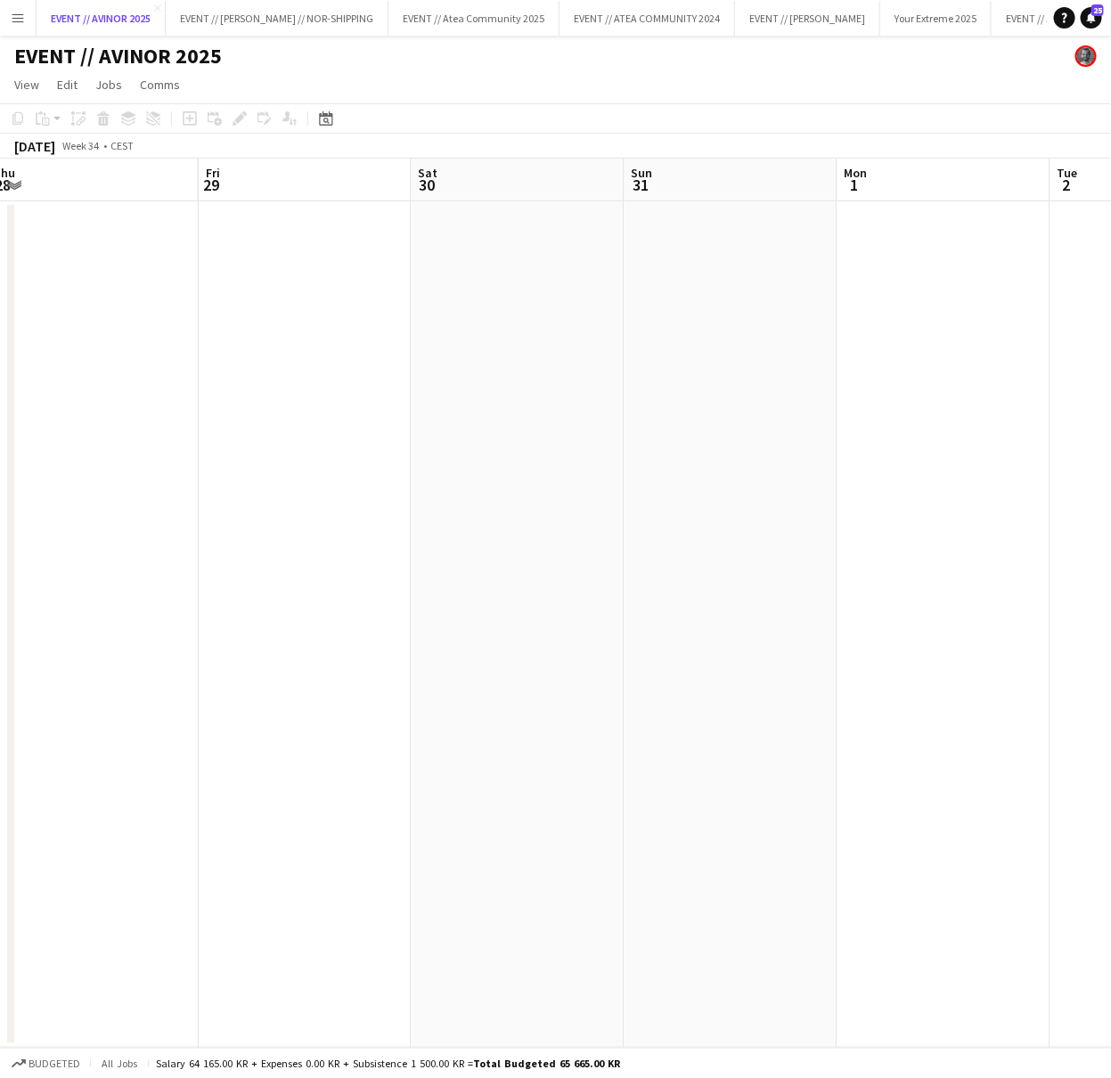
scroll to position [0, 482]
click at [501, 442] on app-date-cell at bounding box center [476, 624] width 213 height 846
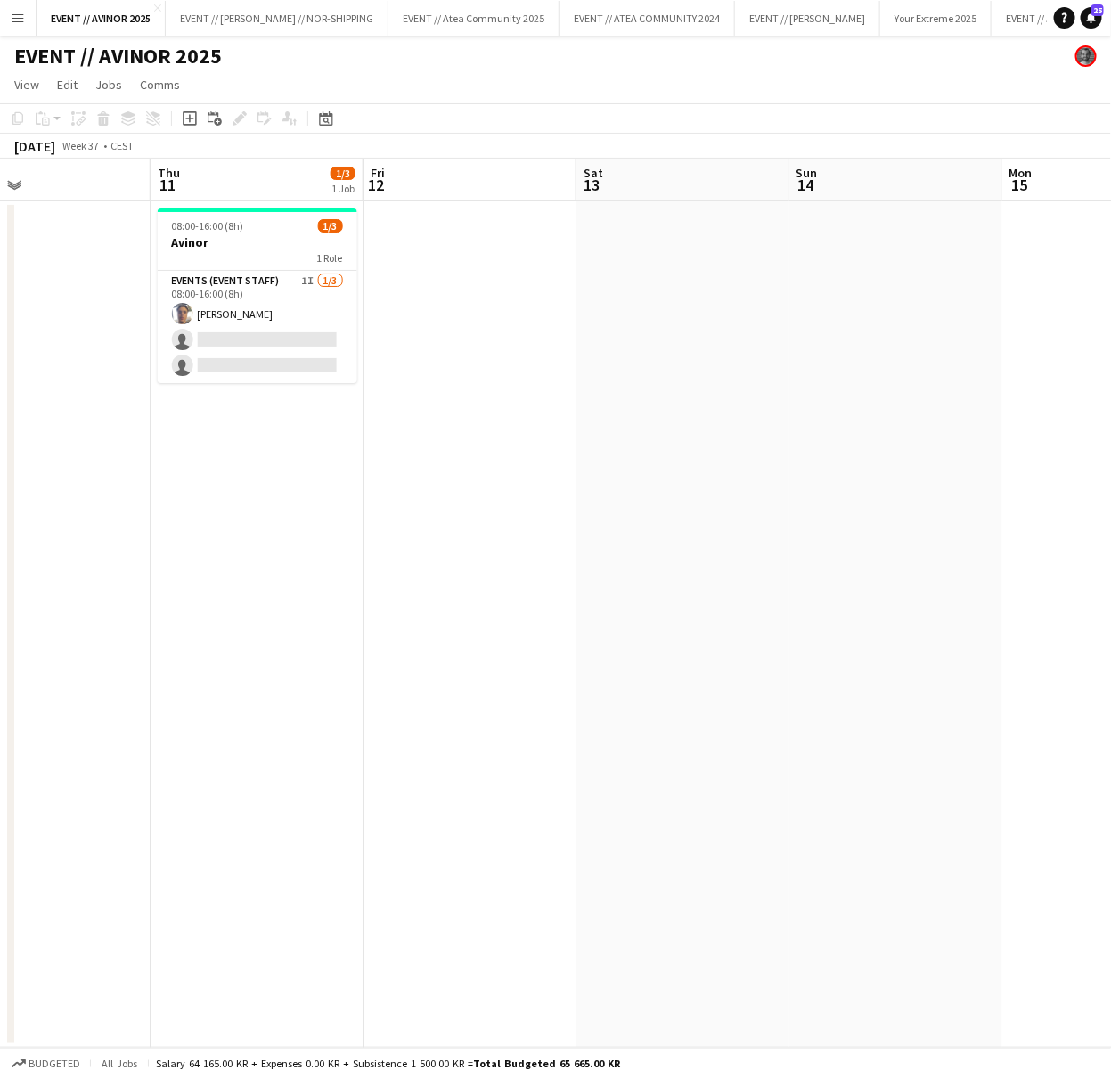
scroll to position [0, 470]
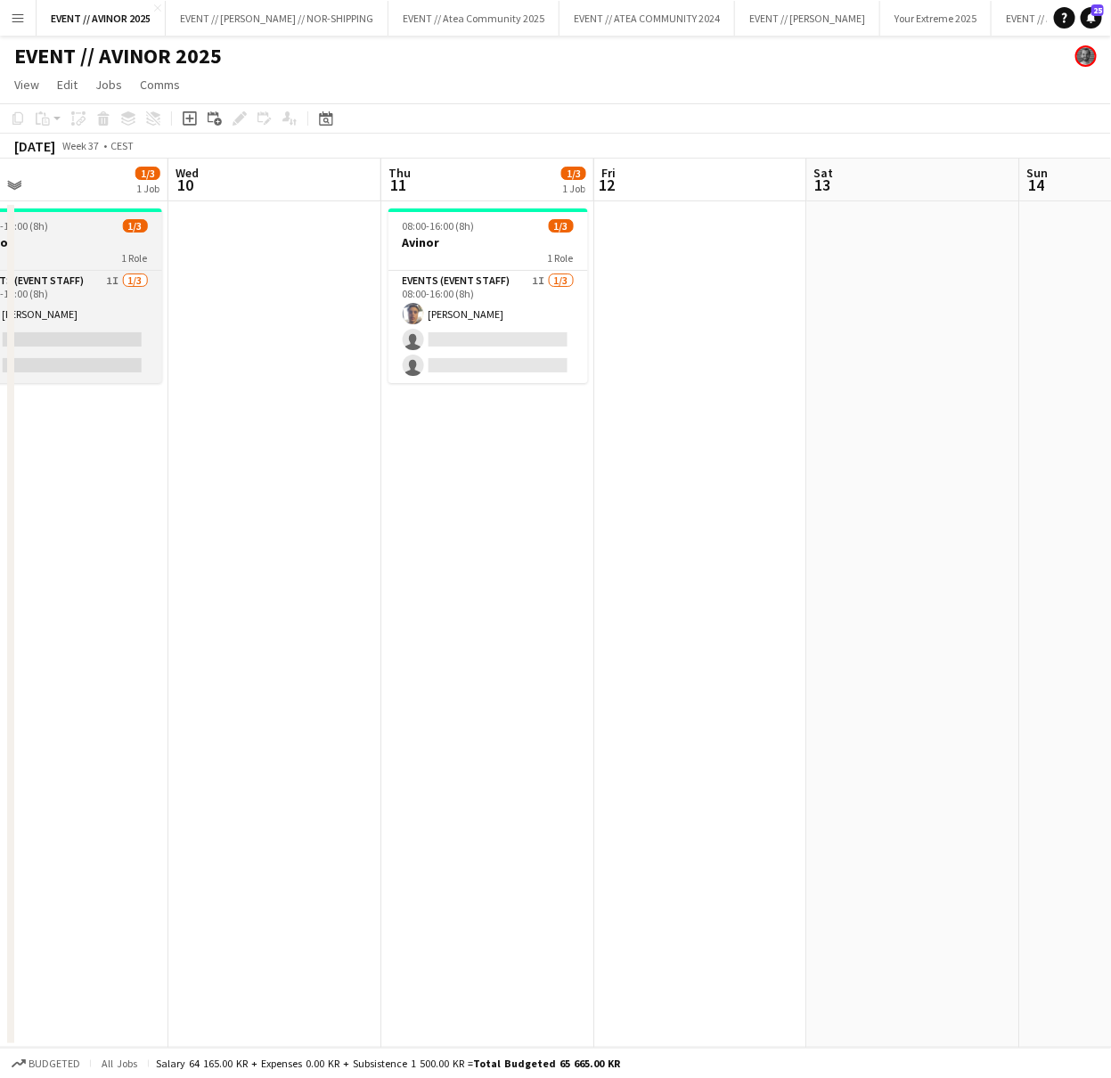
click at [103, 244] on h3 "Avinor" at bounding box center [63, 242] width 200 height 16
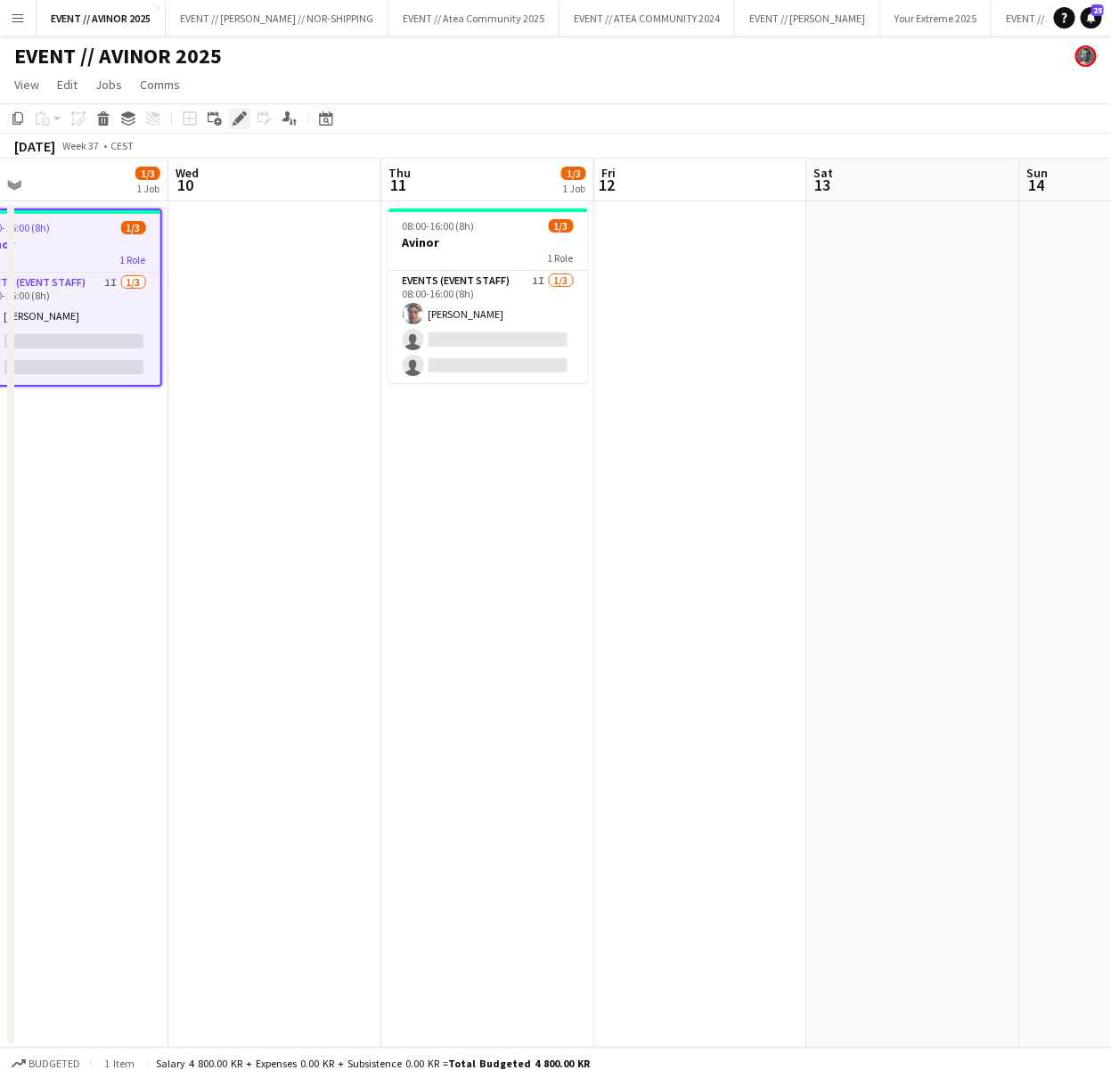
click at [233, 125] on icon "Edit" at bounding box center [240, 118] width 14 height 14
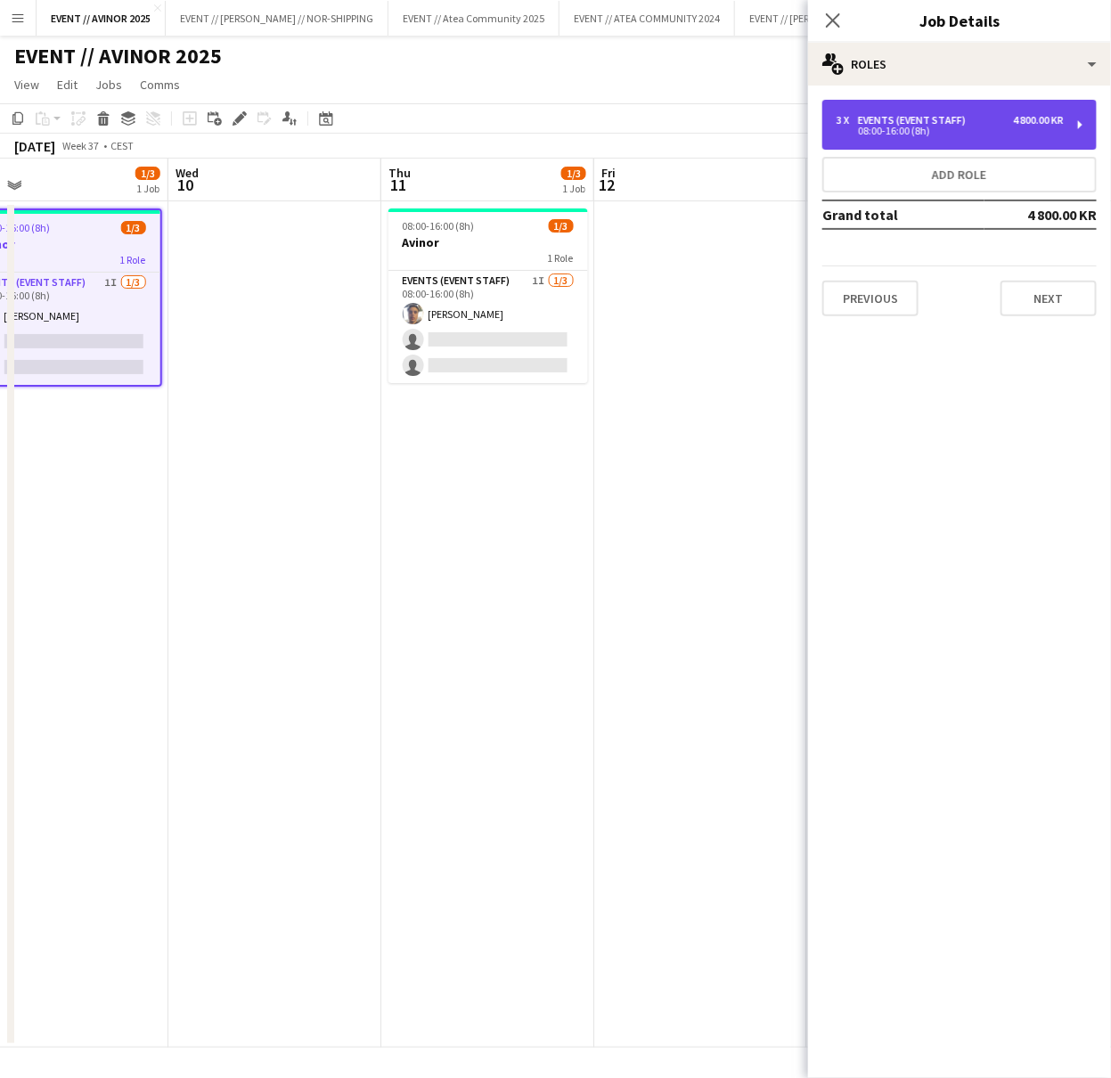
click at [951, 112] on div "3 x Events (Event Staff) 4 800.00 KR 08:00-16:00 (8h)" at bounding box center [959, 125] width 274 height 50
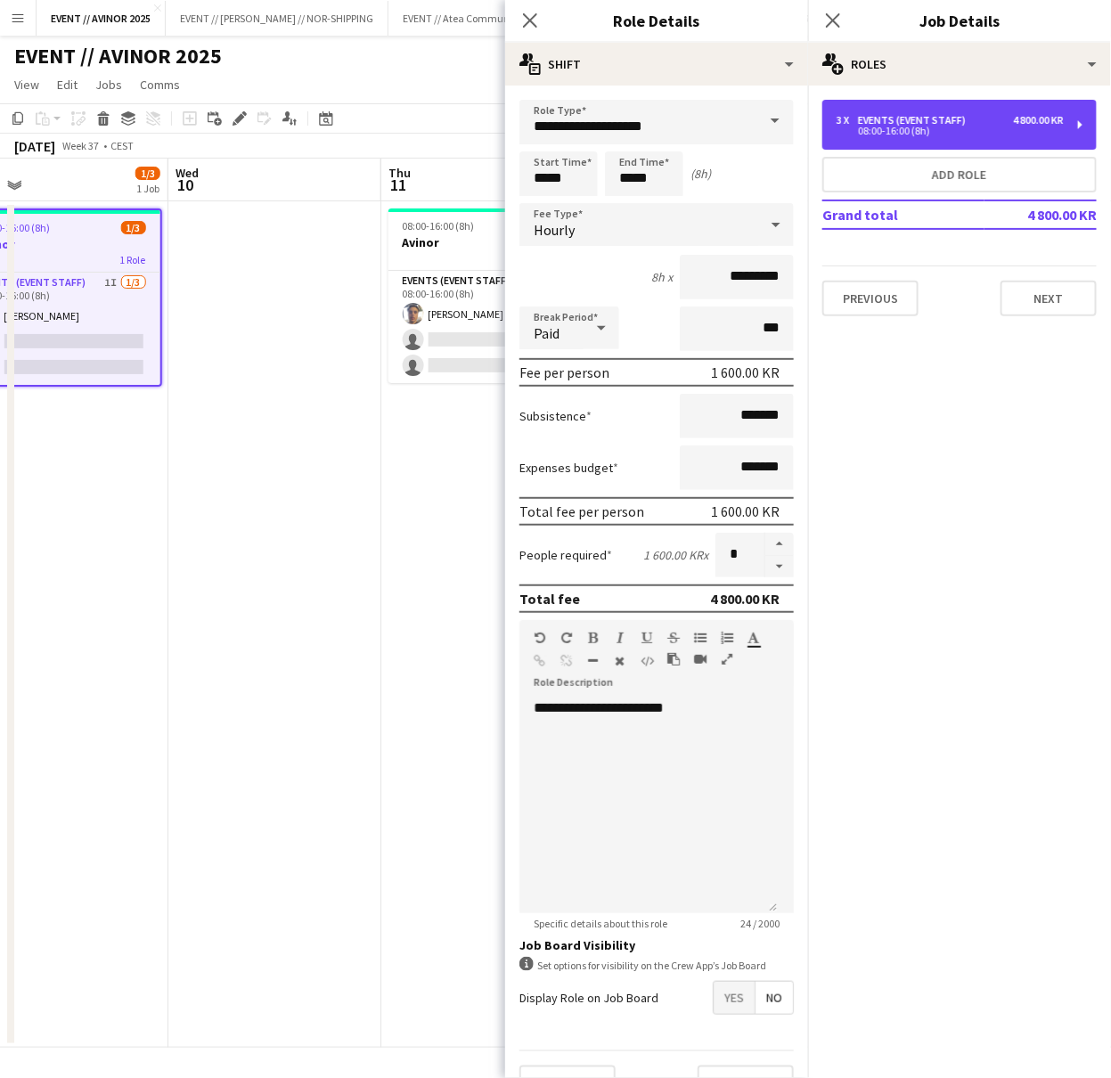
scroll to position [32, 0]
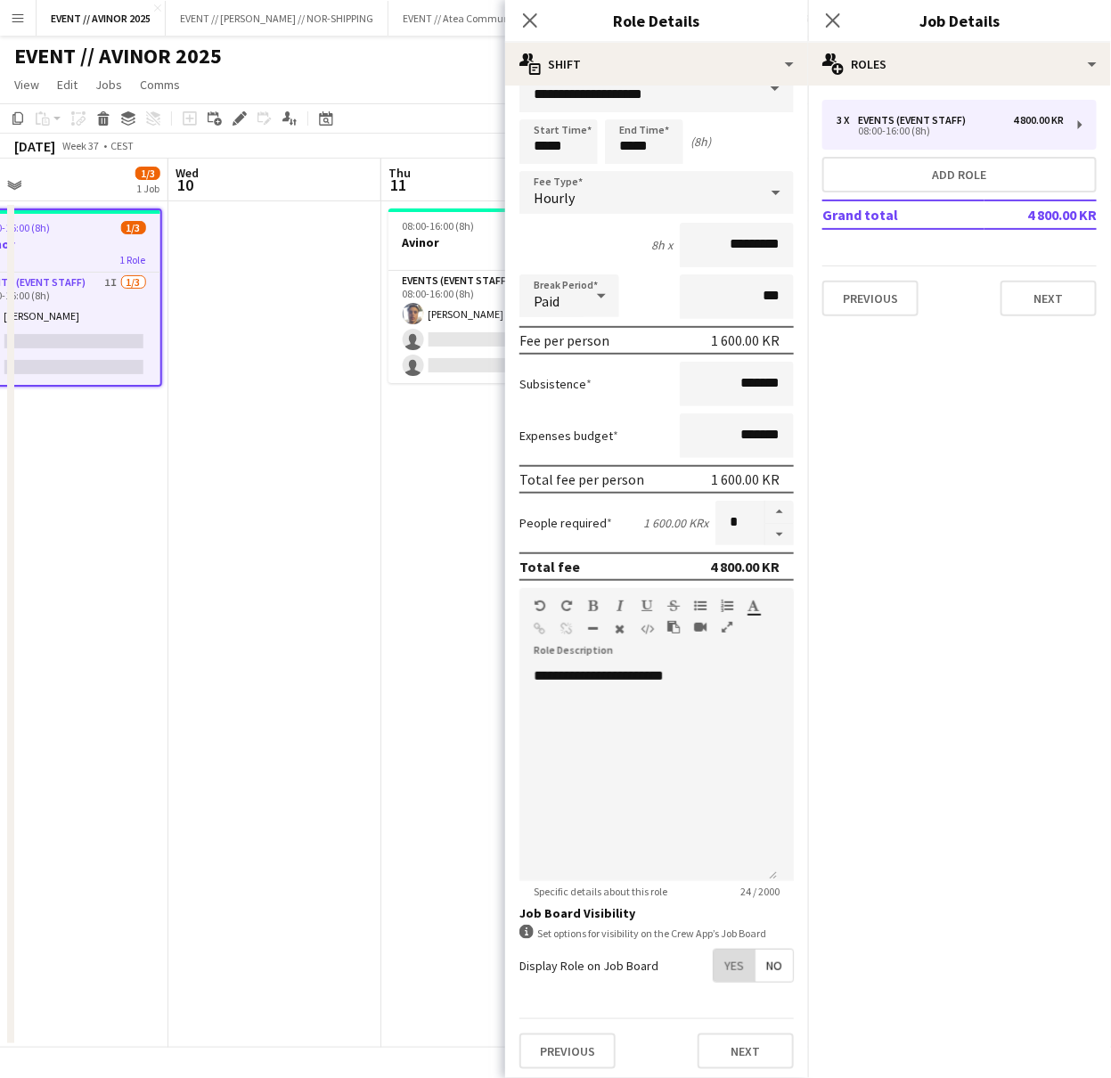
click at [731, 968] on span "Yes" at bounding box center [734, 966] width 41 height 32
click at [722, 996] on span "Yes" at bounding box center [734, 1004] width 41 height 32
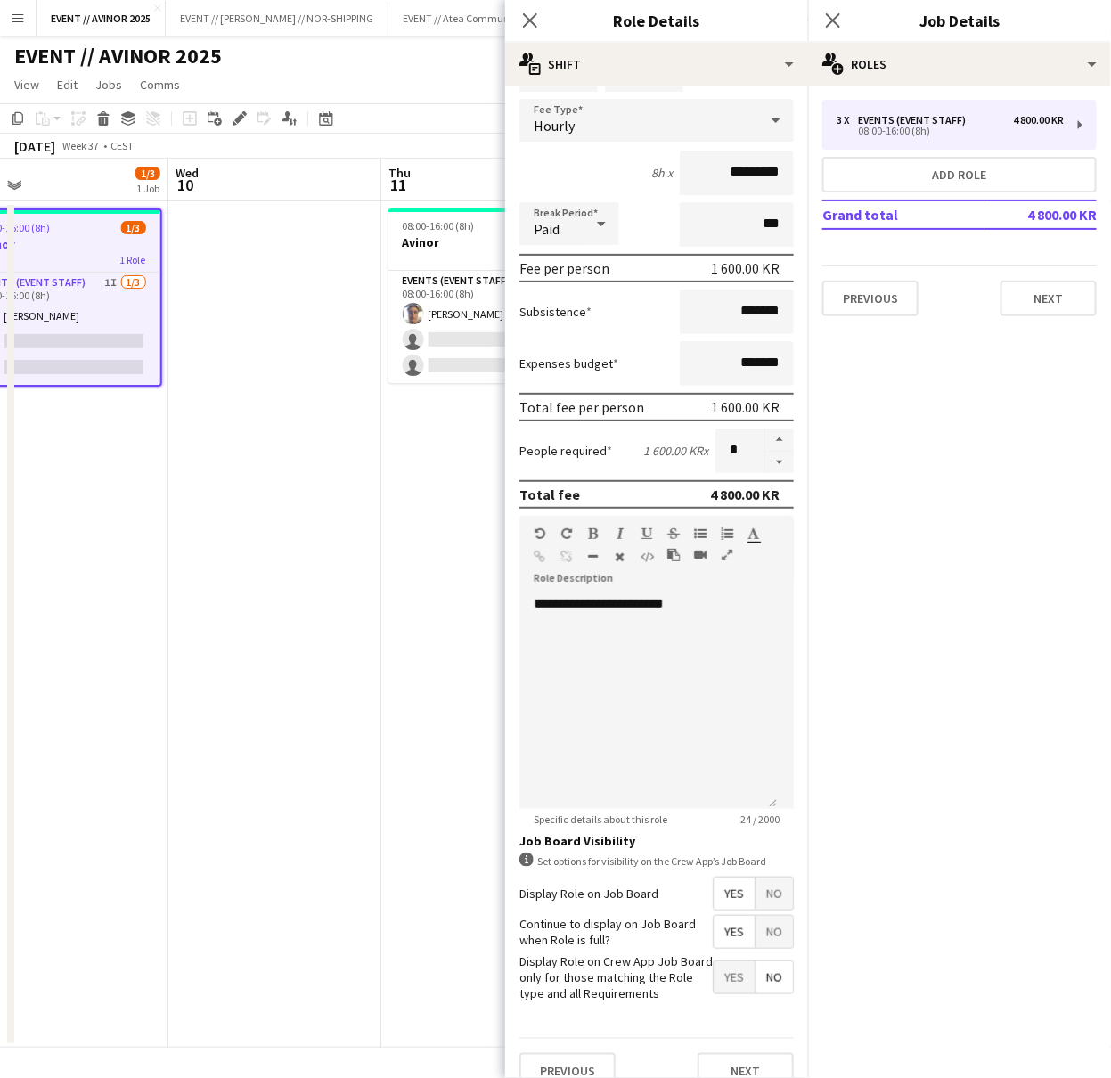
scroll to position [140, 0]
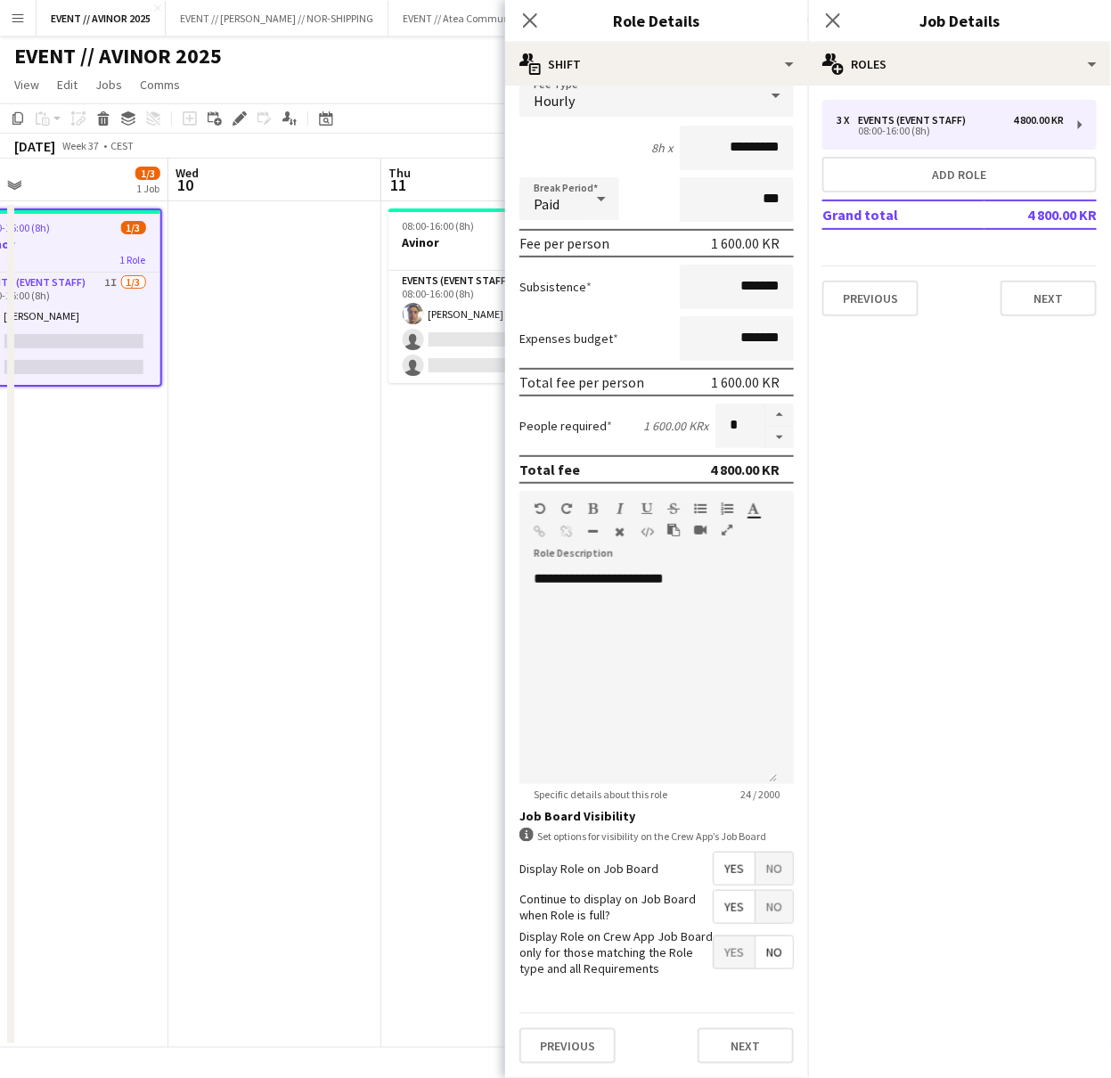
click at [733, 956] on span "Yes" at bounding box center [734, 952] width 41 height 32
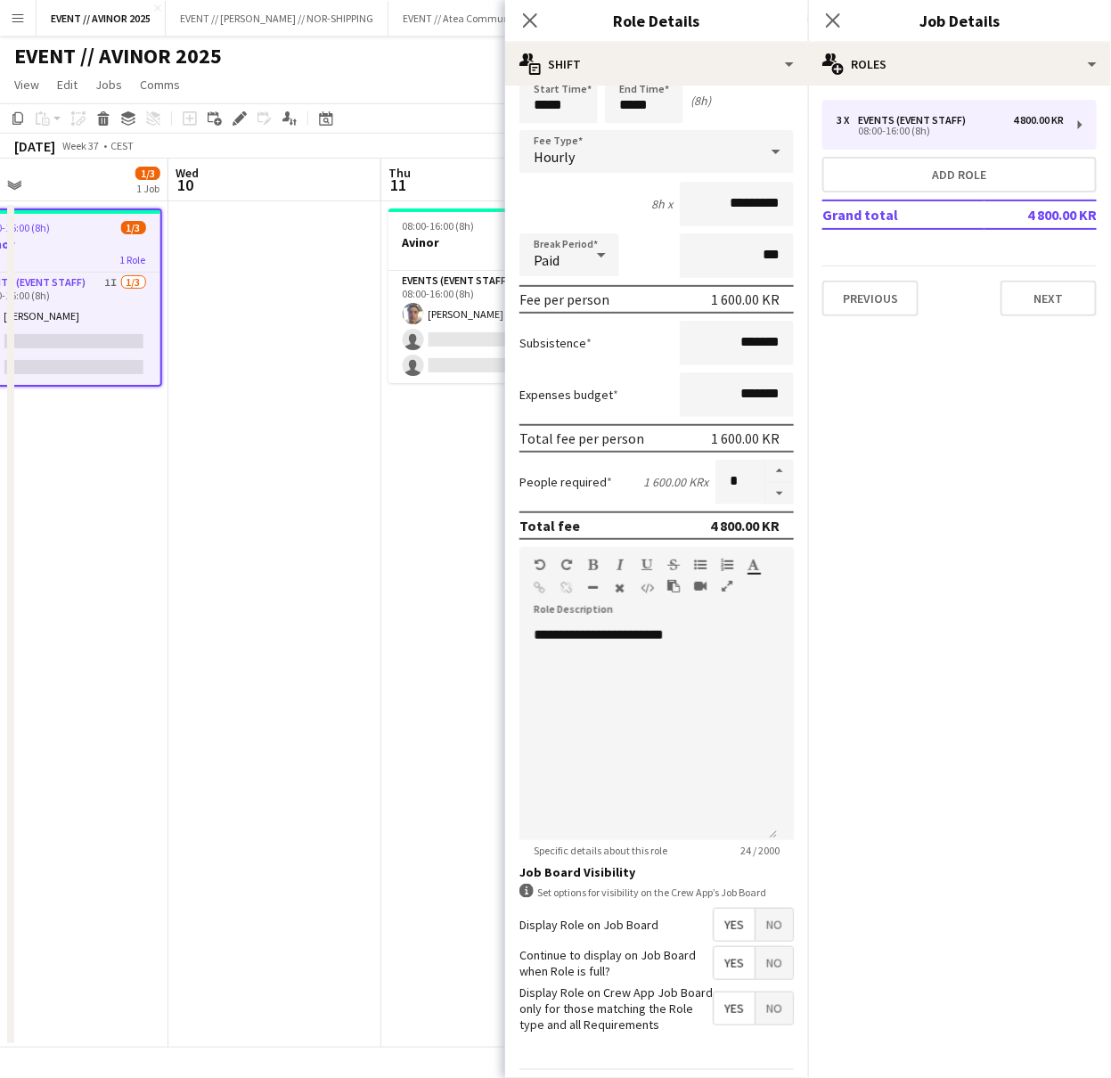
scroll to position [0, 0]
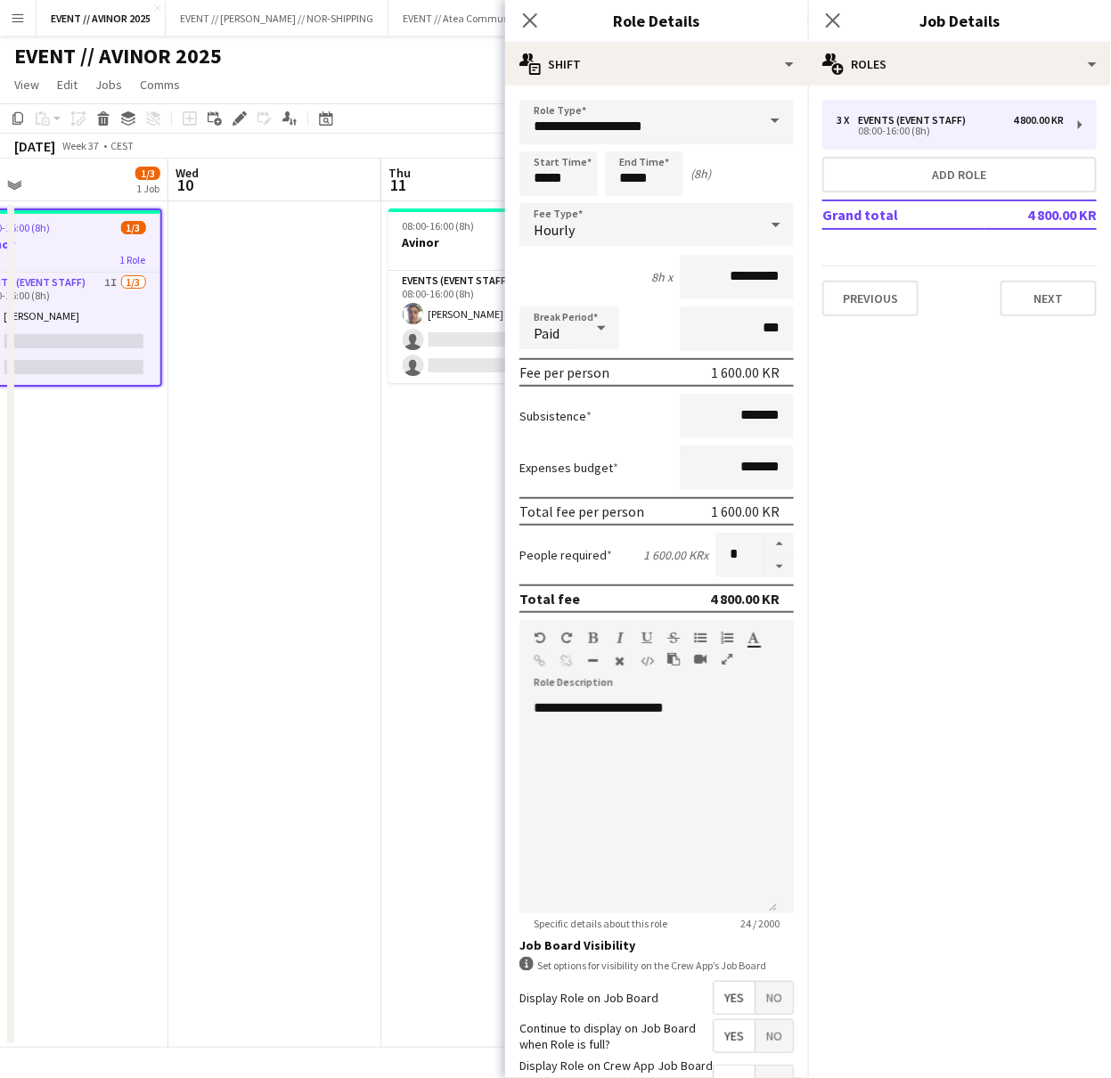
click at [430, 632] on app-date-cell "08:00-16:00 (8h) 1/3 Avinor 1 Role Events (Event Staff) 1I 1/3 08:00-16:00 (8h)…" at bounding box center [487, 624] width 213 height 846
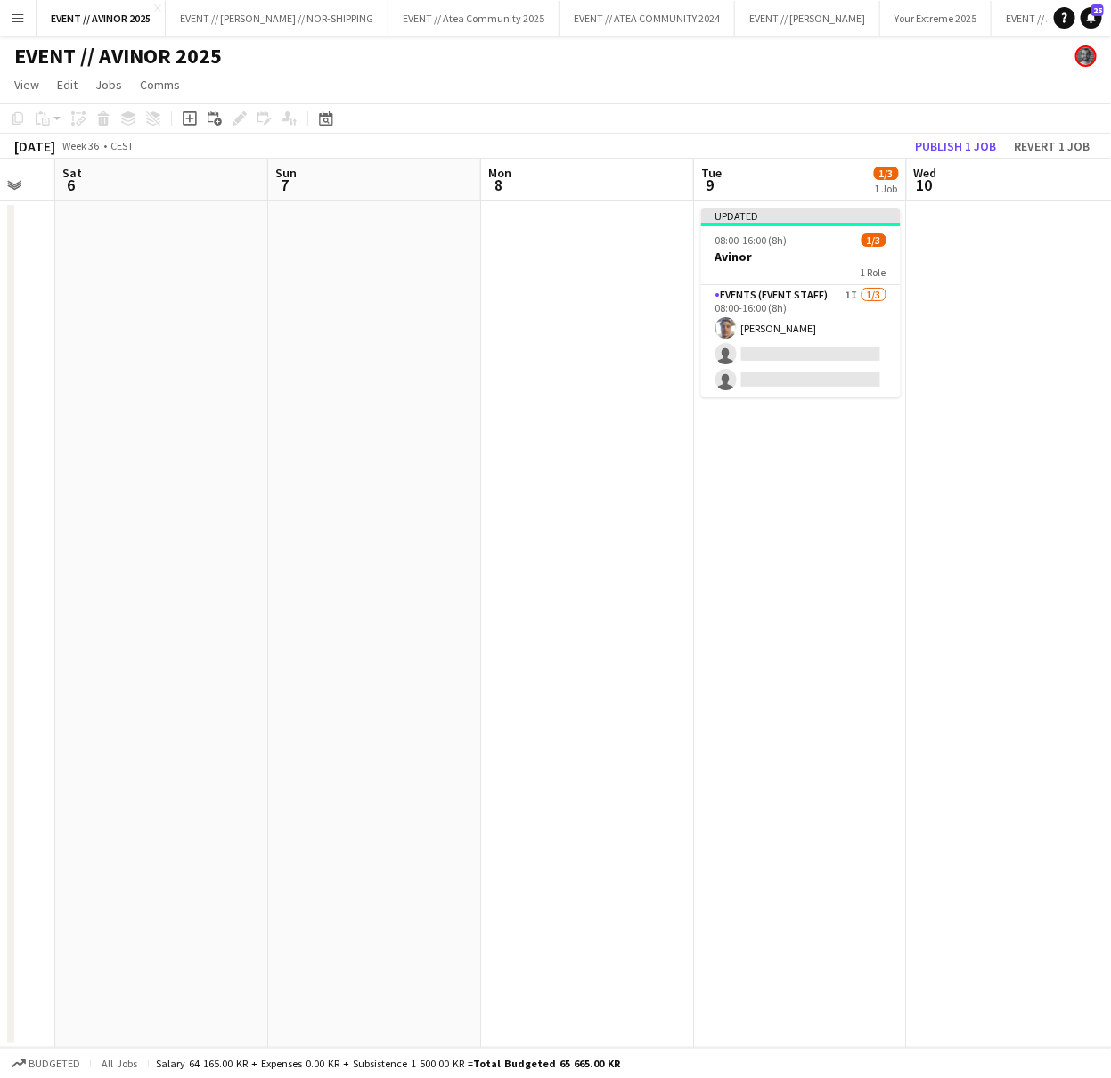
scroll to position [0, 523]
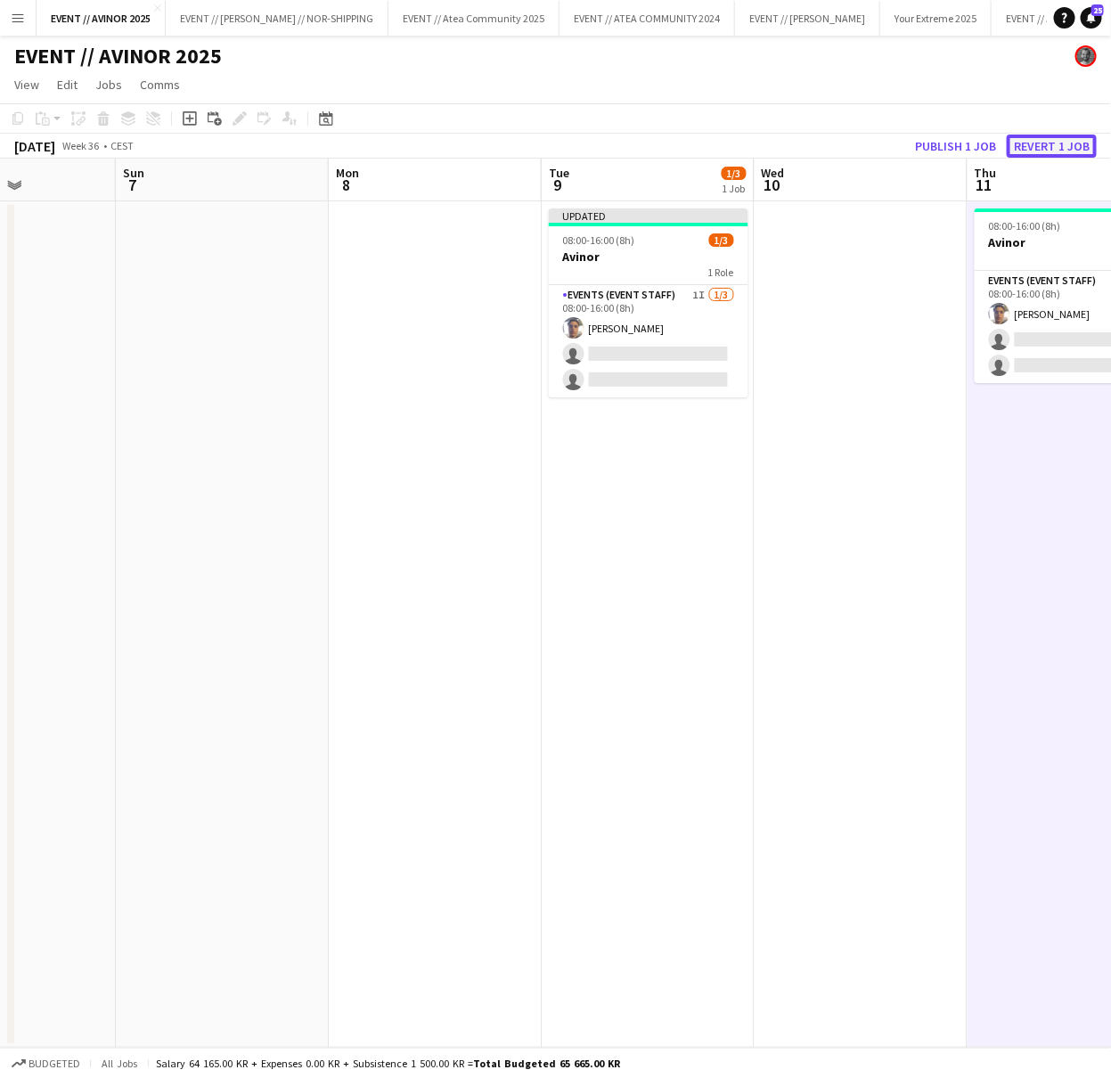
click at [1051, 153] on button "Revert 1 job" at bounding box center [1052, 146] width 90 height 23
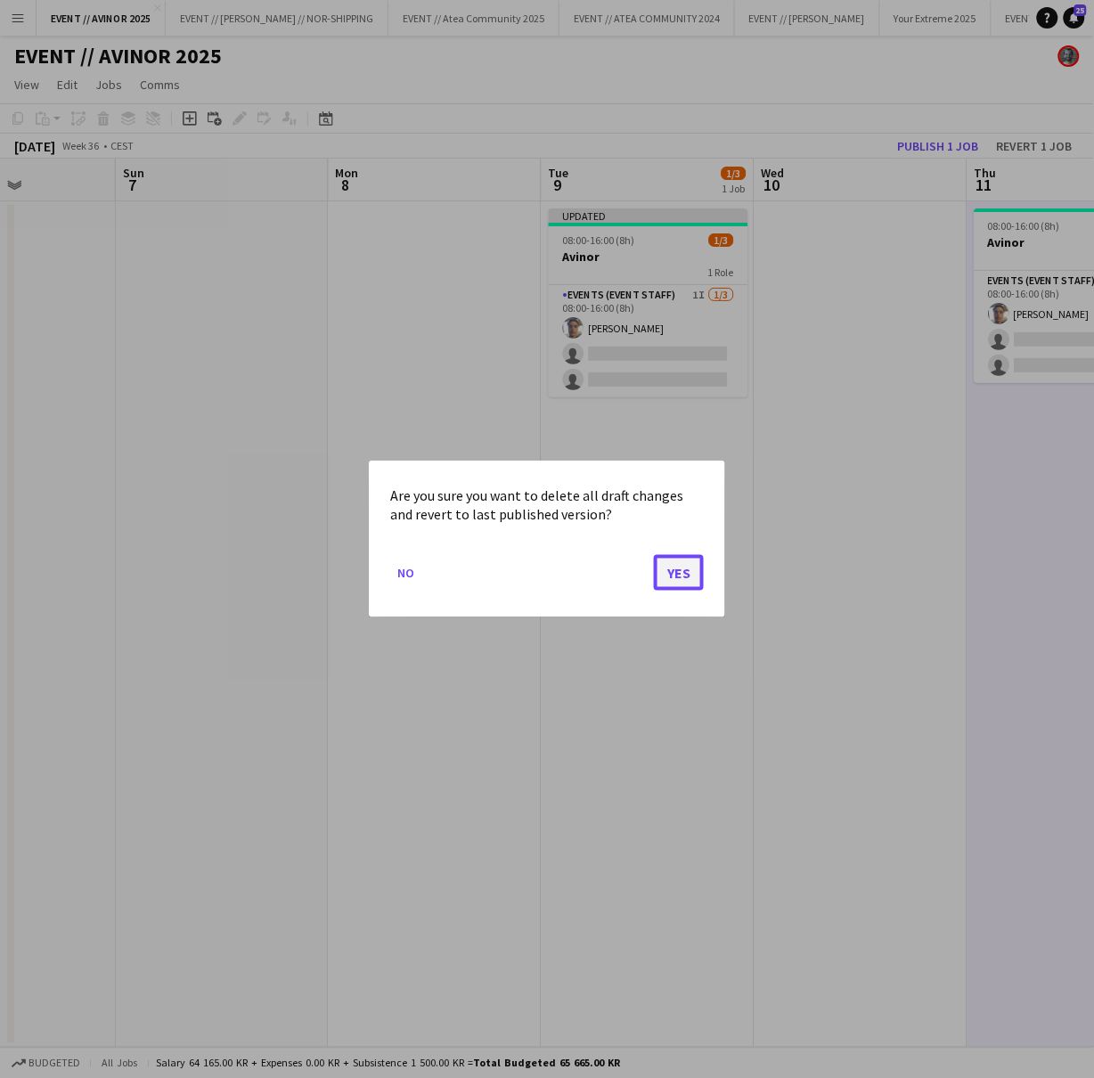
click at [692, 556] on button "Yes" at bounding box center [679, 573] width 50 height 36
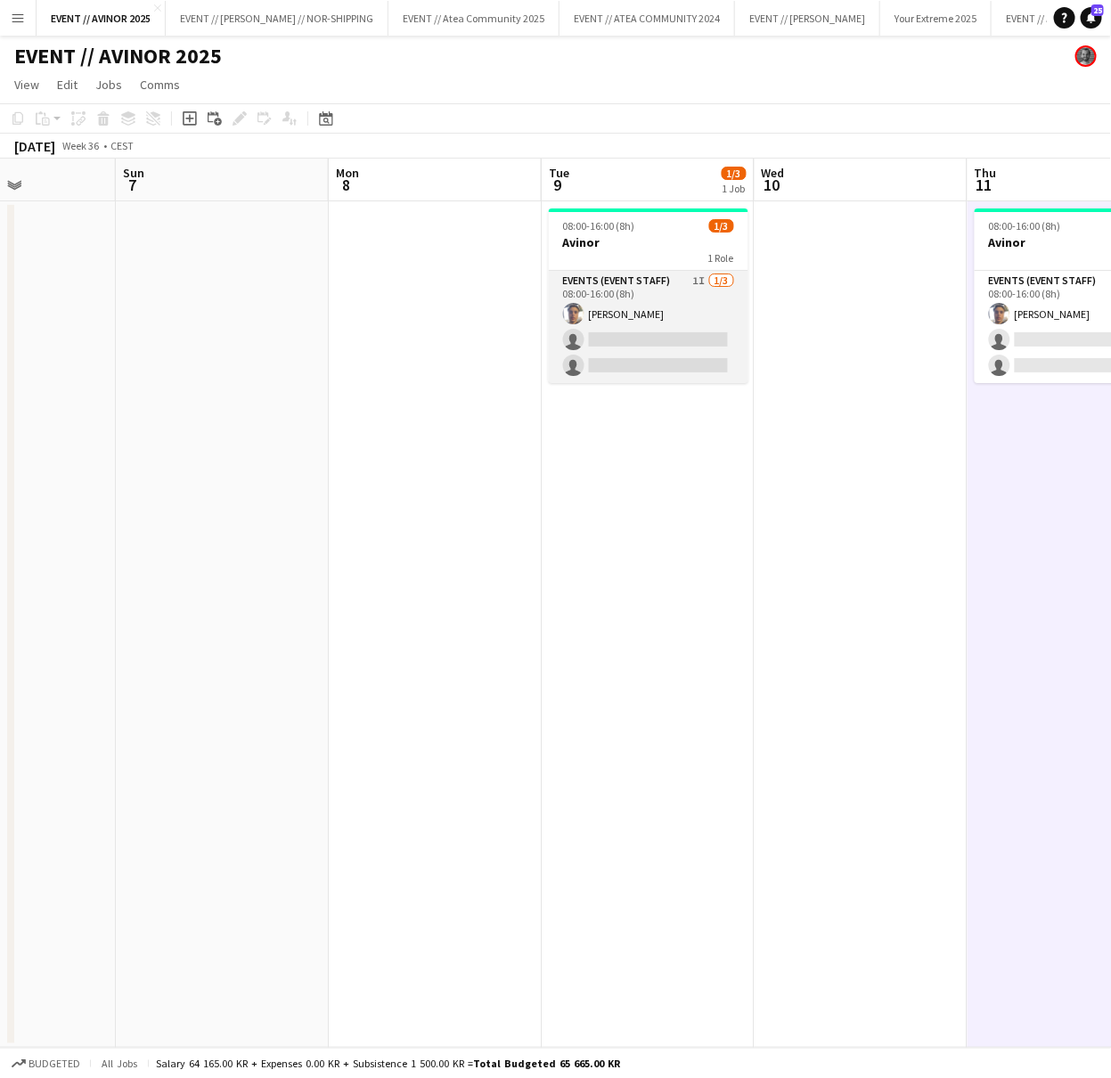
click at [634, 342] on app-card-role "Events (Event Staff) 1I 1/3 08:00-16:00 (8h) Hussein Alsaedi single-neutral-act…" at bounding box center [649, 327] width 200 height 112
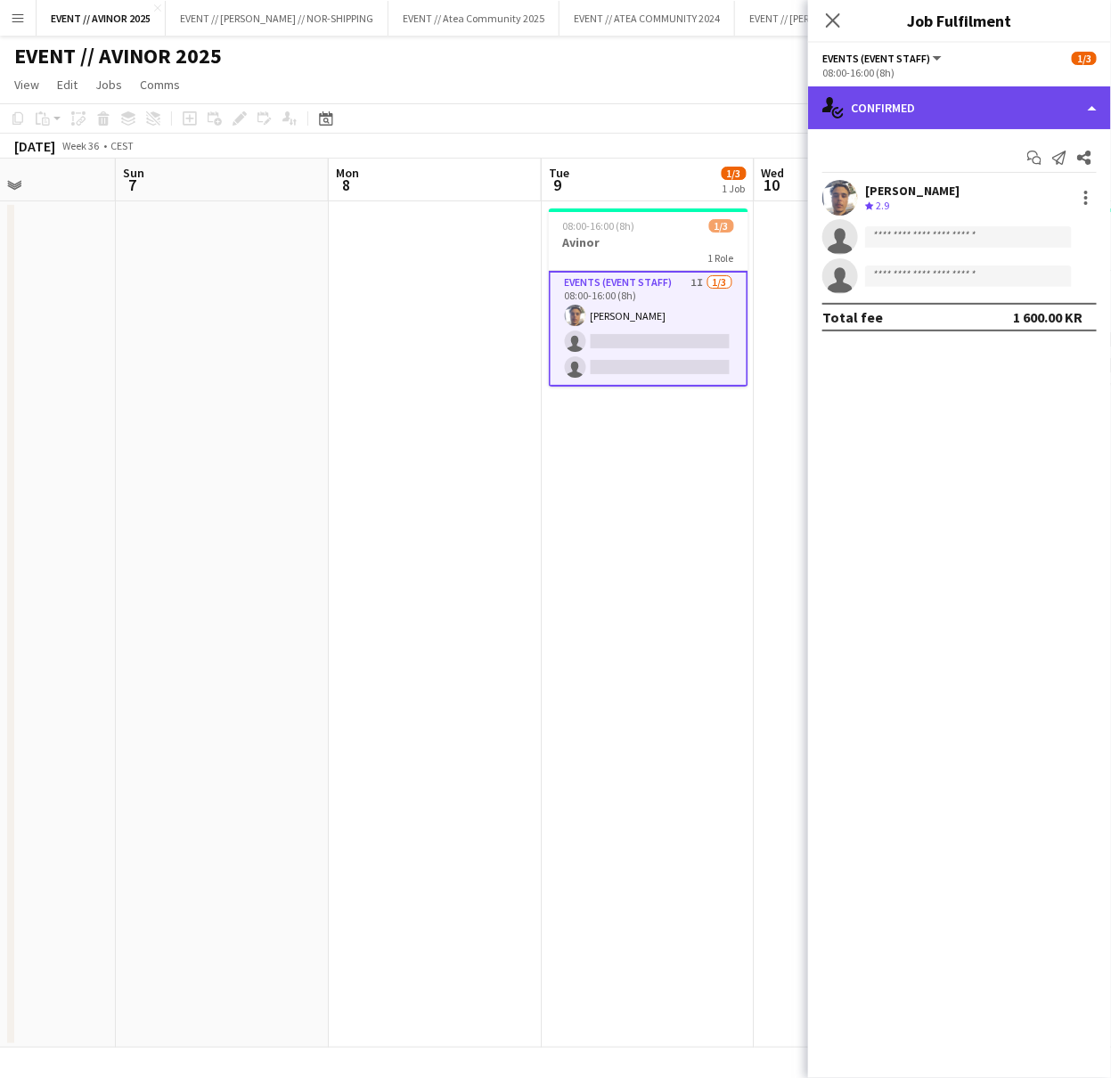
click at [987, 111] on div "single-neutral-actions-check-2 Confirmed" at bounding box center [959, 107] width 303 height 43
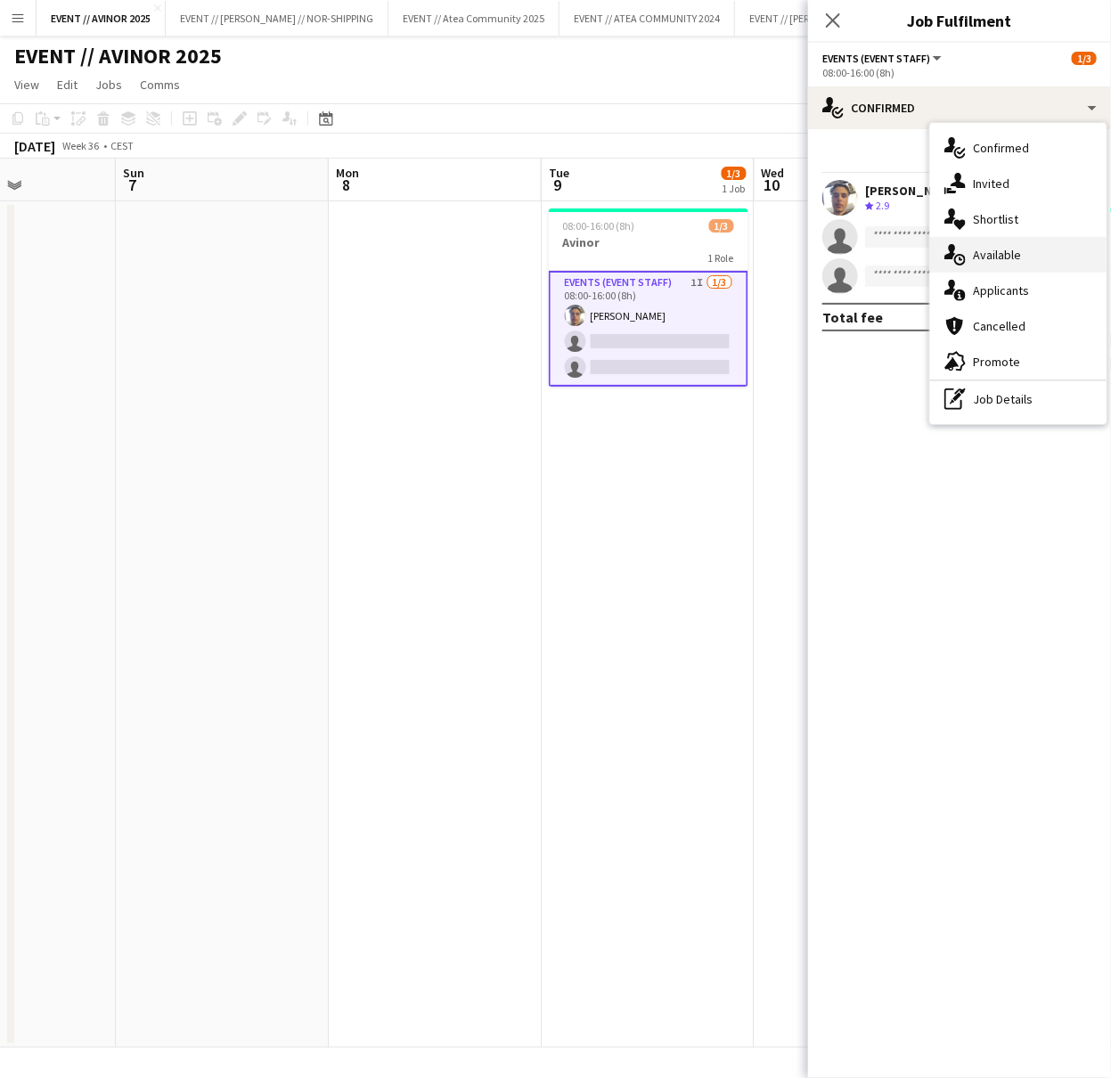
click at [1025, 254] on div "single-neutral-actions-upload Available" at bounding box center [1018, 255] width 176 height 36
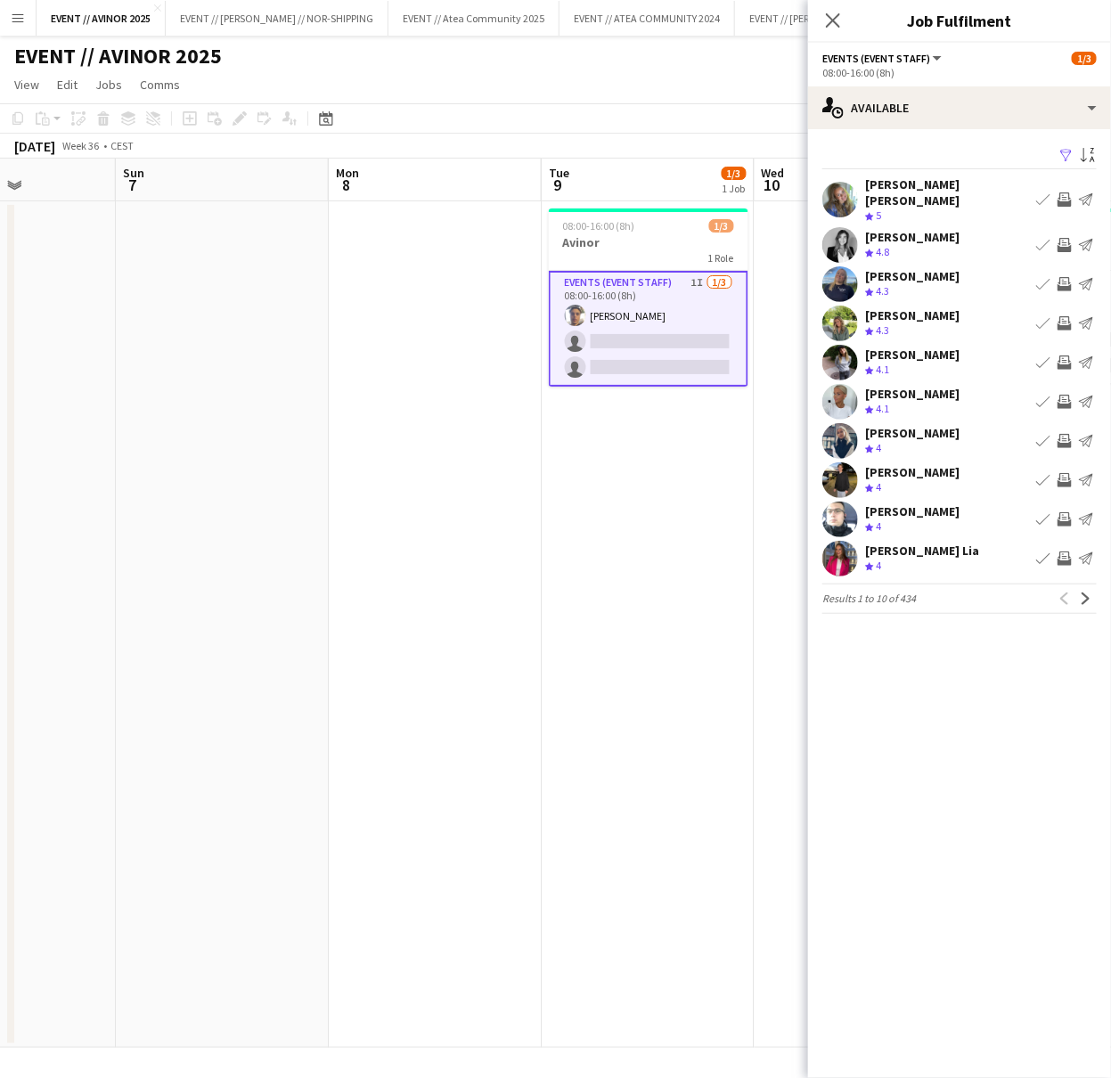
click at [910, 441] on div "Crew rating 4" at bounding box center [912, 448] width 94 height 15
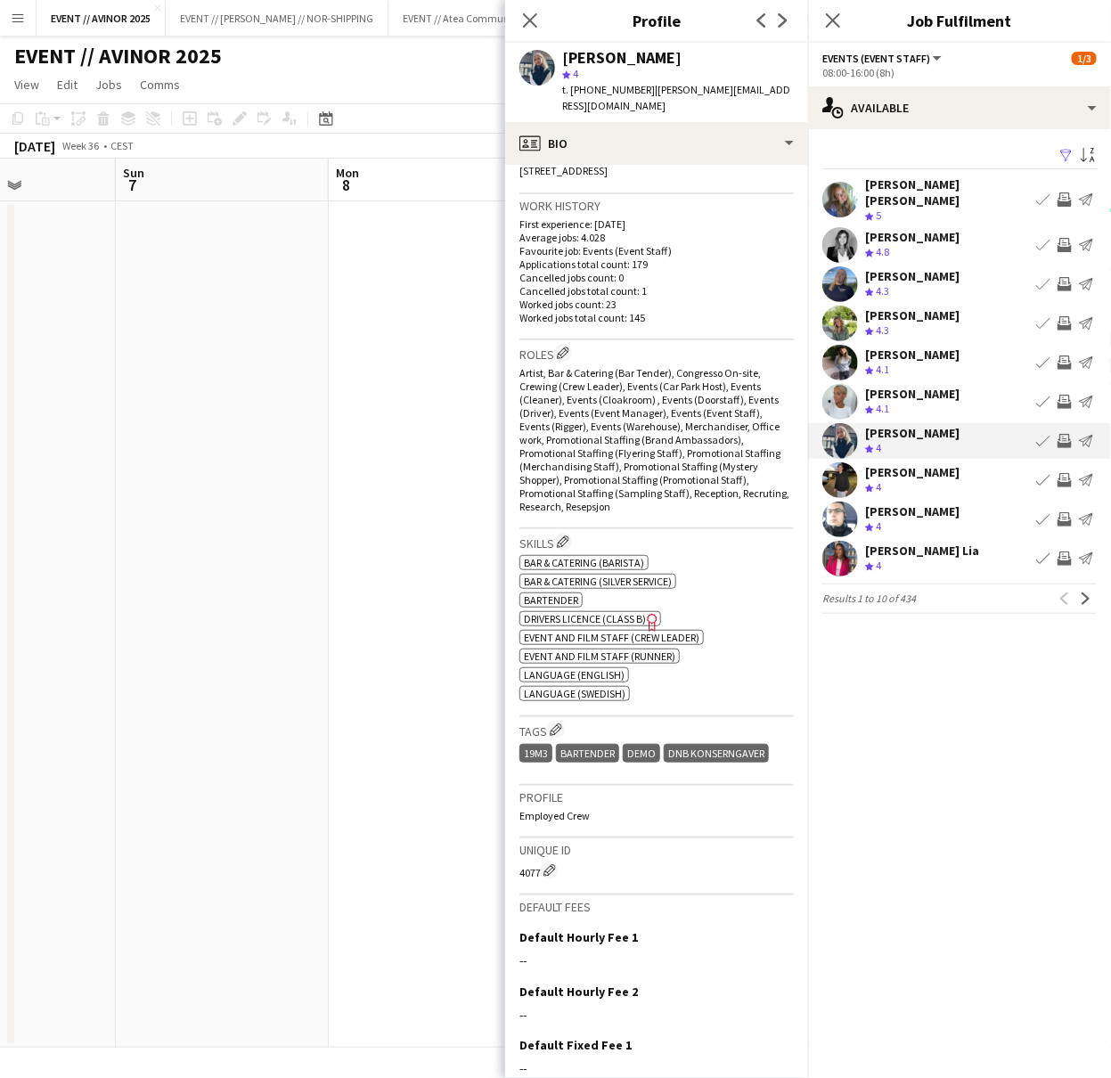
scroll to position [530, 0]
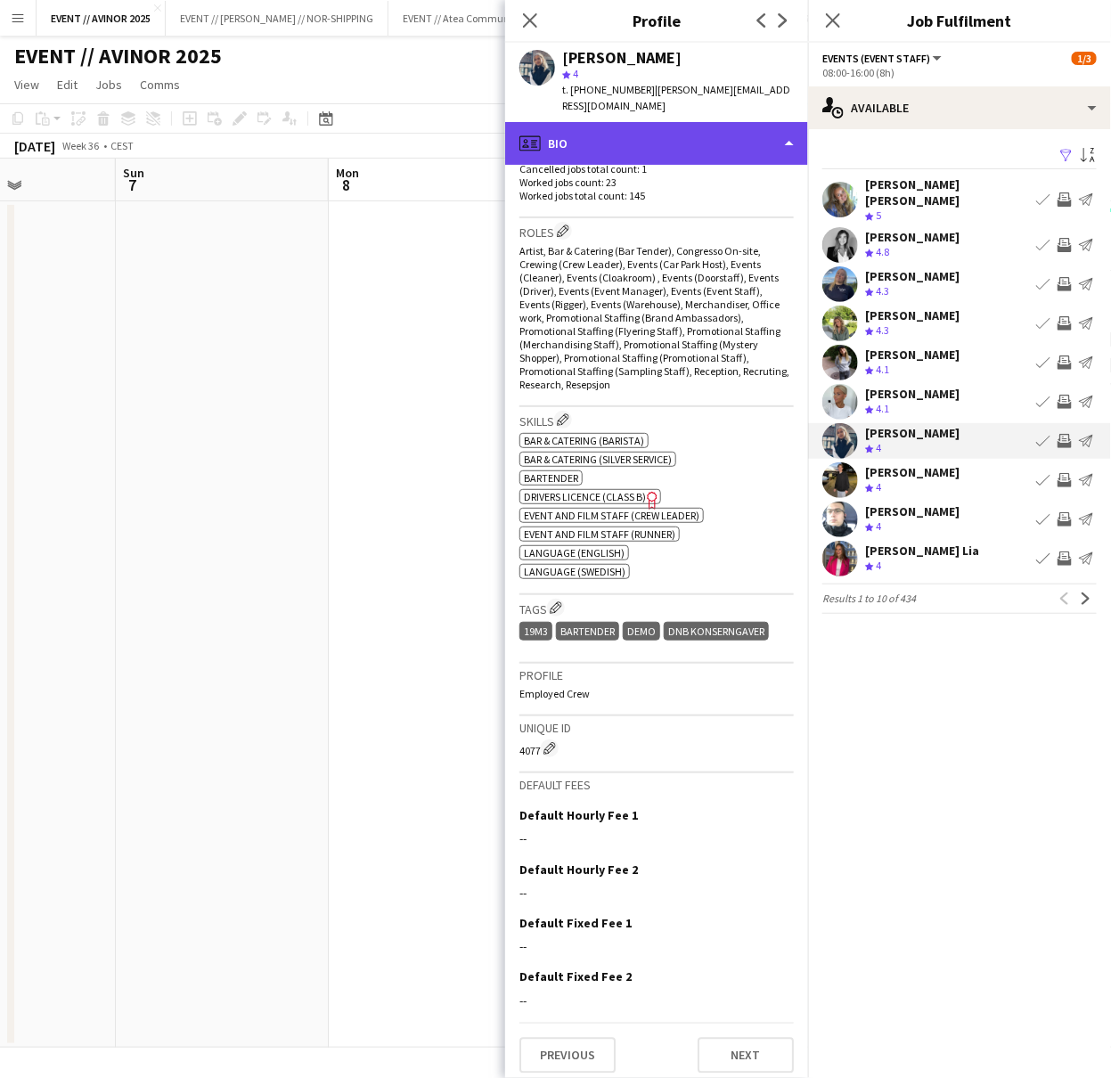
click at [601, 135] on div "profile Bio" at bounding box center [656, 143] width 303 height 43
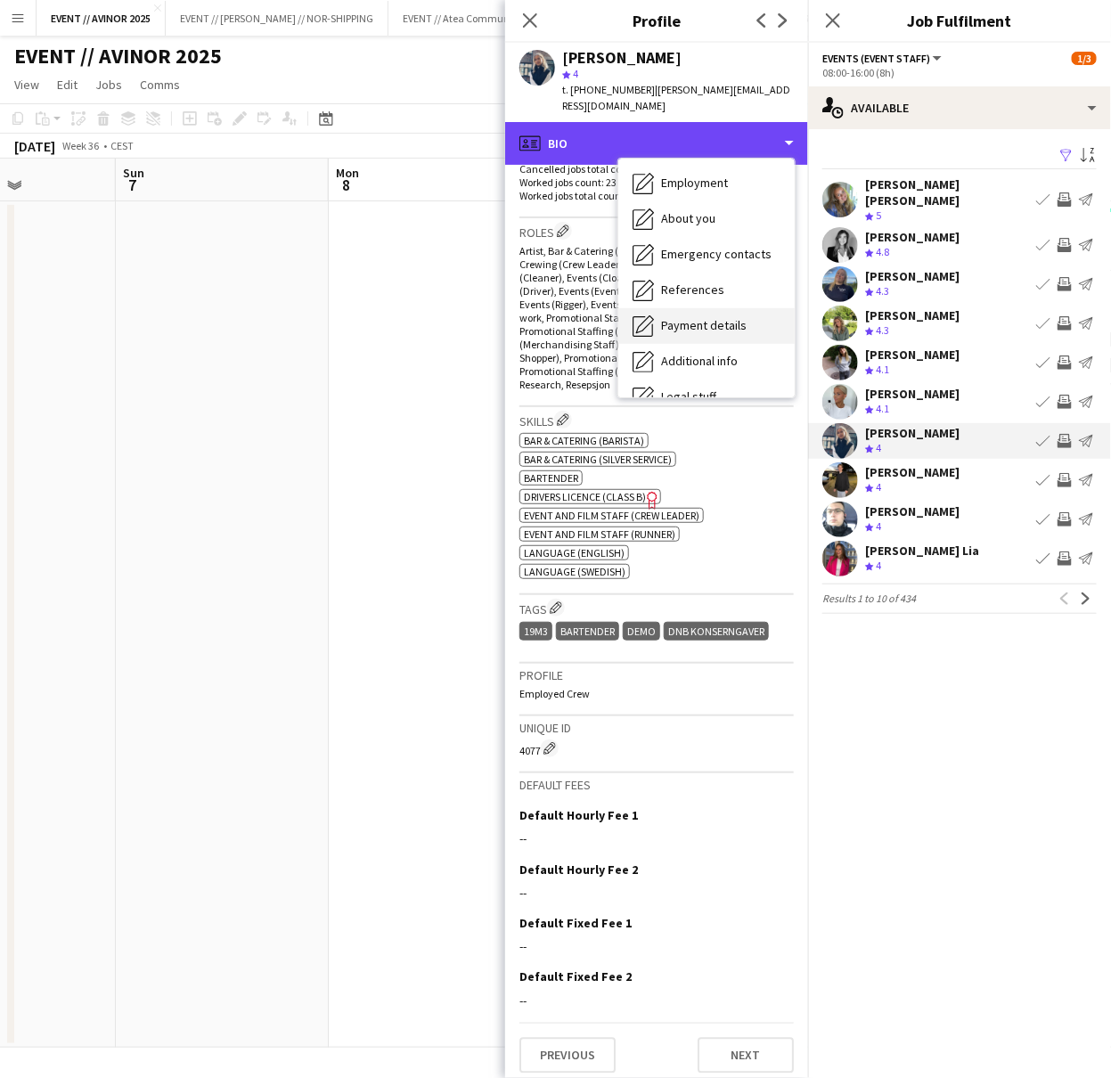
scroll to position [167, 0]
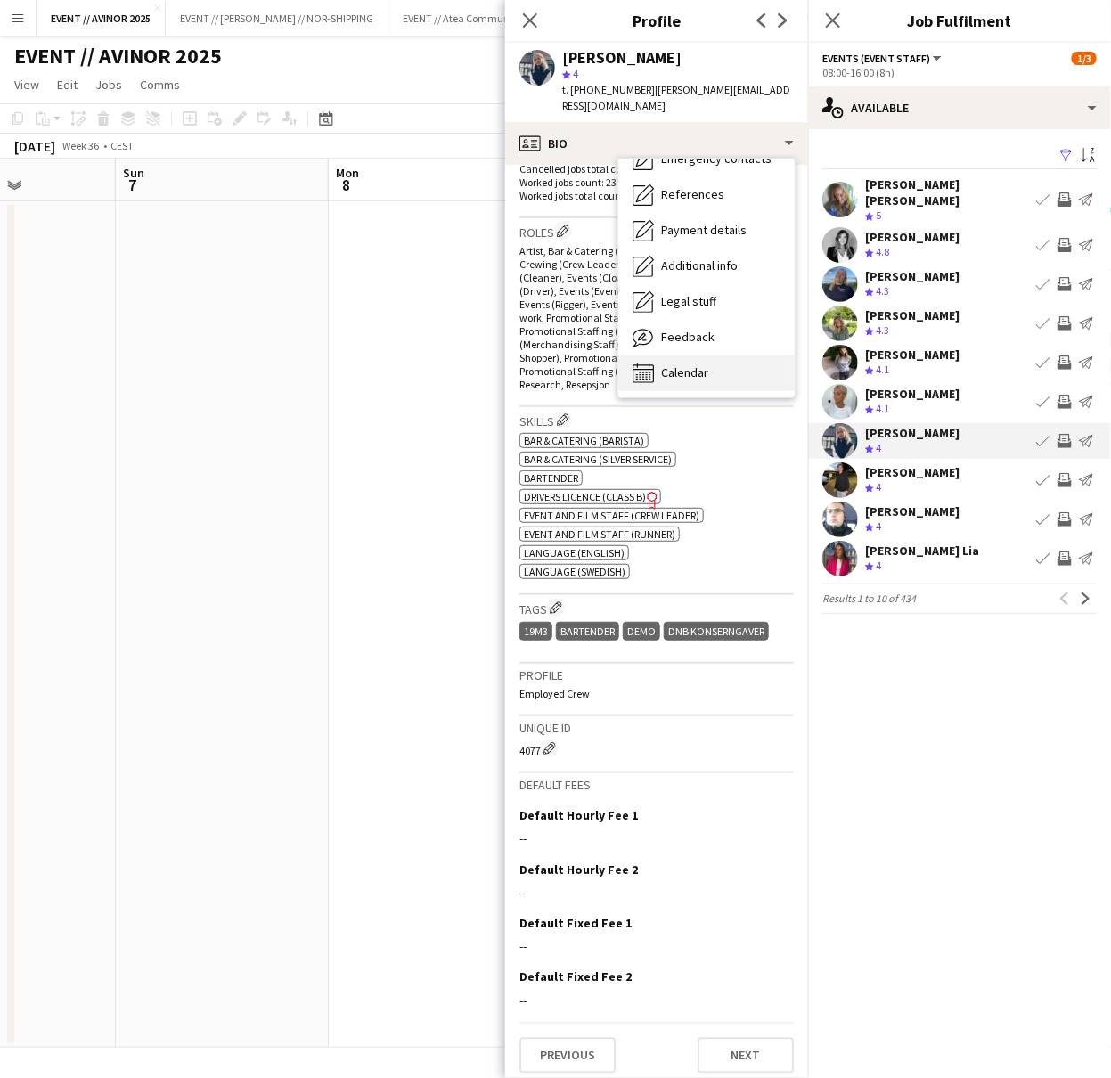
click at [704, 364] on span "Calendar" at bounding box center [684, 372] width 47 height 16
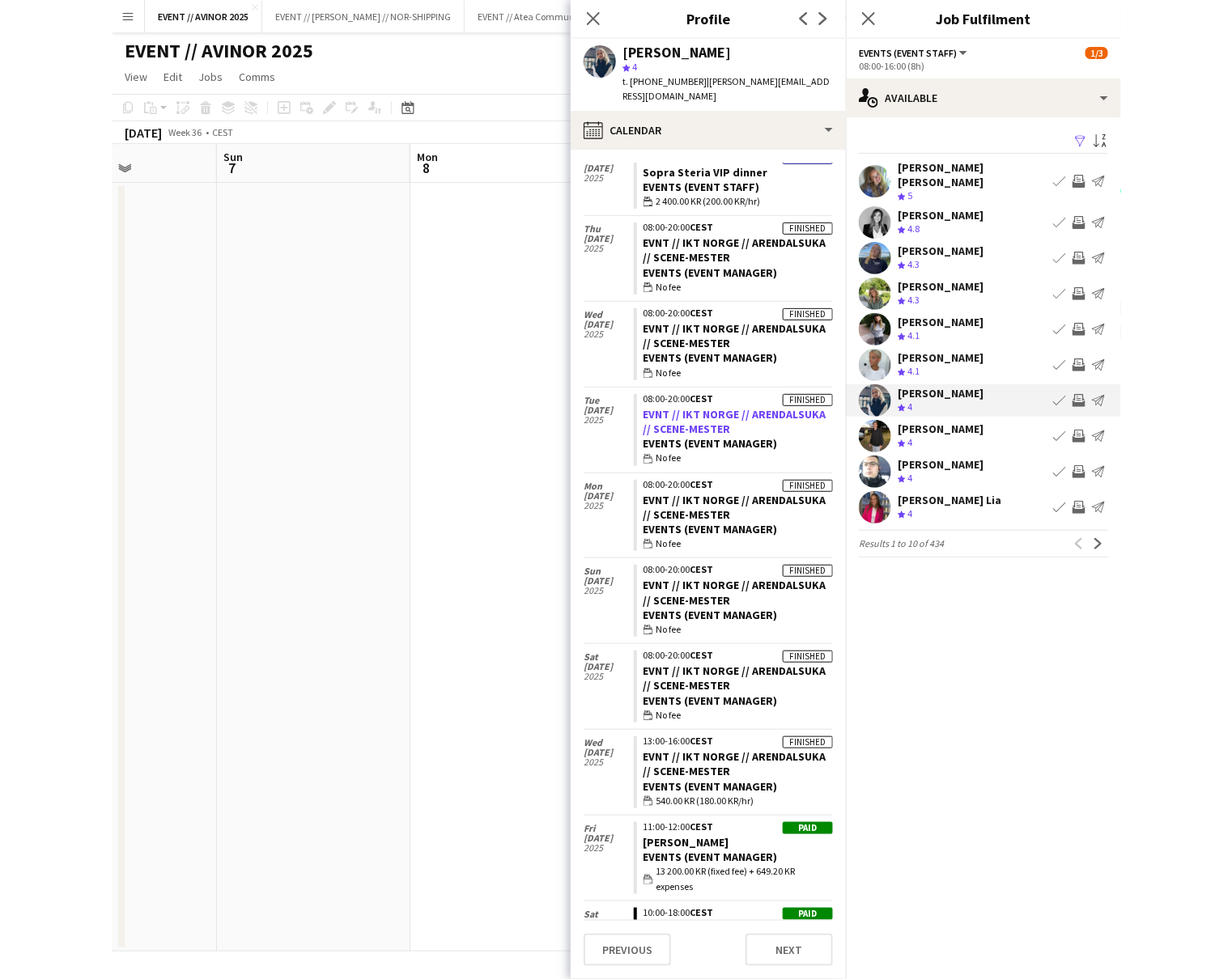
scroll to position [0, 0]
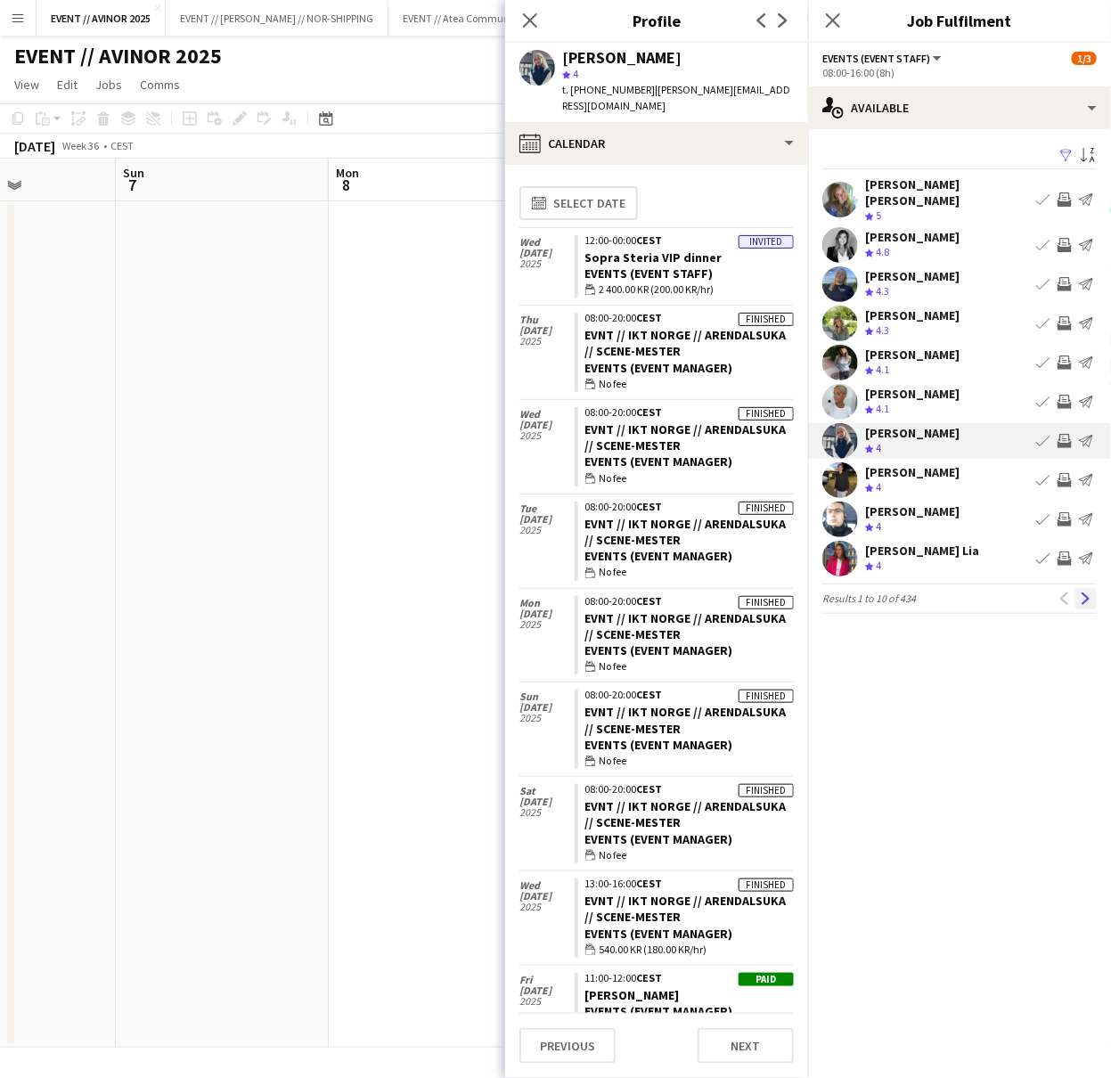
click at [1089, 592] on app-icon "Next" at bounding box center [1086, 598] width 12 height 12
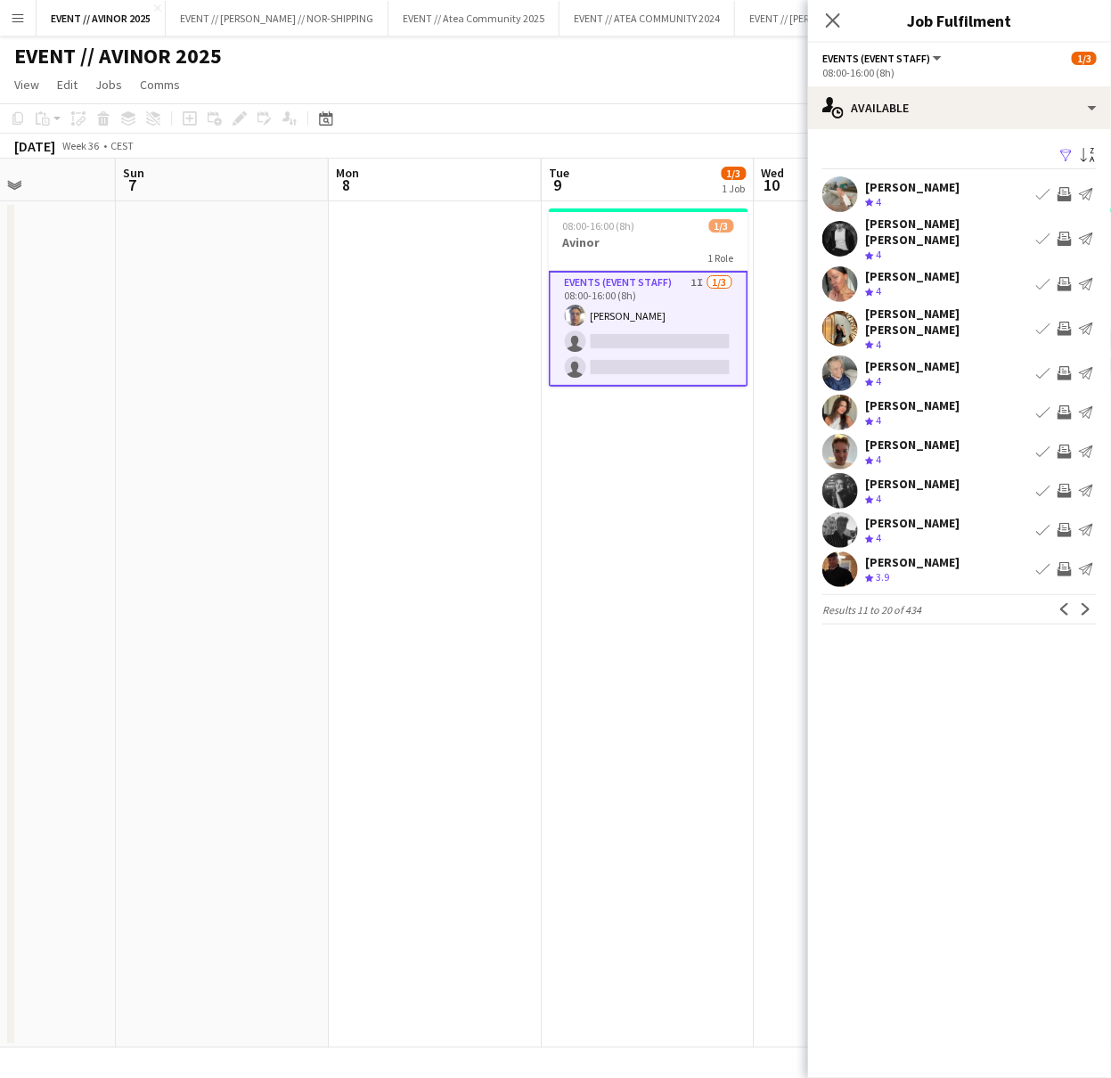
click at [1089, 603] on app-icon "Next" at bounding box center [1086, 609] width 12 height 12
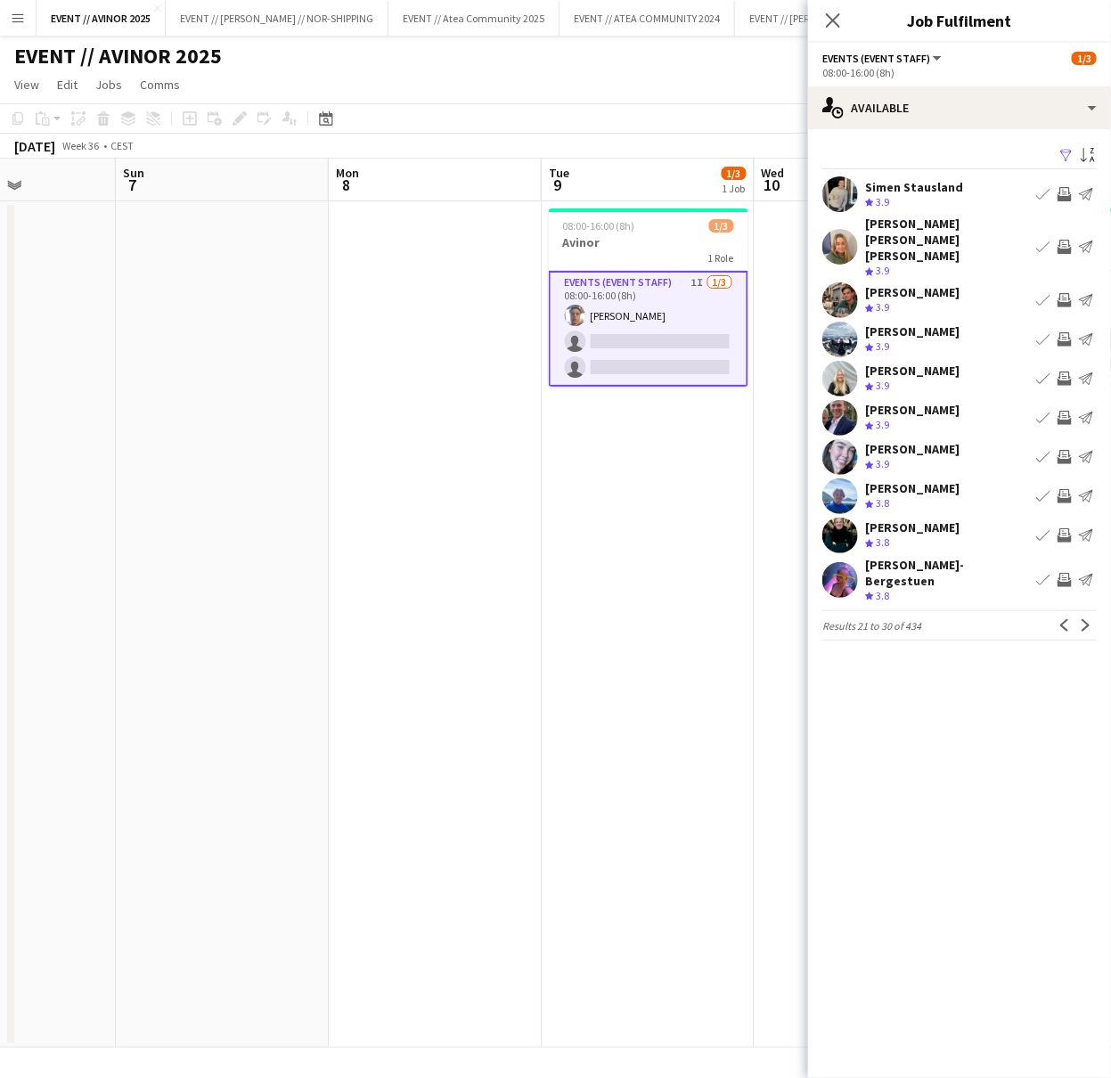
click at [21, 26] on button "Menu" at bounding box center [18, 18] width 36 height 36
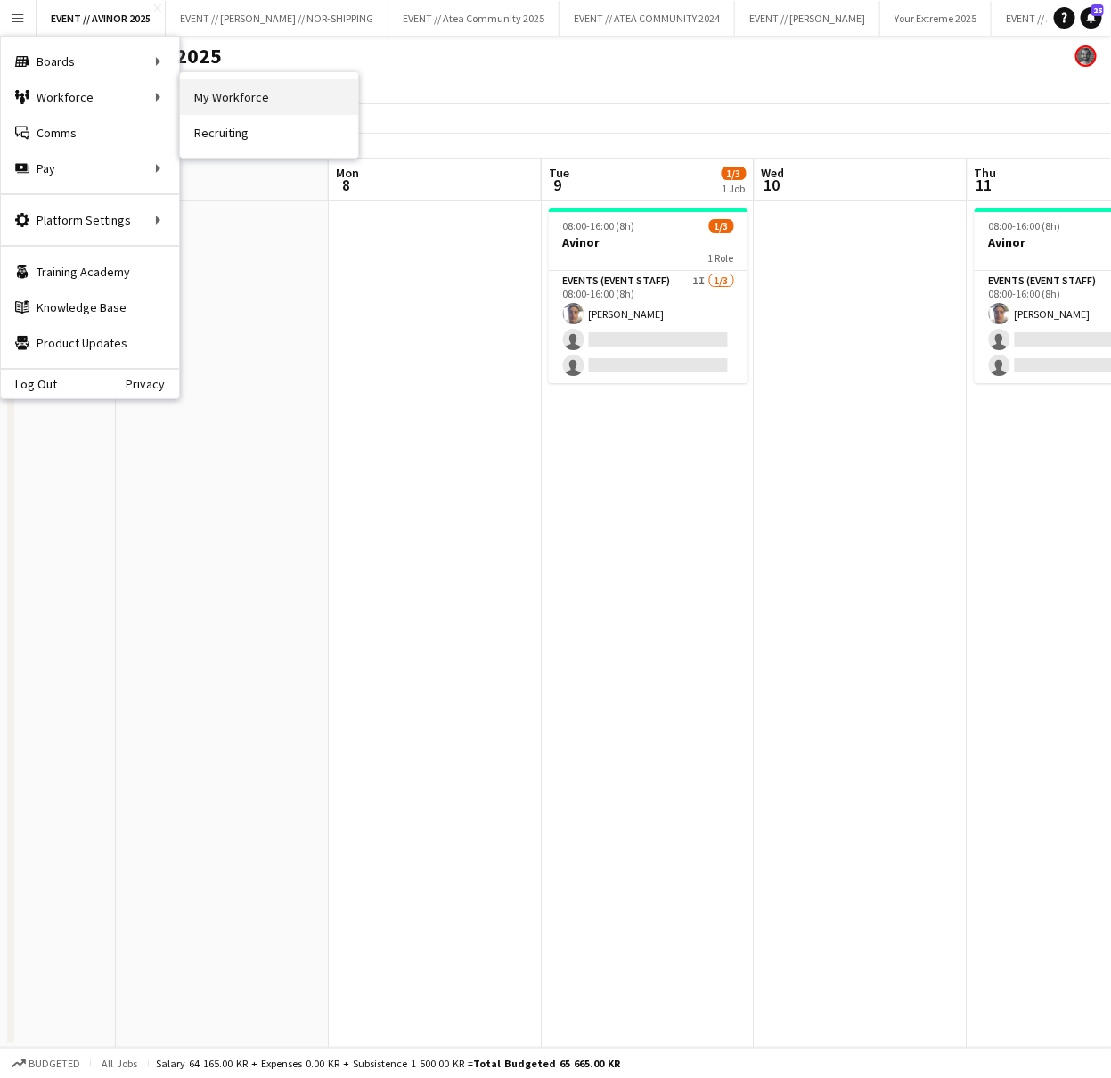
click at [243, 109] on link "My Workforce" at bounding box center [269, 97] width 178 height 36
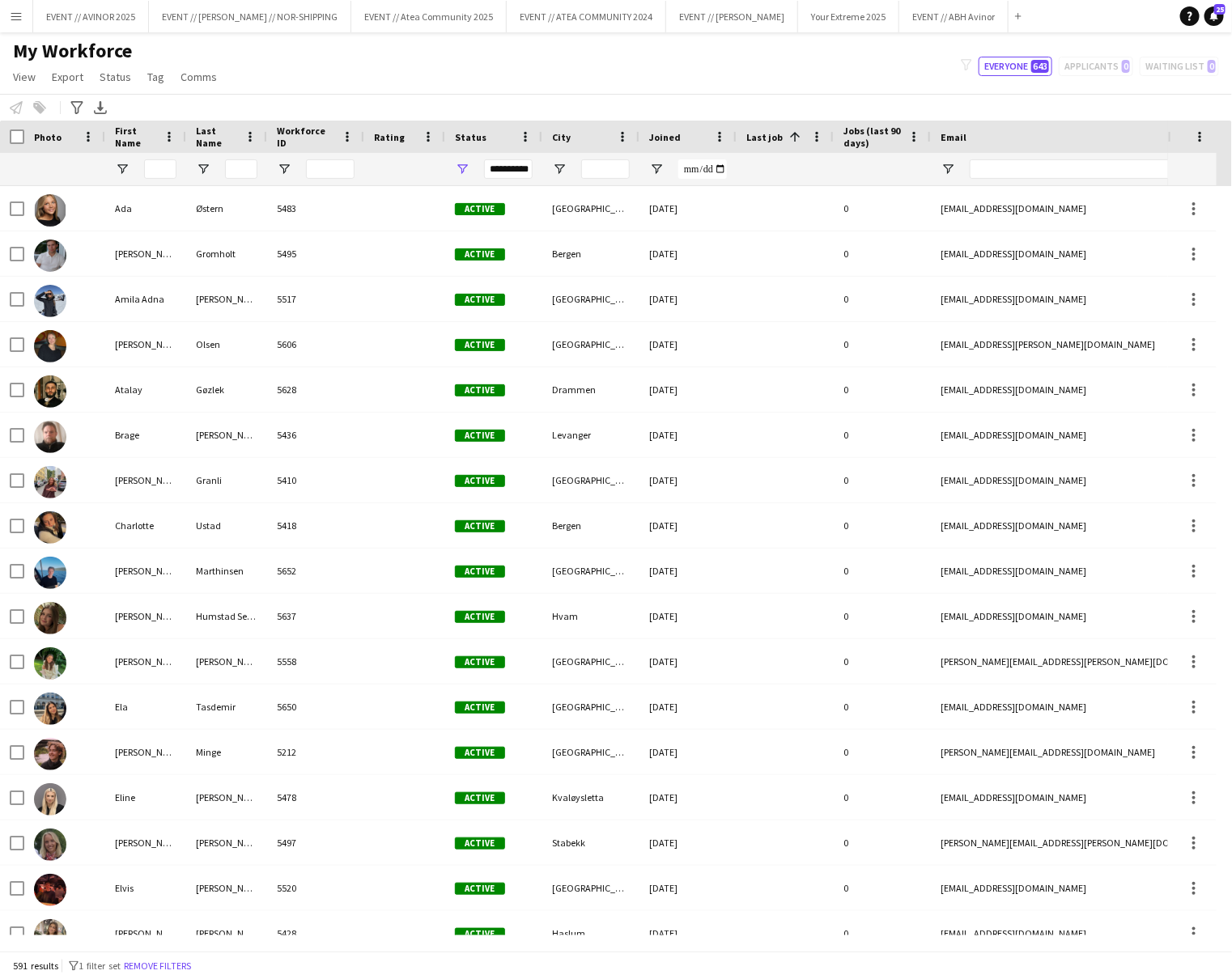
click at [783, 134] on span at bounding box center [792, 137] width 19 height 15
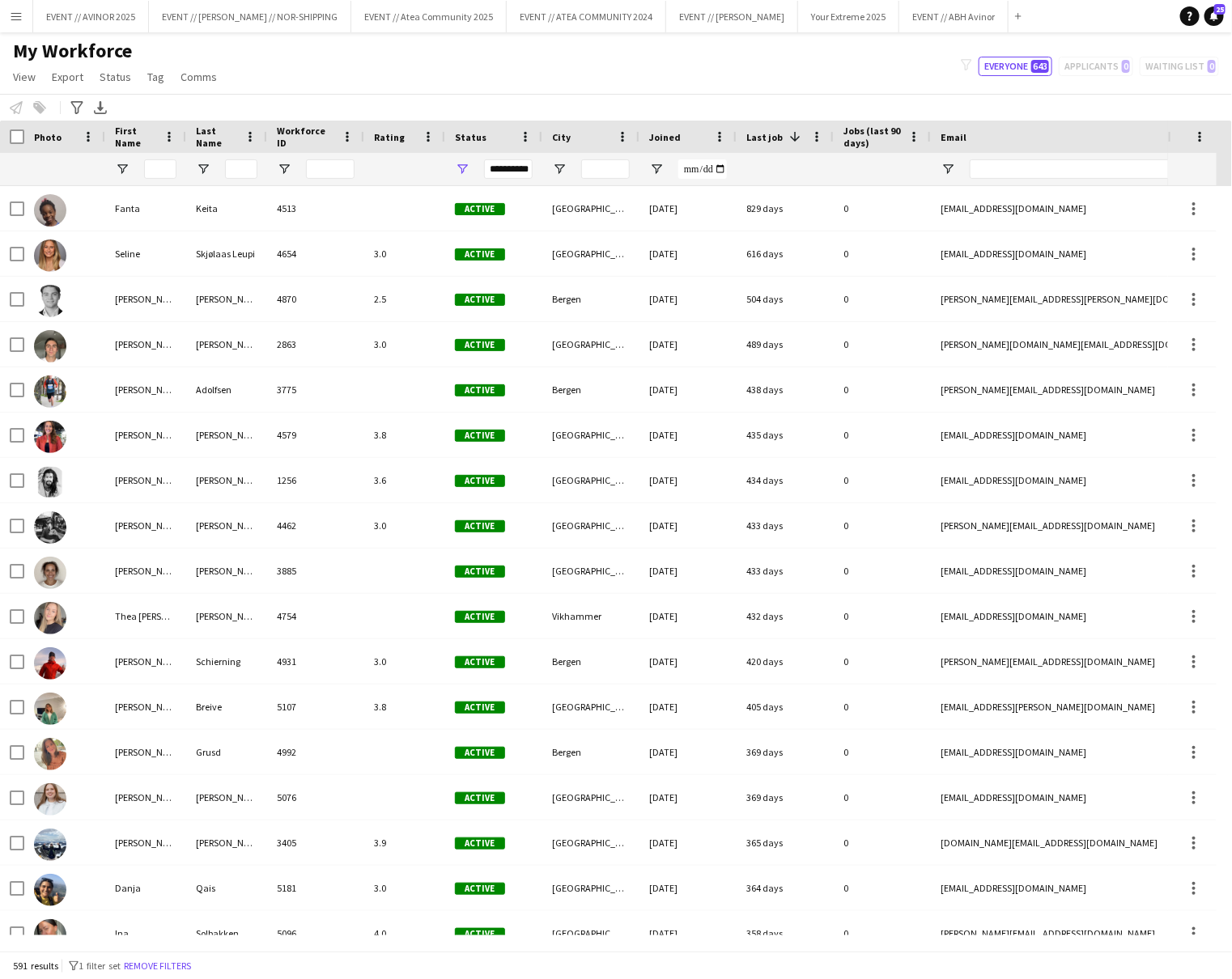
click at [771, 134] on span "Last job" at bounding box center [764, 136] width 36 height 12
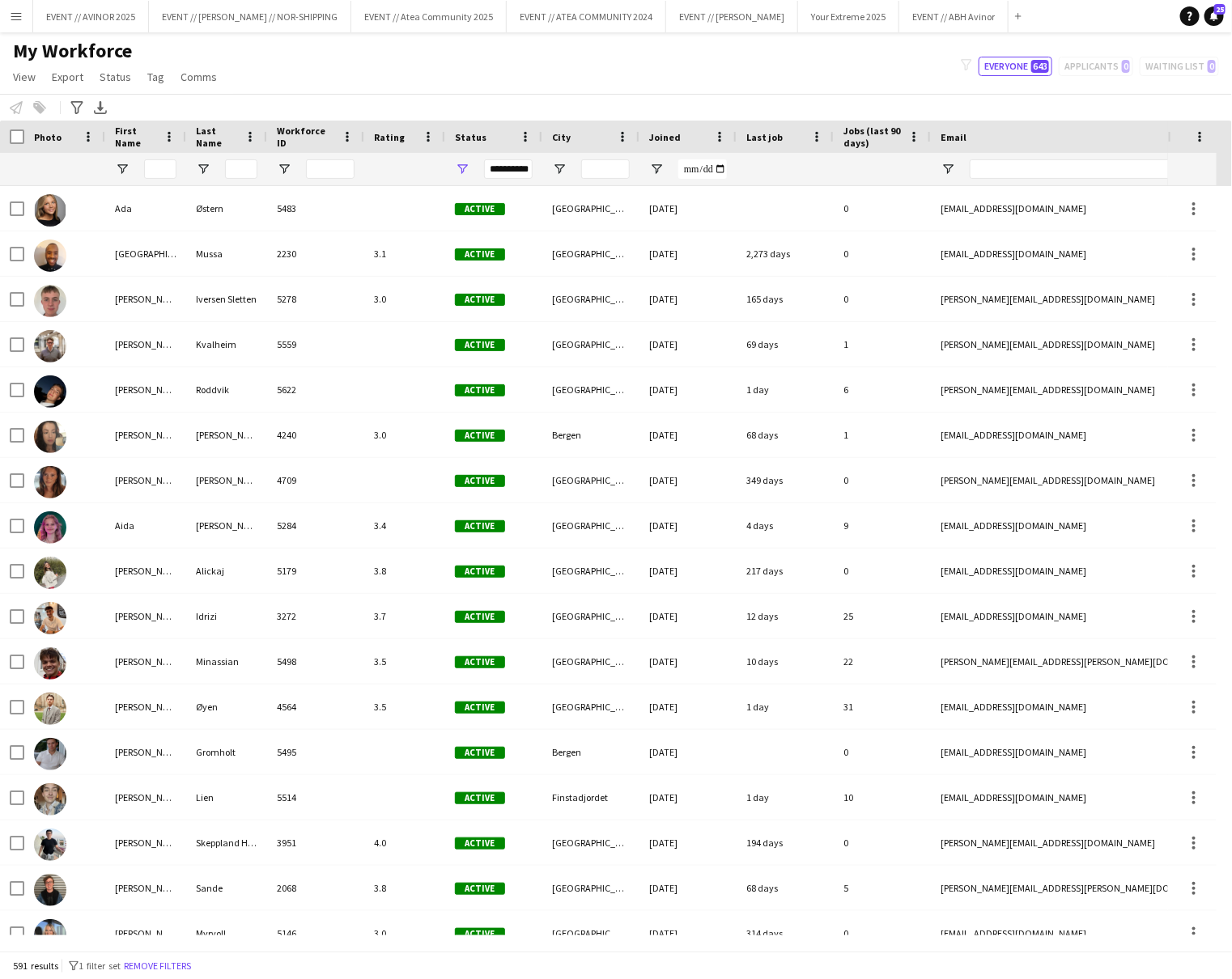
click at [760, 143] on span "Last job" at bounding box center [764, 136] width 36 height 12
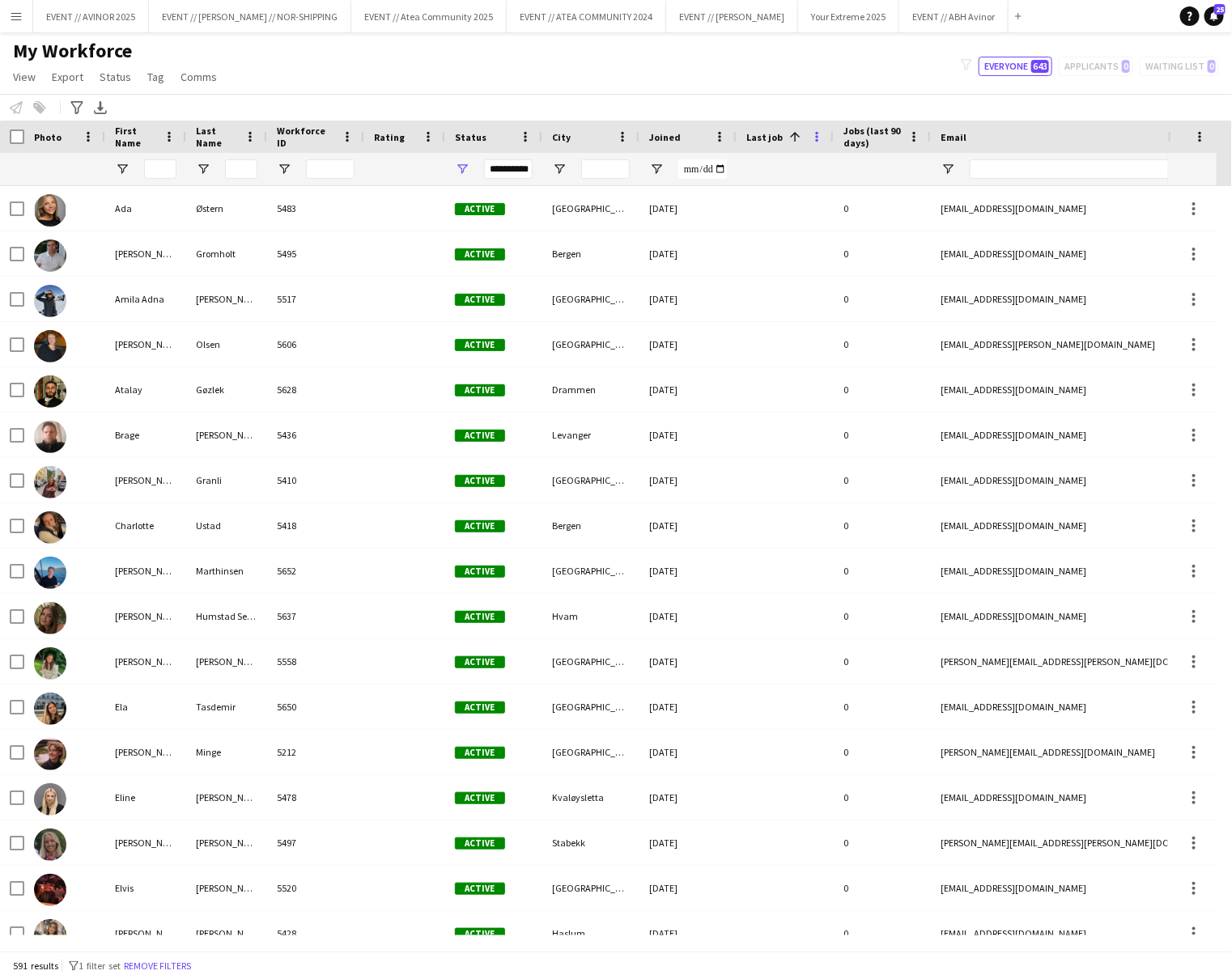
click at [811, 137] on span at bounding box center [817, 137] width 15 height 15
click at [872, 257] on span "Group by Last job" at bounding box center [899, 248] width 137 height 27
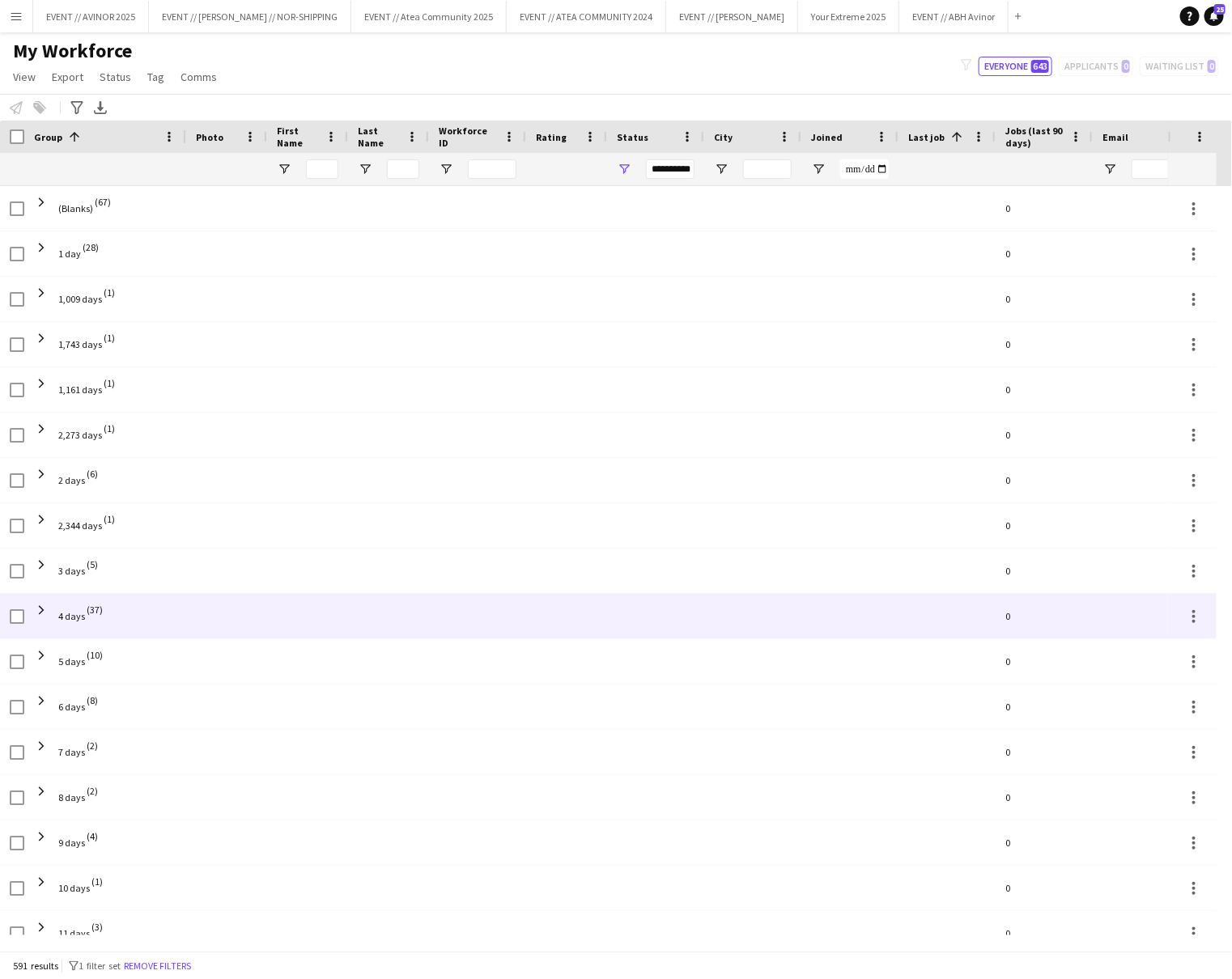
click at [425, 620] on div at bounding box center [388, 616] width 81 height 44
click at [44, 610] on span at bounding box center [41, 610] width 15 height 15
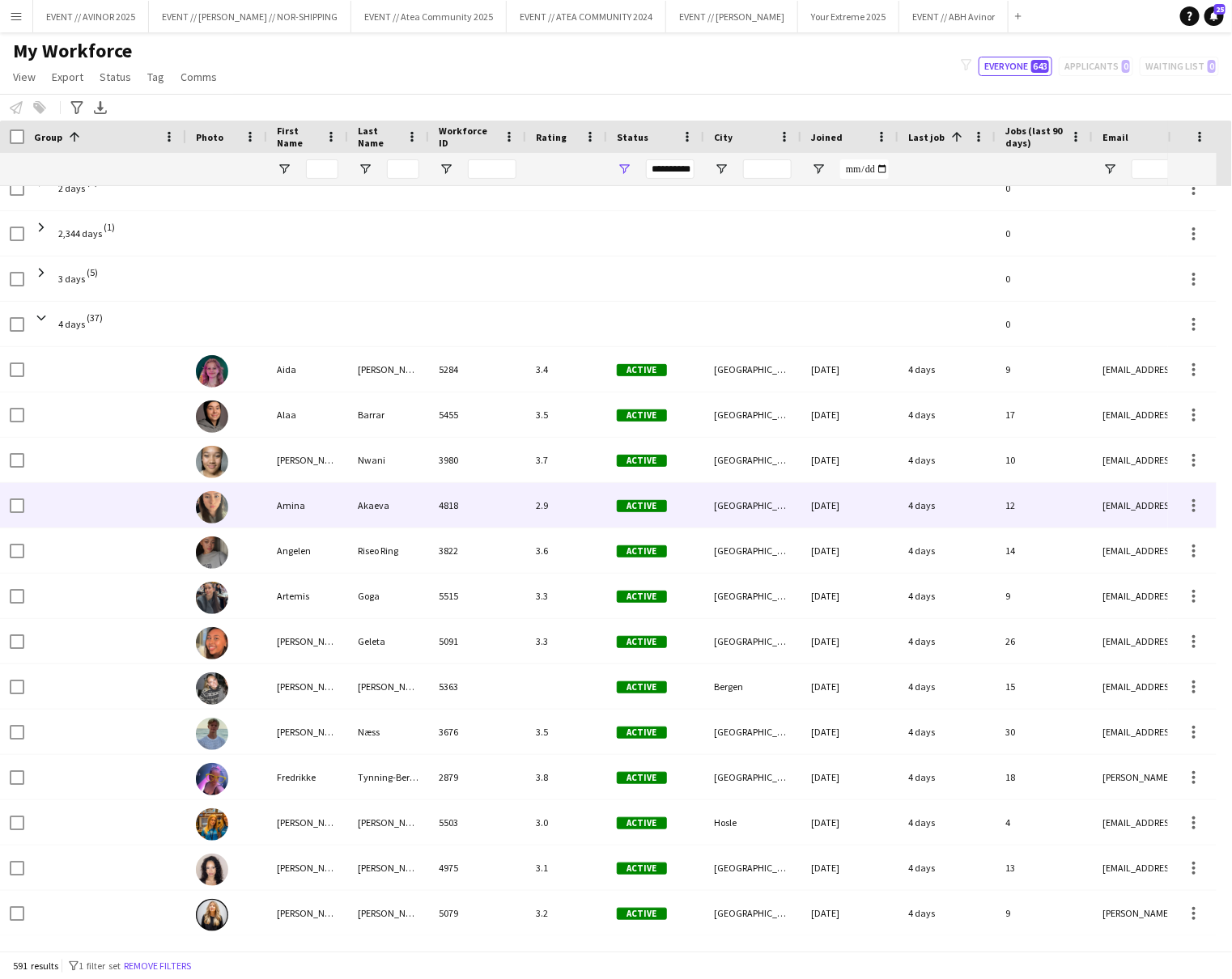
scroll to position [292, 0]
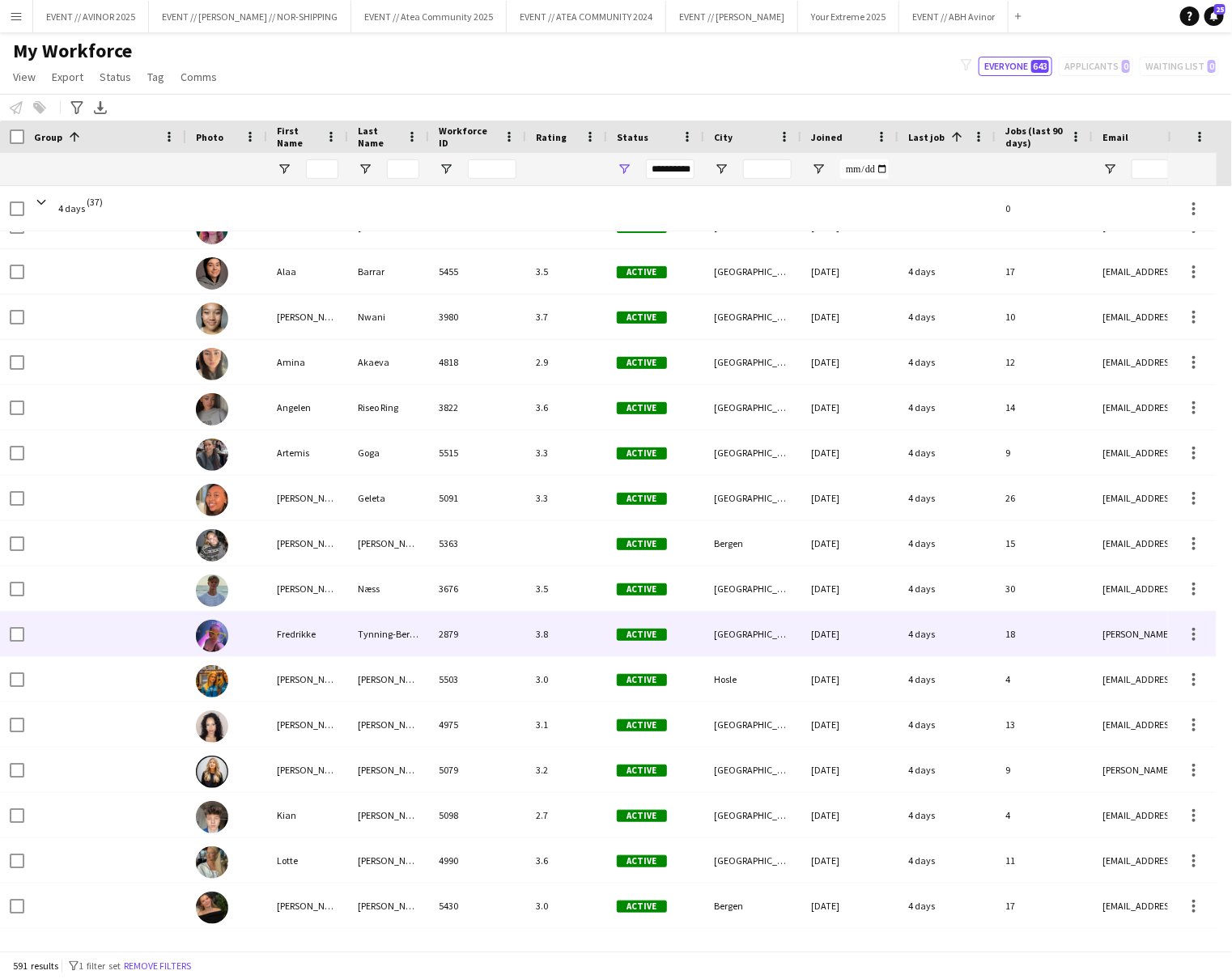
click at [212, 629] on img at bounding box center [213, 636] width 33 height 33
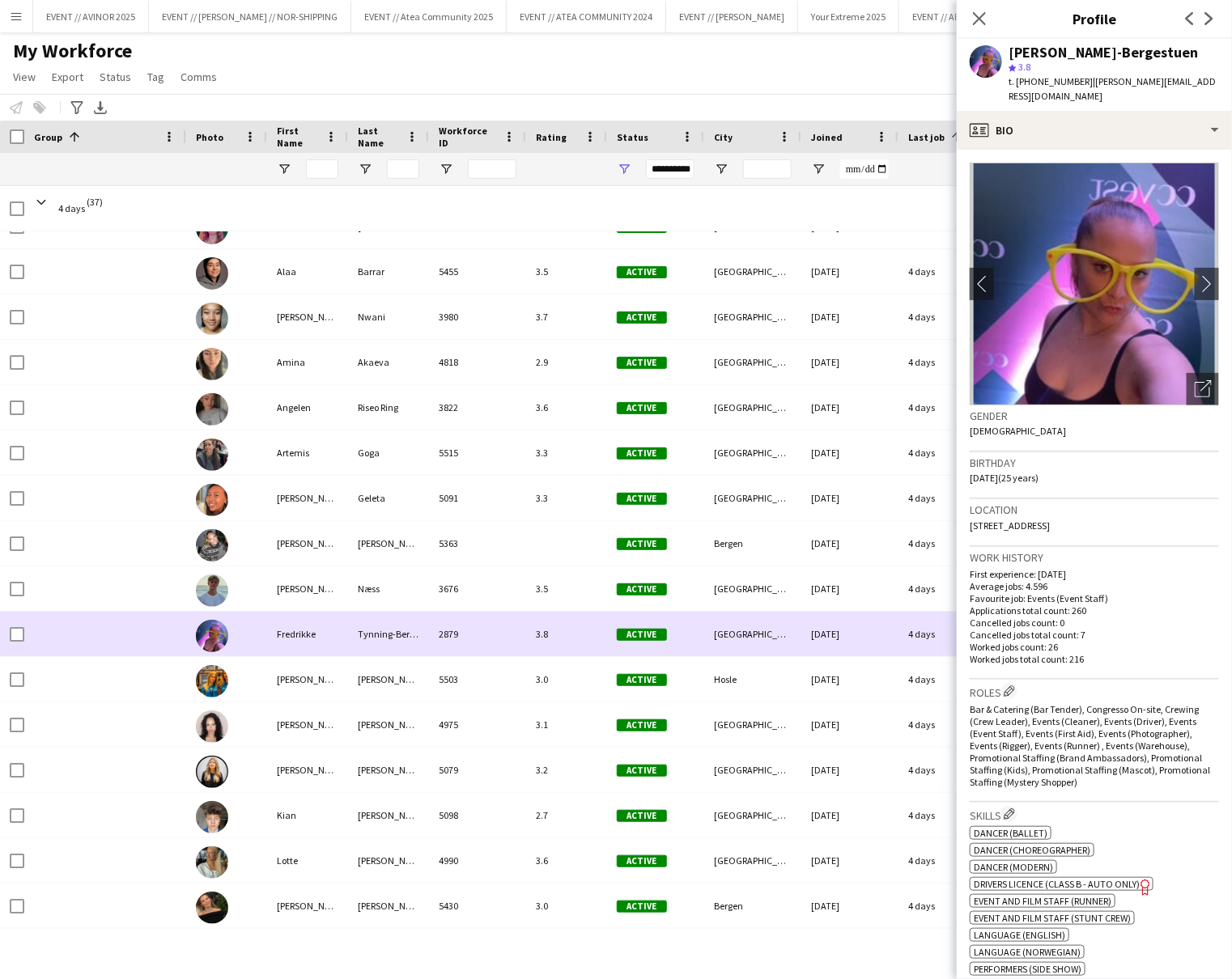
click at [212, 629] on img at bounding box center [213, 636] width 33 height 33
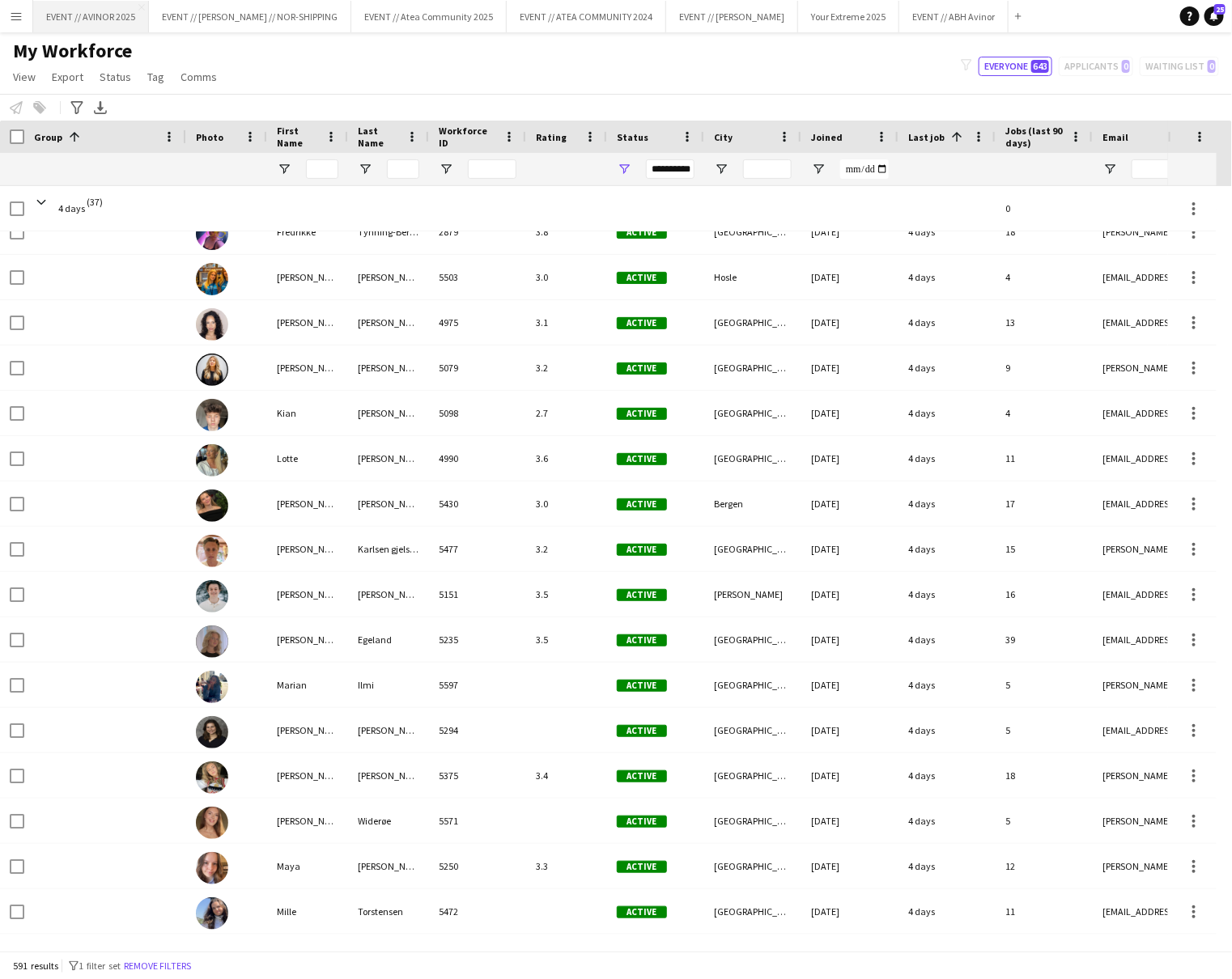
click at [104, 21] on button "EVENT // AVINOR 2025 Close" at bounding box center [91, 16] width 115 height 32
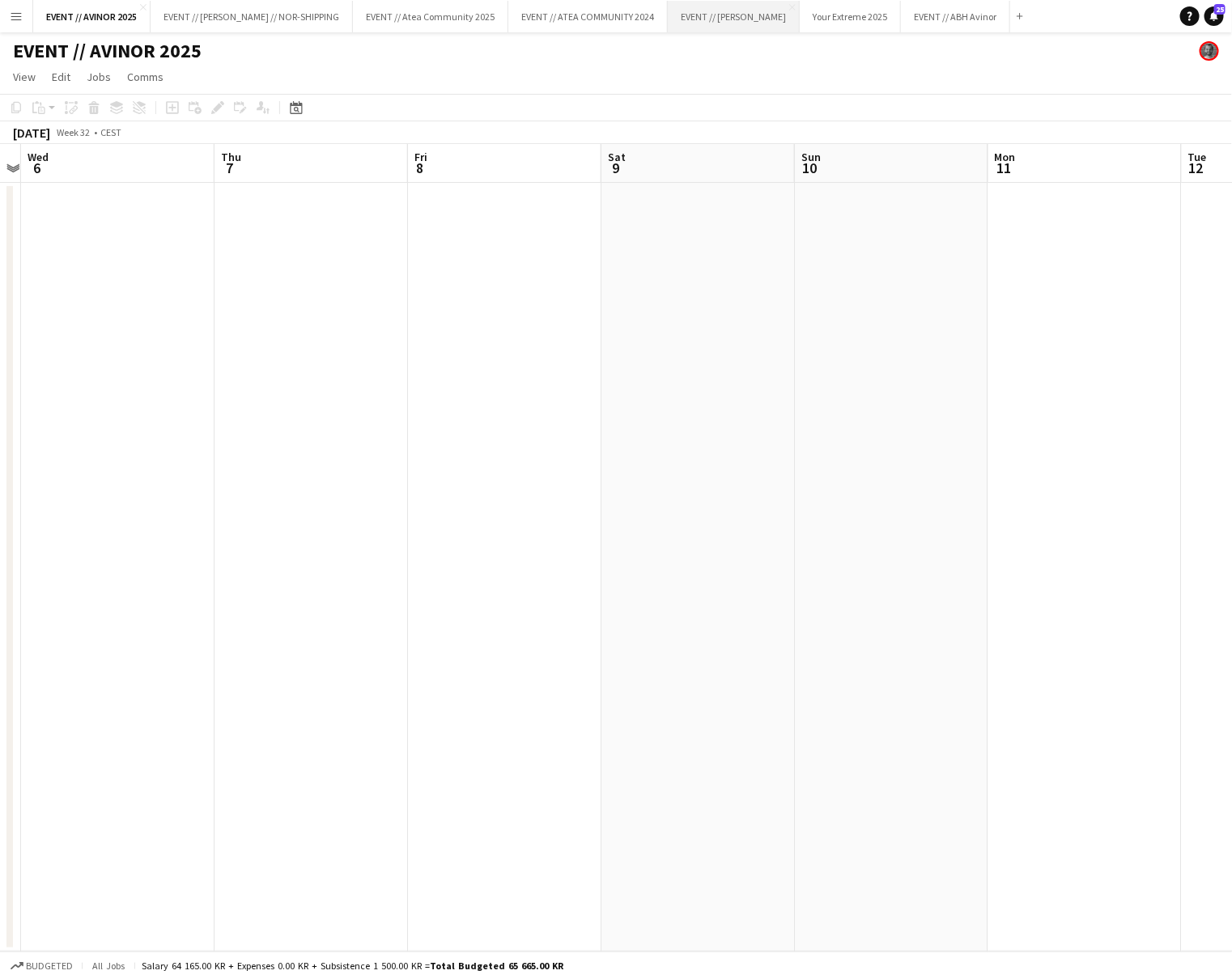
click at [698, 25] on button "EVENT // AVINOR GARDERMOEN Close" at bounding box center [733, 16] width 132 height 32
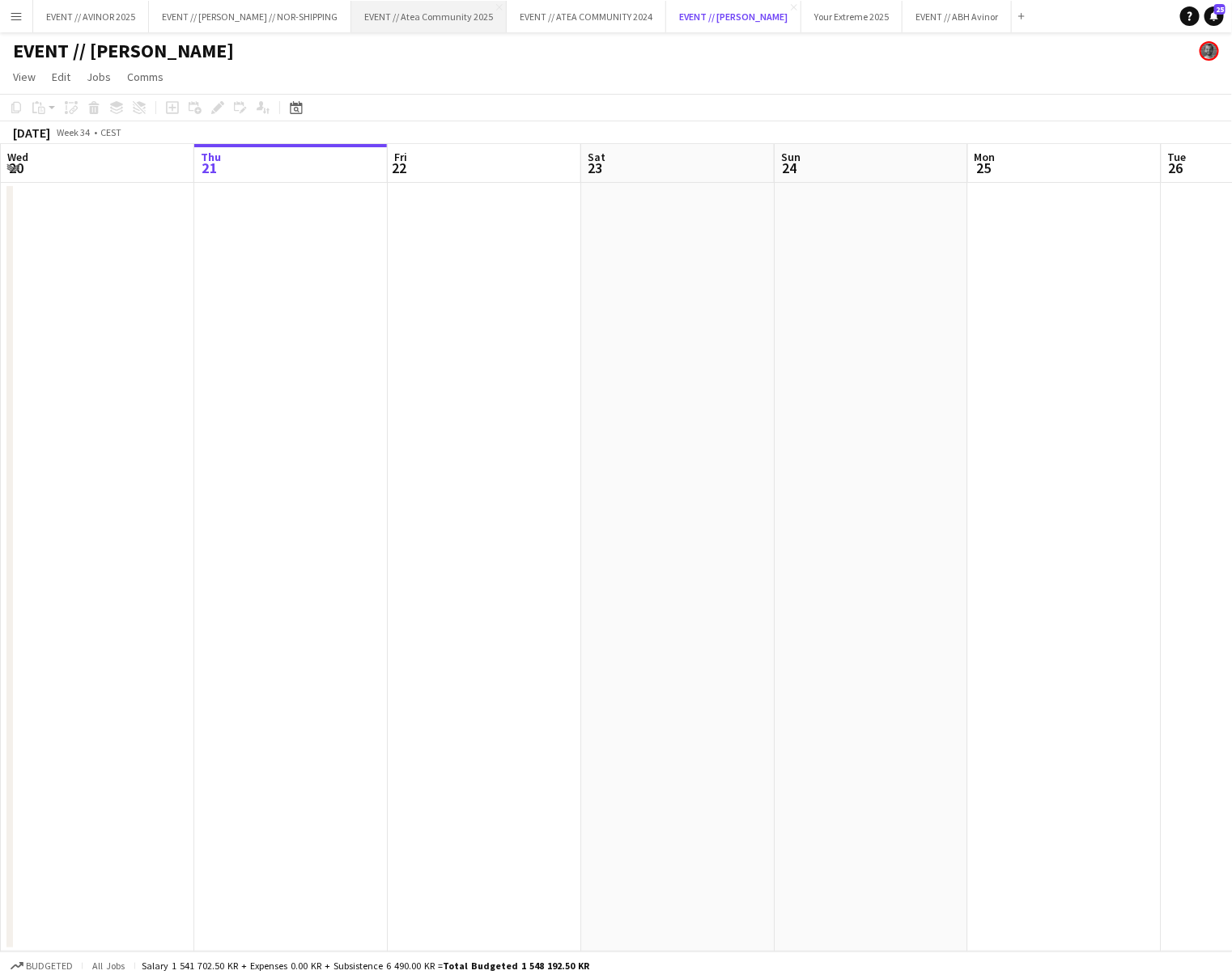
drag, startPoint x: 720, startPoint y: 24, endPoint x: 347, endPoint y: 26, distance: 373.0
click at [293, 31] on div "EVENT // AVINOR 2025 Close EVENT // WILHELMSEN // NOR-SHIPPING Close EVENT // A…" at bounding box center [532, 16] width 999 height 33
drag, startPoint x: 678, startPoint y: 14, endPoint x: 204, endPoint y: 24, distance: 474.1
click at [204, 24] on div "EVENT // AVINOR 2025 Close EVENT // WILHELMSEN // NOR-SHIPPING Close EVENT // A…" at bounding box center [532, 16] width 999 height 33
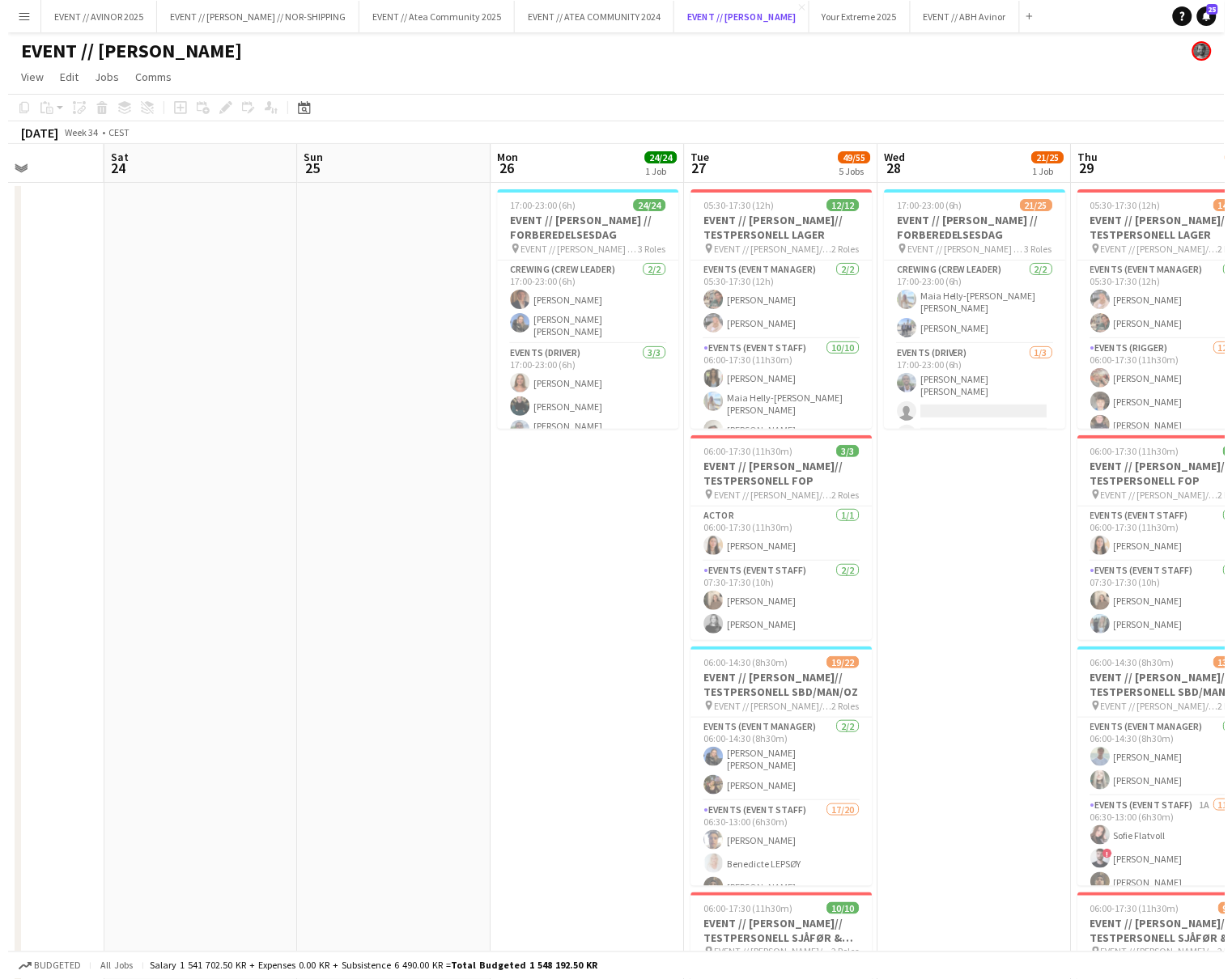
scroll to position [0, 686]
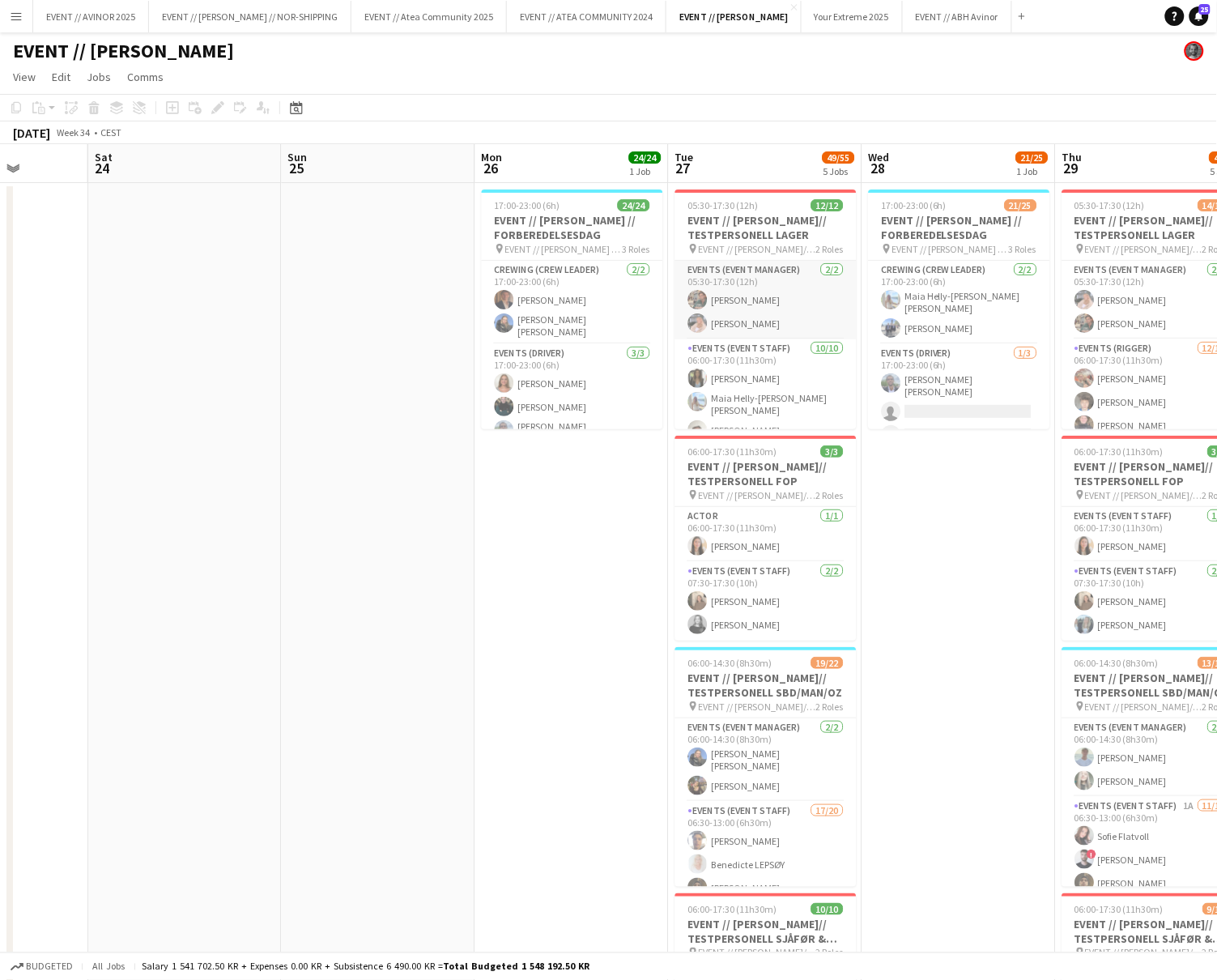
click at [739, 313] on app-card-role "Events (Event Manager) 2/2 05:30-17:30 (12h) Wilmer Borgnes Lise Lockwood" at bounding box center [766, 300] width 182 height 78
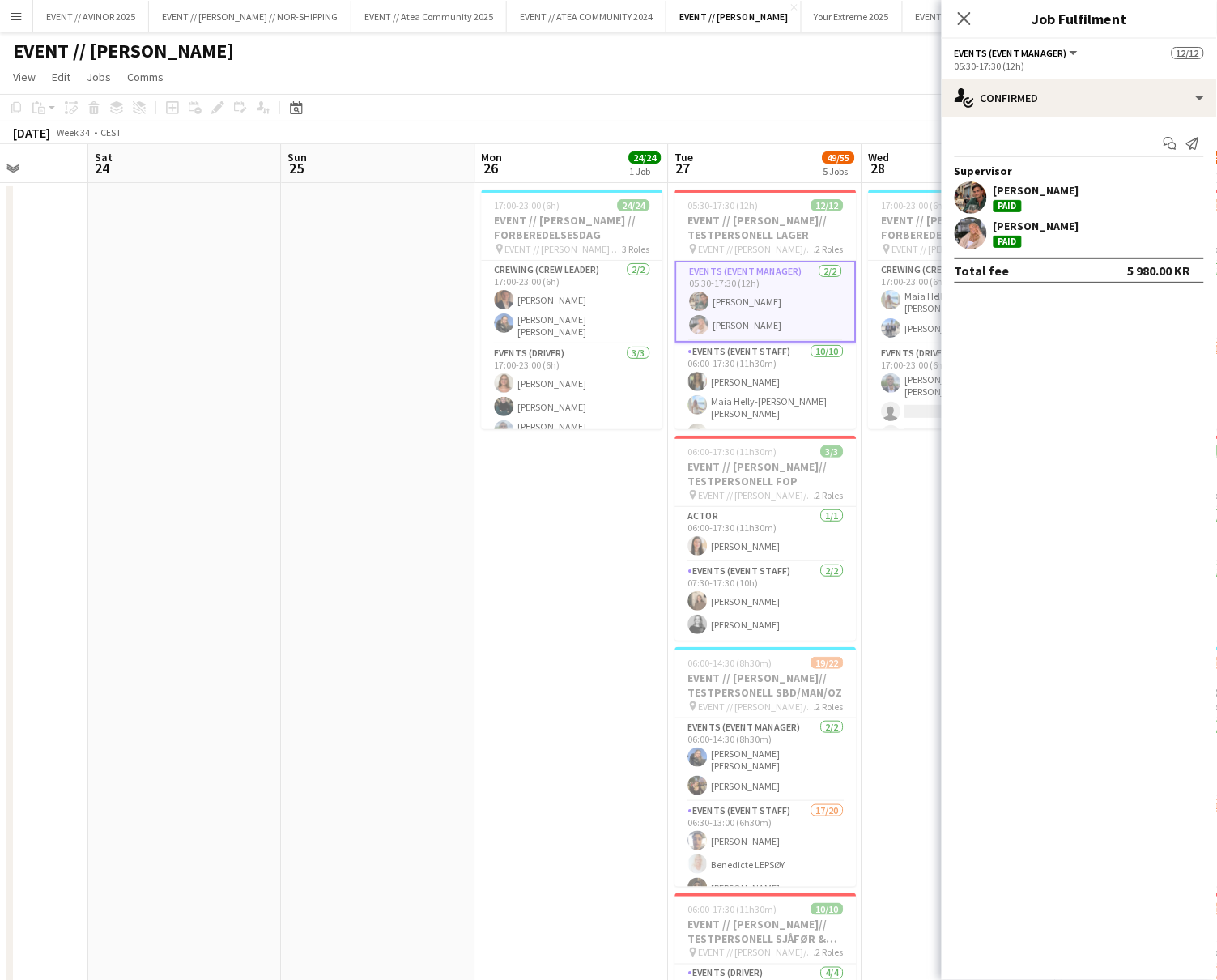
click at [1039, 219] on div "Lise Lockwood" at bounding box center [1036, 226] width 85 height 15
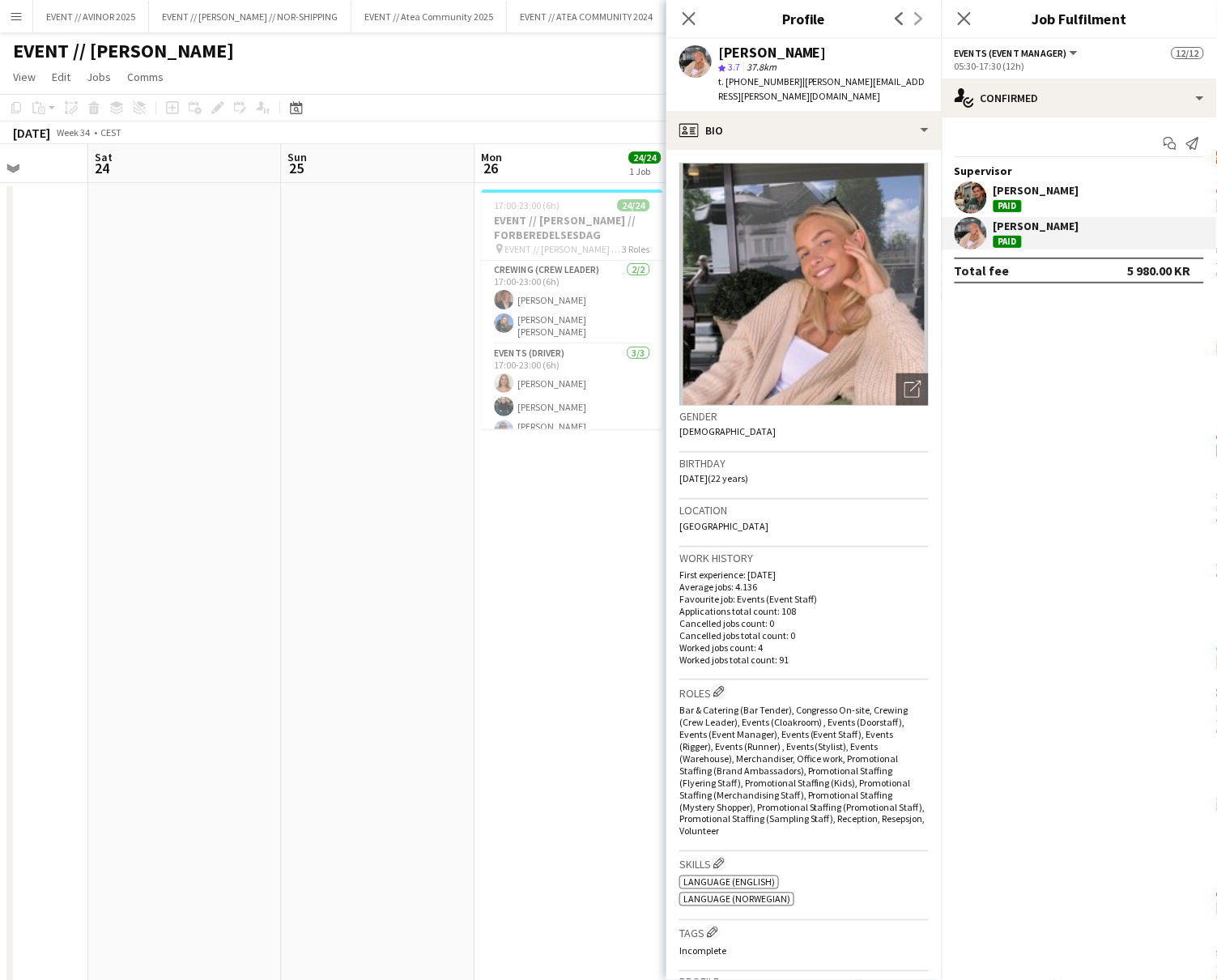
click at [427, 96] on app-toolbar "Copy Paste Paste Command V Paste with crew Command Shift V Paste linked Job Del…" at bounding box center [608, 107] width 1217 height 27
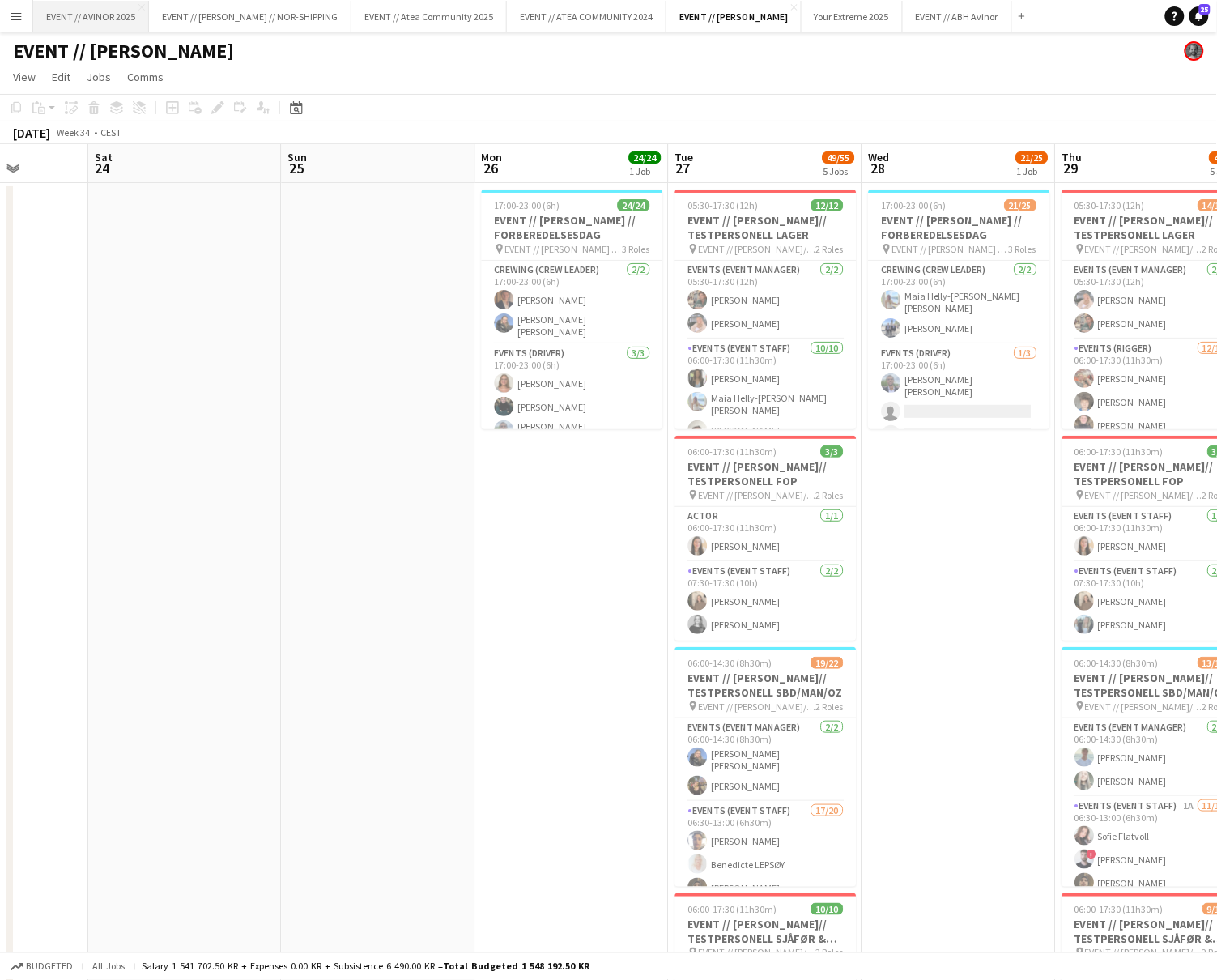
click at [116, 18] on button "EVENT // AVINOR 2025 Close" at bounding box center [91, 16] width 115 height 32
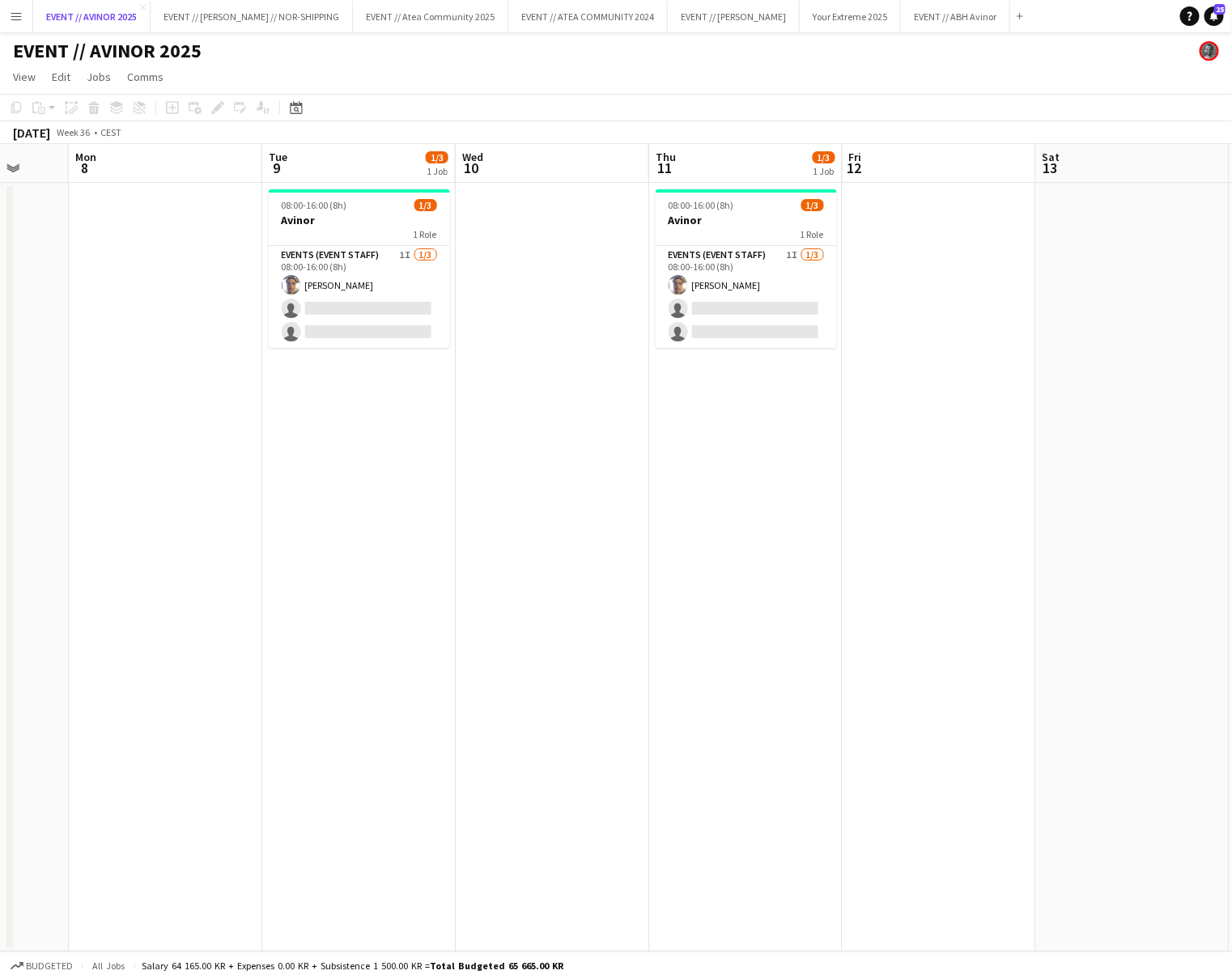
scroll to position [0, 511]
click at [332, 297] on app-card-role "Events (Event Staff) 1I 1/3 08:00-16:00 (8h) Hussein Alsaedi single-neutral-act…" at bounding box center [361, 297] width 182 height 102
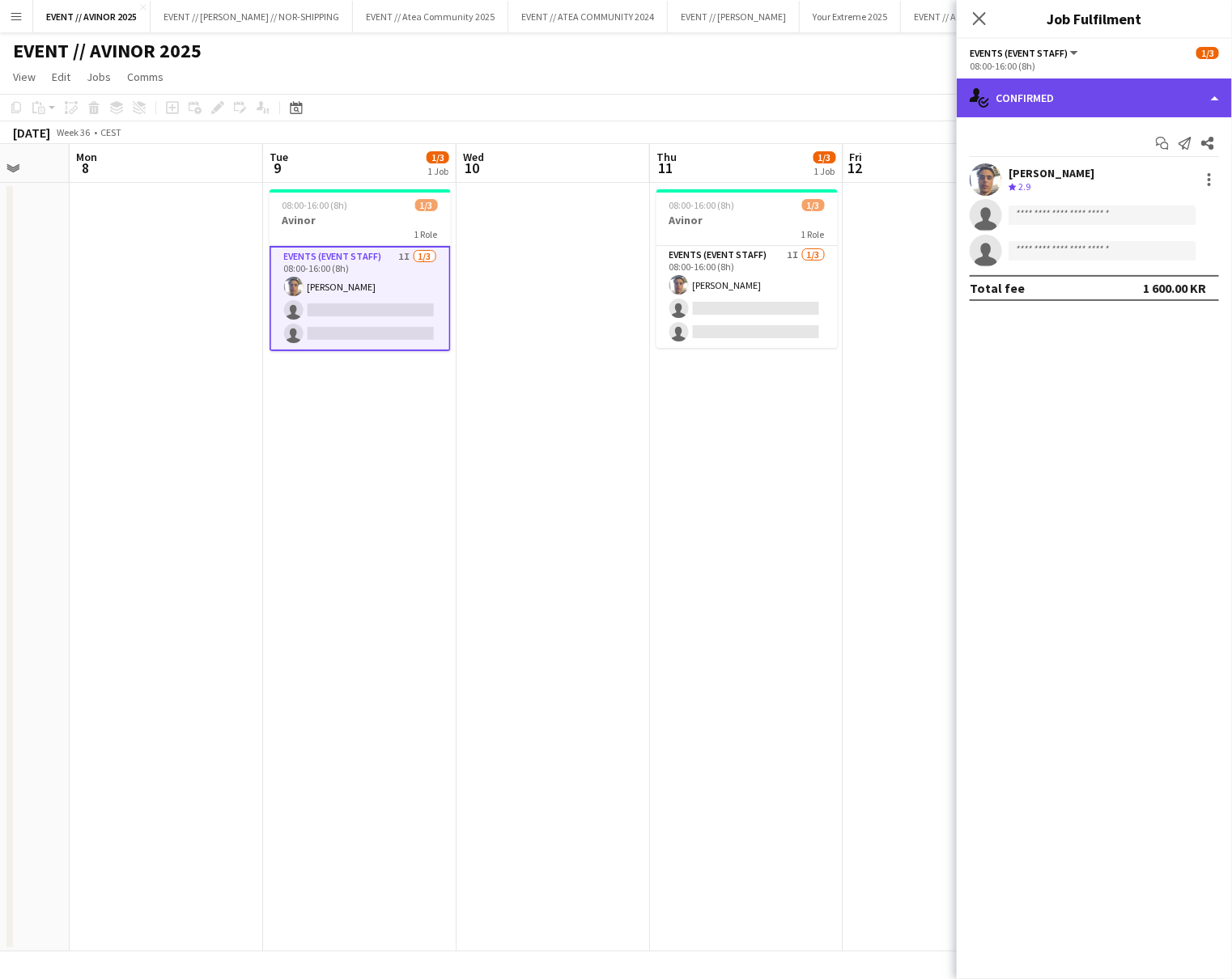
click at [1095, 94] on div "single-neutral-actions-check-2 Confirmed" at bounding box center [1094, 97] width 275 height 39
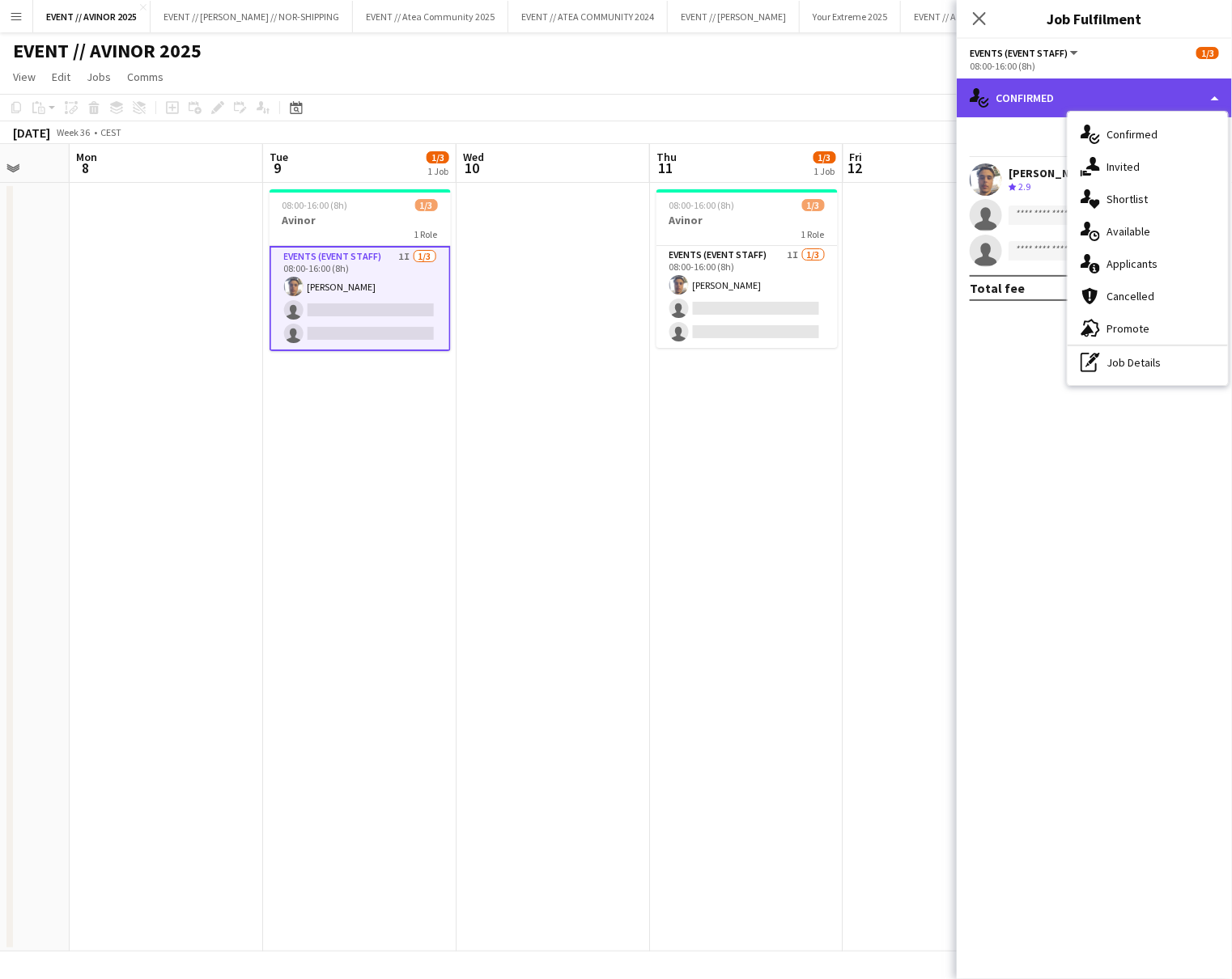
click at [1042, 94] on div "single-neutral-actions-check-2 Confirmed" at bounding box center [1094, 97] width 275 height 39
click at [390, 160] on app-board-header-date "Tue 9 1/3 1 Job" at bounding box center [360, 163] width 194 height 39
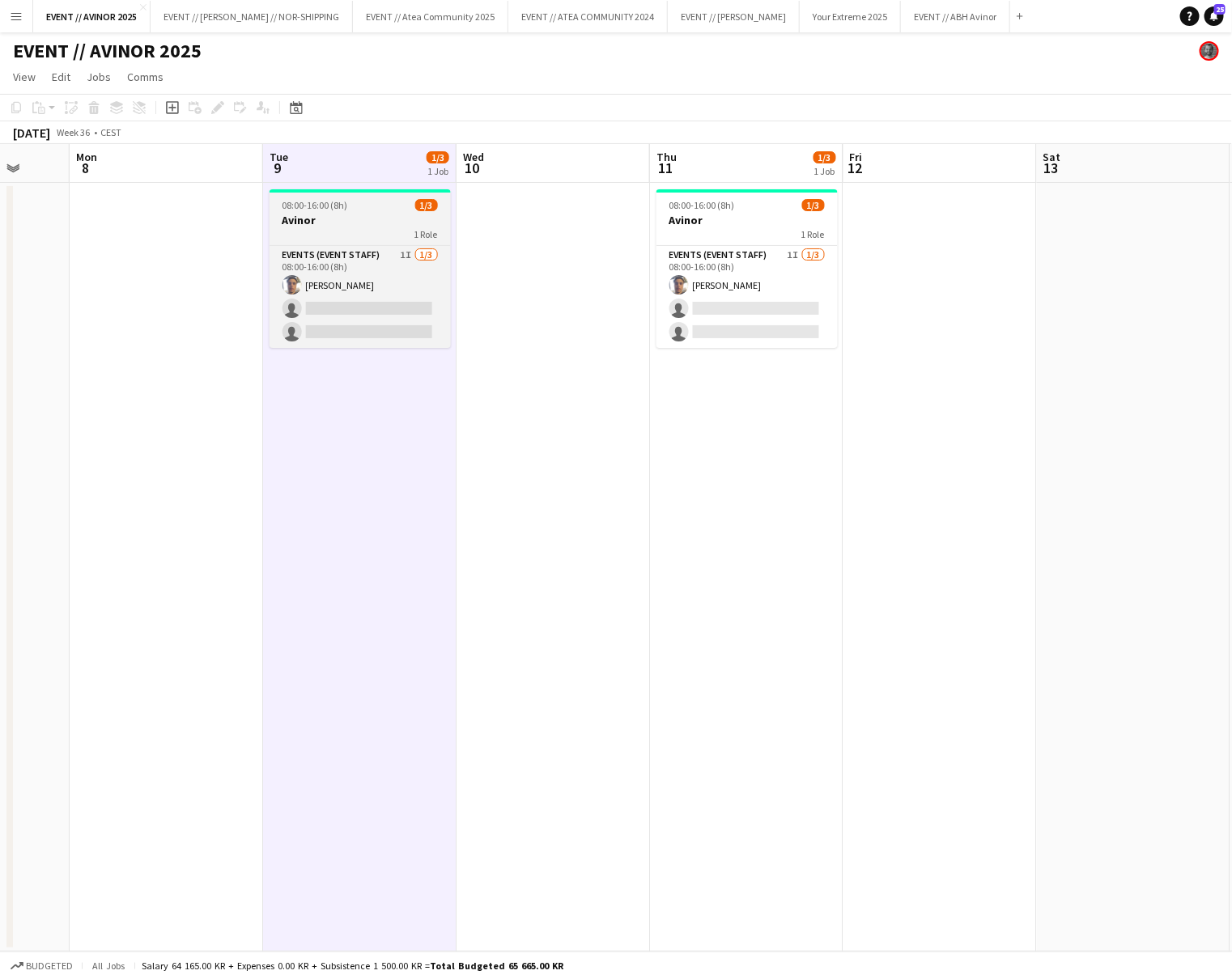
click at [376, 204] on div "08:00-16:00 (8h) 1/3" at bounding box center [361, 204] width 182 height 12
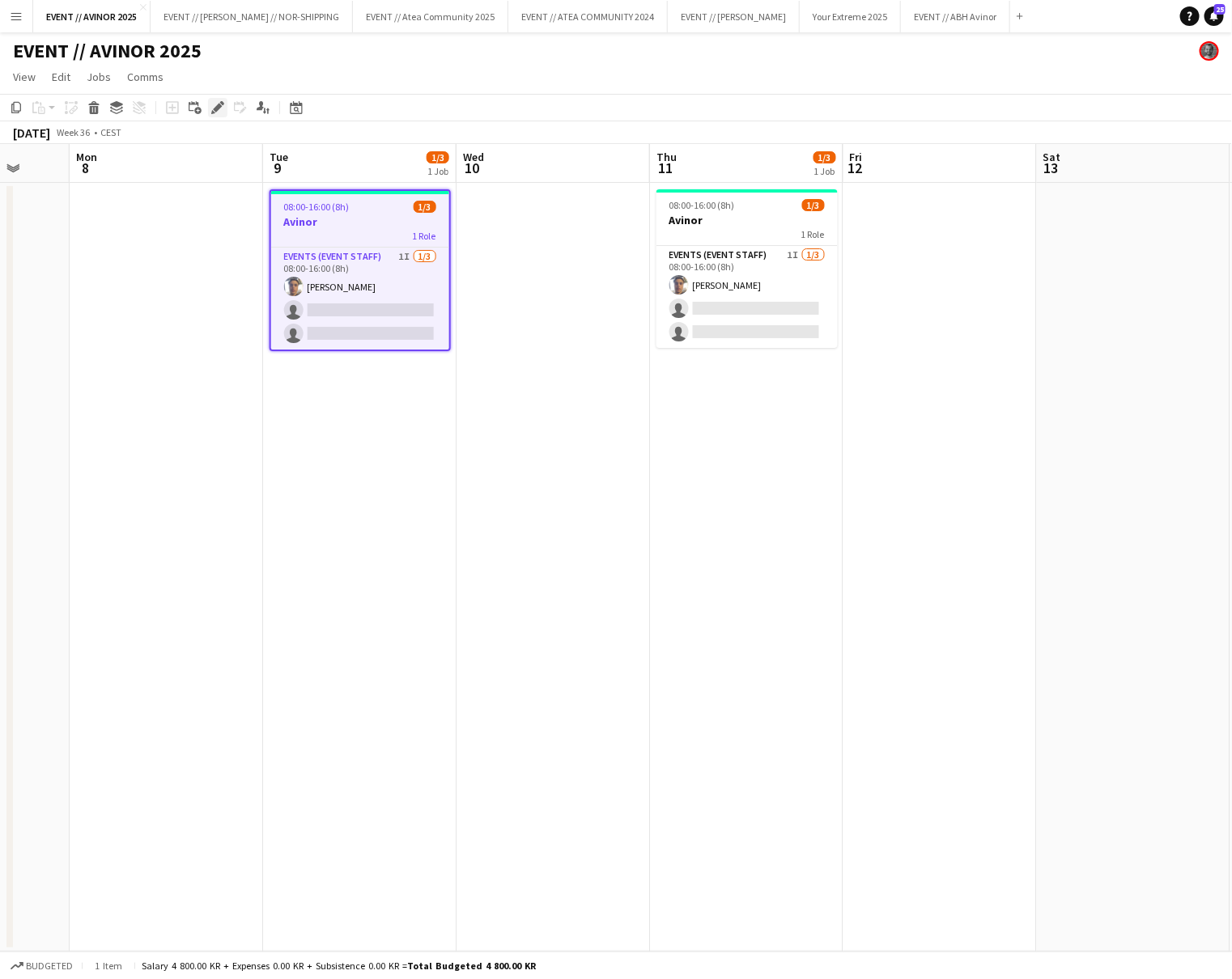
click at [218, 114] on icon "Edit" at bounding box center [218, 107] width 13 height 13
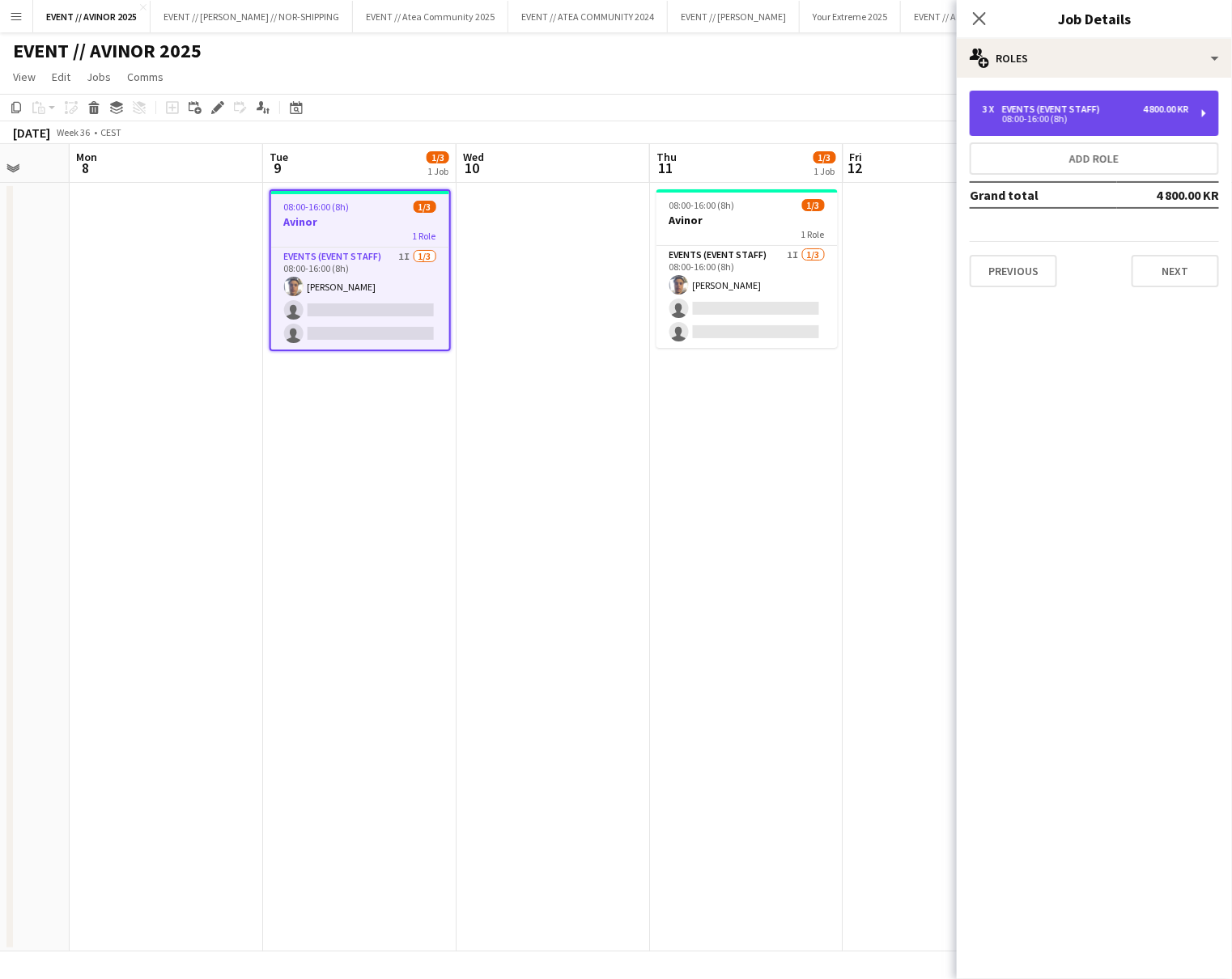
click at [1088, 117] on div "08:00-16:00 (8h)" at bounding box center [1086, 119] width 206 height 8
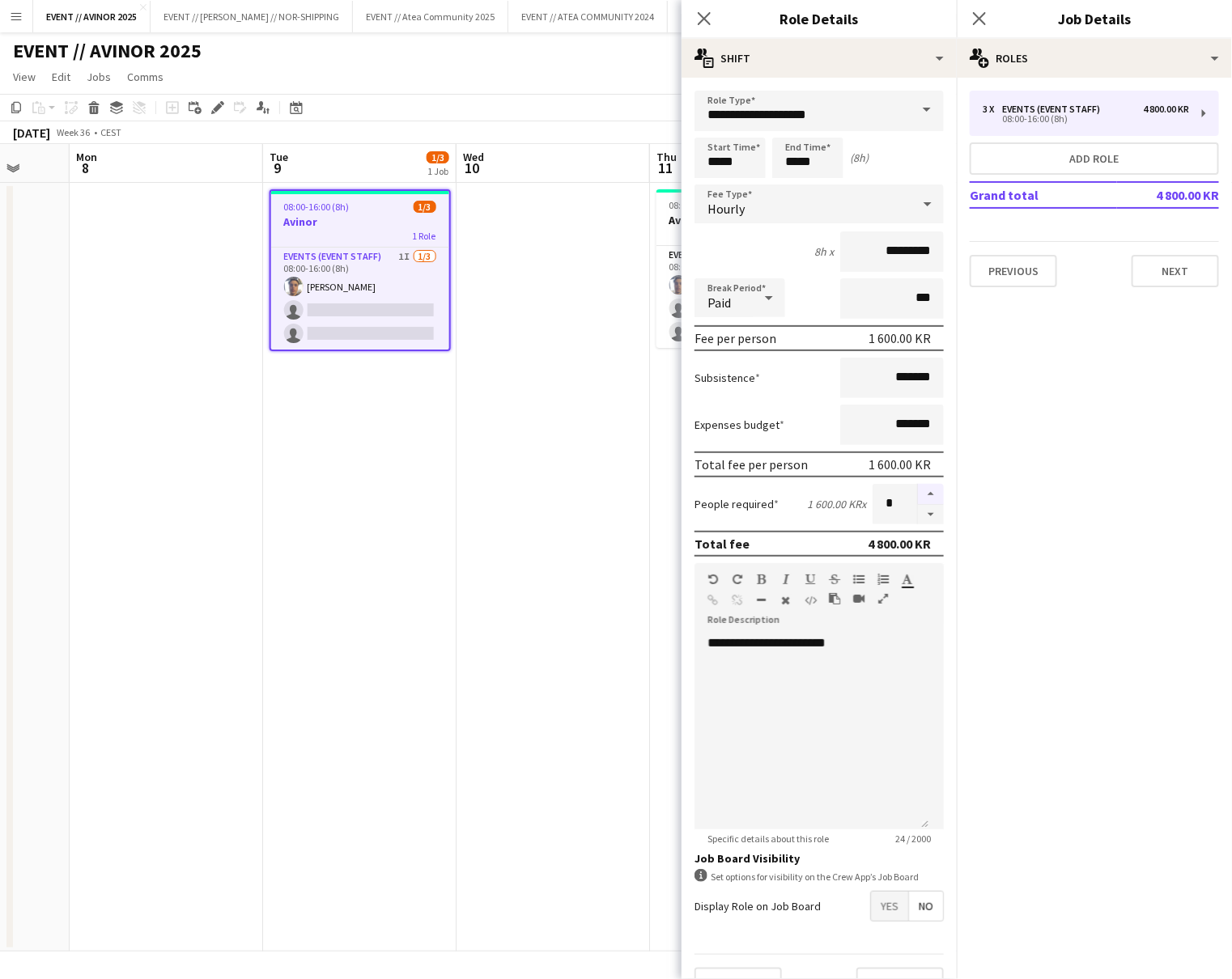
click at [918, 489] on button "button" at bounding box center [930, 494] width 26 height 21
type input "*"
click at [590, 201] on app-date-cell at bounding box center [552, 567] width 194 height 768
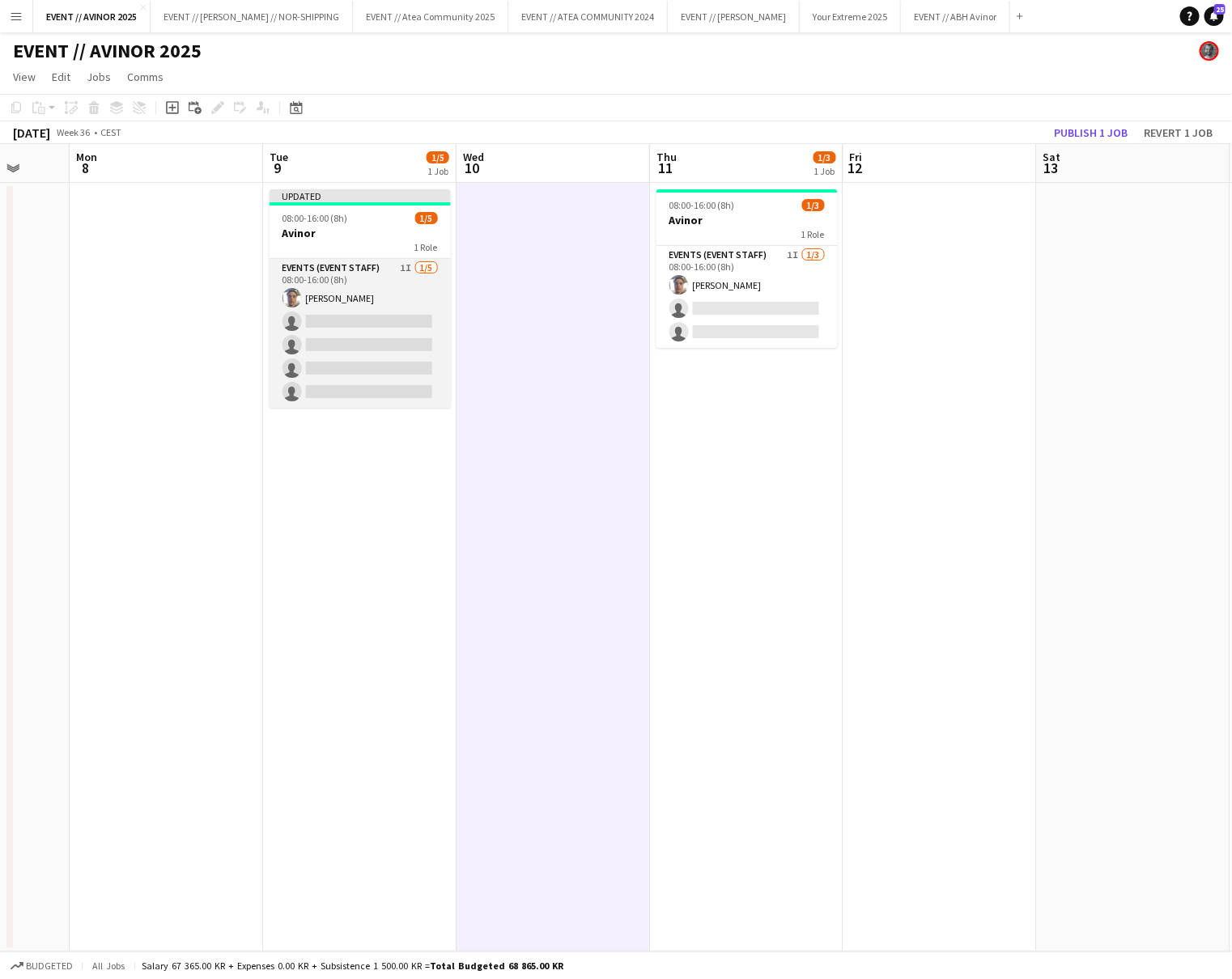
click at [377, 341] on app-card-role "Events (Event Staff) 1I 1/5 08:00-16:00 (8h) Hussein Alsaedi single-neutral-act…" at bounding box center [361, 333] width 182 height 149
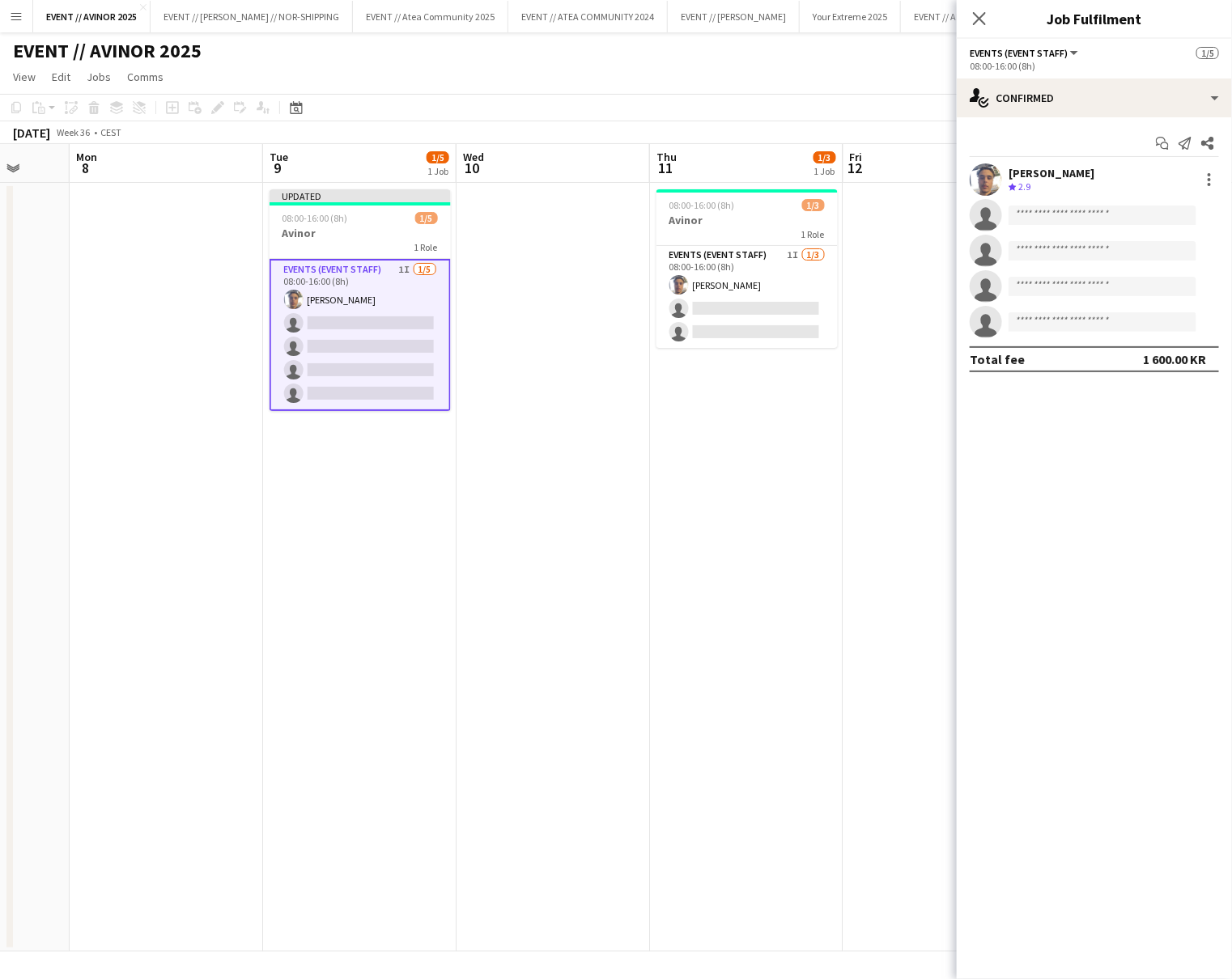
click at [760, 118] on app-toolbar "Copy Paste Paste Command V Paste with crew Command Shift V Paste linked Job Del…" at bounding box center [616, 107] width 1232 height 27
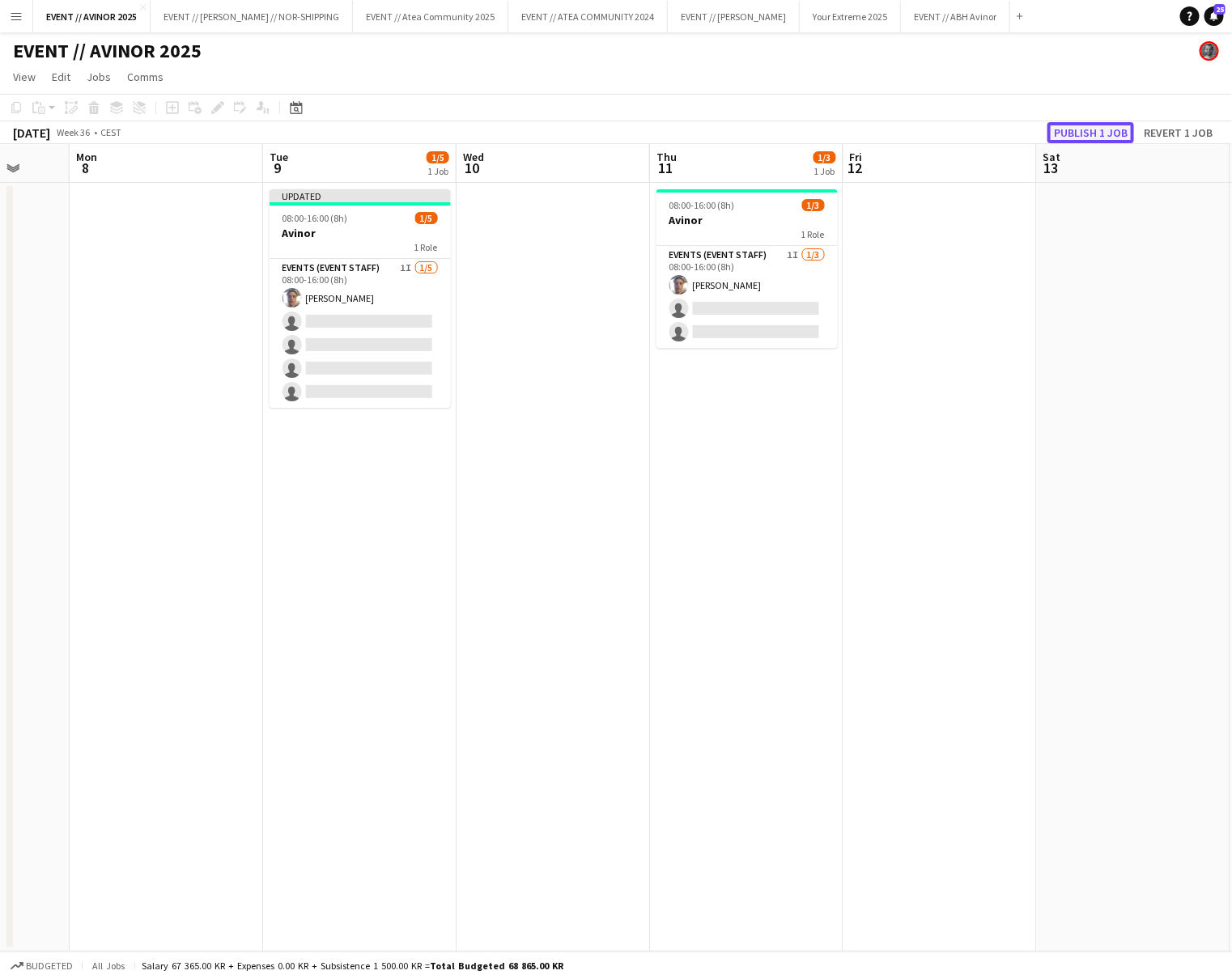
click at [1068, 129] on button "Publish 1 job" at bounding box center [1090, 133] width 86 height 21
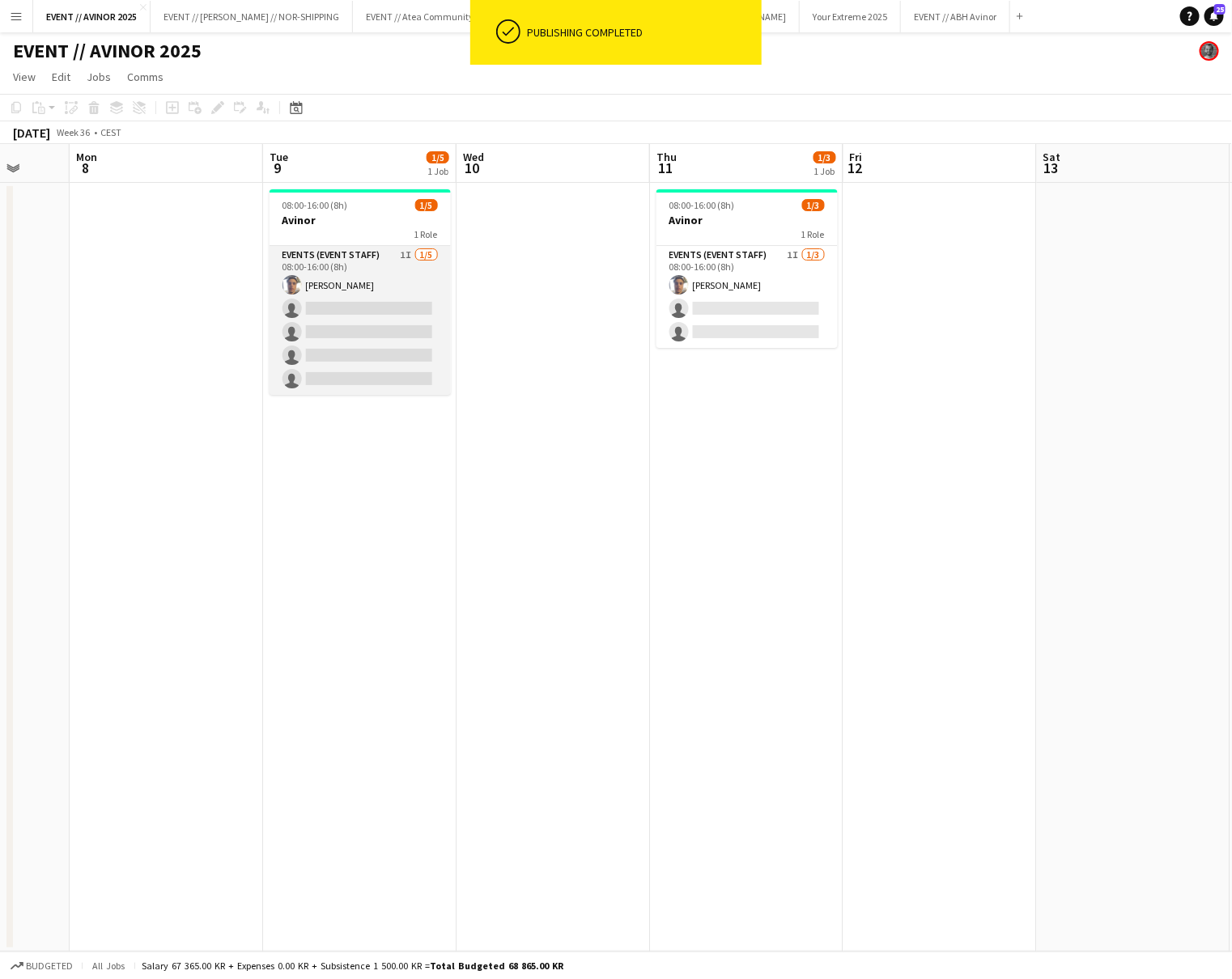
click at [387, 302] on app-card-role "Events (Event Staff) 1I 1/5 08:00-16:00 (8h) Hussein Alsaedi single-neutral-act…" at bounding box center [361, 321] width 182 height 149
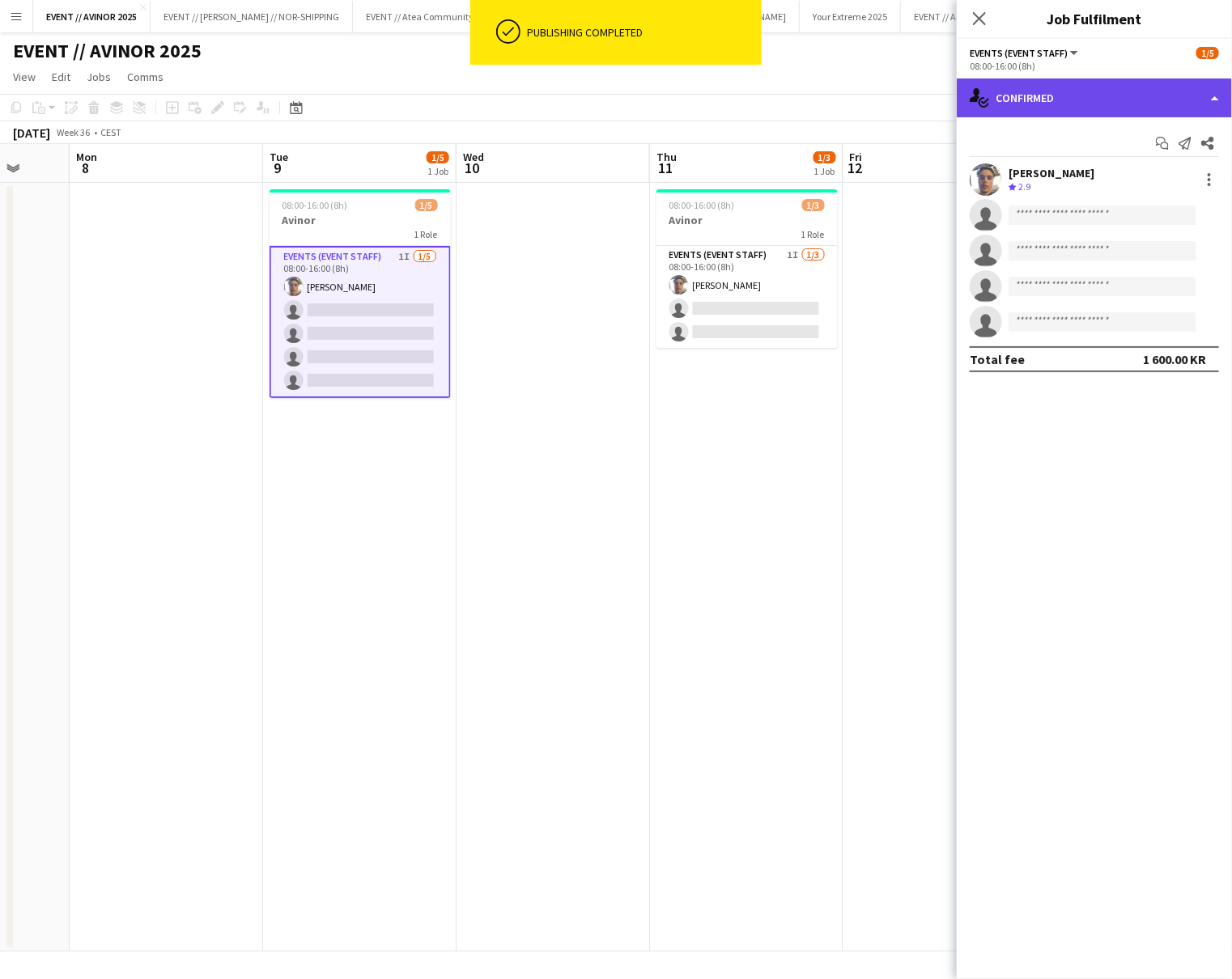
click at [1098, 102] on div "single-neutral-actions-check-2 Confirmed" at bounding box center [1094, 97] width 275 height 39
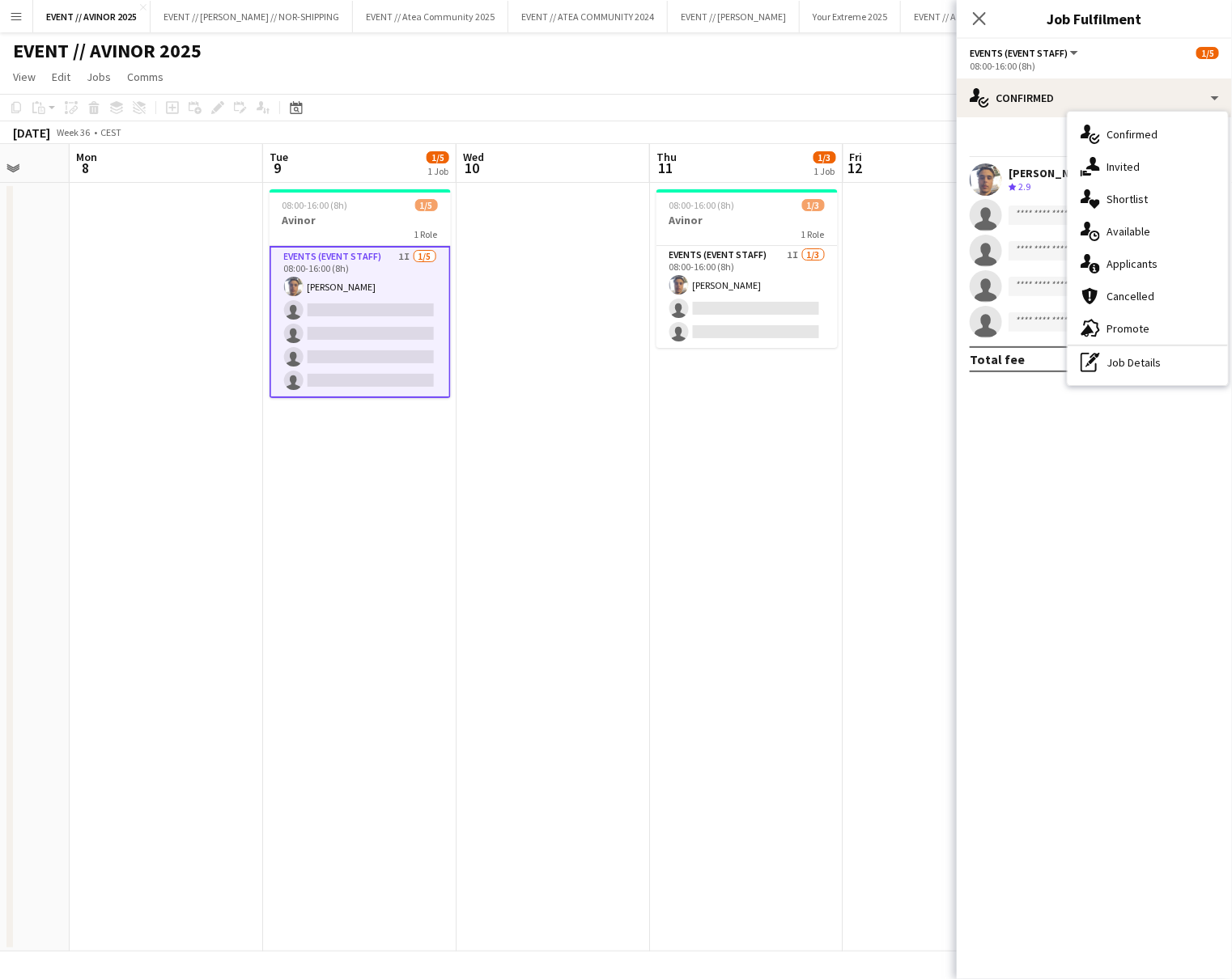
click at [1026, 201] on app-invite-slot "single-neutral-actions" at bounding box center [1094, 215] width 275 height 33
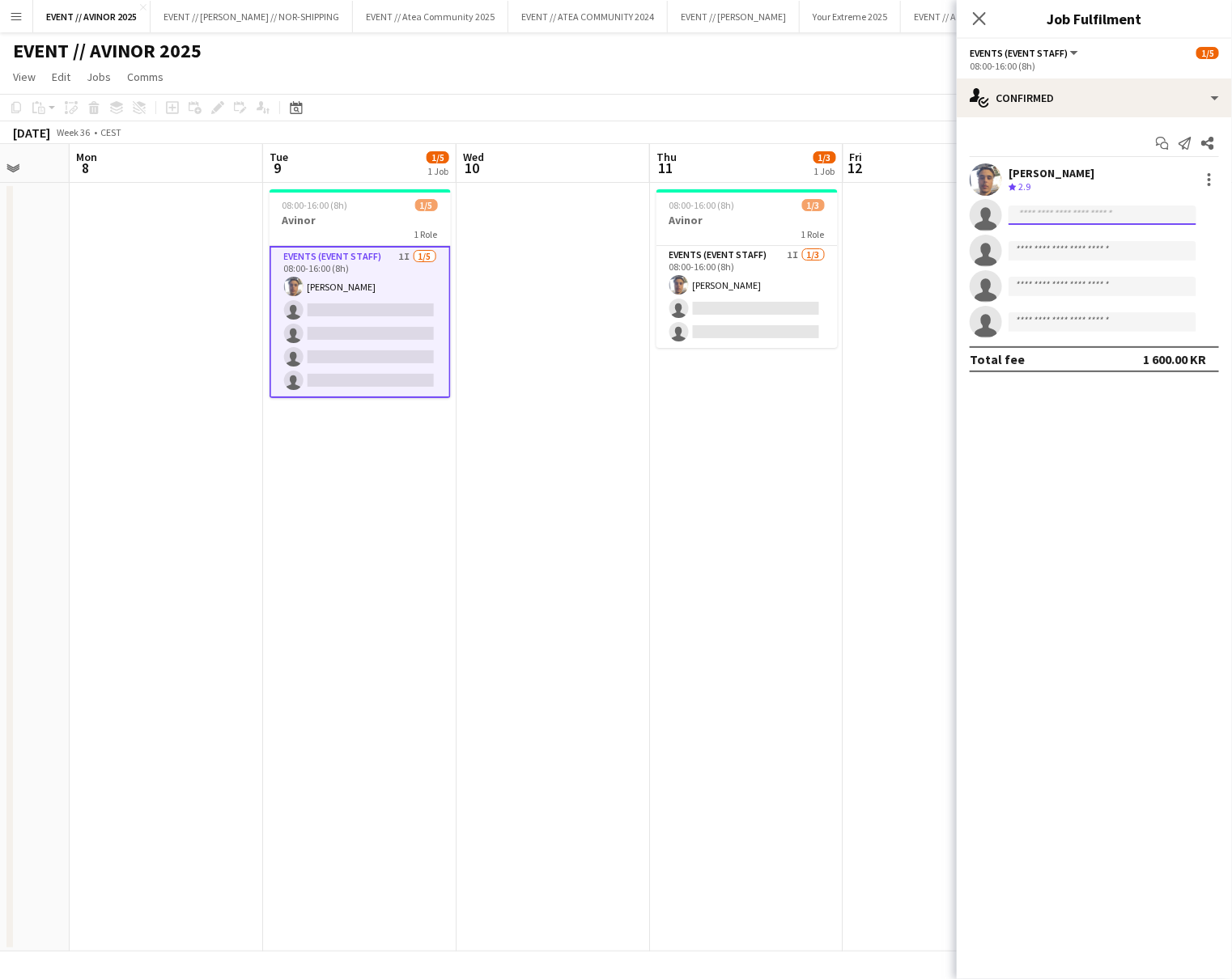
click at [1026, 209] on input at bounding box center [1102, 214] width 188 height 19
type input "****"
click at [1028, 240] on span "Malk Adwan" at bounding box center [1051, 238] width 61 height 14
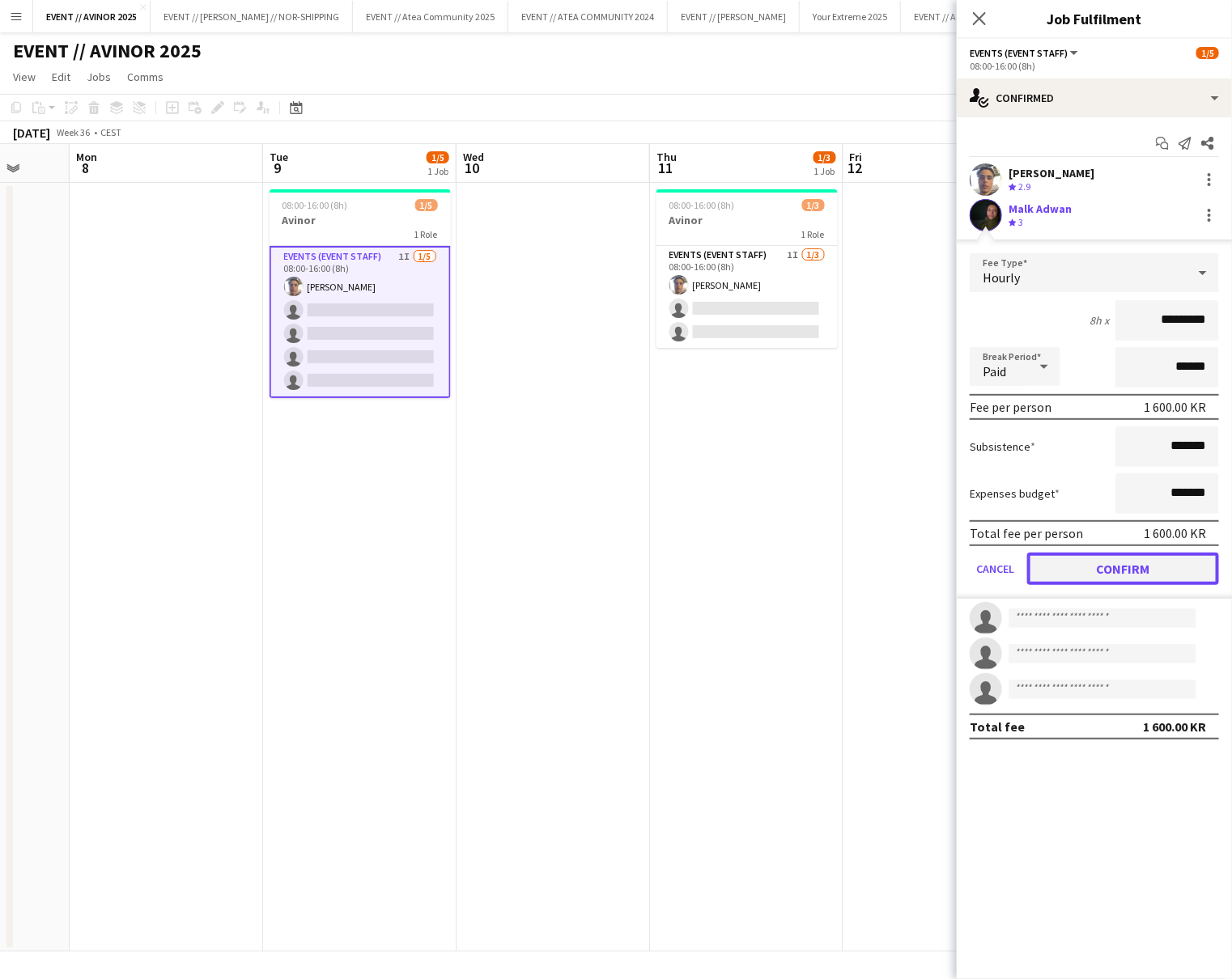
click at [1148, 568] on button "Confirm" at bounding box center [1123, 569] width 192 height 33
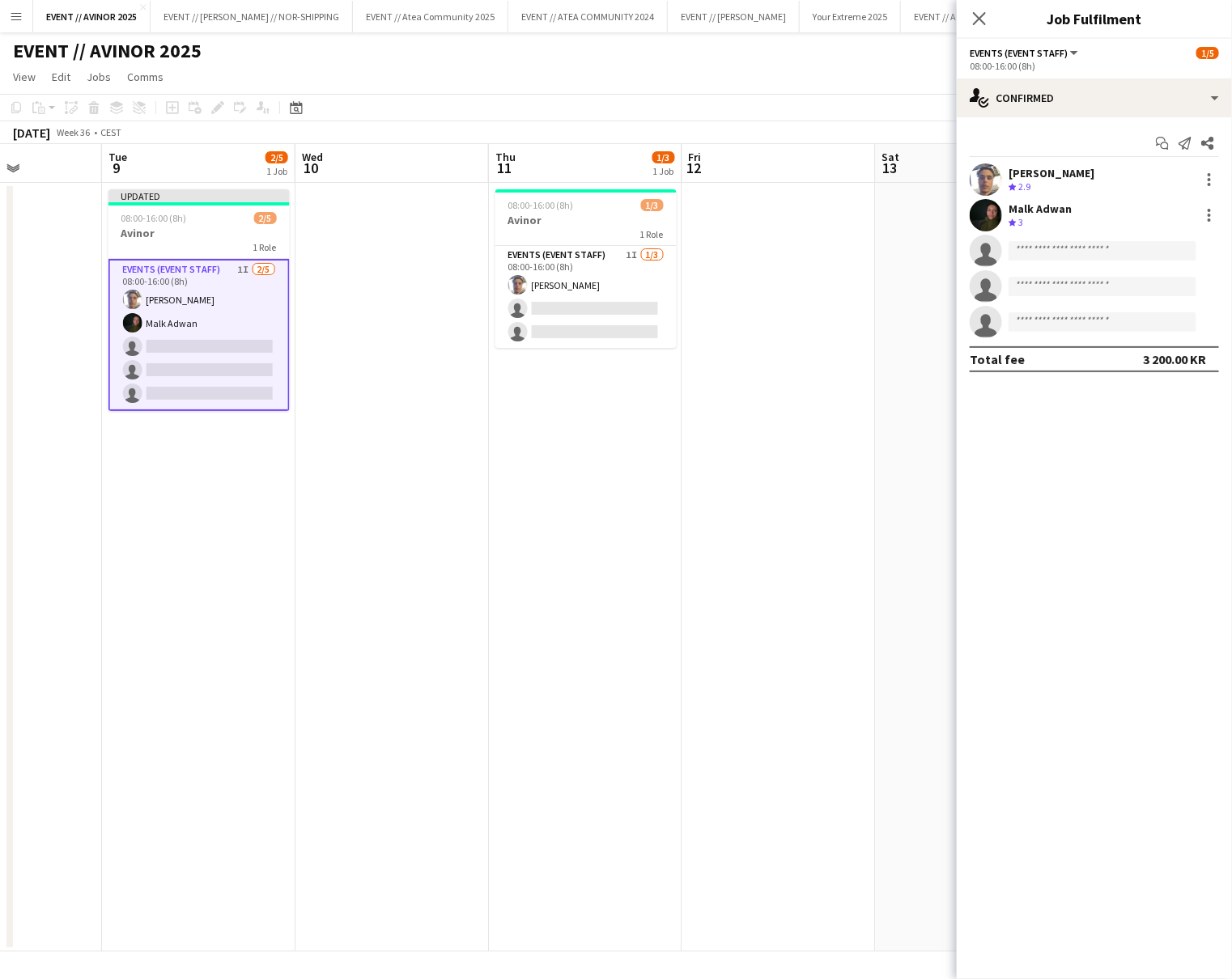
scroll to position [0, 721]
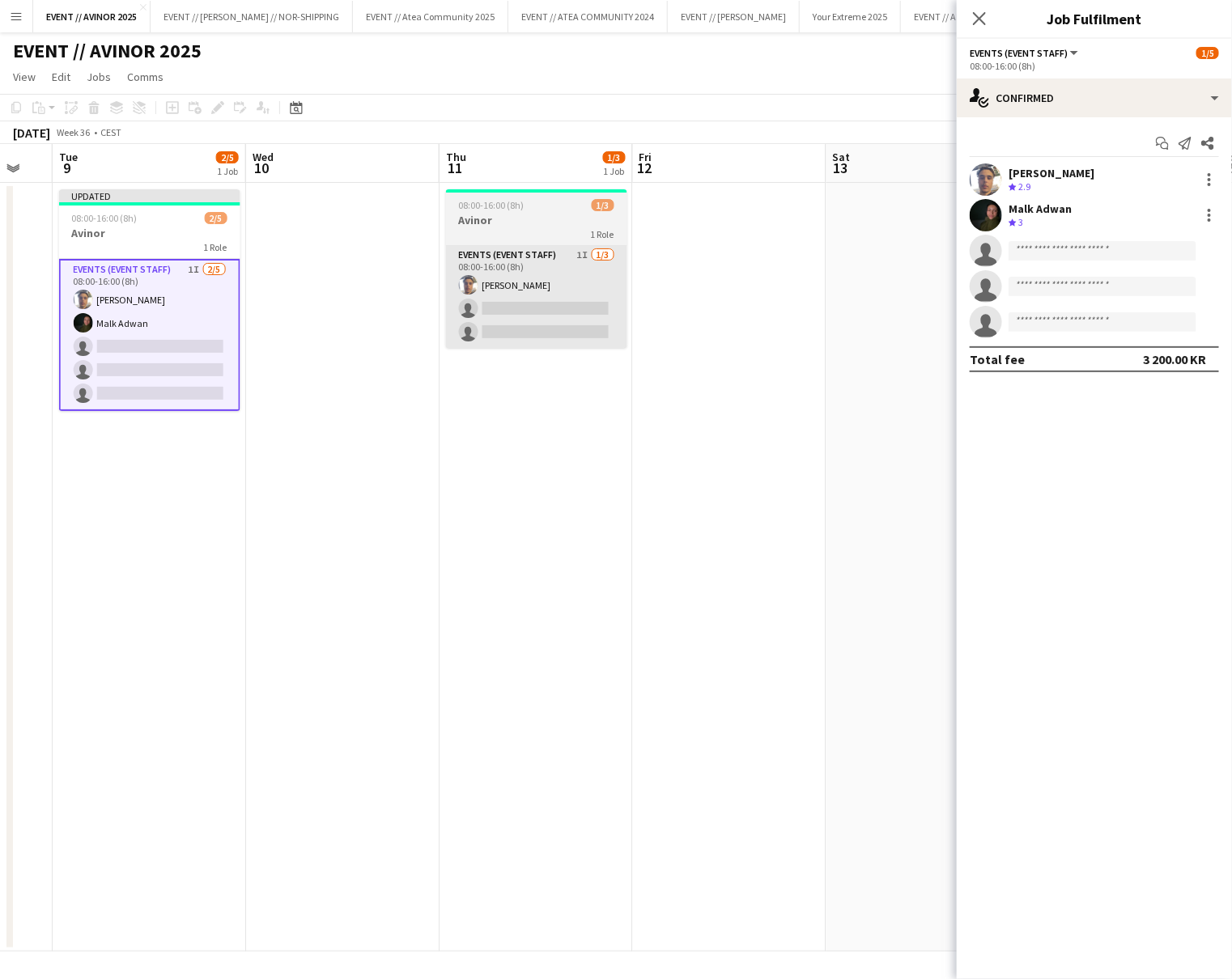
click at [566, 330] on app-card-role "Events (Event Staff) 1I 1/3 08:00-16:00 (8h) Hussein Alsaedi single-neutral-act…" at bounding box center [537, 297] width 182 height 102
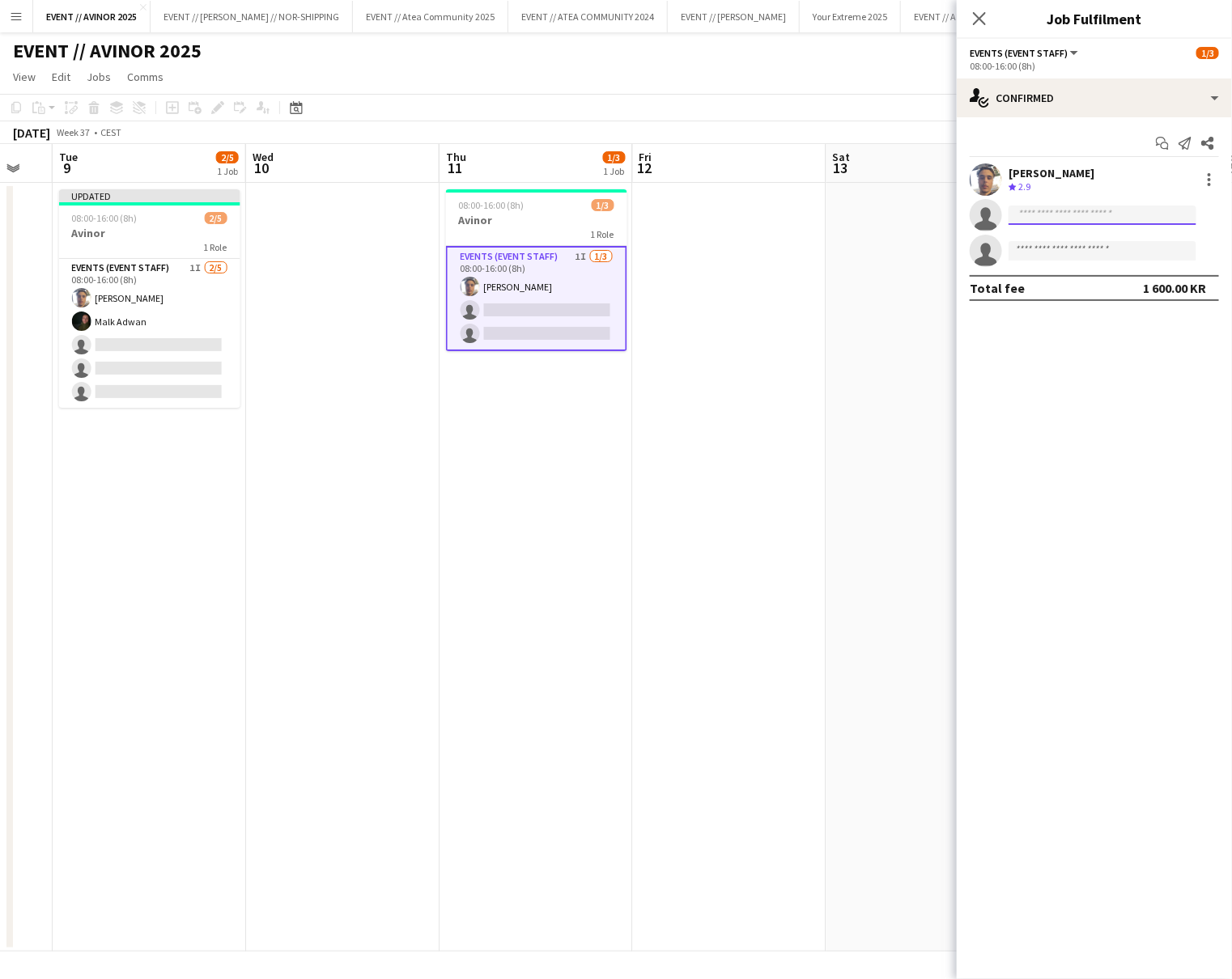
click at [1037, 219] on input at bounding box center [1102, 214] width 188 height 19
type input "****"
click at [1058, 250] on span "malki.a0811@gmail.com" at bounding box center [1102, 252] width 162 height 13
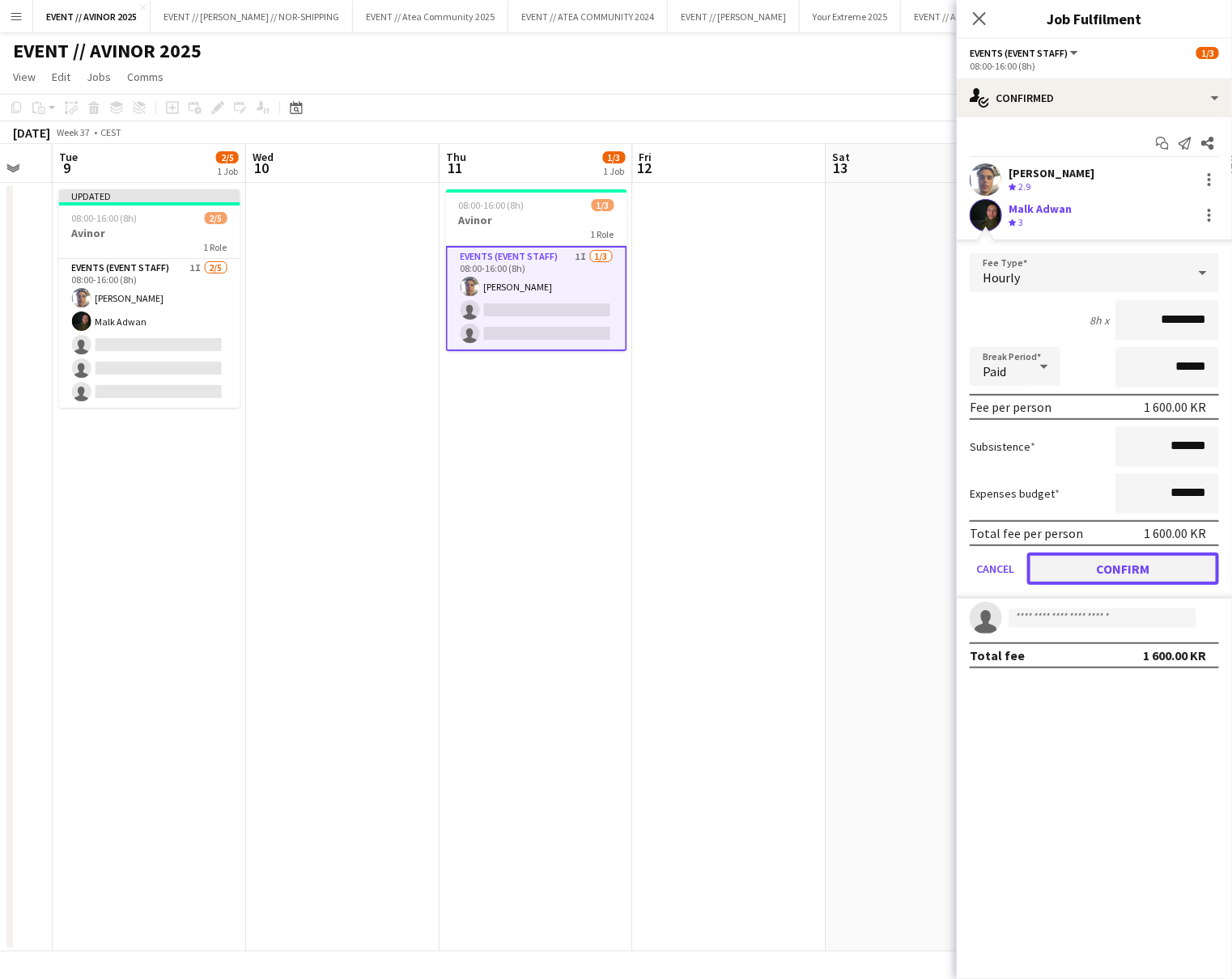
click at [1129, 559] on button "Confirm" at bounding box center [1123, 569] width 192 height 33
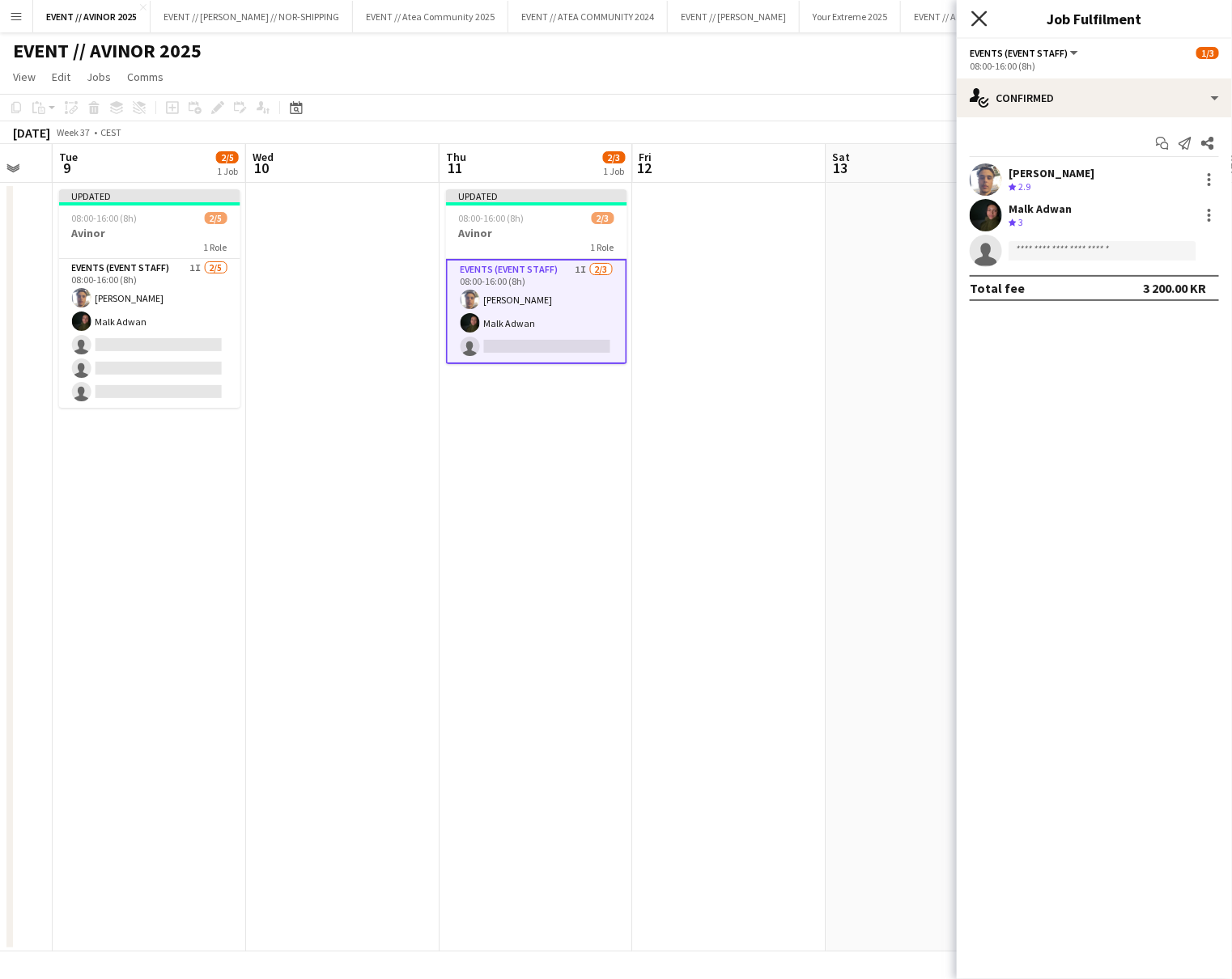
click at [972, 26] on icon at bounding box center [979, 18] width 15 height 15
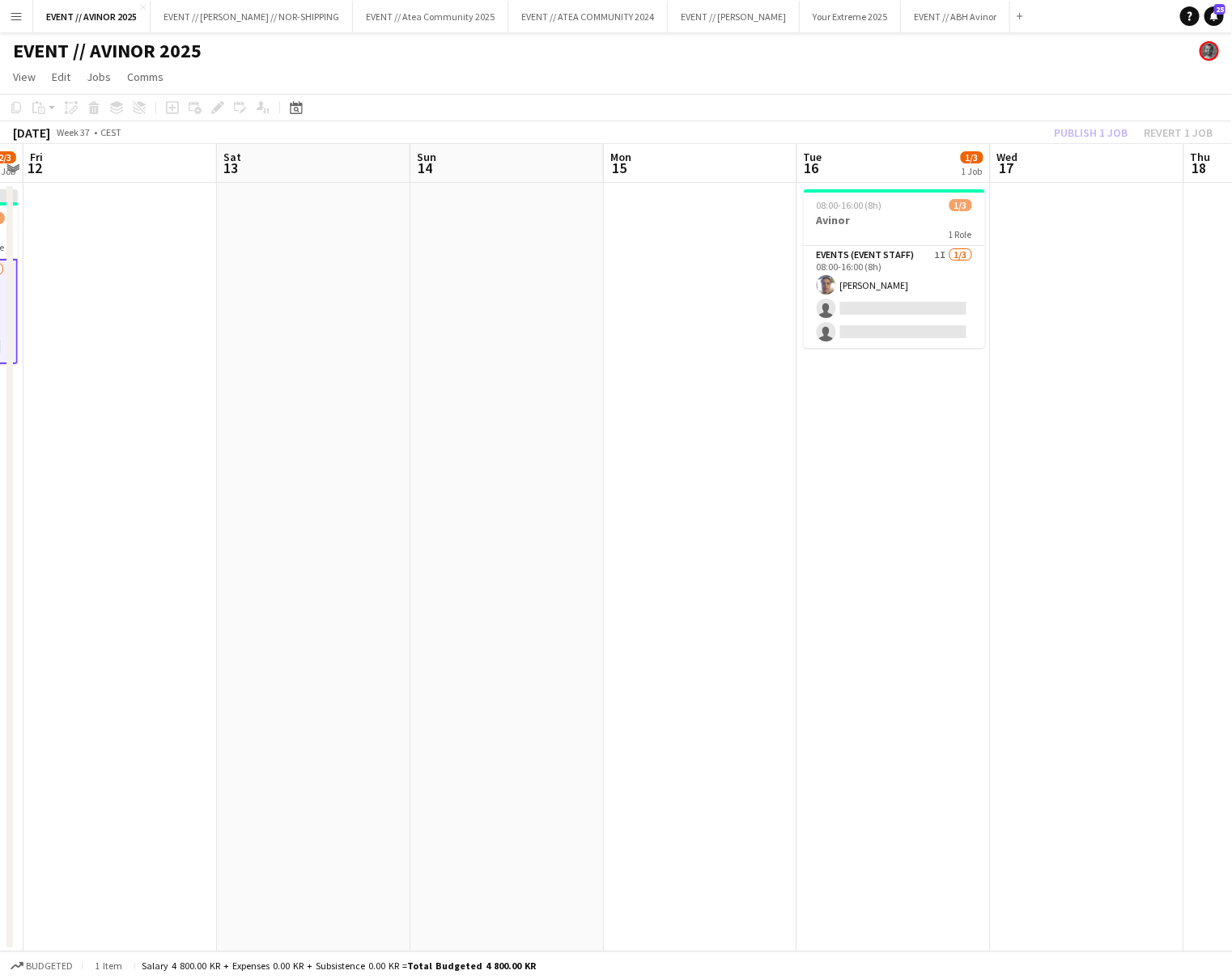
scroll to position [0, 657]
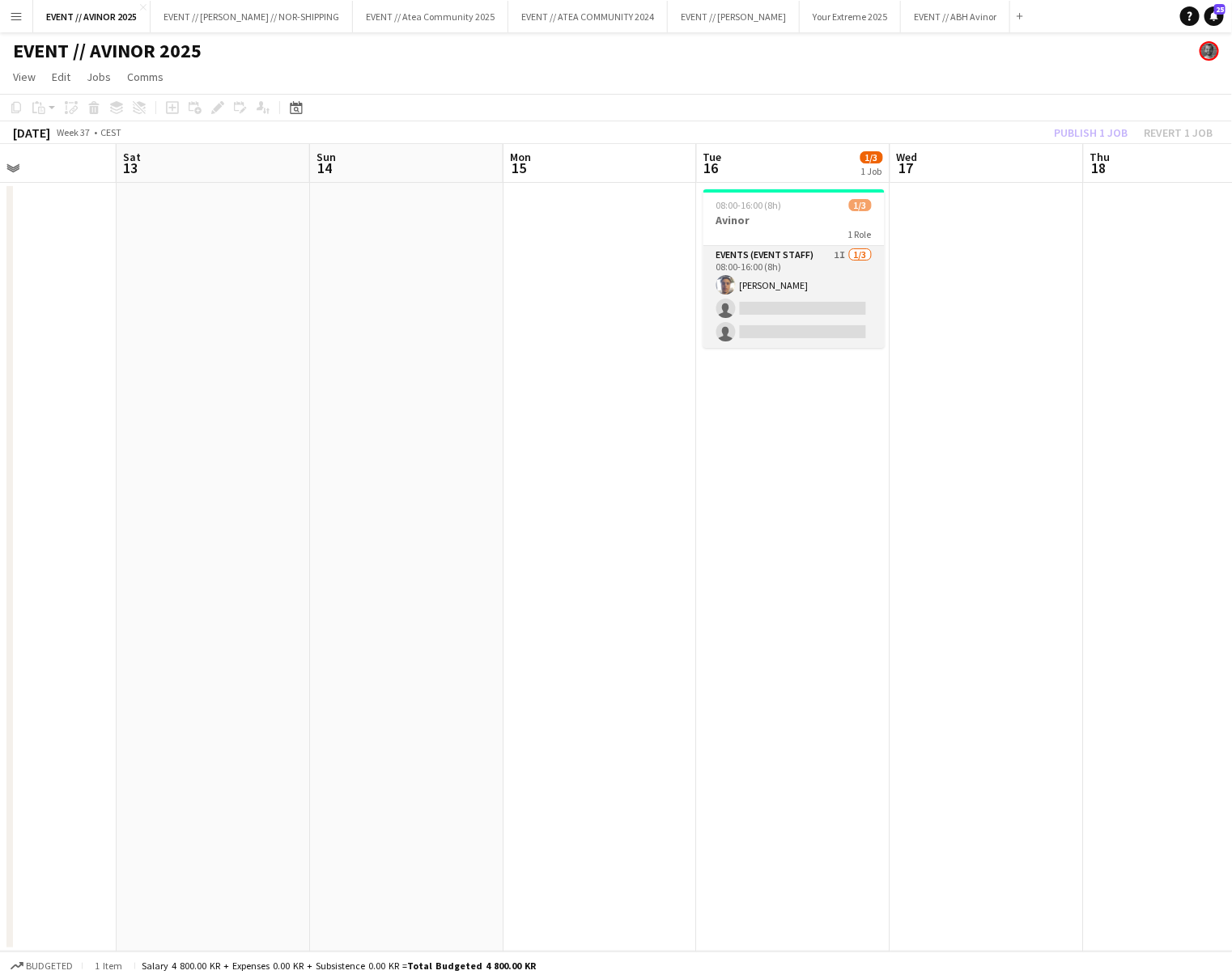
click at [784, 316] on app-card-role "Events (Event Staff) 1I 1/3 08:00-16:00 (8h) Hussein Alsaedi single-neutral-act…" at bounding box center [794, 297] width 182 height 102
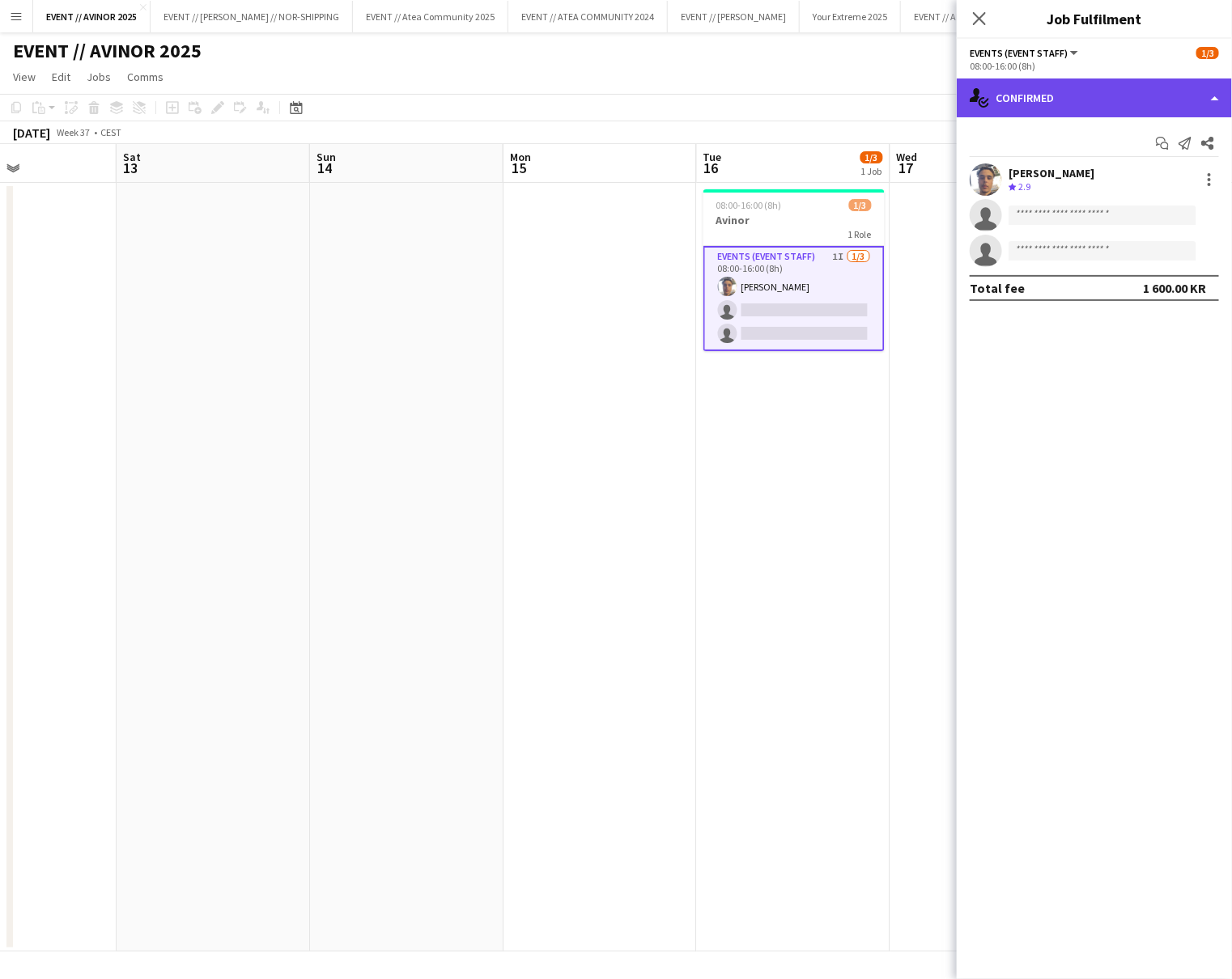
click at [1095, 99] on div "single-neutral-actions-check-2 Confirmed" at bounding box center [1094, 97] width 275 height 39
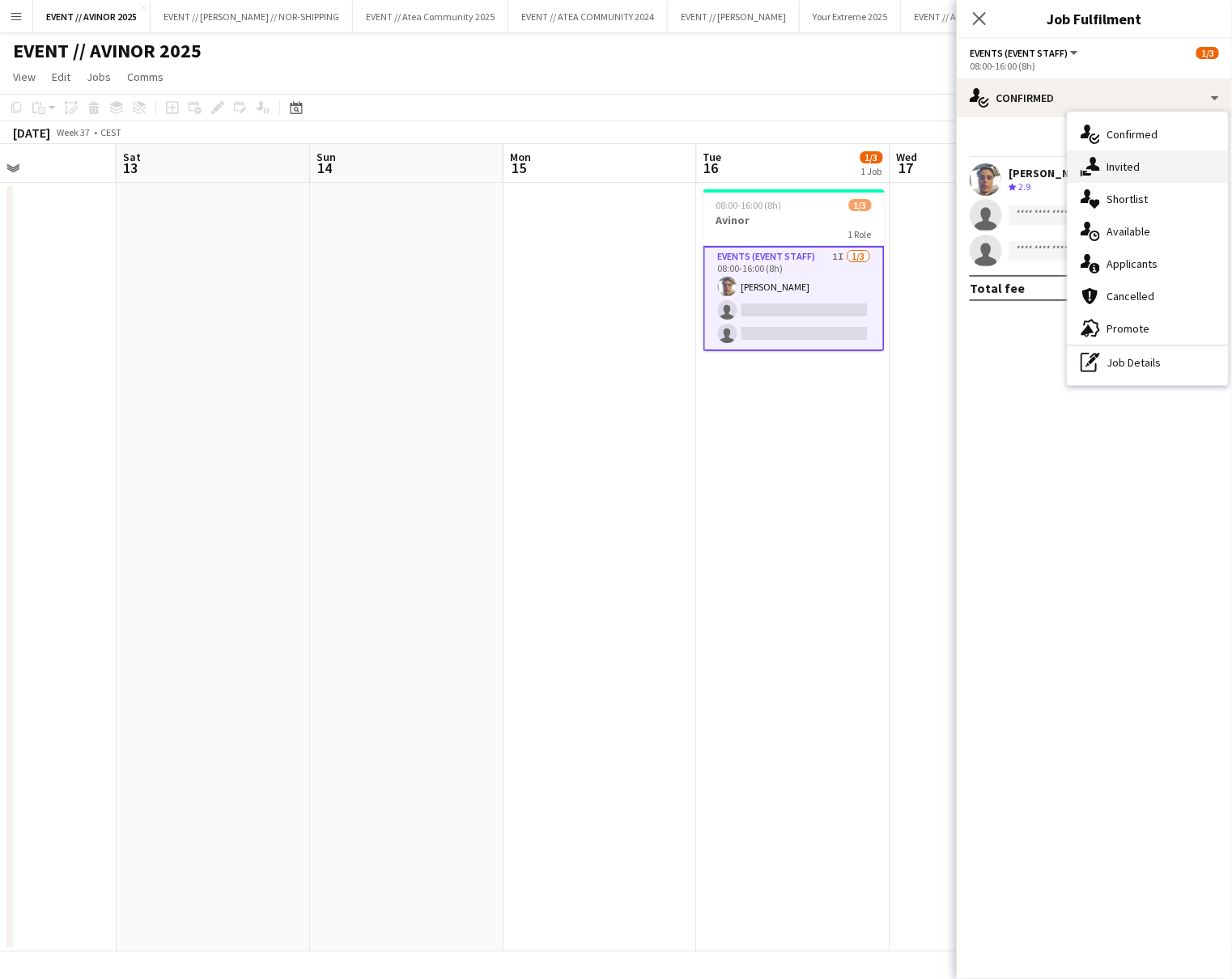
click at [1108, 153] on div "single-neutral-actions-share-1 Invited" at bounding box center [1148, 167] width 160 height 33
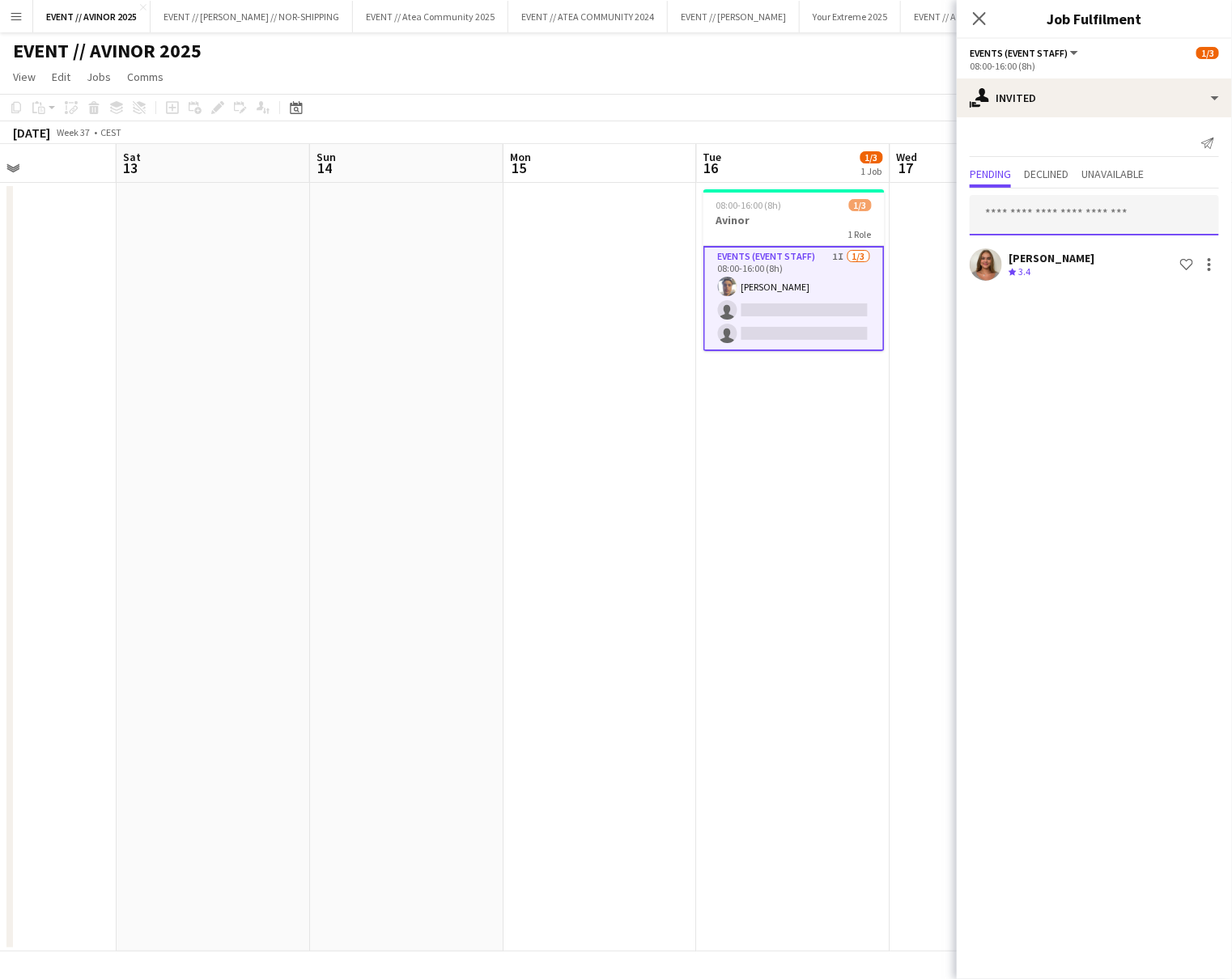
click at [1028, 222] on input "text" at bounding box center [1094, 215] width 249 height 41
type input "****"
click at [1028, 251] on span "Malk Adwan" at bounding box center [1014, 255] width 61 height 14
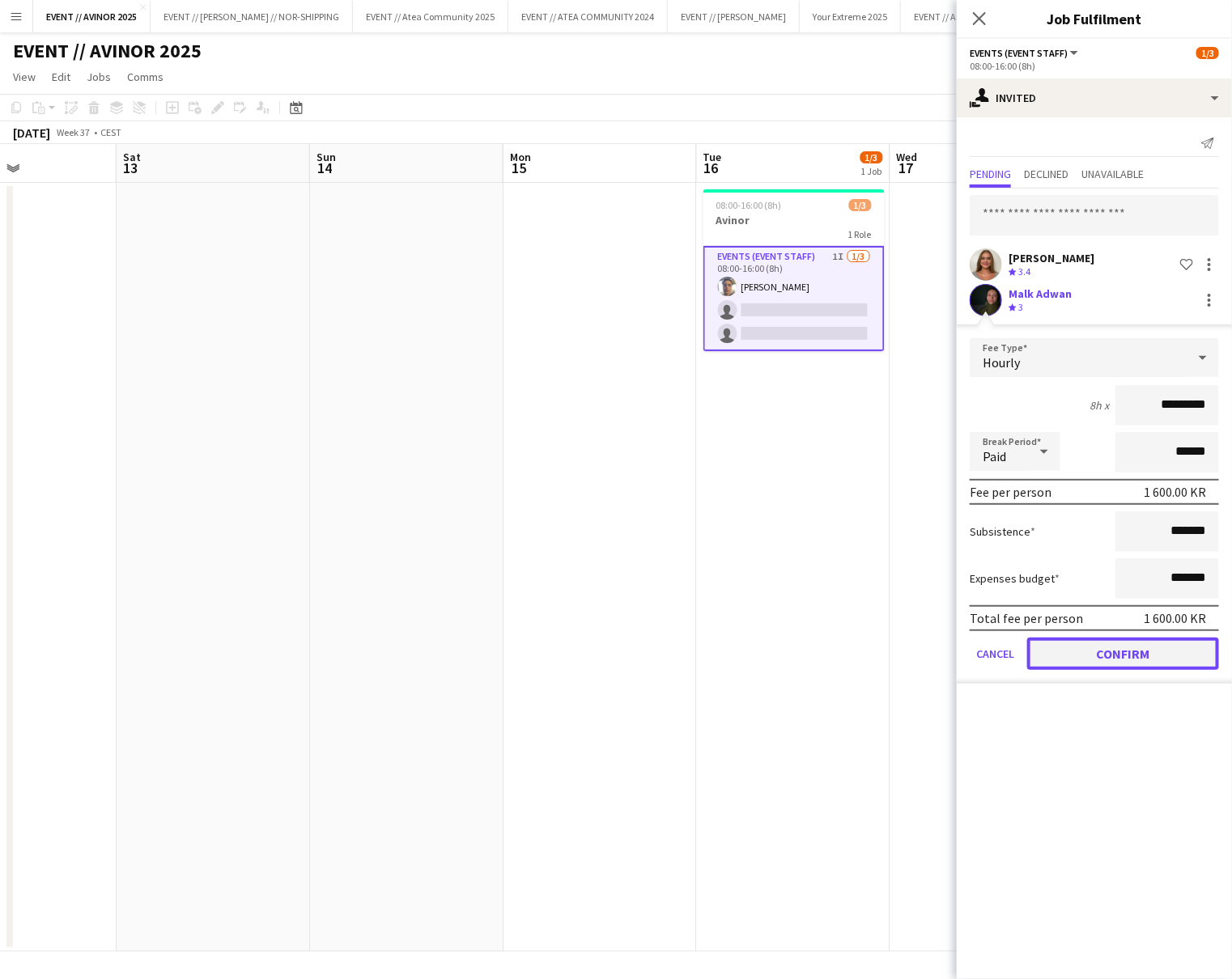
click at [1108, 648] on button "Confirm" at bounding box center [1123, 654] width 192 height 33
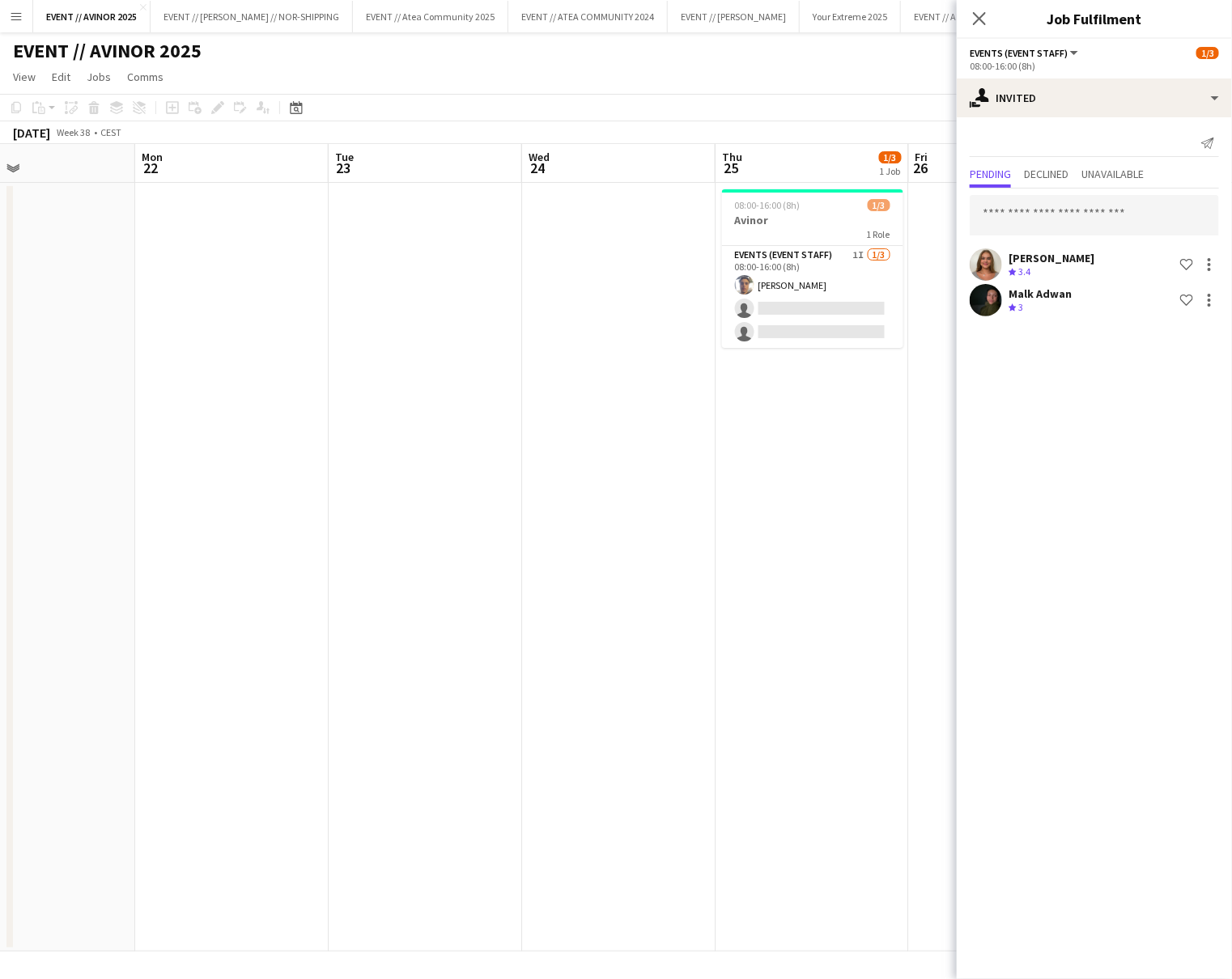
scroll to position [0, 468]
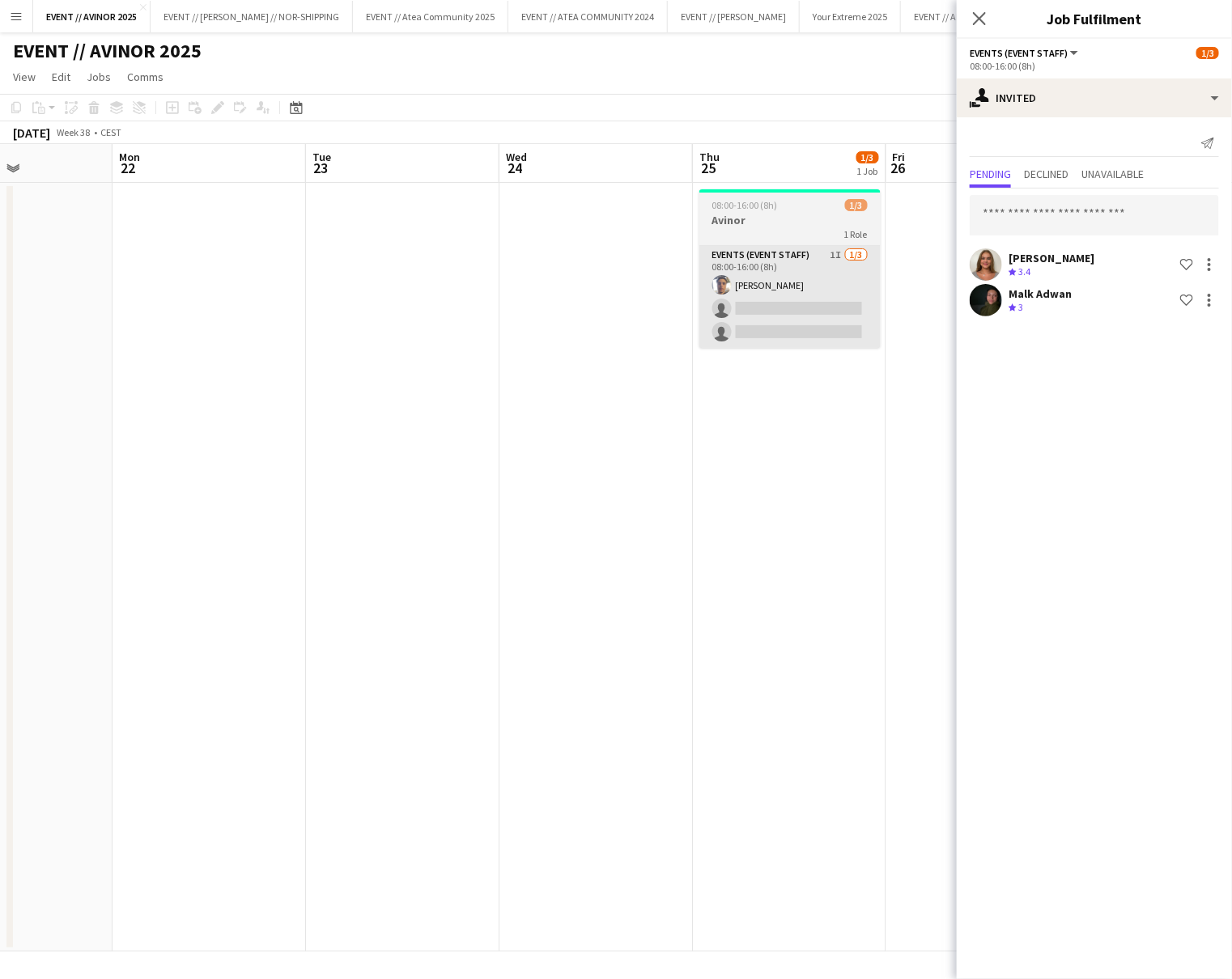
click at [805, 327] on app-card-role "Events (Event Staff) 1I 1/3 08:00-16:00 (8h) Hussein Alsaedi single-neutral-act…" at bounding box center [790, 297] width 182 height 102
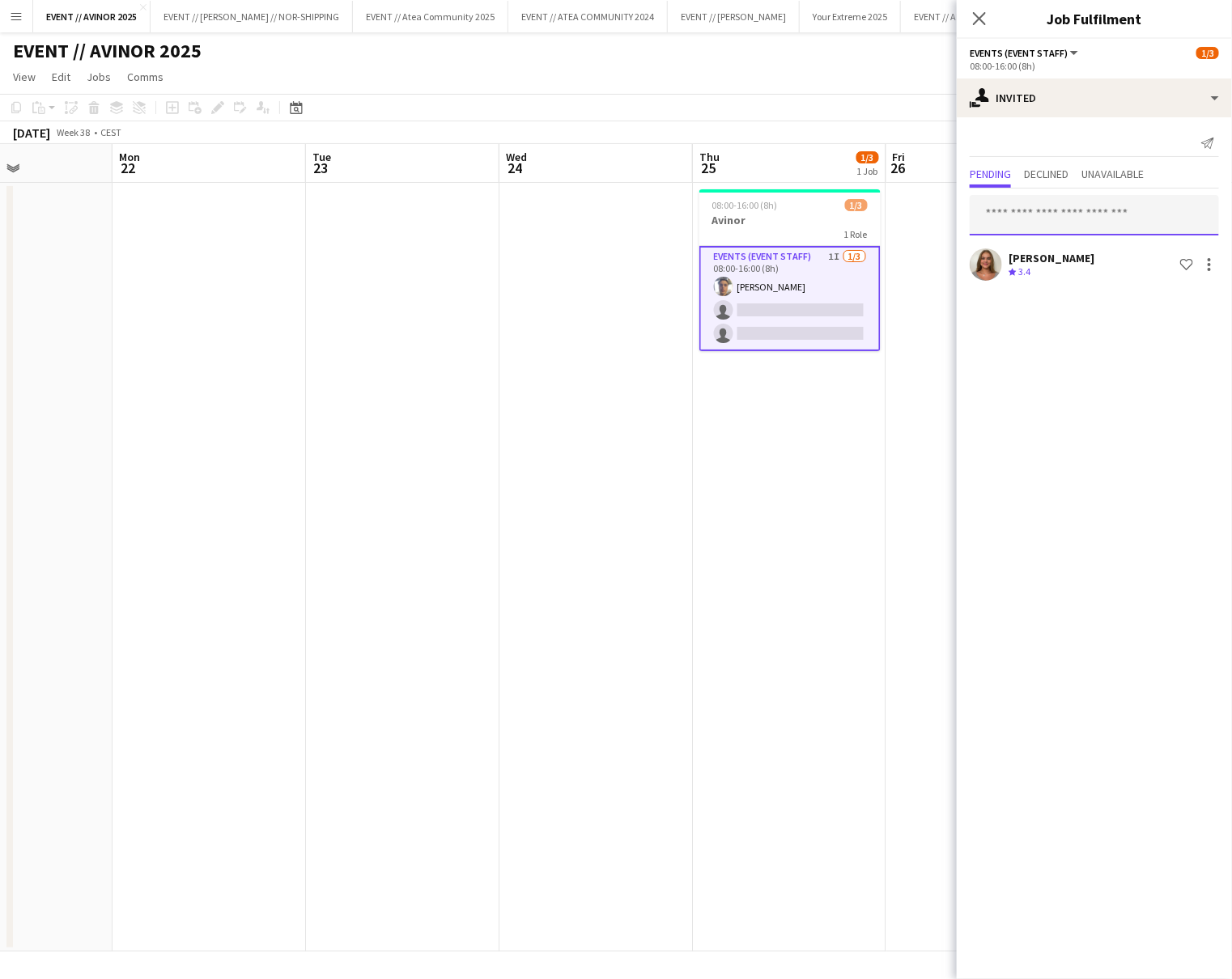
click at [1093, 212] on input "text" at bounding box center [1094, 215] width 249 height 41
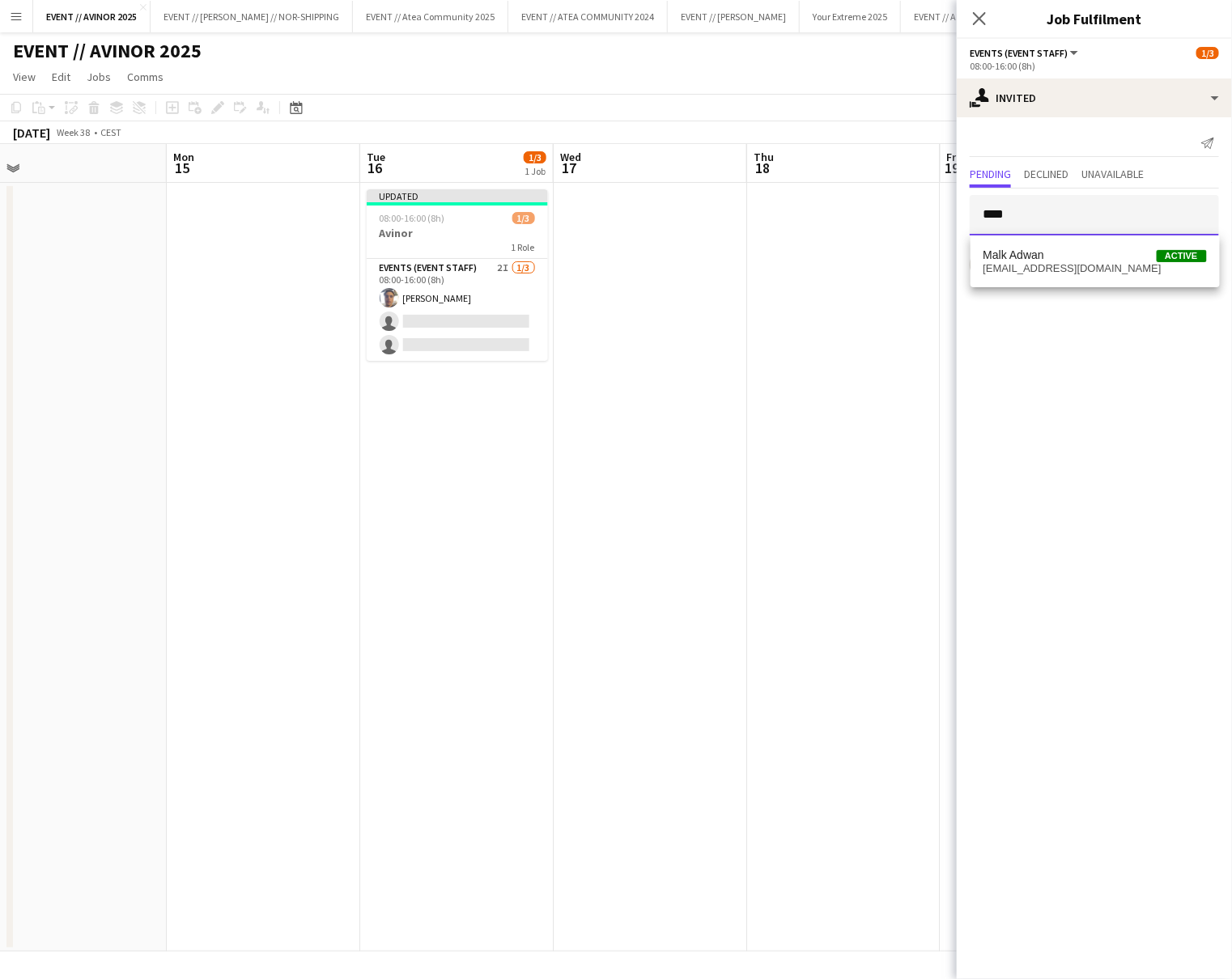
scroll to position [0, 373]
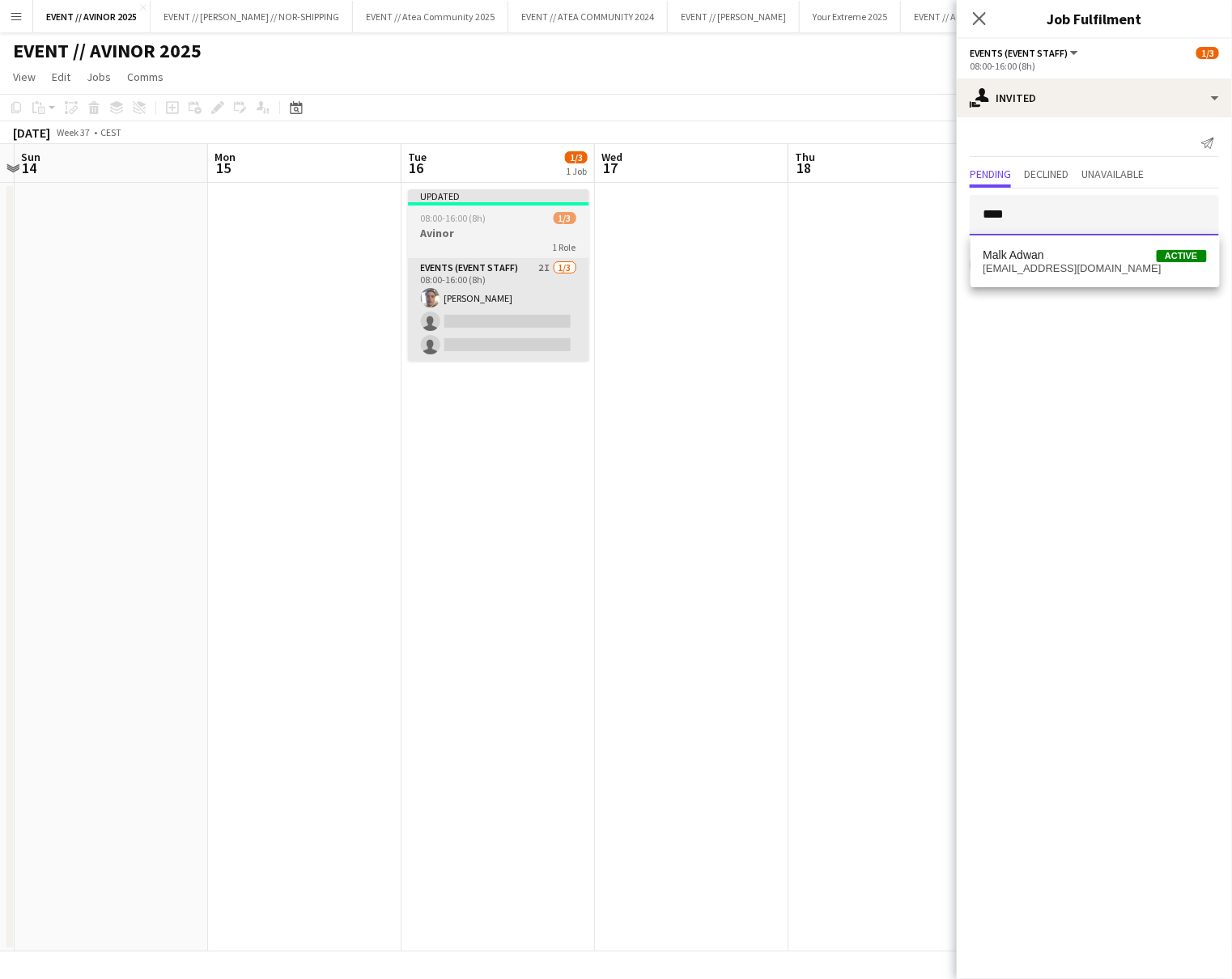
type input "****"
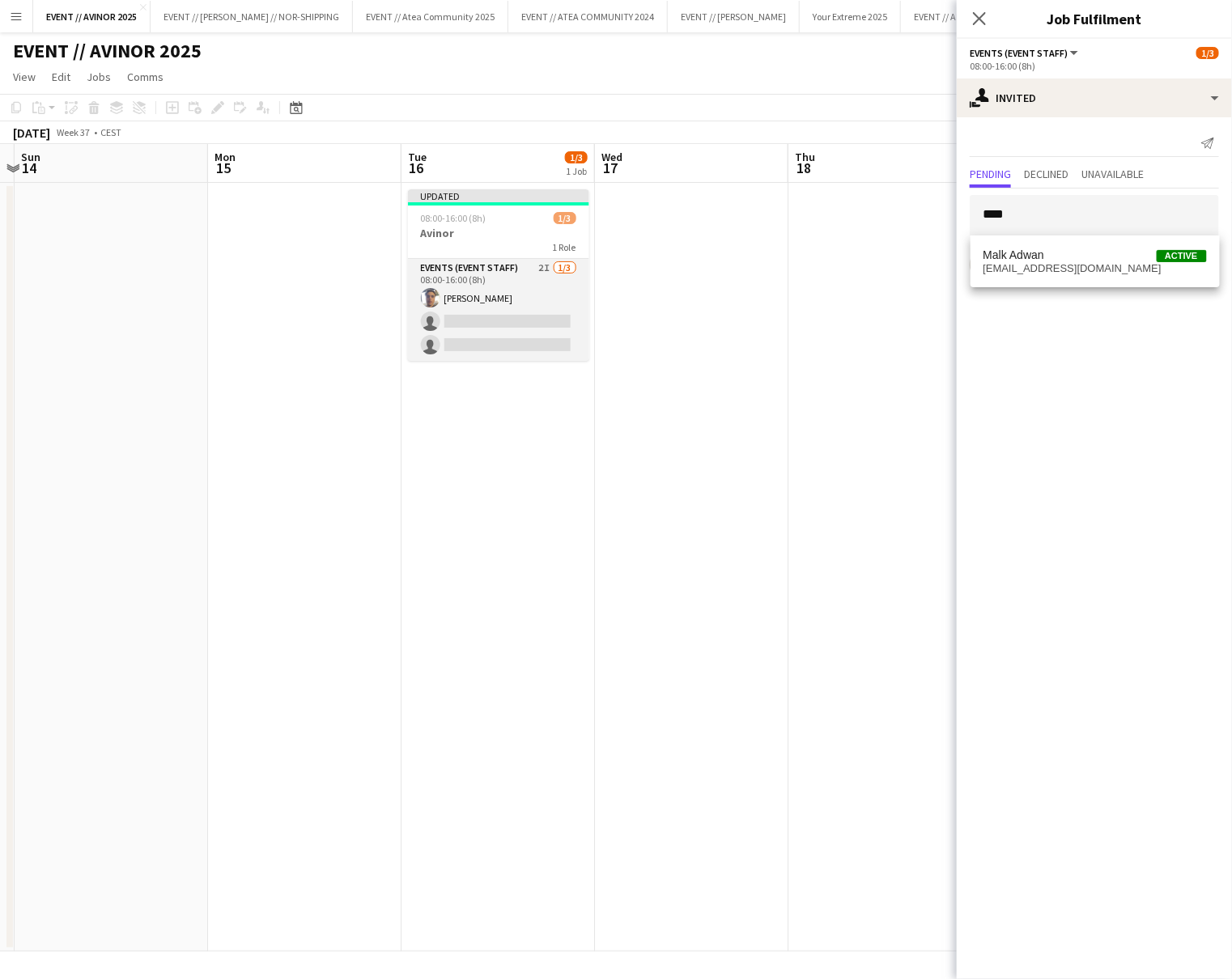
click at [519, 321] on app-card-role "Events (Event Staff) 2I 1/3 08:00-16:00 (8h) Hussein Alsaedi single-neutral-act…" at bounding box center [499, 310] width 182 height 102
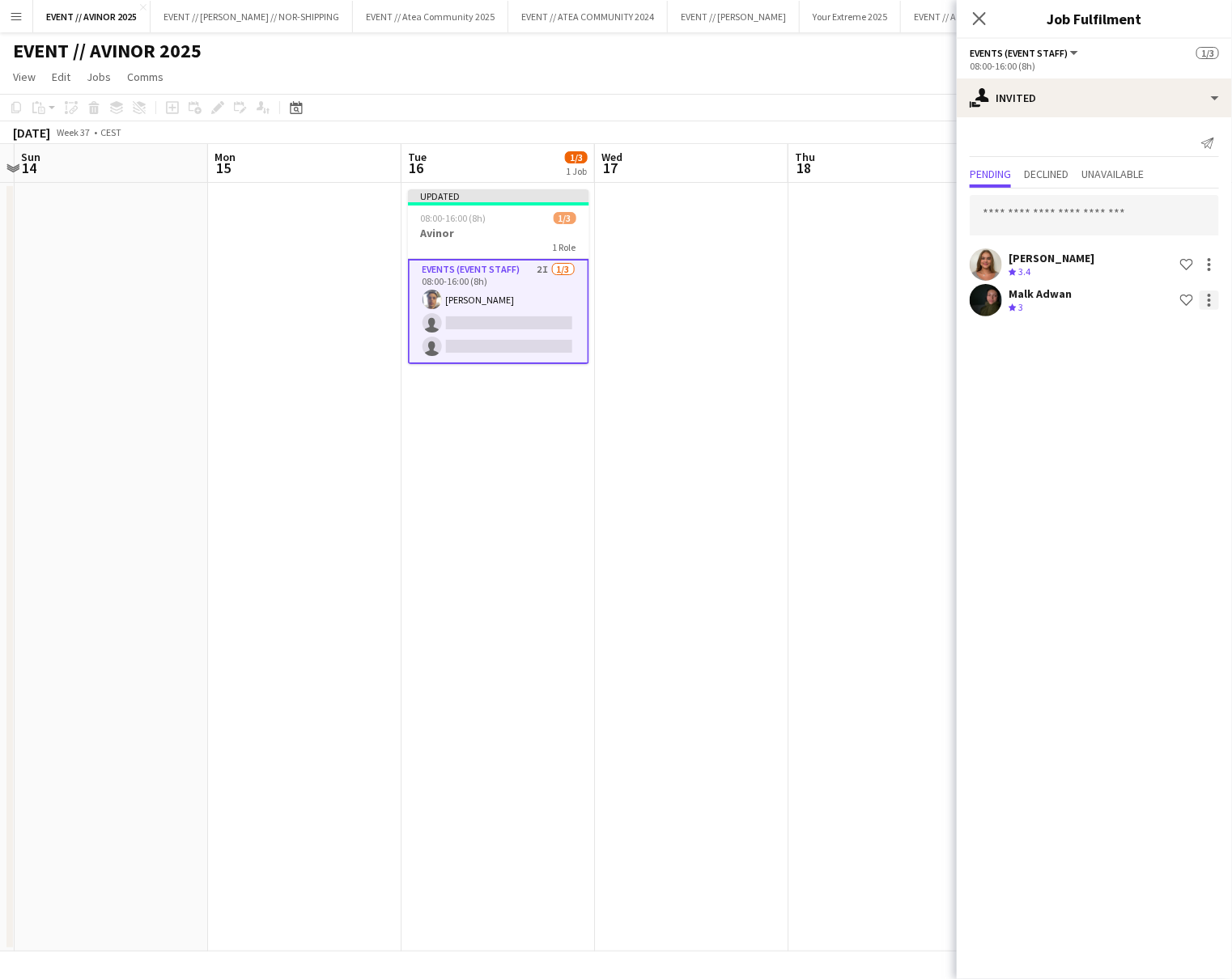
click at [1217, 294] on div at bounding box center [1208, 300] width 19 height 19
click at [1158, 440] on span "Cancel invitation" at bounding box center [1157, 446] width 94 height 14
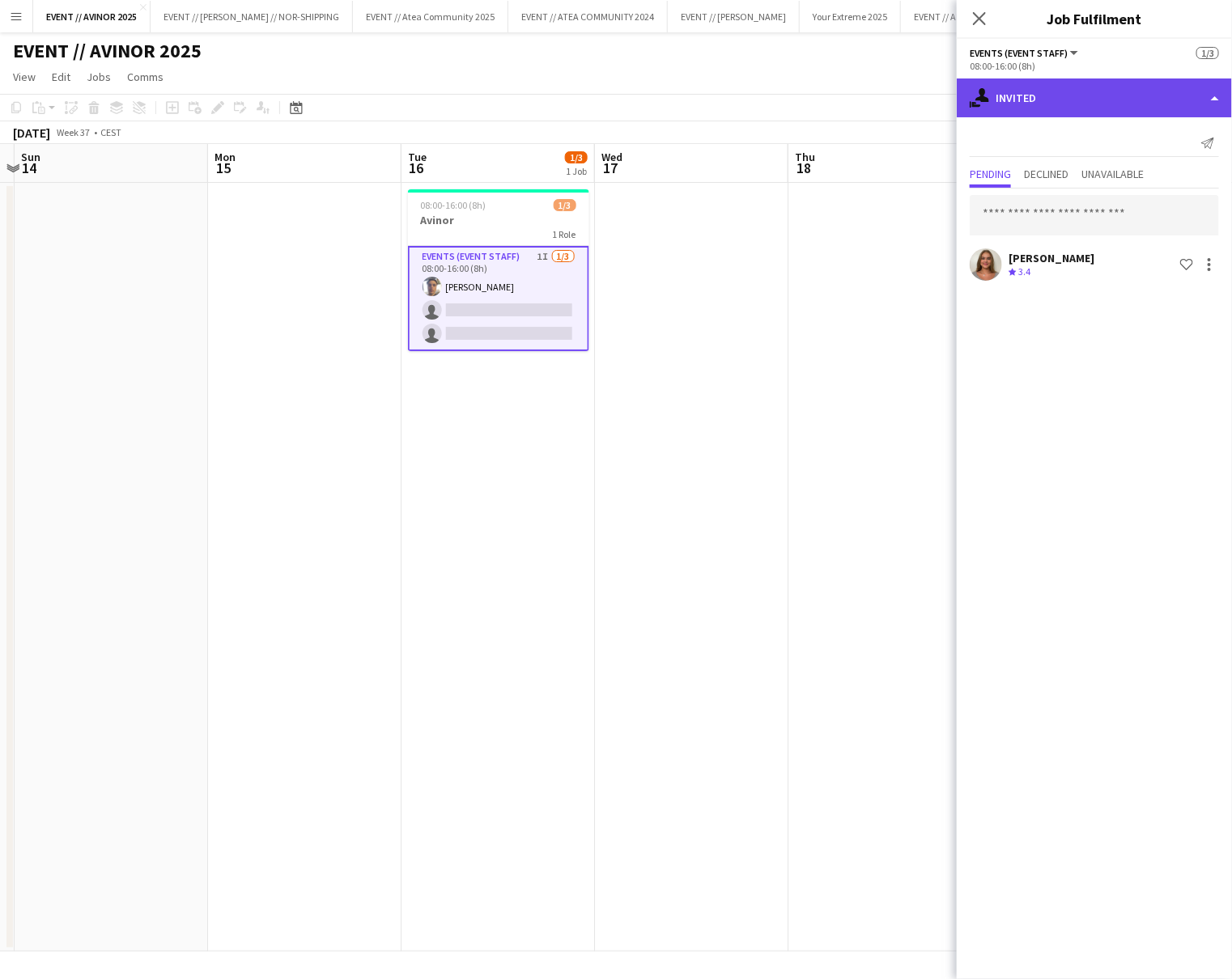
click at [1018, 102] on div "single-neutral-actions-share-1 Invited" at bounding box center [1094, 97] width 275 height 39
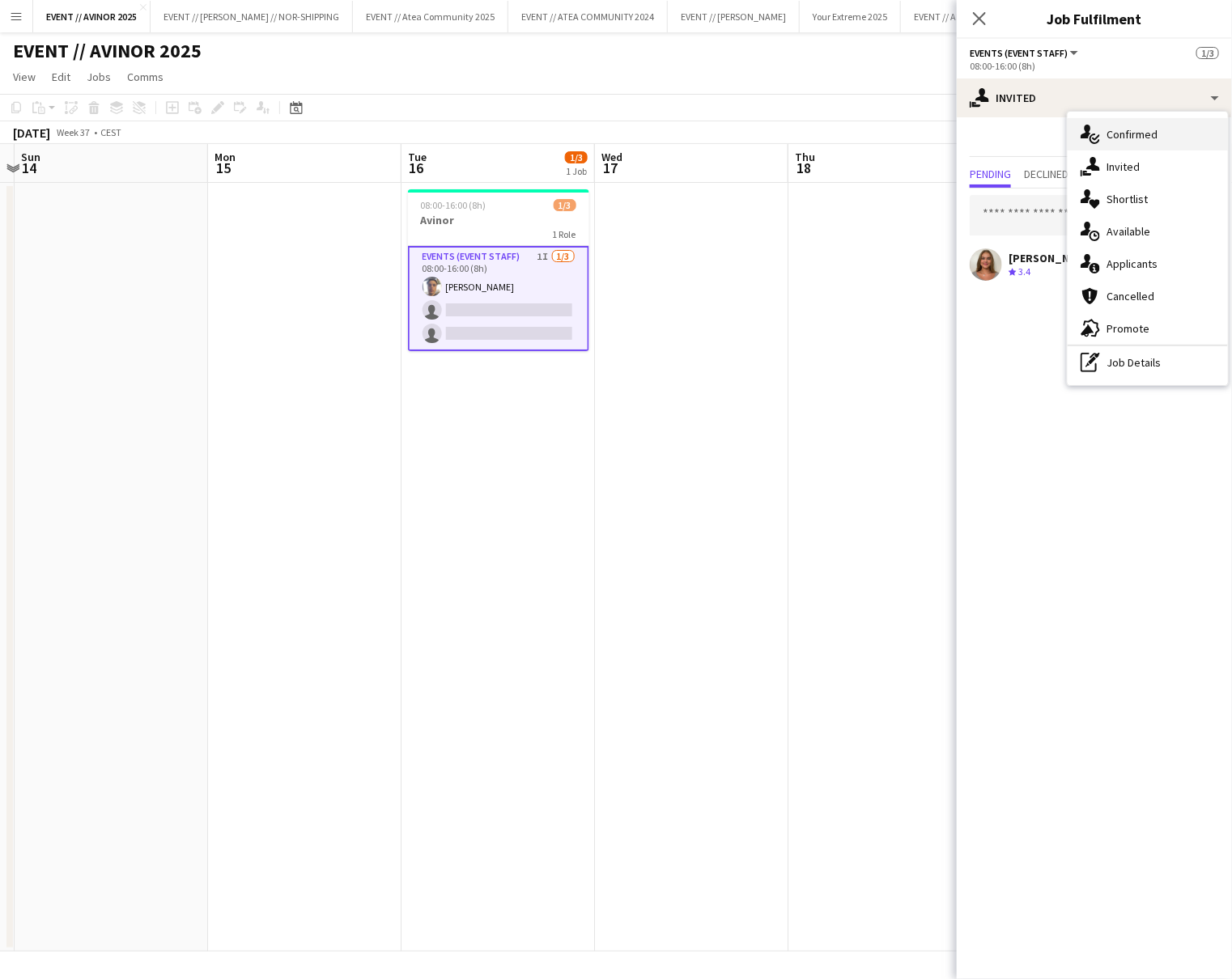
click at [1126, 137] on div "single-neutral-actions-check-2 Confirmed" at bounding box center [1148, 134] width 160 height 33
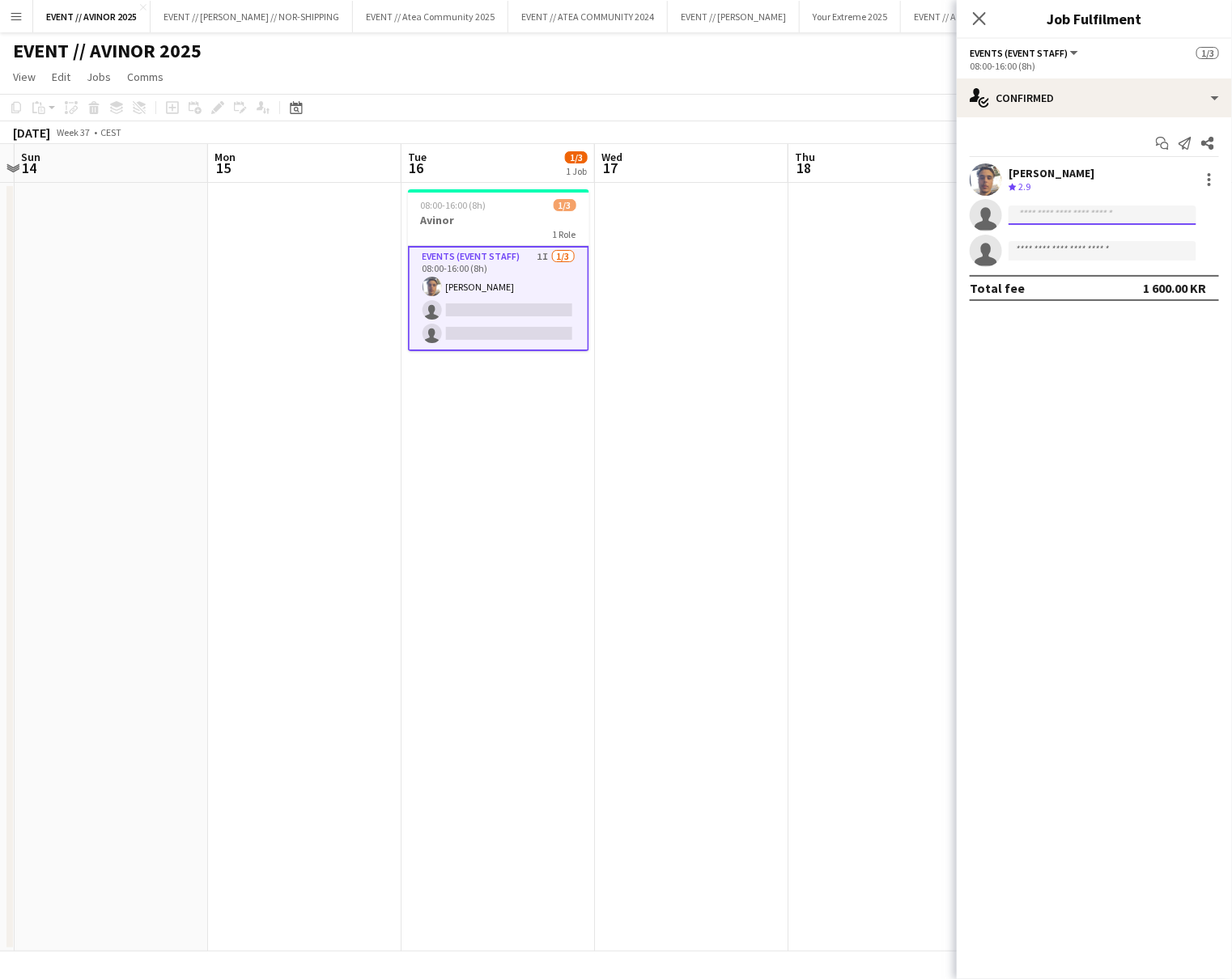
click at [1040, 215] on input at bounding box center [1102, 214] width 188 height 19
type input "****"
click at [1038, 241] on span "Malk Adwan" at bounding box center [1051, 238] width 61 height 14
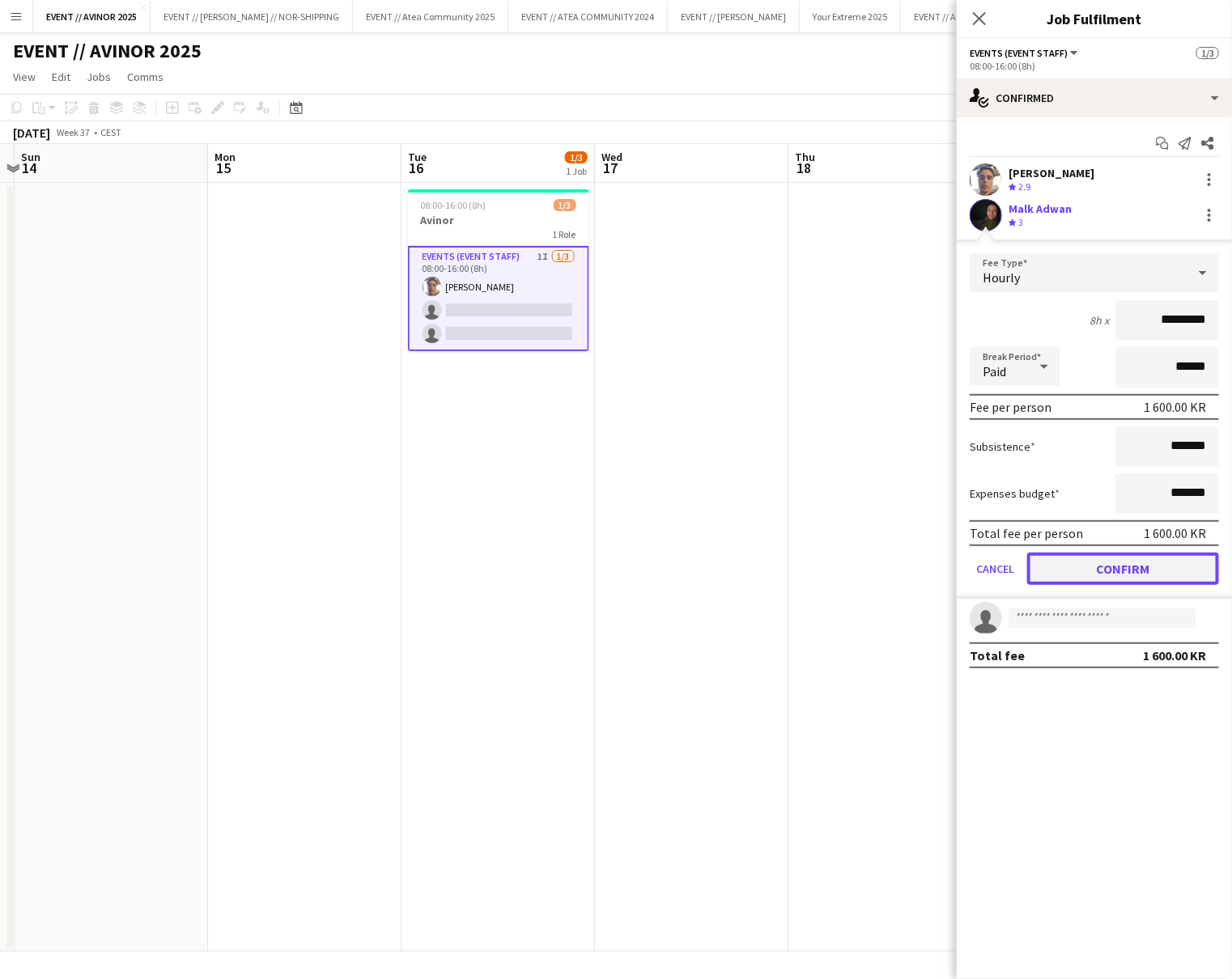
click at [1080, 560] on button "Confirm" at bounding box center [1123, 569] width 192 height 33
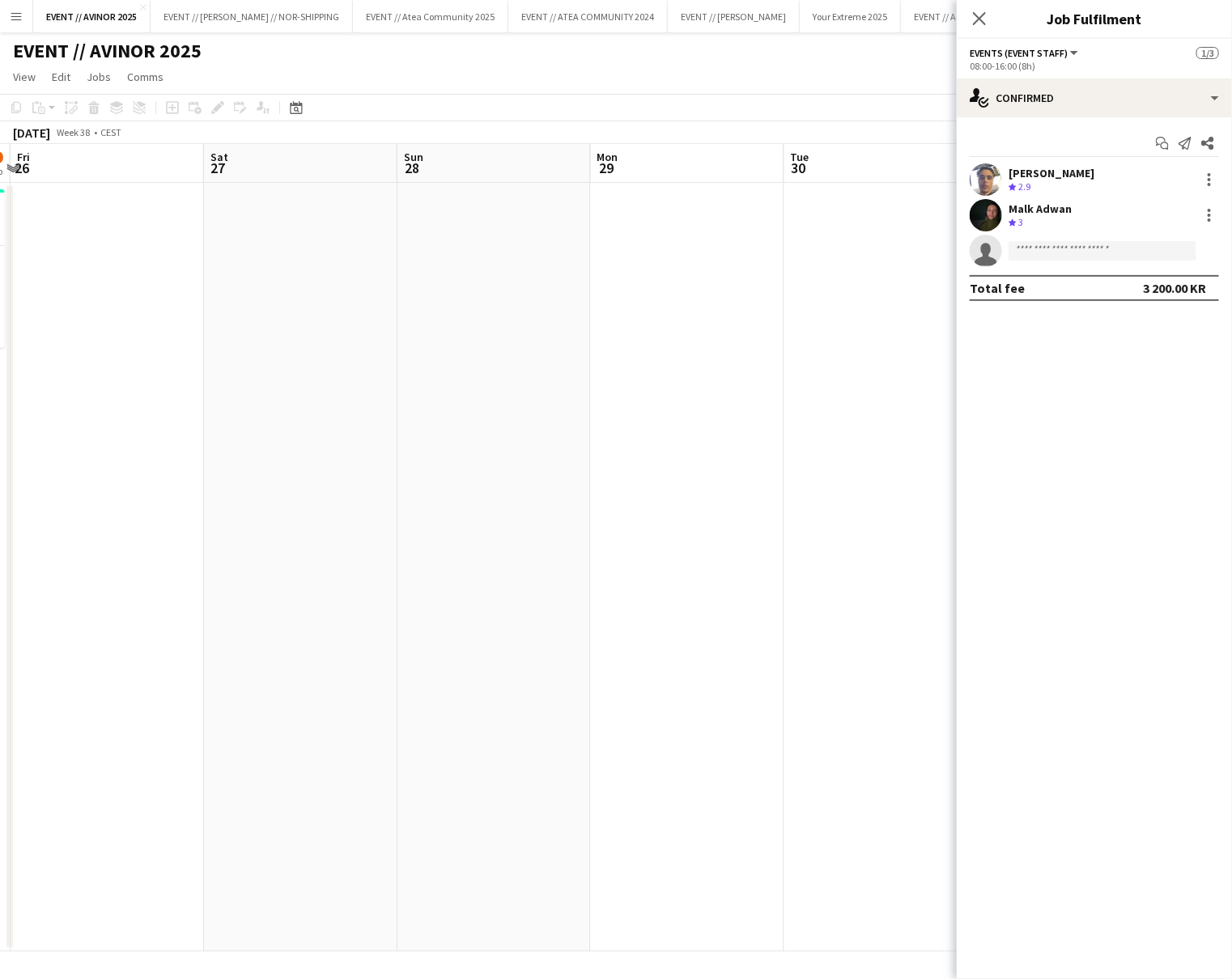
scroll to position [0, 512]
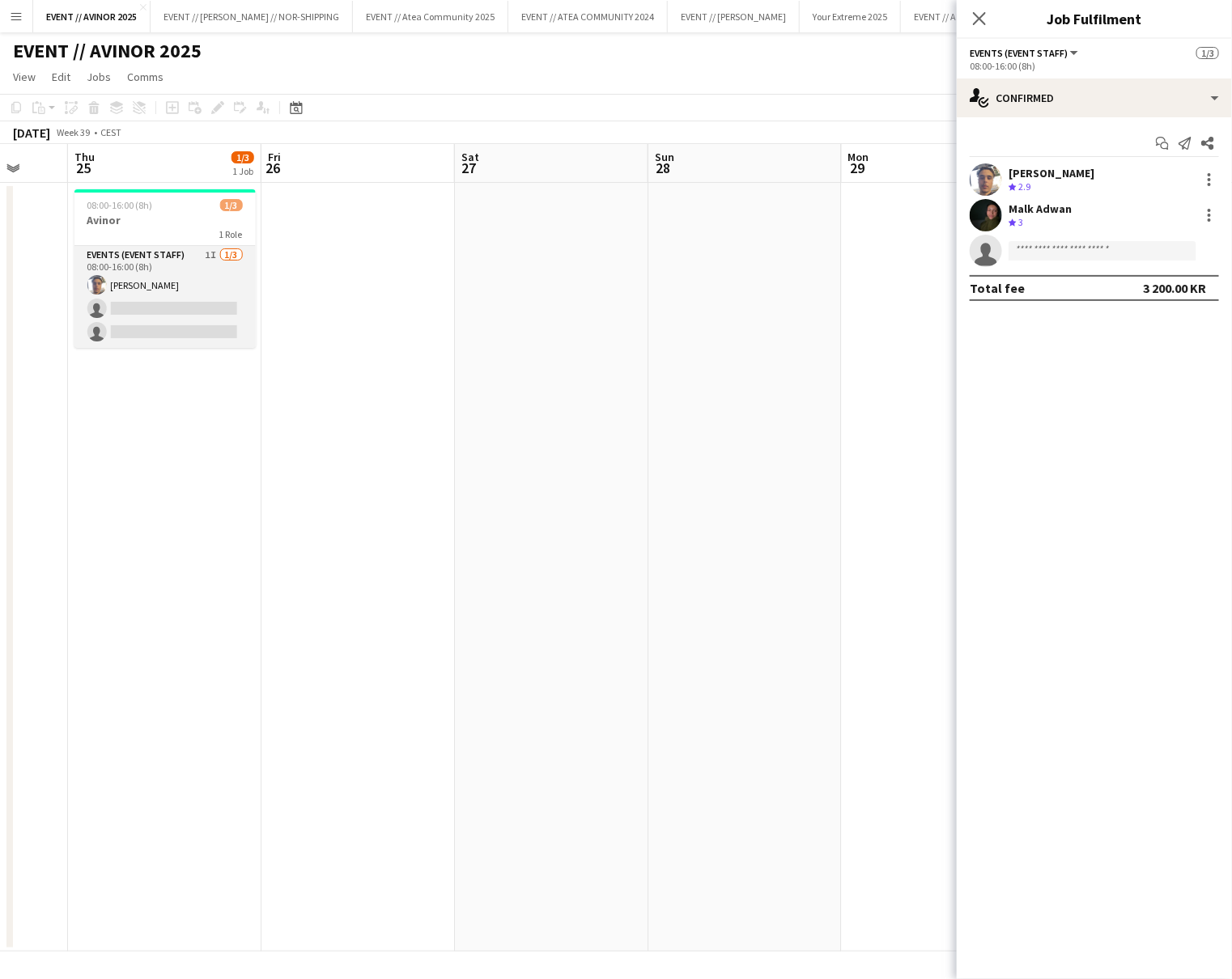
click at [204, 287] on app-card-role "Events (Event Staff) 1I 1/3 08:00-16:00 (8h) Hussein Alsaedi single-neutral-act…" at bounding box center [165, 297] width 182 height 102
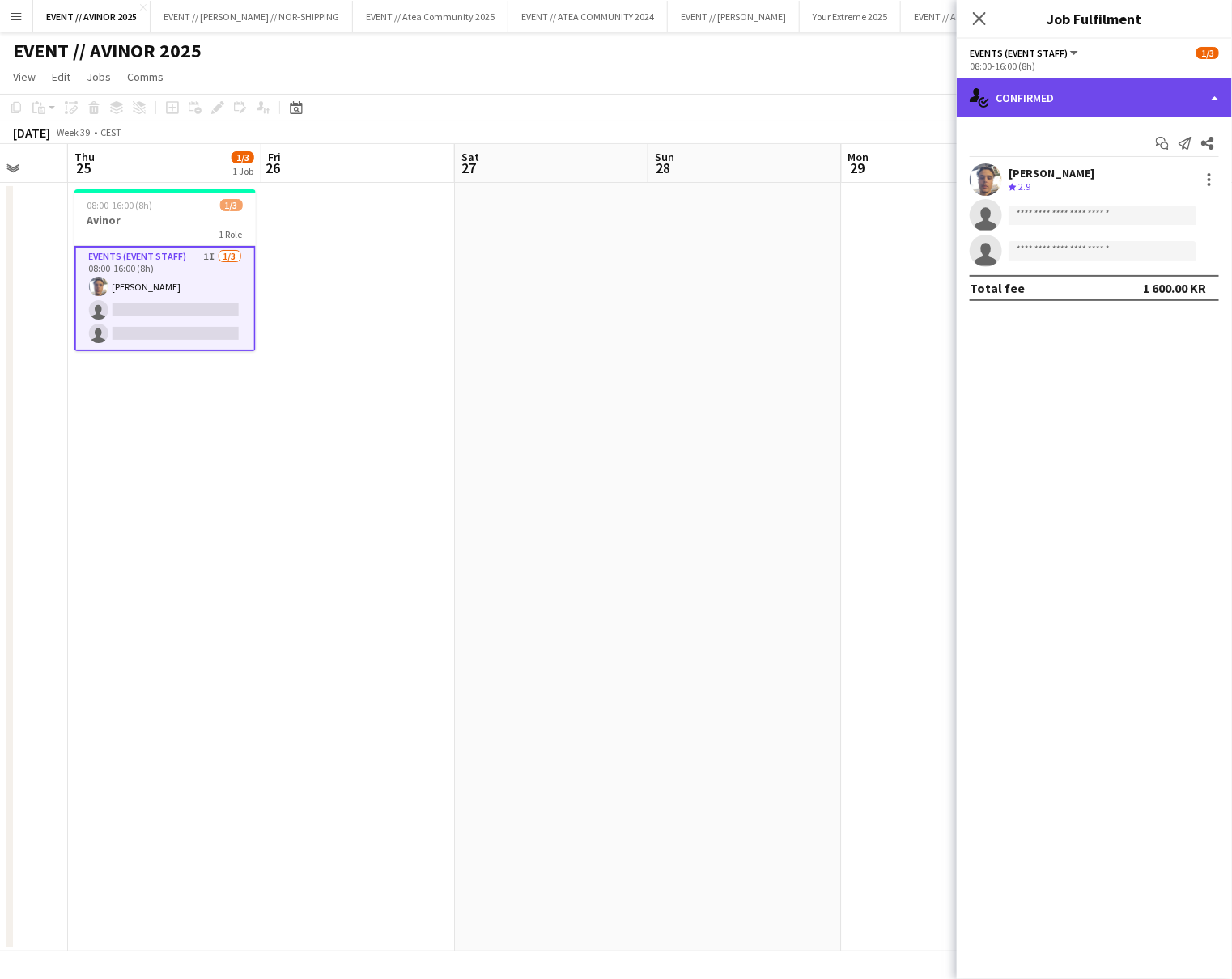
click at [1074, 80] on div "single-neutral-actions-check-2 Confirmed" at bounding box center [1094, 97] width 275 height 39
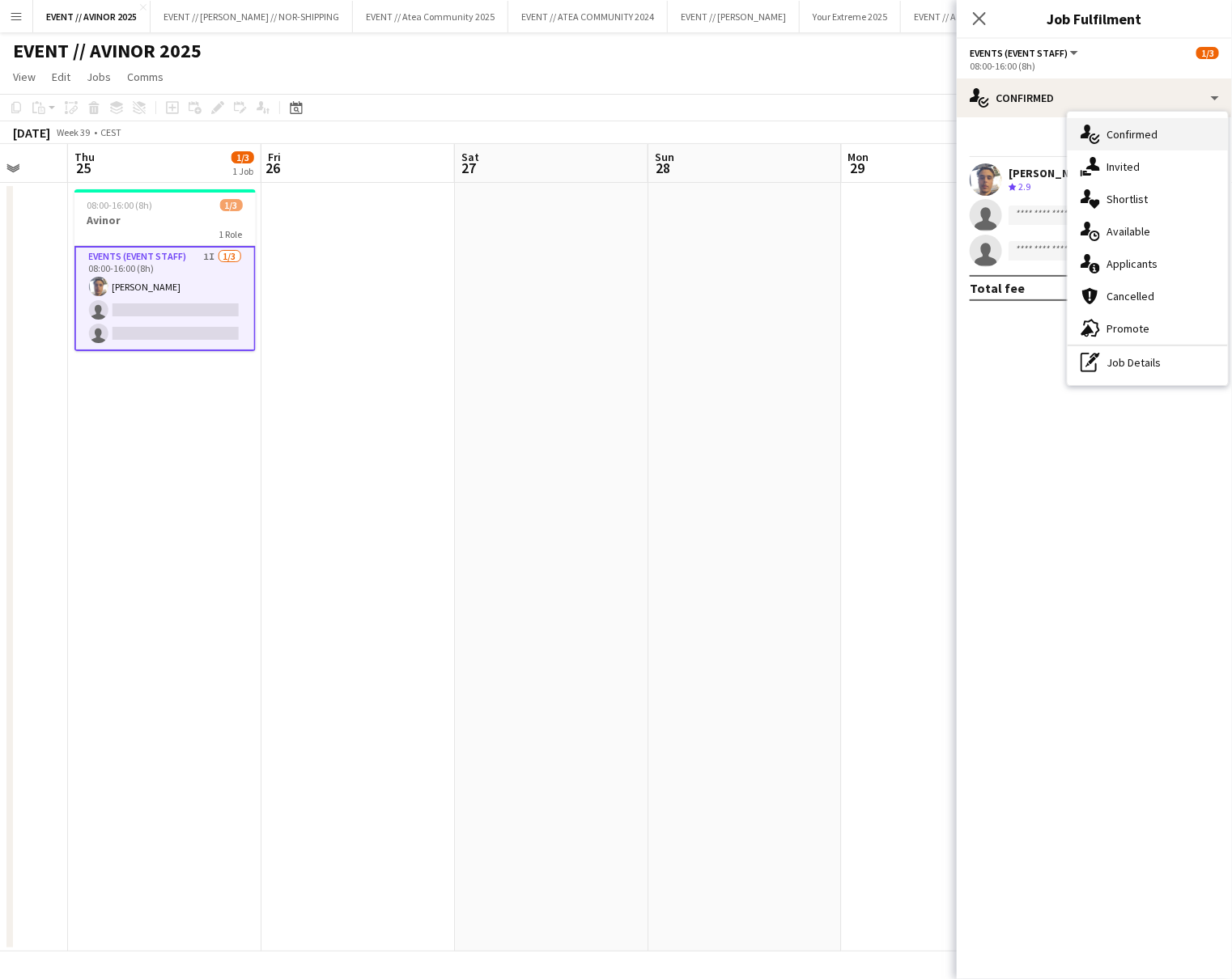
click at [1132, 144] on div "single-neutral-actions-check-2 Confirmed" at bounding box center [1148, 134] width 160 height 33
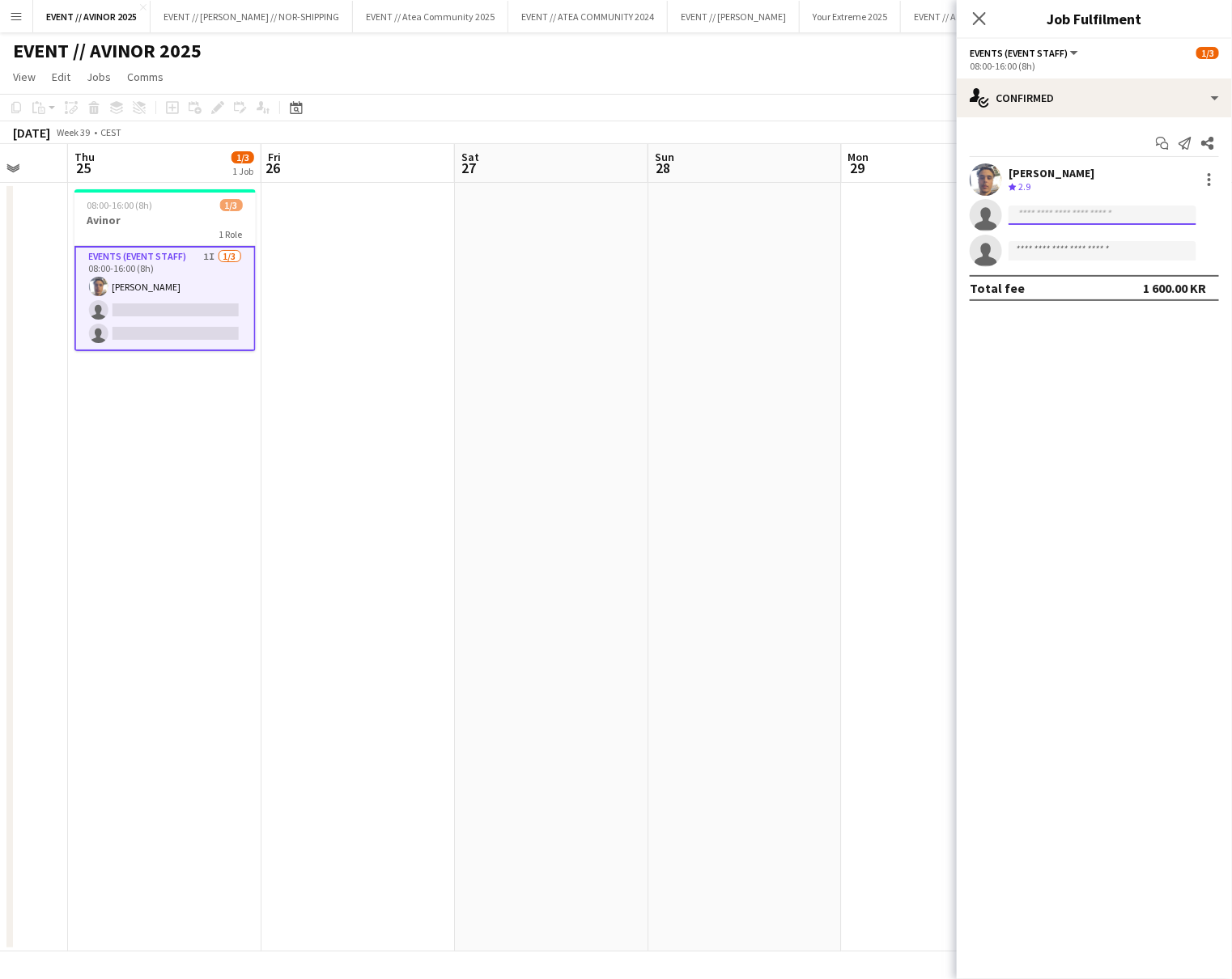
click at [1080, 212] on input at bounding box center [1102, 214] width 188 height 19
type input "****"
click at [1078, 252] on span "malki.a0811@gmail.com" at bounding box center [1102, 252] width 162 height 13
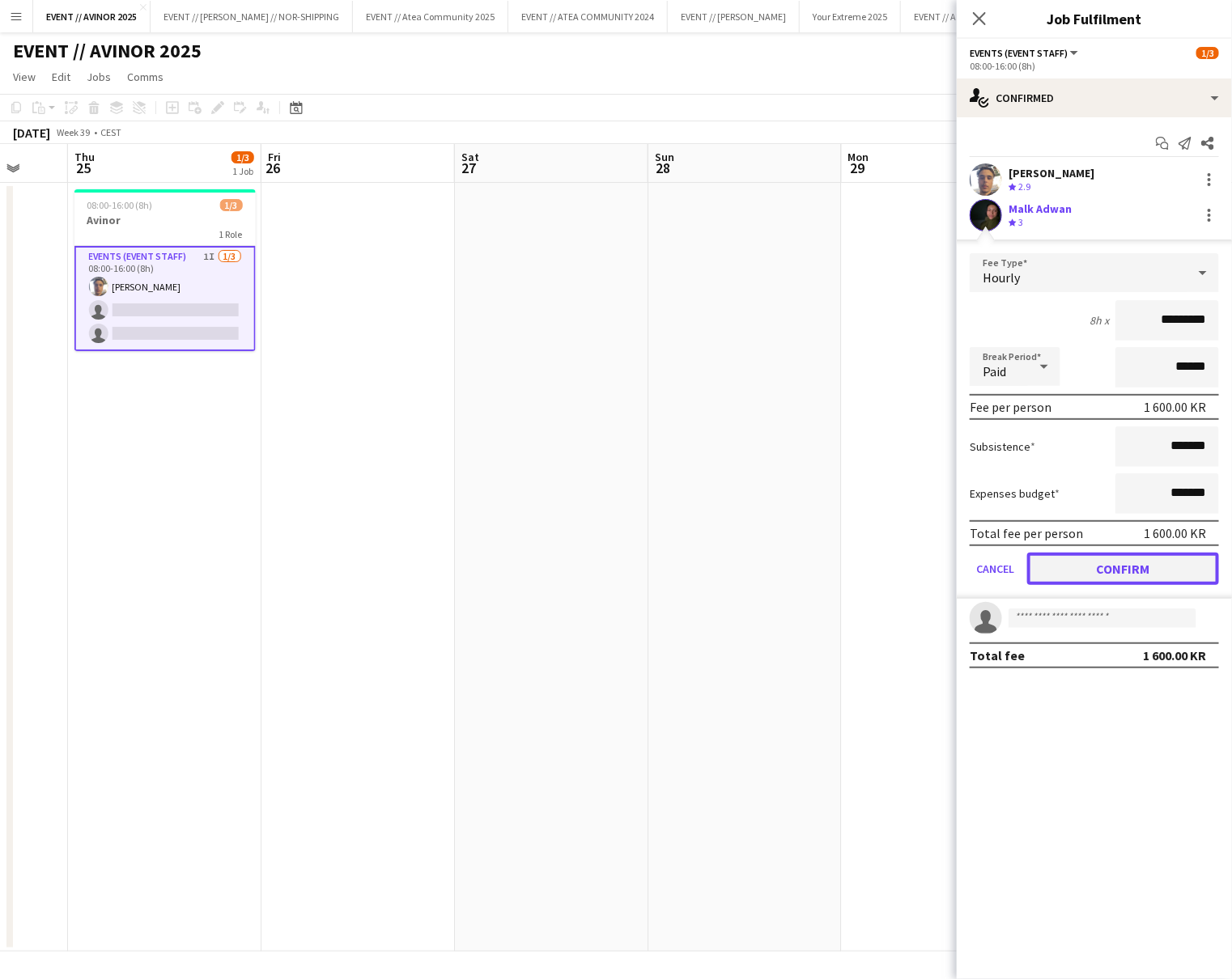
click at [1108, 568] on button "Confirm" at bounding box center [1123, 569] width 192 height 33
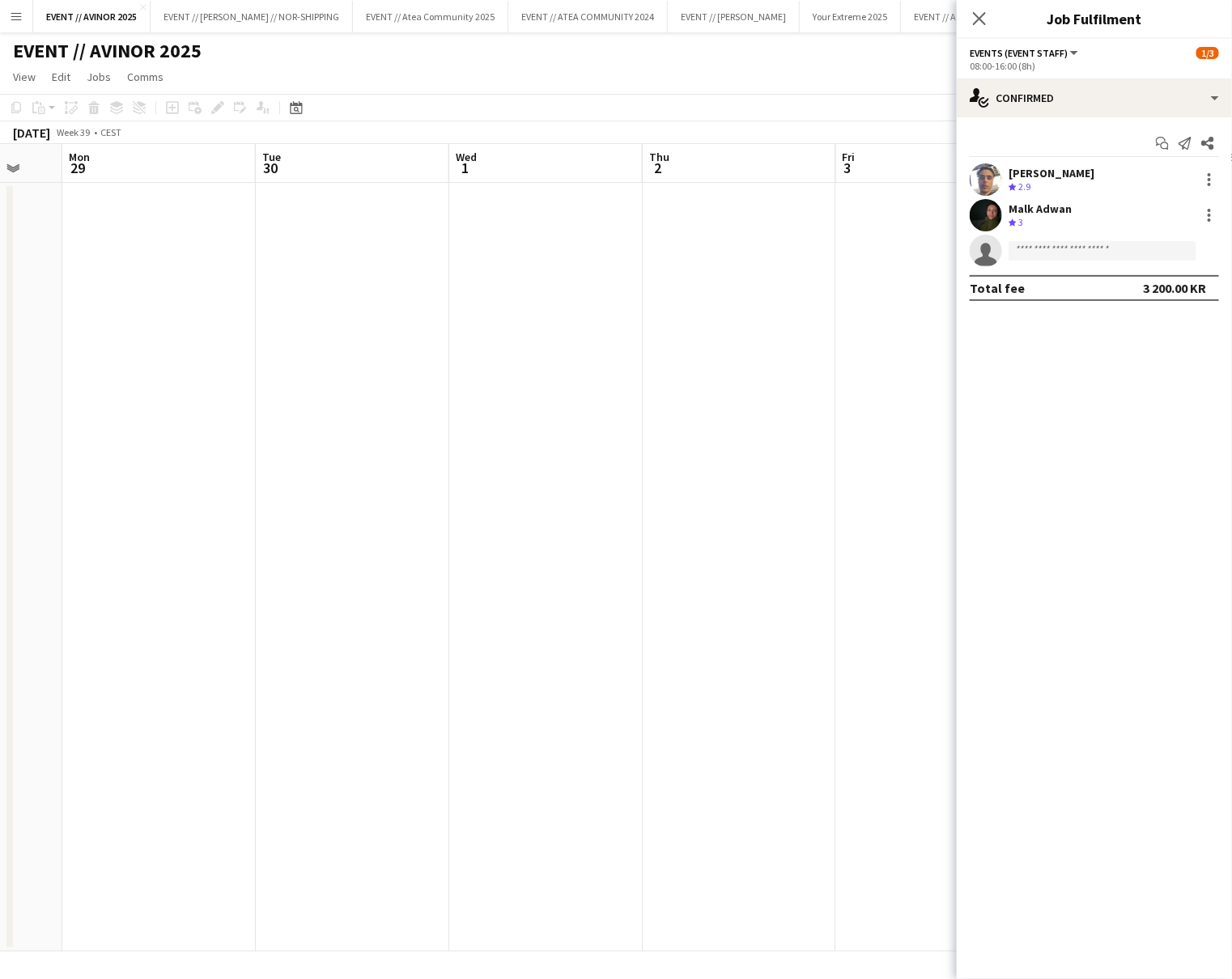
scroll to position [0, 581]
click at [974, 12] on icon at bounding box center [979, 18] width 15 height 15
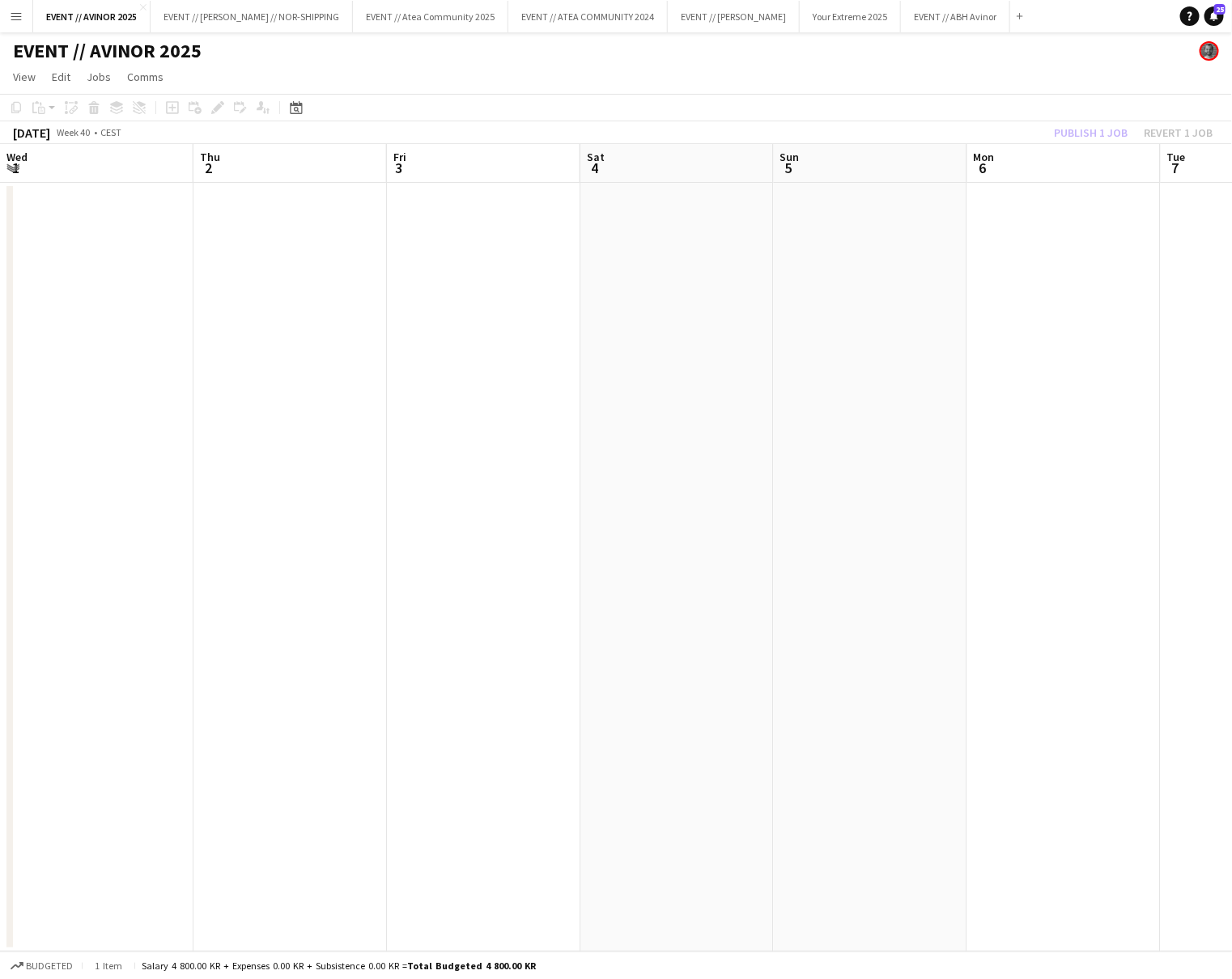
scroll to position [0, 705]
click at [1079, 122] on div "October 2025 Week 40 • CEST Publish 1 job Revert 1 job" at bounding box center [616, 133] width 1232 height 23
click at [1108, 125] on button "Publish 4 jobs" at bounding box center [1081, 133] width 93 height 21
